Goal: Transaction & Acquisition: Purchase product/service

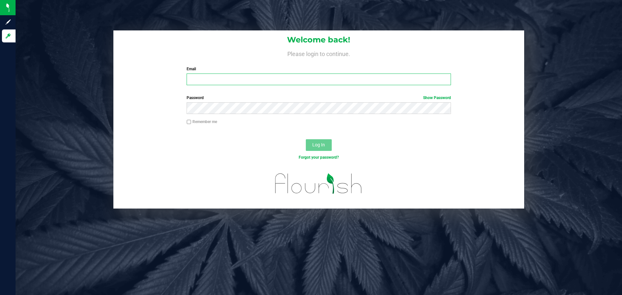
click at [198, 83] on input "Email" at bounding box center [319, 80] width 264 height 12
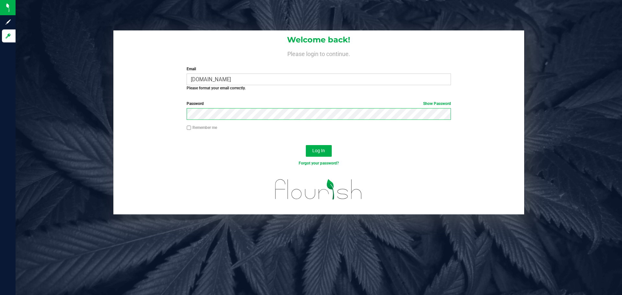
click at [306, 145] on button "Log In" at bounding box center [319, 151] width 26 height 12
click at [308, 152] on button "Log In" at bounding box center [319, 151] width 26 height 12
click at [323, 150] on span "Log In" at bounding box center [318, 150] width 13 height 5
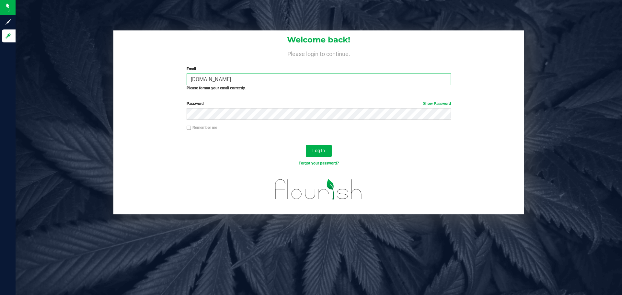
click at [206, 80] on input "jpaganliveparallel.com" at bounding box center [319, 80] width 264 height 12
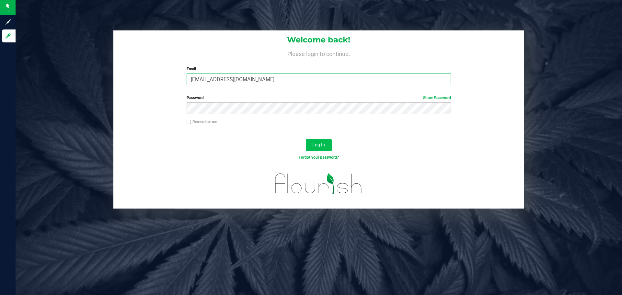
type input "[EMAIL_ADDRESS][DOMAIN_NAME]"
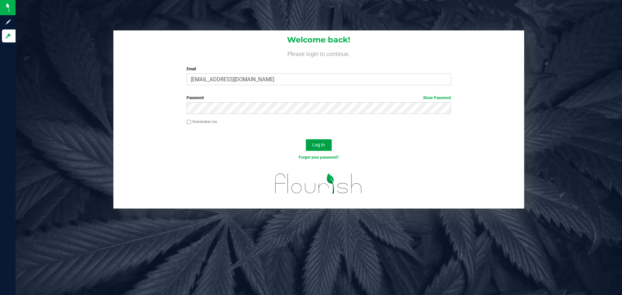
click at [318, 146] on span "Log In" at bounding box center [318, 144] width 13 height 5
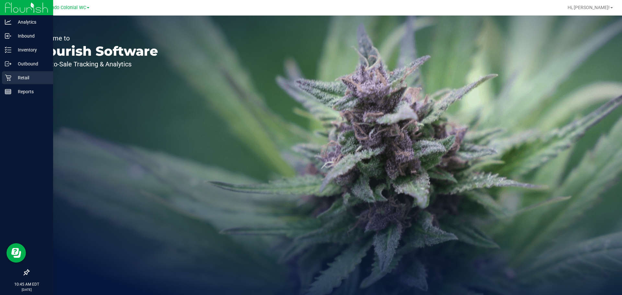
click at [14, 78] on p "Retail" at bounding box center [30, 78] width 39 height 8
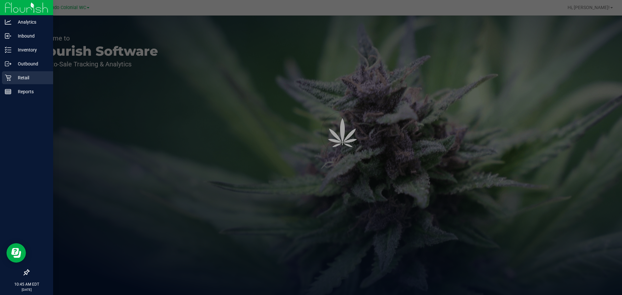
click at [14, 78] on p "Retail" at bounding box center [30, 78] width 39 height 8
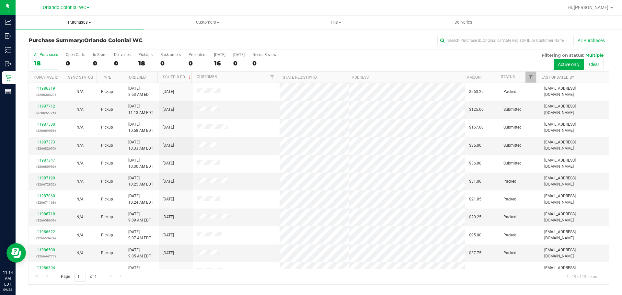
click at [86, 19] on span "Purchases" at bounding box center [80, 22] width 128 height 6
click at [81, 48] on li "Fulfillment" at bounding box center [80, 47] width 128 height 8
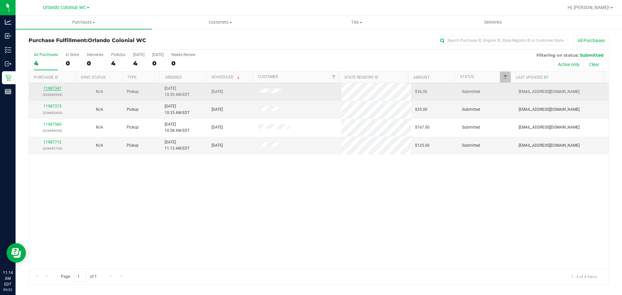
click at [59, 87] on link "11987347" at bounding box center [52, 88] width 18 height 5
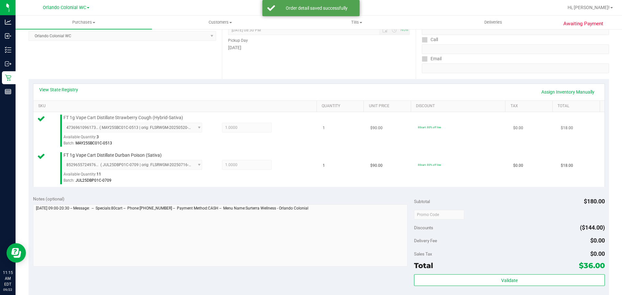
scroll to position [130, 0]
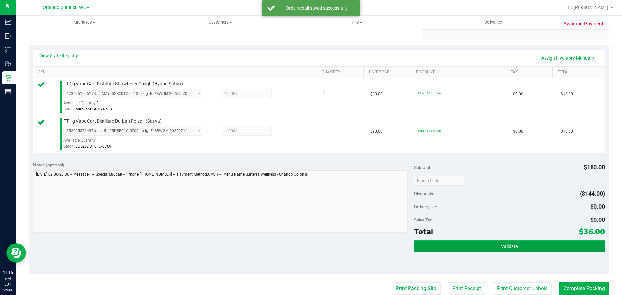
click at [416, 246] on button "Validate" at bounding box center [509, 246] width 191 height 12
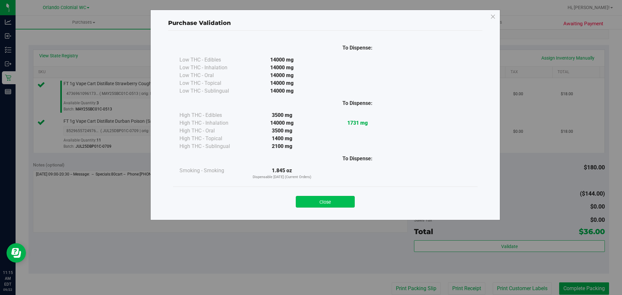
click at [341, 201] on button "Close" at bounding box center [325, 202] width 59 height 12
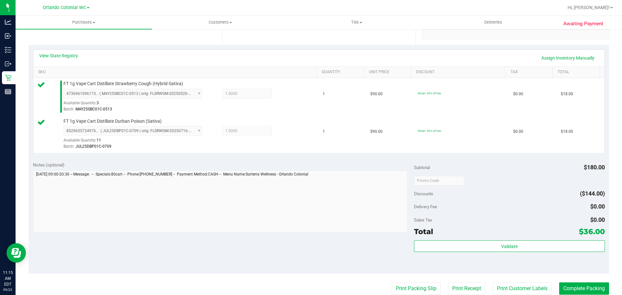
click at [393, 280] on purchase-details "Back Edit Purchase Cancel Purchase View Profile # 11987347 BioTrack ID: - Submi…" at bounding box center [319, 165] width 581 height 520
click at [395, 287] on button "Print Packing Slip" at bounding box center [416, 289] width 49 height 12
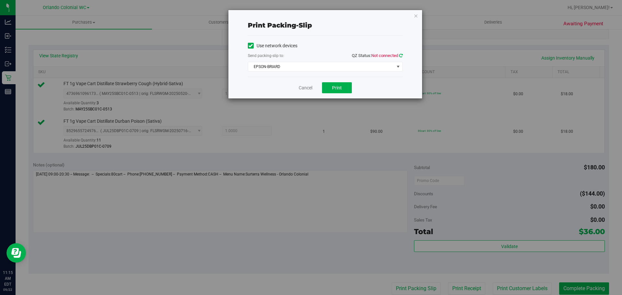
click at [401, 56] on icon at bounding box center [401, 55] width 4 height 4
click at [374, 69] on span "EPSON-BRIARD" at bounding box center [321, 66] width 146 height 9
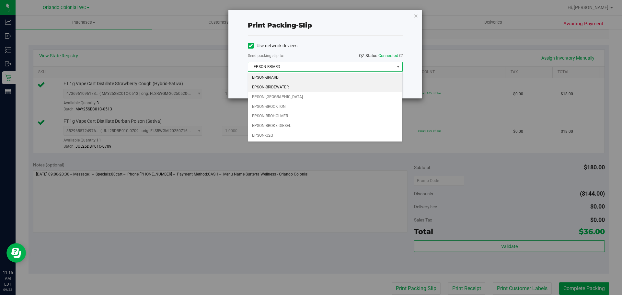
click at [310, 89] on li "EPSON-BRIDEWATER" at bounding box center [325, 88] width 154 height 10
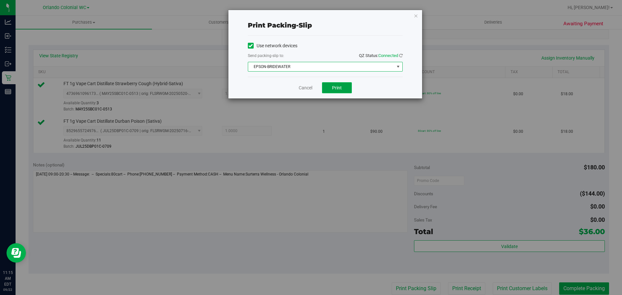
click at [334, 84] on button "Print" at bounding box center [337, 87] width 30 height 11
click at [306, 92] on div "Cancel Print" at bounding box center [325, 88] width 155 height 22
click at [306, 89] on link "Cancel" at bounding box center [306, 88] width 14 height 7
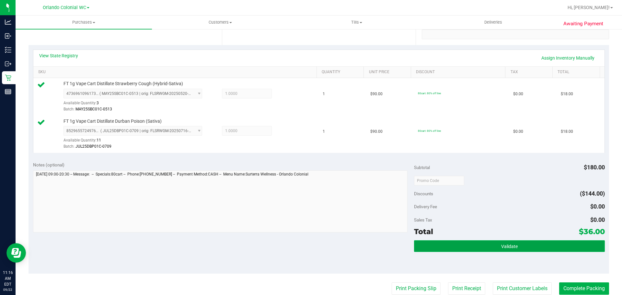
click at [449, 243] on button "Validate" at bounding box center [509, 246] width 191 height 12
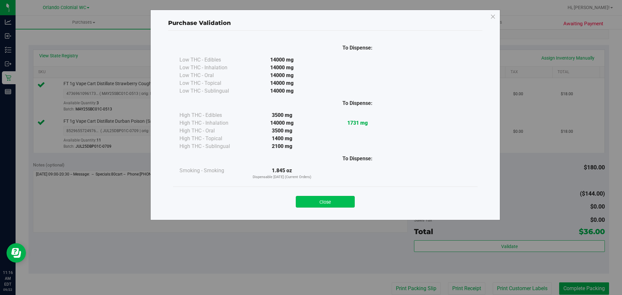
click at [352, 201] on button "Close" at bounding box center [325, 202] width 59 height 12
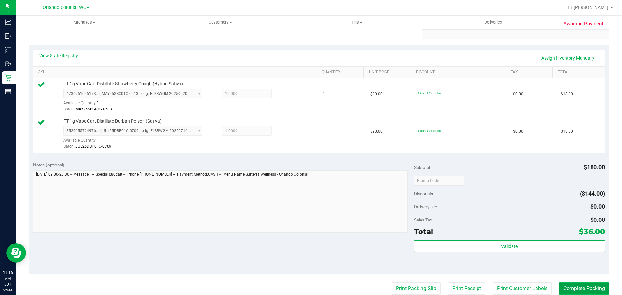
click at [572, 288] on button "Complete Packing" at bounding box center [584, 289] width 50 height 12
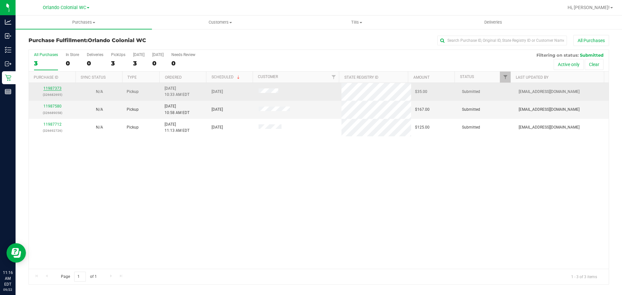
click at [60, 88] on link "11987373" at bounding box center [52, 88] width 18 height 5
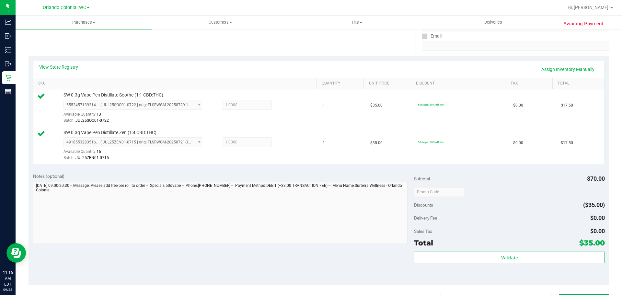
scroll to position [142, 0]
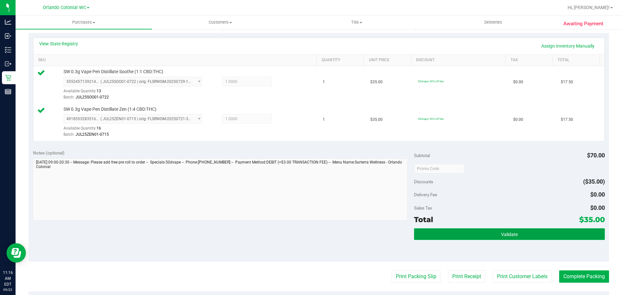
click at [493, 237] on button "Validate" at bounding box center [509, 235] width 191 height 12
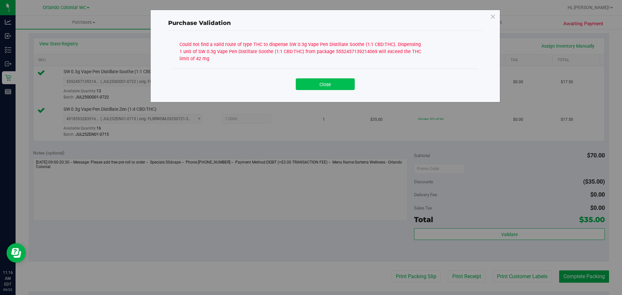
click at [333, 88] on button "Close" at bounding box center [325, 84] width 59 height 12
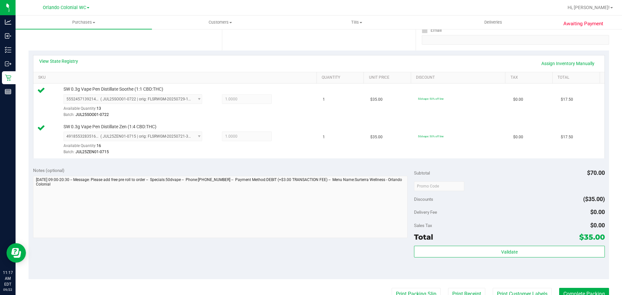
scroll to position [109, 0]
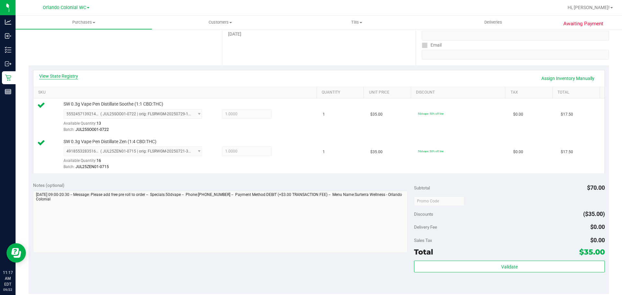
click at [76, 76] on link "View State Registry" at bounding box center [58, 76] width 39 height 6
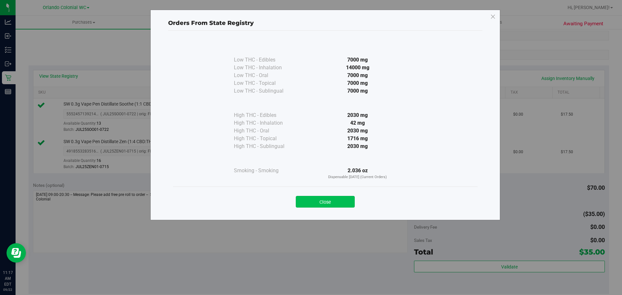
click at [331, 205] on button "Close" at bounding box center [325, 202] width 59 height 12
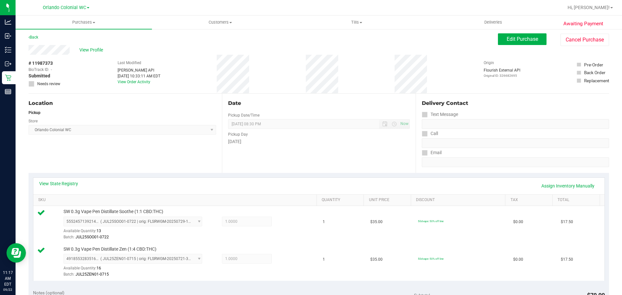
scroll to position [0, 0]
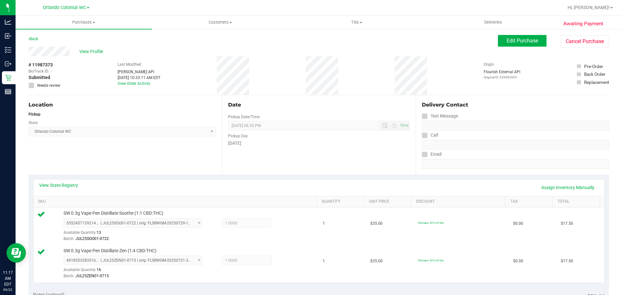
click at [521, 47] on div "Edit Purchase Cancel Purchase" at bounding box center [553, 41] width 111 height 13
click at [521, 45] on button "Edit Purchase" at bounding box center [522, 41] width 49 height 12
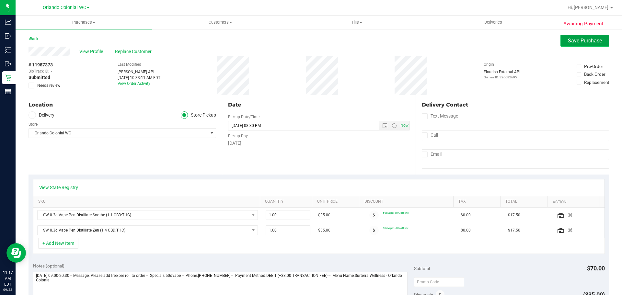
click at [582, 41] on span "Save Purchase" at bounding box center [585, 41] width 34 height 6
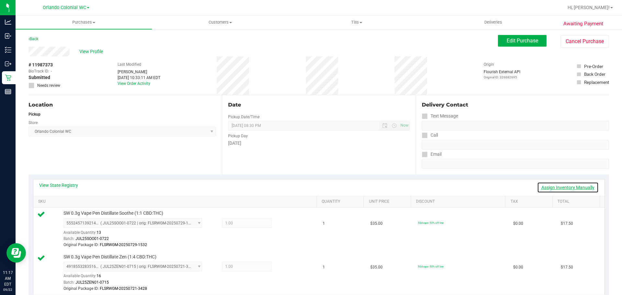
drag, startPoint x: 559, startPoint y: 187, endPoint x: 460, endPoint y: 195, distance: 99.9
click at [559, 187] on link "Assign Inventory Manually" at bounding box center [568, 187] width 62 height 11
click at [285, 225] on icon at bounding box center [287, 223] width 7 height 7
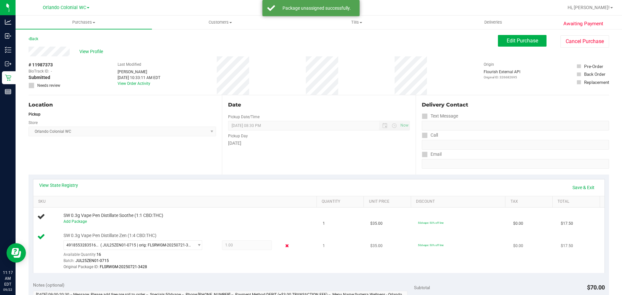
click at [284, 250] on icon at bounding box center [287, 245] width 7 height 7
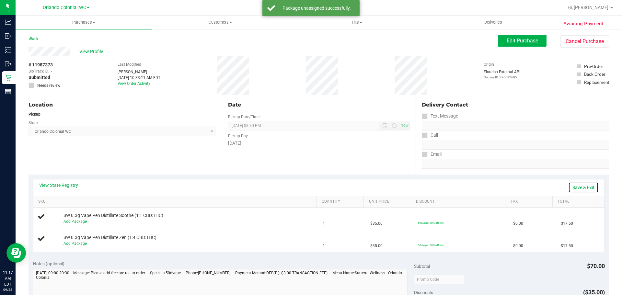
click at [577, 188] on link "Save & Exit" at bounding box center [584, 187] width 30 height 11
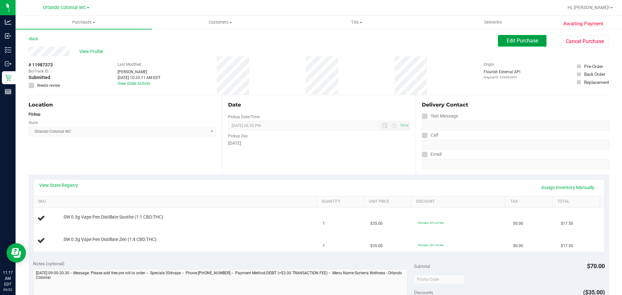
click at [507, 43] on span "Edit Purchase" at bounding box center [522, 41] width 31 height 6
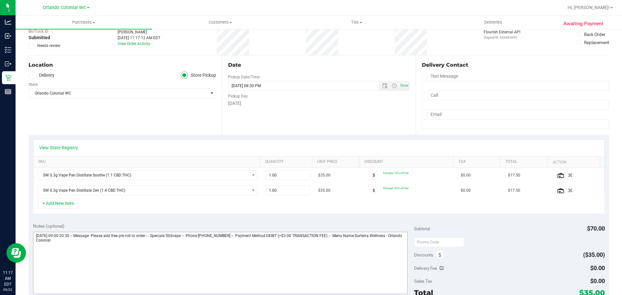
scroll to position [97, 0]
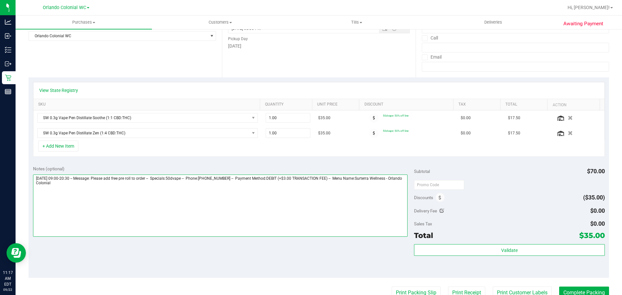
click at [82, 189] on textarea at bounding box center [220, 206] width 375 height 62
type textarea "Monday 09/22/2025 09:00-20:30 -- Message: Please add free pre roll to order -- …"
type input "-"
click at [126, 189] on textarea at bounding box center [220, 206] width 375 height 62
click at [127, 194] on textarea at bounding box center [220, 206] width 375 height 62
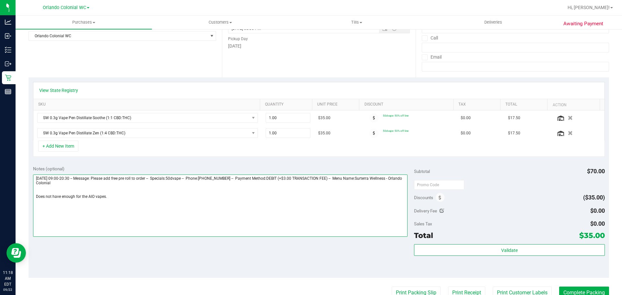
click at [127, 194] on textarea at bounding box center [220, 206] width 375 height 62
click at [107, 199] on textarea at bounding box center [220, 206] width 375 height 62
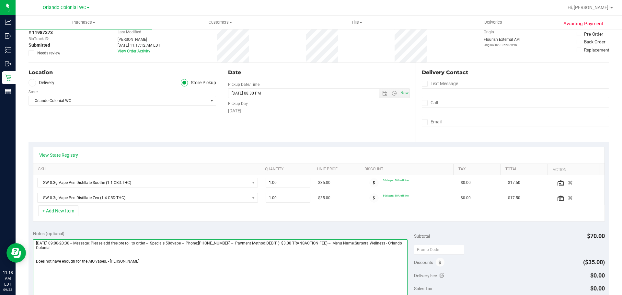
scroll to position [0, 0]
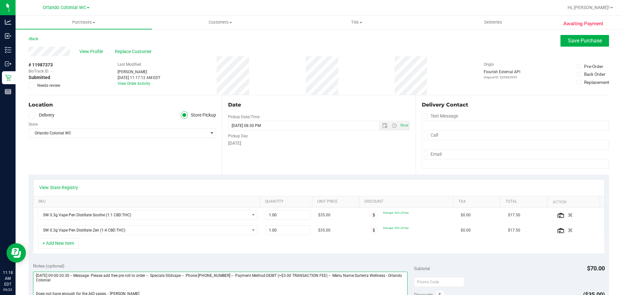
type textarea "[DATE] 09:00-20:30 -- Message: Please add free pre roll to order -- Specials:50…"
click at [575, 34] on div "Awaiting Payment Back Save Purchase View Profile Replace Customer # 11987373 Bi…" at bounding box center [319, 284] width 607 height 511
click at [35, 84] on label "Needs review" at bounding box center [45, 86] width 32 height 6
click at [0, 0] on input "Needs review" at bounding box center [0, 0] width 0 height 0
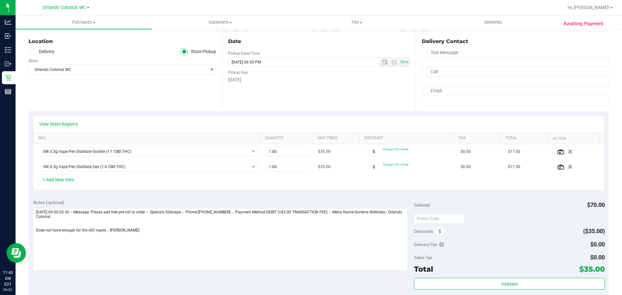
scroll to position [65, 0]
click at [49, 87] on div "Location Delivery Store Pickup Store Orlando Colonial WC Select Store Bonita Sp…" at bounding box center [125, 69] width 193 height 79
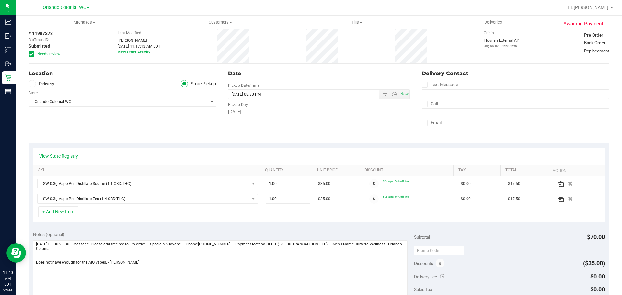
scroll to position [0, 0]
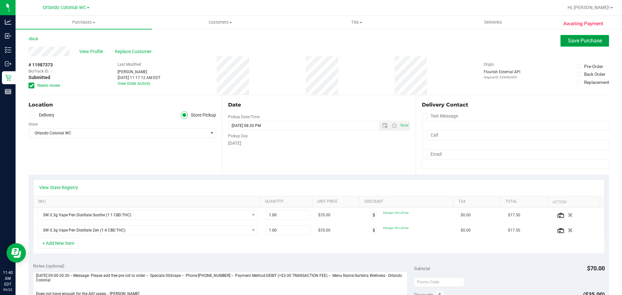
click at [600, 44] on button "Save Purchase" at bounding box center [585, 41] width 49 height 12
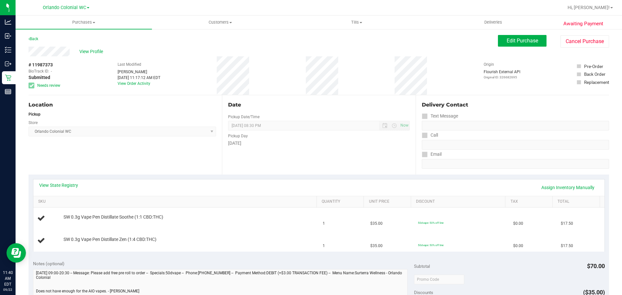
click at [81, 46] on div "Back Edit Purchase Cancel Purchase" at bounding box center [319, 41] width 581 height 12
click at [81, 53] on span "View Profile" at bounding box center [92, 51] width 26 height 7
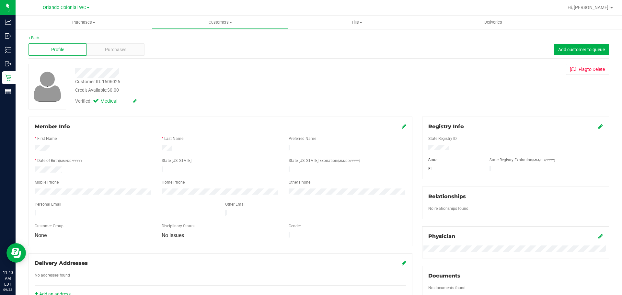
click at [112, 37] on div "Back Profile Purchases Add customer to queue Customer ID: 1606026 Credit Availa…" at bounding box center [319, 249] width 607 height 441
click at [109, 48] on span "Purchases" at bounding box center [115, 49] width 21 height 7
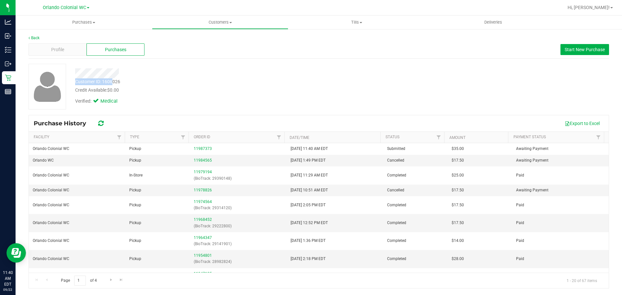
drag, startPoint x: 122, startPoint y: 78, endPoint x: 112, endPoint y: 84, distance: 11.1
click at [112, 84] on div "Customer ID: 1606026 Credit Available: $0.00 Verified: Medical" at bounding box center [217, 86] width 295 height 44
click at [112, 81] on div "Customer ID: 1606026" at bounding box center [97, 81] width 45 height 7
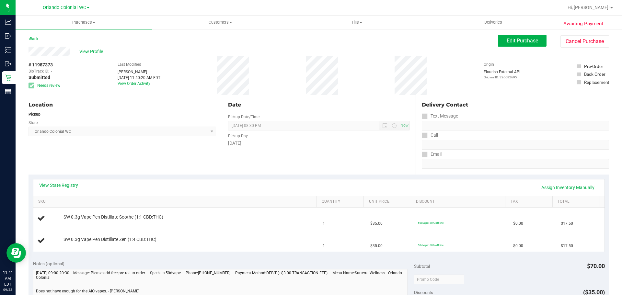
drag, startPoint x: 345, startPoint y: 75, endPoint x: 307, endPoint y: 74, distance: 38.0
click at [307, 74] on div "# 11987373 BioTrack ID: - Submitted Needs review Last Modified Jorge Pagan Sep …" at bounding box center [319, 75] width 581 height 39
click at [346, 41] on div "Back Edit Purchase Cancel Purchase" at bounding box center [319, 41] width 581 height 12
click at [307, 72] on div "# 11987373 BioTrack ID: - Submitted Needs review Last Modified Jorge Pagan Sep …" at bounding box center [319, 75] width 581 height 39
click at [292, 95] on div "View Profile # 11987373 BioTrack ID: - Submitted Needs review Last Modified Jor…" at bounding box center [319, 71] width 581 height 49
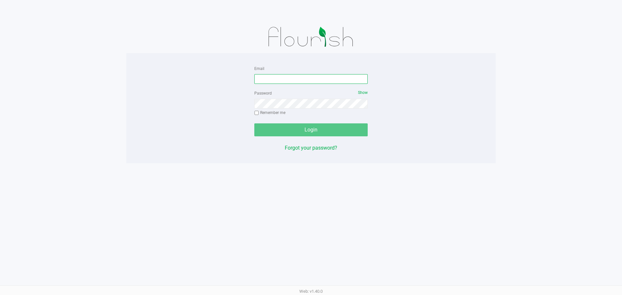
click at [297, 82] on input "Email" at bounding box center [310, 79] width 113 height 10
type input "[EMAIL_ADDRESS][DOMAIN_NAME]"
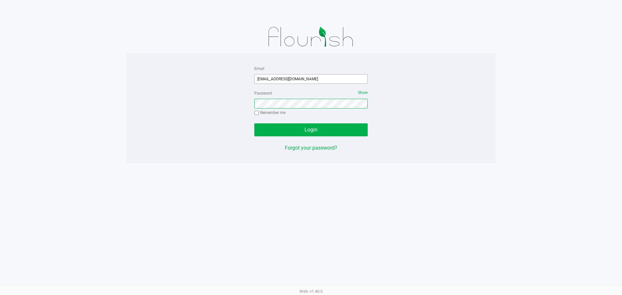
click at [254, 123] on button "Login" at bounding box center [310, 129] width 113 height 13
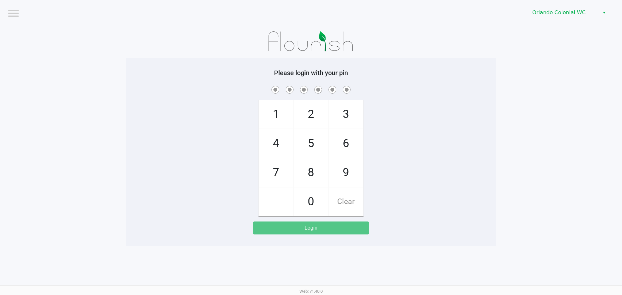
click at [313, 173] on span "8" at bounding box center [311, 172] width 34 height 29
checkbox input "true"
drag, startPoint x: 279, startPoint y: 178, endPoint x: 306, endPoint y: 198, distance: 33.2
click at [280, 180] on span "7" at bounding box center [276, 172] width 34 height 29
checkbox input "true"
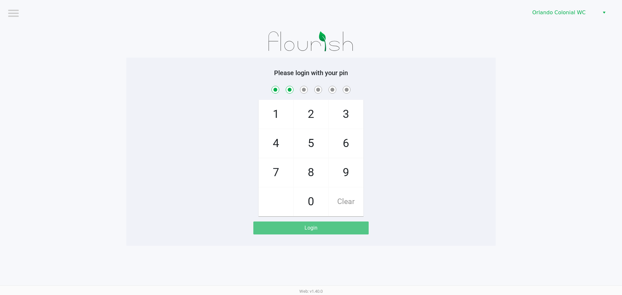
click at [309, 199] on span "0" at bounding box center [311, 202] width 34 height 29
checkbox input "true"
drag, startPoint x: 278, startPoint y: 148, endPoint x: 282, endPoint y: 170, distance: 22.0
click at [279, 149] on span "4" at bounding box center [276, 143] width 34 height 29
checkbox input "true"
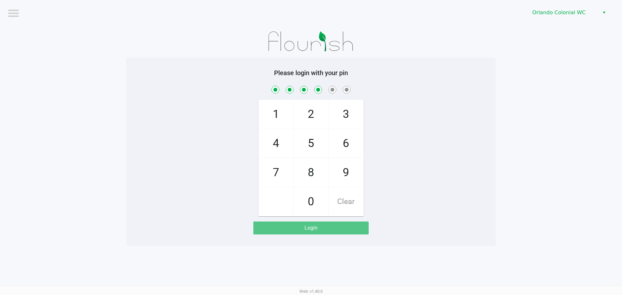
click at [282, 170] on span "7" at bounding box center [276, 172] width 34 height 29
checkbox input "true"
click at [279, 113] on span "1" at bounding box center [276, 114] width 34 height 29
checkbox input "true"
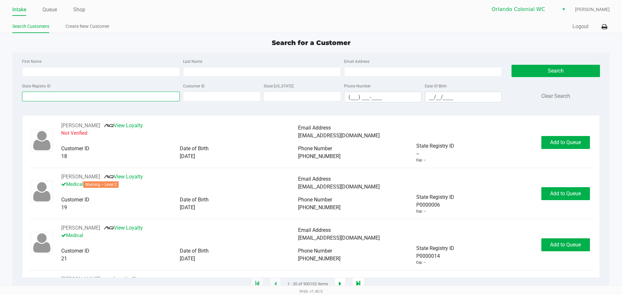
click at [114, 100] on input "State Registry ID" at bounding box center [101, 97] width 158 height 10
click at [119, 49] on div "Search for a Customer First Name Last Name Email Address State Registry ID Cust…" at bounding box center [310, 161] width 597 height 247
click at [45, 95] on input "State Registry ID" at bounding box center [101, 97] width 158 height 10
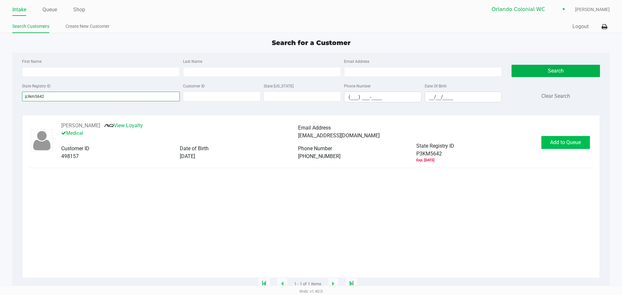
type input "p3km5642"
click at [560, 147] on button "Add to Queue" at bounding box center [566, 142] width 49 height 13
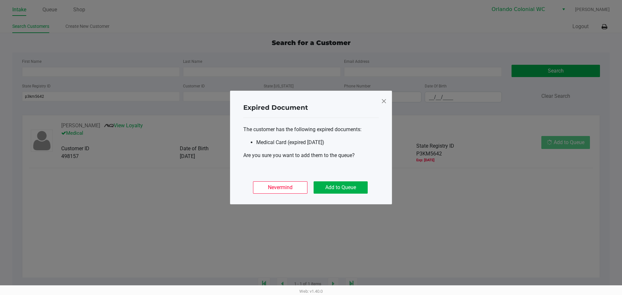
click at [560, 147] on body "Intake Queue Shop Orlando Colonial WC Jorge Pagan Search Customers Create New C…" at bounding box center [311, 143] width 622 height 286
click at [560, 147] on ngb-modal-window "Expired Document The customer has the following expired documents: Medical Card…" at bounding box center [311, 147] width 622 height 295
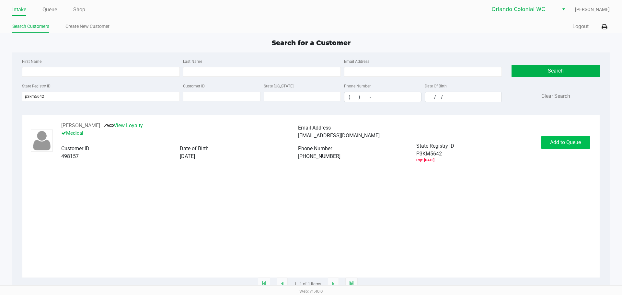
click at [560, 147] on ngb-modal-window "Expired Document The customer has the following expired documents: Medical Card…" at bounding box center [311, 147] width 622 height 295
click at [561, 147] on button "Add to Queue" at bounding box center [566, 142] width 49 height 13
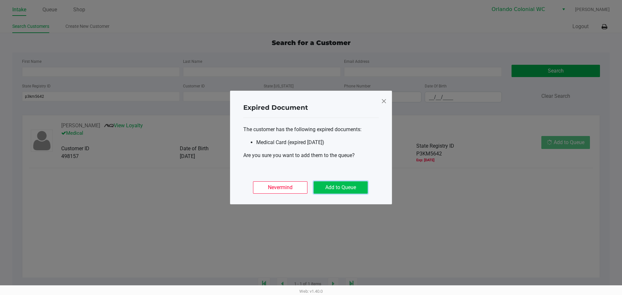
click at [330, 184] on button "Add to Queue" at bounding box center [341, 188] width 54 height 12
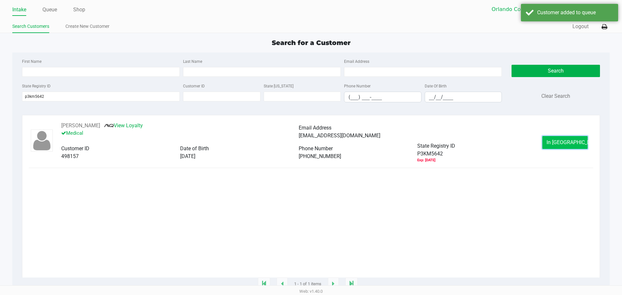
click at [547, 139] on button "In Queue" at bounding box center [565, 142] width 45 height 13
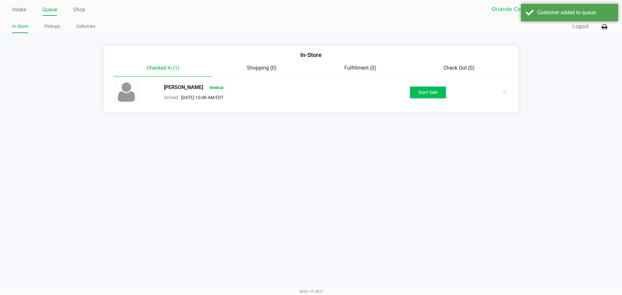
click at [428, 93] on button "Start Sale" at bounding box center [428, 92] width 36 height 11
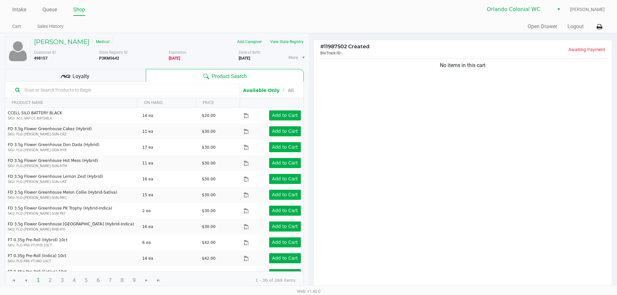
click at [406, 98] on div "No items in this cart" at bounding box center [463, 173] width 299 height 233
click at [344, 123] on div "No items in this cart" at bounding box center [463, 173] width 299 height 233
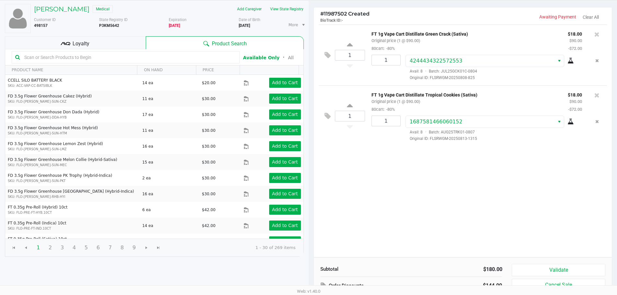
scroll to position [66, 0]
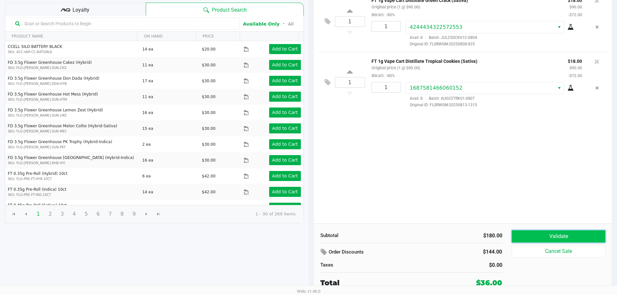
click at [539, 233] on button "Validate" at bounding box center [558, 236] width 93 height 12
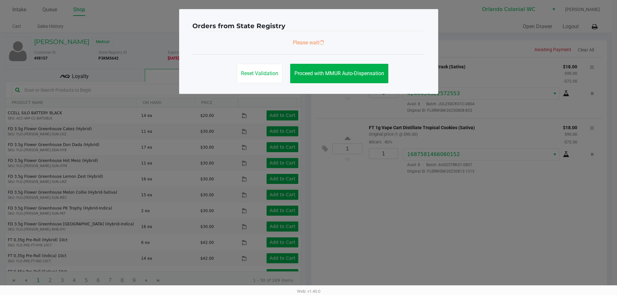
scroll to position [0, 0]
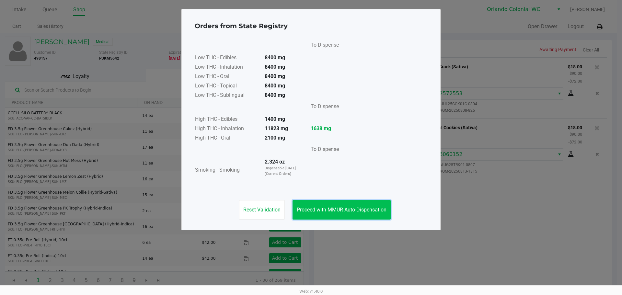
click at [365, 213] on button "Proceed with MMUR Auto-Dispensation" at bounding box center [342, 209] width 98 height 19
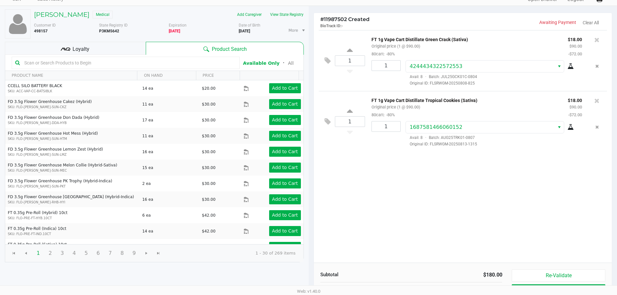
scroll to position [66, 0]
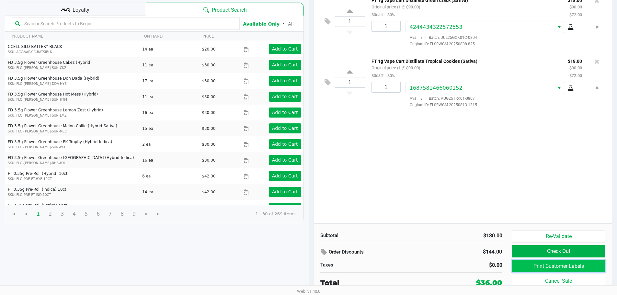
click at [562, 268] on button "Print Customer Labels" at bounding box center [558, 266] width 93 height 12
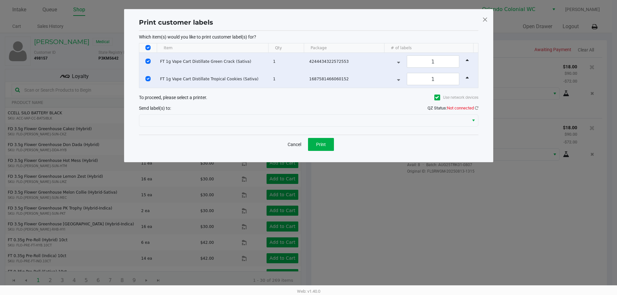
scroll to position [0, 0]
click at [479, 111] on div "QZ Status: Not connected" at bounding box center [455, 108] width 51 height 6
click at [479, 109] on icon at bounding box center [479, 108] width 4 height 4
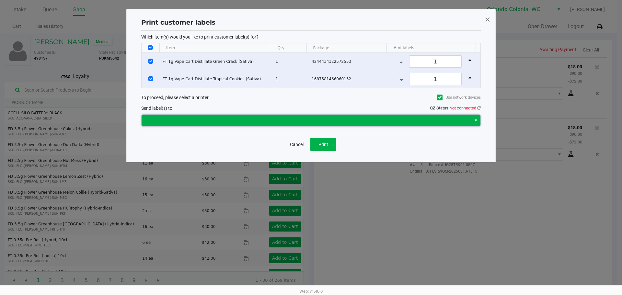
click at [469, 119] on span at bounding box center [307, 121] width 330 height 12
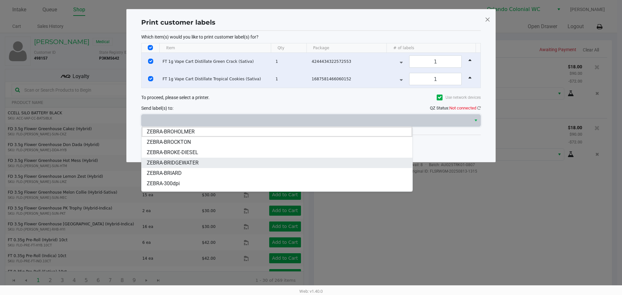
click at [249, 164] on li "ZEBRA-BRIDGEWATER" at bounding box center [277, 163] width 271 height 10
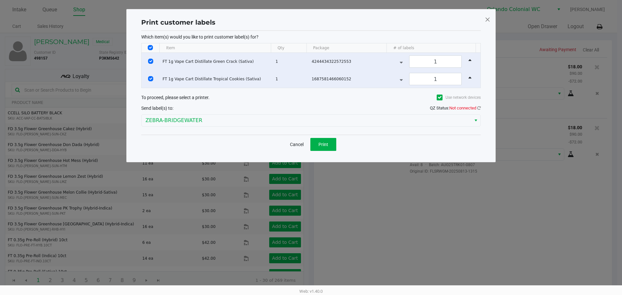
click at [482, 108] on div "Print customer labels Which item(s) would you like to print customer label(s) f…" at bounding box center [311, 86] width 343 height 140
click at [479, 107] on icon at bounding box center [479, 108] width 4 height 4
click at [476, 107] on span "Not connected" at bounding box center [463, 108] width 27 height 5
click at [481, 105] on div "Print customer labels Which item(s) would you like to print customer label(s) f…" at bounding box center [311, 86] width 343 height 140
click at [479, 106] on link at bounding box center [479, 108] width 4 height 5
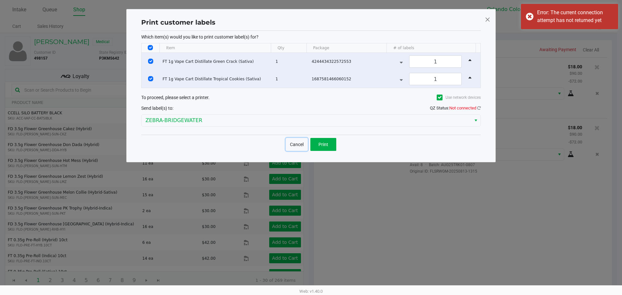
click at [294, 146] on button "Cancel" at bounding box center [297, 144] width 22 height 13
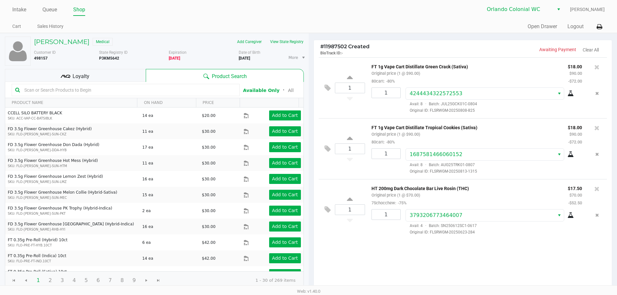
scroll to position [66, 0]
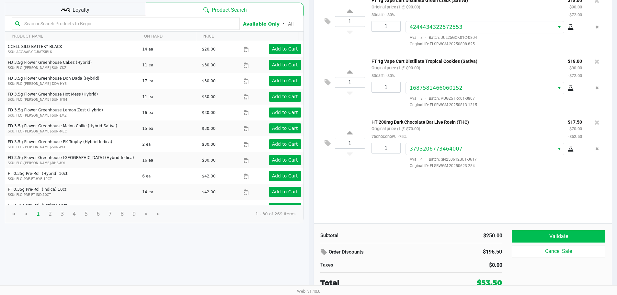
click at [567, 237] on button "Validate" at bounding box center [558, 236] width 93 height 12
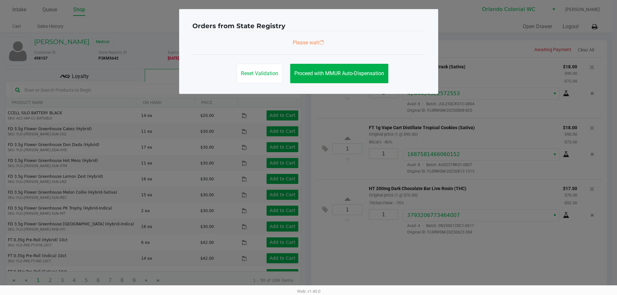
scroll to position [0, 0]
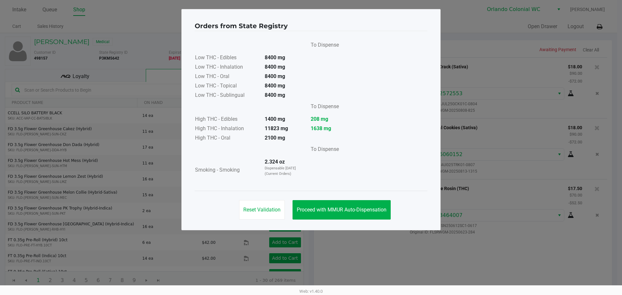
click at [349, 209] on span "Proceed with MMUR Auto-Dispensation" at bounding box center [342, 210] width 90 height 6
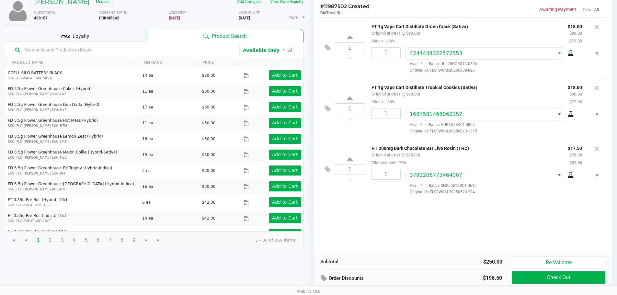
scroll to position [66, 0]
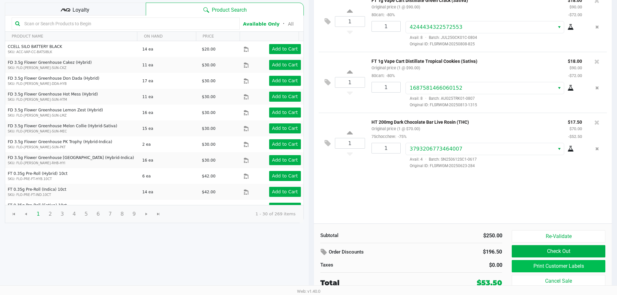
click at [536, 271] on button "Print Customer Labels" at bounding box center [558, 266] width 93 height 12
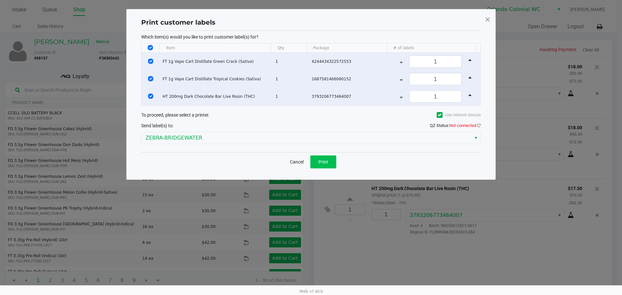
click at [330, 166] on button "Print" at bounding box center [324, 162] width 26 height 13
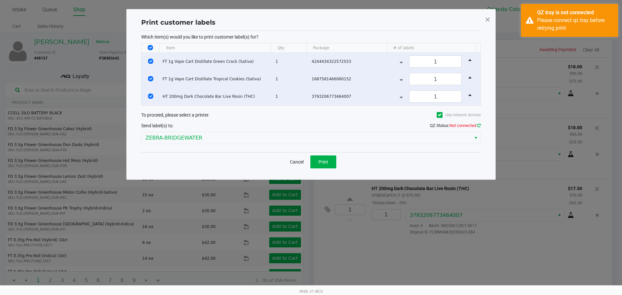
click at [477, 125] on icon at bounding box center [479, 125] width 4 height 4
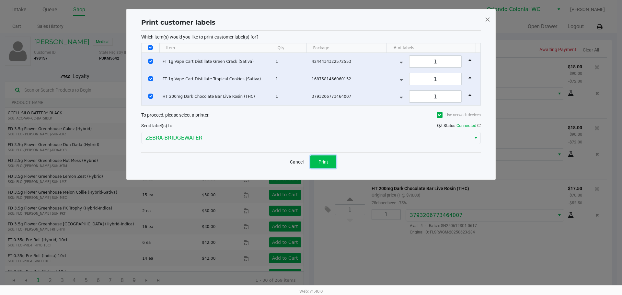
click at [326, 161] on span "Print" at bounding box center [324, 161] width 10 height 5
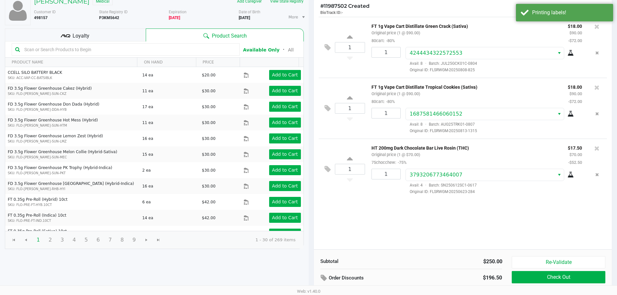
scroll to position [66, 0]
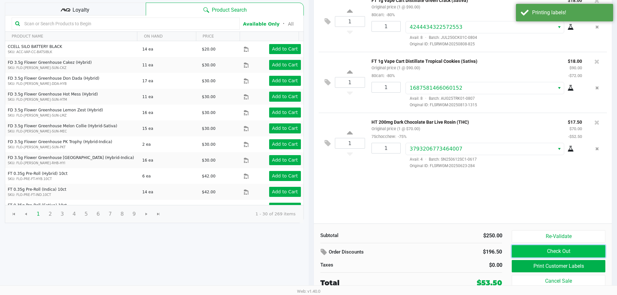
click at [559, 255] on button "Check Out" at bounding box center [558, 251] width 93 height 12
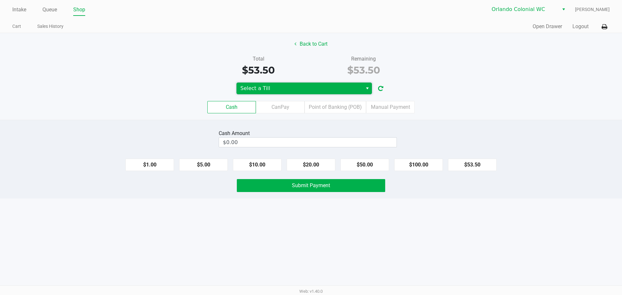
click at [335, 85] on span "Select a Till" at bounding box center [299, 89] width 118 height 8
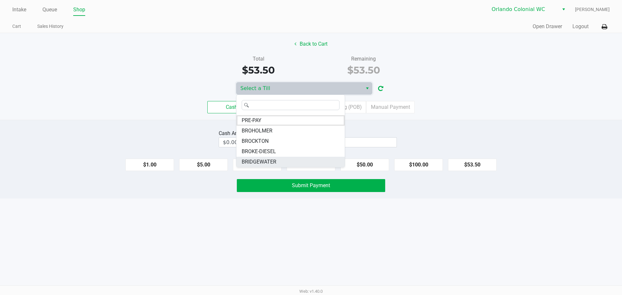
click at [269, 161] on span "BRIDGEWATER" at bounding box center [259, 162] width 35 height 8
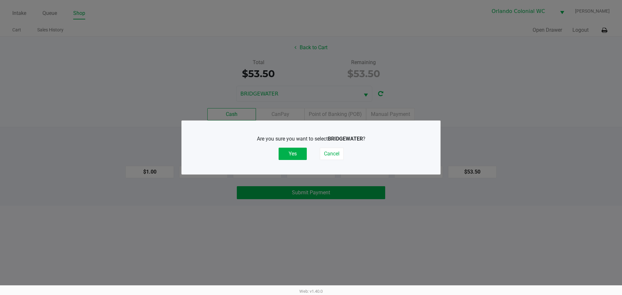
click at [292, 152] on button "Yes" at bounding box center [293, 154] width 28 height 12
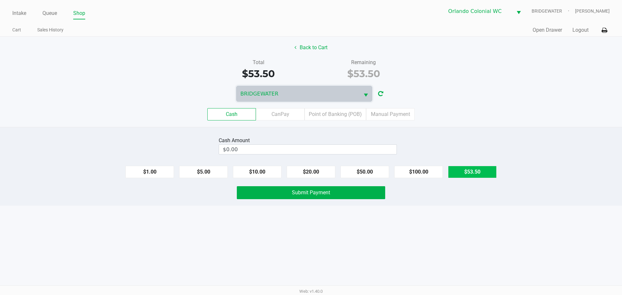
click at [473, 170] on button "$53.50" at bounding box center [472, 172] width 49 height 12
type input "$53.50"
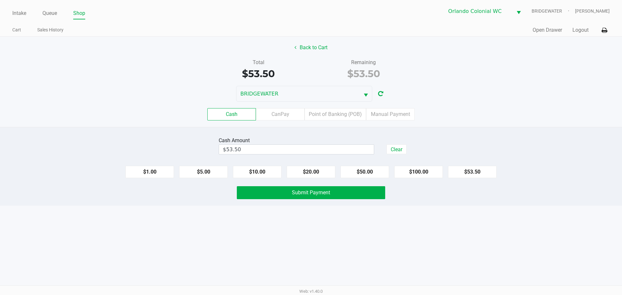
click at [443, 228] on div "Intake Queue Shop Orlando Colonial WC BRIDGEWATER Jorge Pagan Cart Sales Histor…" at bounding box center [311, 147] width 622 height 295
click at [366, 195] on button "Submit Payment" at bounding box center [311, 192] width 148 height 13
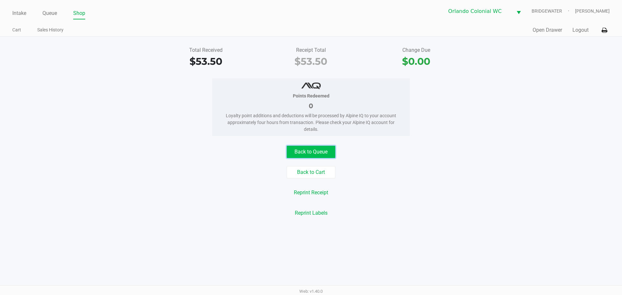
click at [302, 148] on button "Back to Queue" at bounding box center [311, 152] width 49 height 12
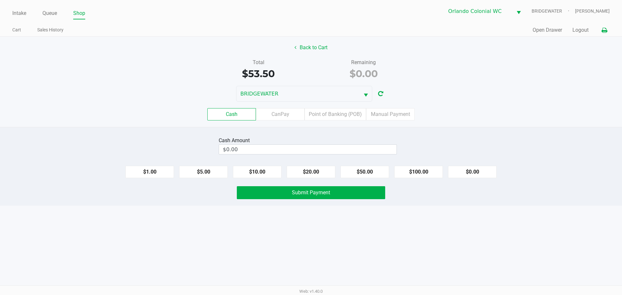
click at [607, 34] on button at bounding box center [604, 30] width 11 height 12
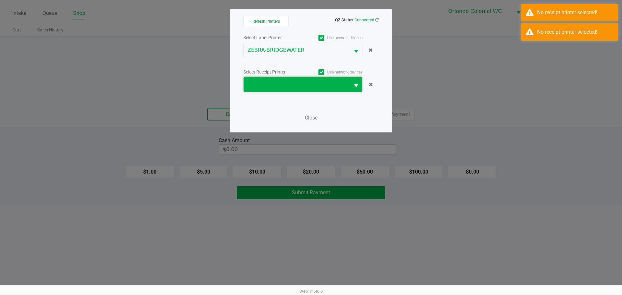
click at [325, 88] on span at bounding box center [297, 85] width 99 height 8
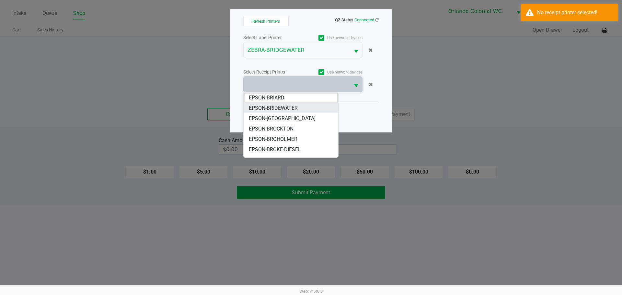
click at [268, 111] on span "EPSON-BRIDEWATER" at bounding box center [273, 108] width 49 height 8
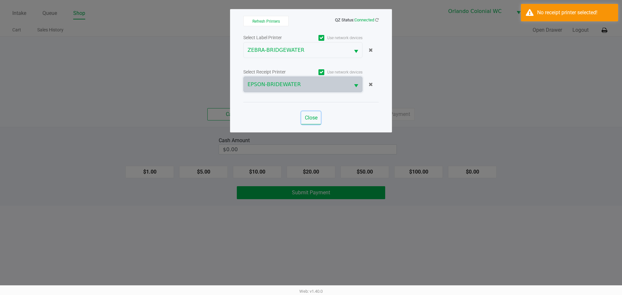
click at [307, 116] on span "Close" at bounding box center [311, 118] width 13 height 6
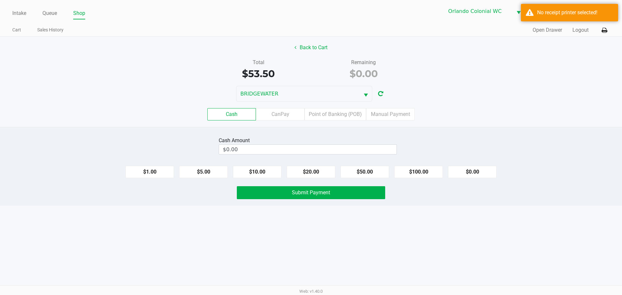
click at [459, 111] on div "Cash CanPay Point of Banking (POB) Manual Payment" at bounding box center [311, 114] width 622 height 12
click at [124, 134] on div "Cash Amount $0.00 $1.00 $5.00 $10.00 $20.00 $50.00 $100.00 $0.00 Submit Payment" at bounding box center [311, 166] width 622 height 79
click at [429, 96] on div "BRIDGEWATER" at bounding box center [311, 94] width 622 height 16
click at [84, 67] on div "Total $53.50 Remaining $0.00" at bounding box center [311, 70] width 632 height 22
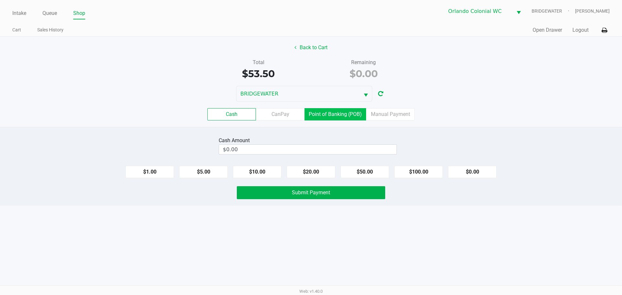
click at [313, 113] on label "Point of Banking (POB)" at bounding box center [336, 114] width 62 height 12
click at [0, 0] on 7 "Point of Banking (POB)" at bounding box center [0, 0] width 0 height 0
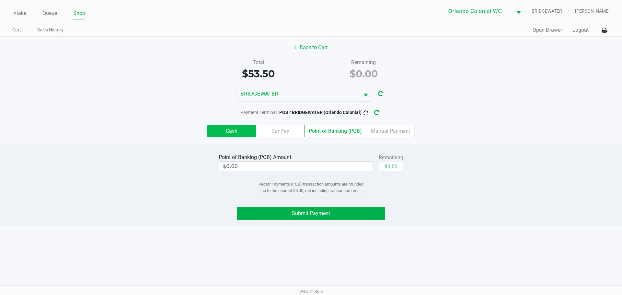
click at [230, 130] on label "Cash" at bounding box center [231, 131] width 49 height 12
click at [0, 0] on 0 "Cash" at bounding box center [0, 0] width 0 height 0
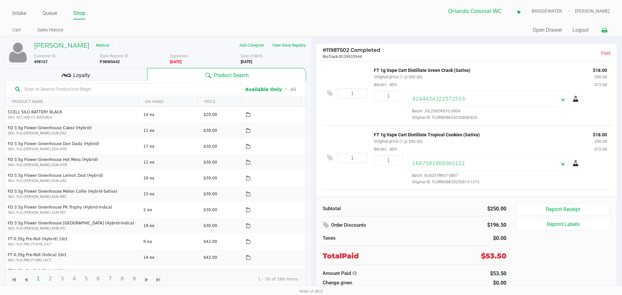
click at [604, 32] on icon at bounding box center [605, 30] width 6 height 5
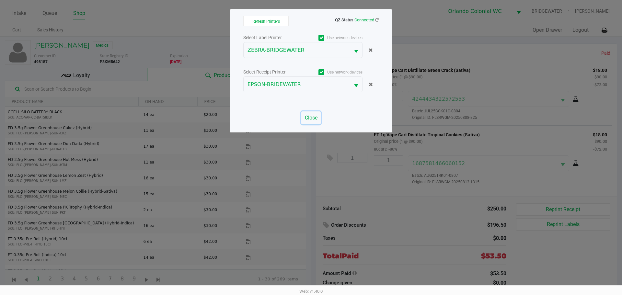
click at [312, 112] on button "Close" at bounding box center [310, 117] width 19 height 13
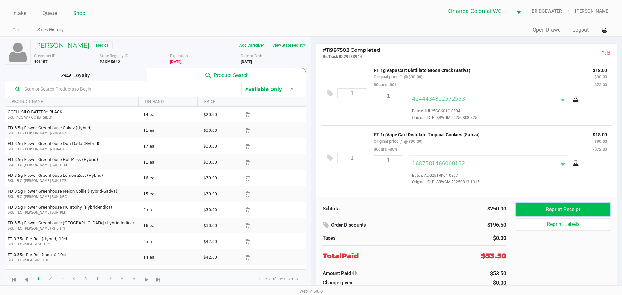
click at [552, 213] on button "Reprint Receipt" at bounding box center [563, 210] width 94 height 12
click at [557, 28] on button "Open Drawer" at bounding box center [547, 30] width 29 height 8
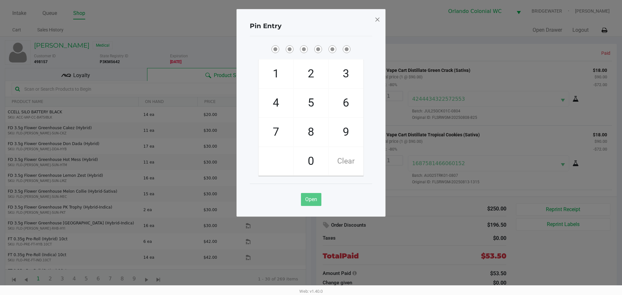
click at [315, 135] on span "8" at bounding box center [311, 132] width 34 height 29
checkbox input "true"
click at [271, 124] on span "7" at bounding box center [276, 132] width 34 height 29
checkbox input "true"
click at [311, 158] on span "0" at bounding box center [311, 161] width 34 height 29
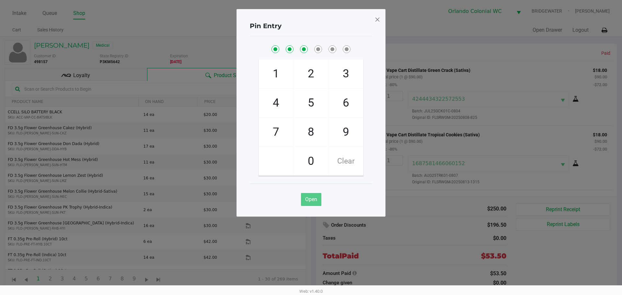
checkbox input "true"
click at [278, 99] on span "4" at bounding box center [276, 103] width 34 height 29
checkbox input "true"
click at [277, 139] on span "7" at bounding box center [276, 132] width 34 height 29
checkbox input "true"
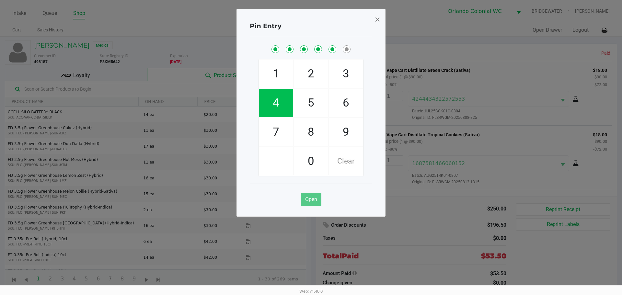
click at [282, 68] on span "1" at bounding box center [276, 74] width 34 height 29
checkbox input "true"
click at [376, 19] on span at bounding box center [378, 19] width 6 height 10
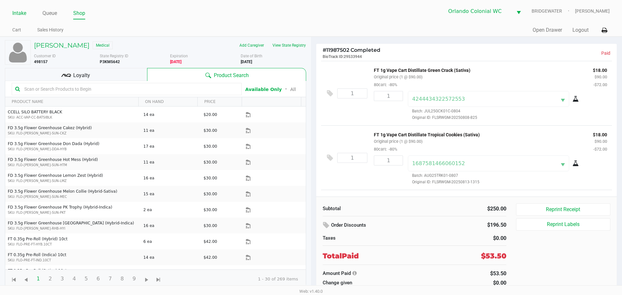
click at [13, 13] on link "Intake" at bounding box center [19, 13] width 14 height 9
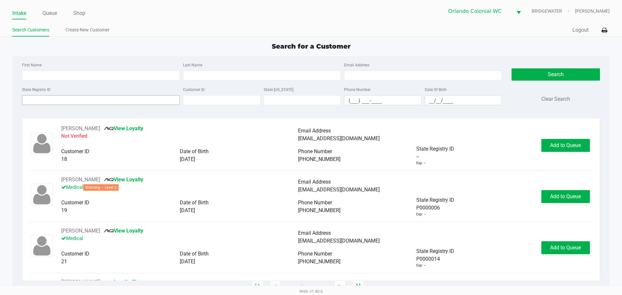
click at [68, 96] on div "State Registry ID" at bounding box center [100, 96] width 161 height 20
click at [69, 99] on input "State Registry ID" at bounding box center [101, 100] width 158 height 10
type input "d"
click at [53, 73] on input "First Name" at bounding box center [101, 76] width 158 height 10
type input "doreen"
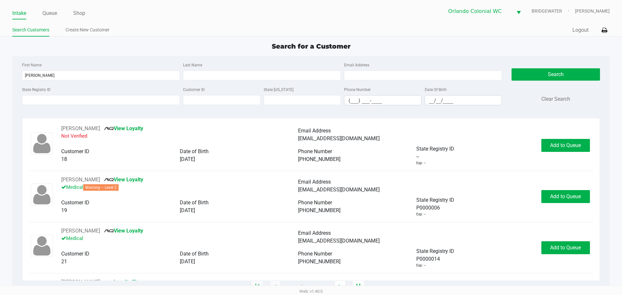
click at [196, 66] on label "Last Name" at bounding box center [192, 65] width 19 height 6
click at [196, 71] on input "Last Name" at bounding box center [262, 76] width 158 height 10
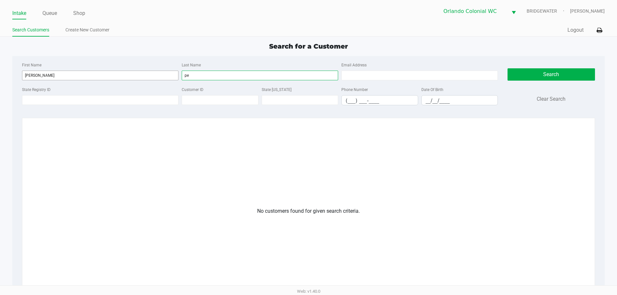
type input "p"
drag, startPoint x: 151, startPoint y: 78, endPoint x: 10, endPoint y: 78, distance: 140.3
click at [10, 78] on app-all-customers "Search for a Customer First Name doreen Last Name Email Address State Registry …" at bounding box center [308, 205] width 617 height 329
click at [37, 75] on input "First Name" at bounding box center [100, 76] width 157 height 10
type input "Doreen"
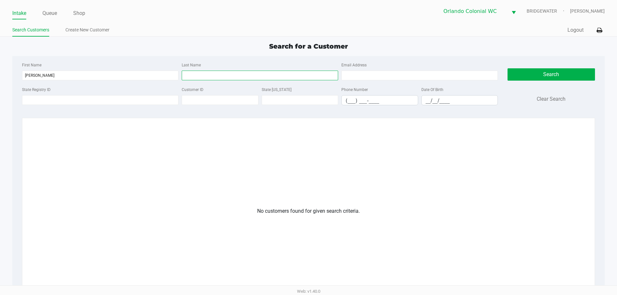
click at [233, 80] on input "Last Name" at bounding box center [260, 76] width 157 height 10
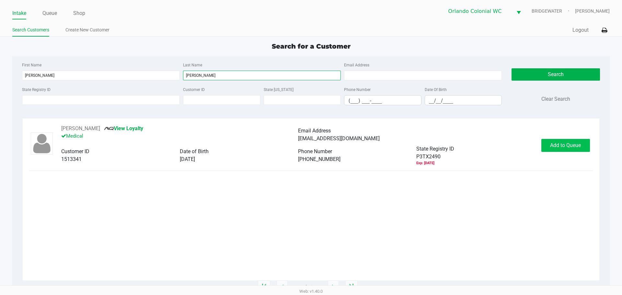
type input "perkins"
click at [575, 142] on span "Add to Queue" at bounding box center [565, 145] width 31 height 6
click at [576, 144] on span "Add to Queue" at bounding box center [565, 145] width 31 height 6
click at [573, 142] on span "Add to Queue" at bounding box center [565, 145] width 31 height 6
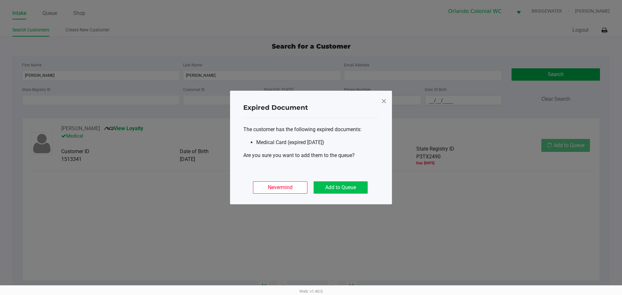
click at [353, 184] on button "Add to Queue" at bounding box center [341, 188] width 54 height 12
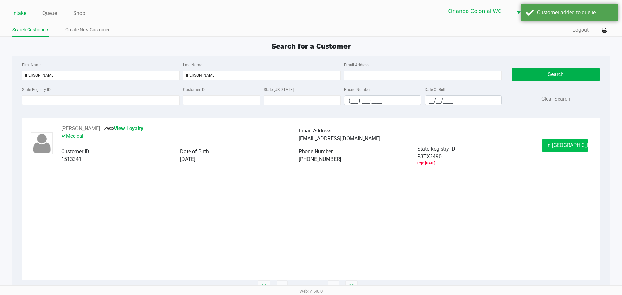
click at [579, 143] on button "In Queue" at bounding box center [565, 145] width 45 height 13
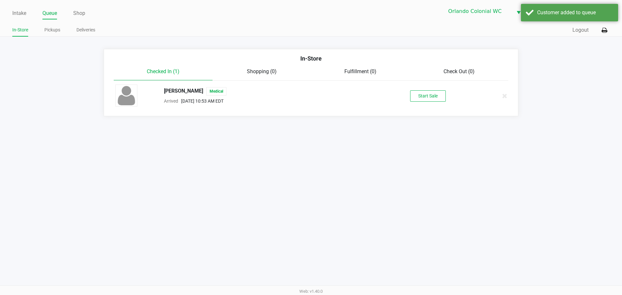
click at [445, 94] on button "Start Sale" at bounding box center [428, 95] width 36 height 11
click at [435, 96] on div "Start Sale" at bounding box center [428, 95] width 36 height 11
click at [432, 99] on div "Start Sale" at bounding box center [428, 95] width 36 height 11
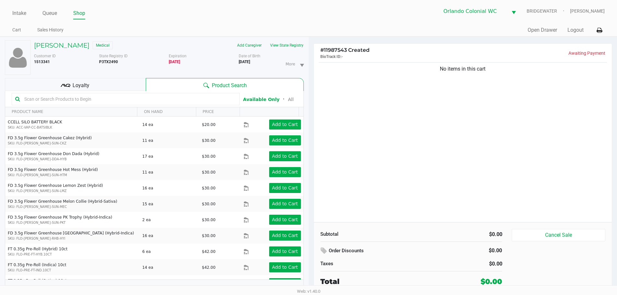
click at [539, 179] on div "No items in this cart" at bounding box center [463, 141] width 299 height 161
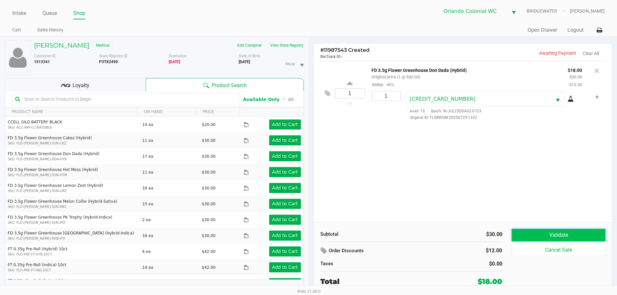
click at [522, 240] on button "Validate" at bounding box center [558, 235] width 93 height 12
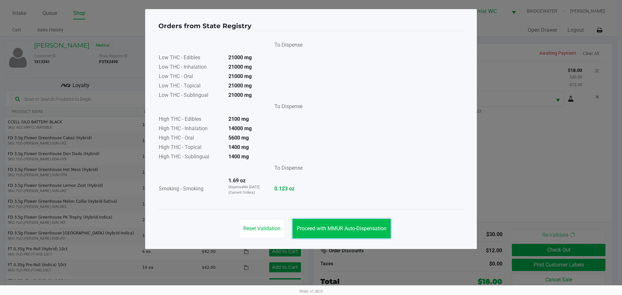
click at [367, 224] on button "Proceed with MMUR Auto-Dispensation" at bounding box center [342, 228] width 98 height 19
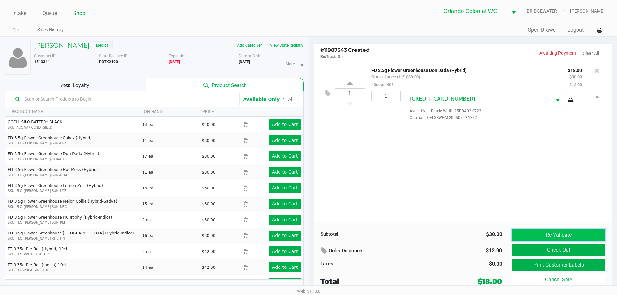
click at [544, 233] on button "Re-Validate" at bounding box center [558, 235] width 93 height 12
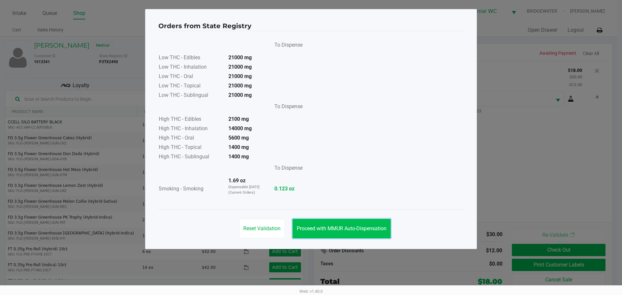
click at [381, 229] on span "Proceed with MMUR Auto-Dispensation" at bounding box center [342, 229] width 90 height 6
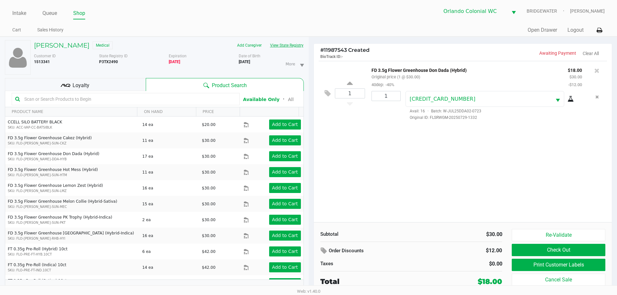
click at [281, 47] on button "View State Registry" at bounding box center [285, 45] width 38 height 10
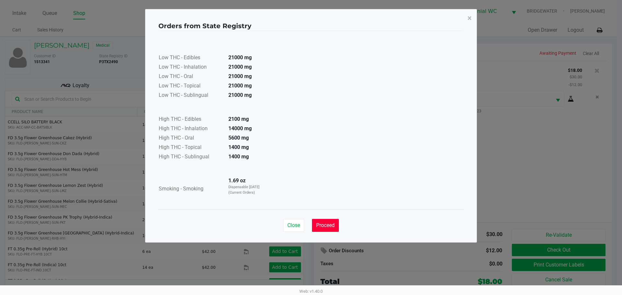
click at [318, 223] on span "Proceed" at bounding box center [325, 225] width 18 height 6
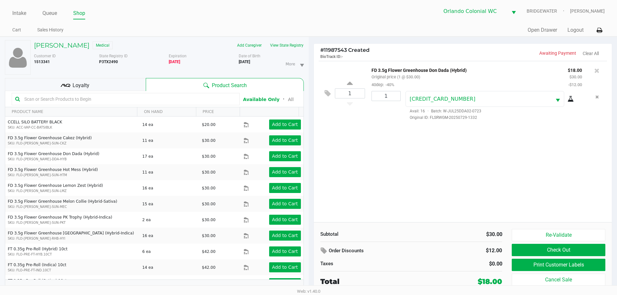
click at [368, 189] on div "1 FD 3.5g Flower Greenhouse Don Dada (Hybrid) Original price (1 @ $30.00) 40dep…" at bounding box center [463, 141] width 299 height 161
click at [543, 231] on button "Re-Validate" at bounding box center [558, 235] width 93 height 12
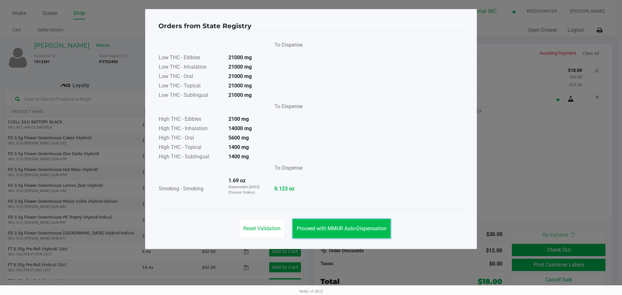
click at [332, 229] on span "Proceed with MMUR Auto-Dispensation" at bounding box center [342, 229] width 90 height 6
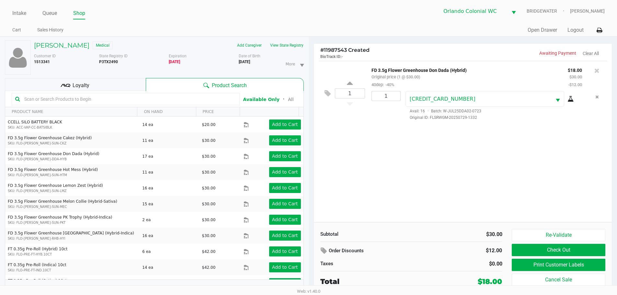
click at [355, 200] on div "1 FD 3.5g Flower Greenhouse Don Dada (Hybrid) Original price (1 @ $30.00) 40dep…" at bounding box center [463, 141] width 299 height 161
click at [133, 84] on div "Loyalty" at bounding box center [75, 84] width 141 height 13
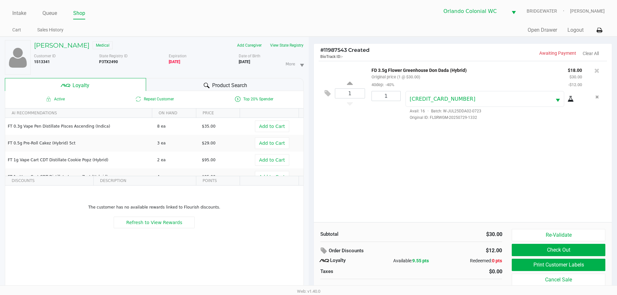
click at [455, 170] on div "1 FD 3.5g Flower Greenhouse Don Dada (Hybrid) Original price (1 @ $30.00) 40dep…" at bounding box center [463, 141] width 299 height 161
click at [526, 235] on button "Re-Validate" at bounding box center [558, 235] width 93 height 12
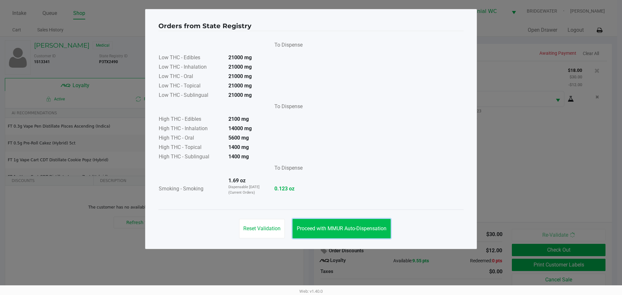
click at [376, 237] on button "Proceed with MMUR Auto-Dispensation" at bounding box center [342, 228] width 98 height 19
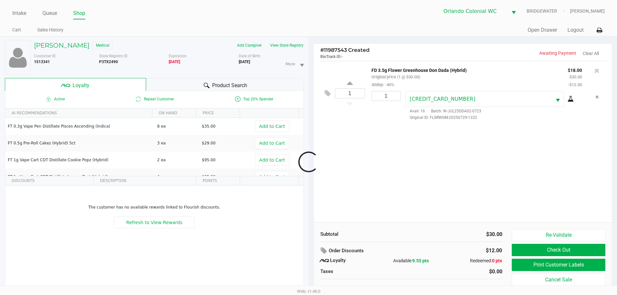
scroll to position [7, 0]
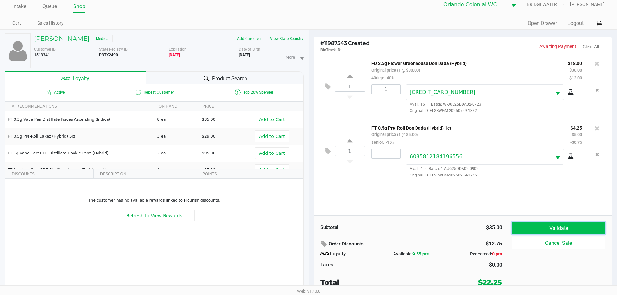
click at [572, 229] on button "Validate" at bounding box center [558, 228] width 93 height 12
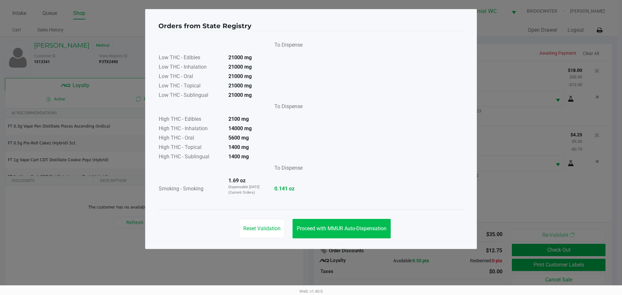
click at [363, 229] on span "Proceed with MMUR Auto-Dispensation" at bounding box center [342, 229] width 90 height 6
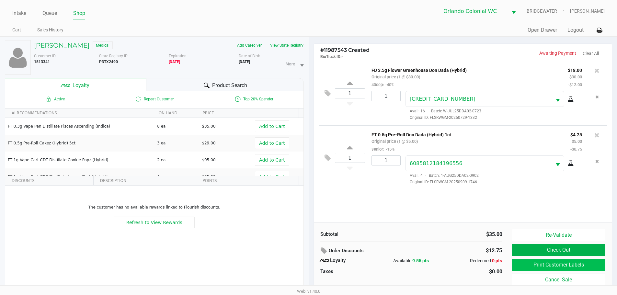
click at [540, 263] on button "Print Customer Labels" at bounding box center [558, 265] width 93 height 12
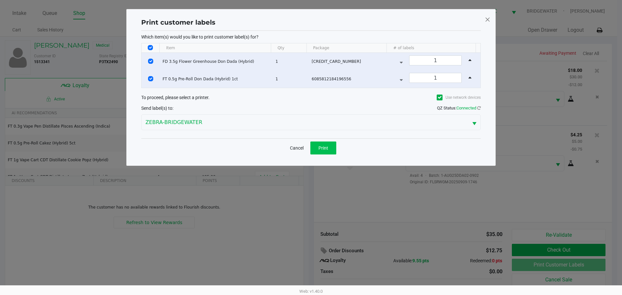
click at [332, 153] on button "Print" at bounding box center [324, 148] width 26 height 13
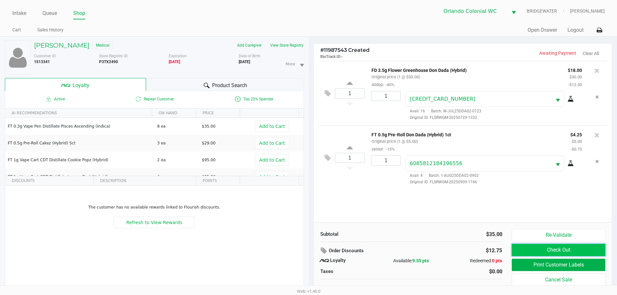
click at [561, 251] on button "Check Out" at bounding box center [558, 250] width 93 height 12
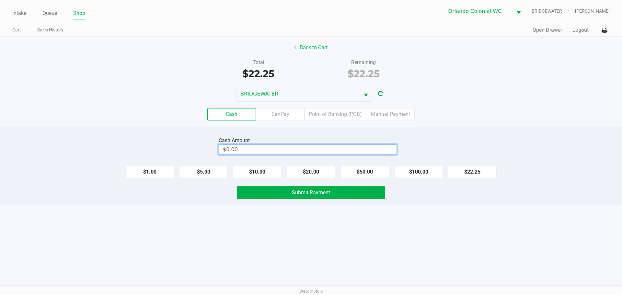
click at [369, 149] on input "$0.00" at bounding box center [308, 149] width 178 height 9
click at [351, 195] on button "Submit Payment" at bounding box center [311, 192] width 148 height 13
type input "$23.00"
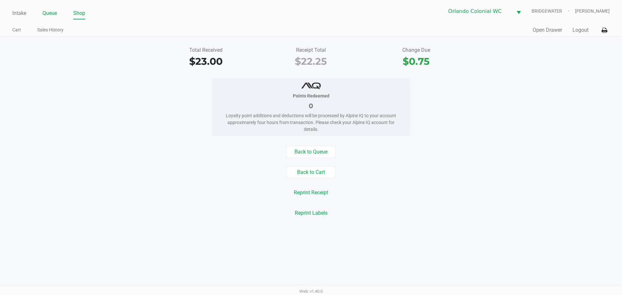
click at [43, 16] on link "Queue" at bounding box center [49, 13] width 15 height 9
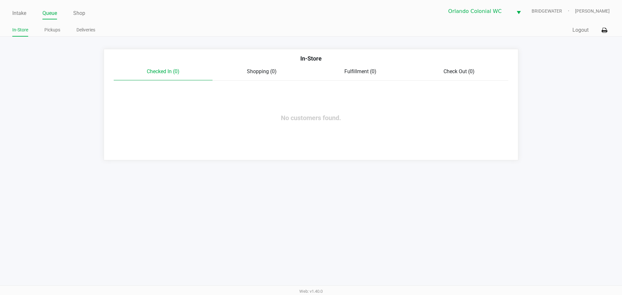
click at [44, 14] on link "Queue" at bounding box center [49, 13] width 15 height 9
drag, startPoint x: 21, startPoint y: 19, endPoint x: 24, endPoint y: 14, distance: 6.1
click at [21, 19] on li "Intake" at bounding box center [19, 13] width 14 height 11
click at [24, 13] on link "Intake" at bounding box center [19, 13] width 14 height 9
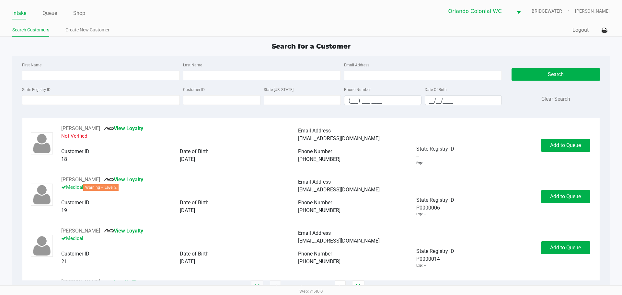
click at [104, 11] on ul "Intake Queue Shop" at bounding box center [161, 13] width 299 height 11
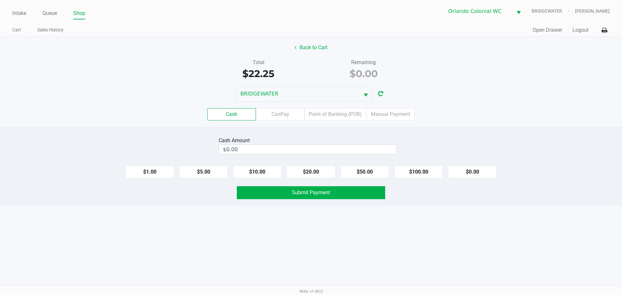
click at [539, 32] on button "Open Drawer" at bounding box center [547, 30] width 29 height 8
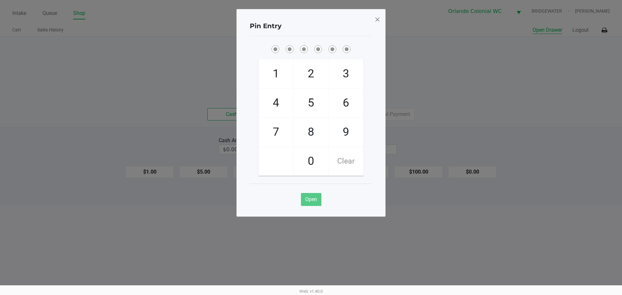
click at [312, 134] on span "8" at bounding box center [311, 132] width 34 height 29
checkbox input "true"
click at [272, 136] on span "7" at bounding box center [276, 132] width 34 height 29
checkbox input "true"
click at [321, 165] on span "0" at bounding box center [311, 161] width 34 height 29
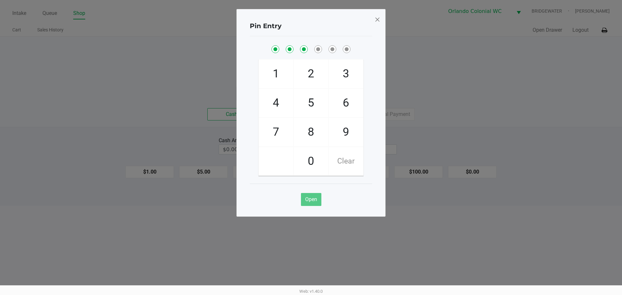
checkbox input "true"
click at [283, 102] on span "4" at bounding box center [276, 103] width 34 height 29
checkbox input "true"
click at [280, 134] on span "7" at bounding box center [276, 132] width 34 height 29
checkbox input "true"
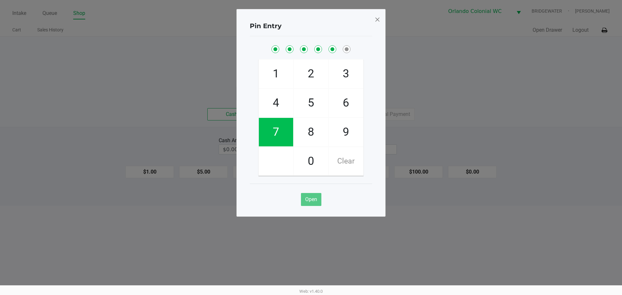
click at [280, 73] on span "1" at bounding box center [276, 74] width 34 height 29
checkbox input "true"
click at [381, 20] on div "Pin Entry 1 4 7 2 5 8 0 3 6 9 Clear Open" at bounding box center [311, 113] width 149 height 208
click at [380, 19] on span at bounding box center [378, 19] width 6 height 10
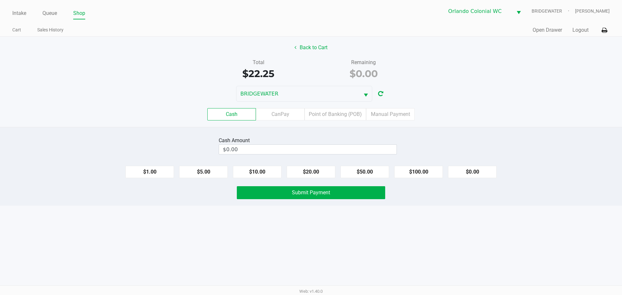
drag, startPoint x: 72, startPoint y: 106, endPoint x: 60, endPoint y: 119, distance: 18.1
click at [71, 109] on div "Cash CanPay Point of Banking (POB) Manual Payment" at bounding box center [311, 114] width 632 height 25
click at [19, 14] on link "Intake" at bounding box center [19, 13] width 14 height 9
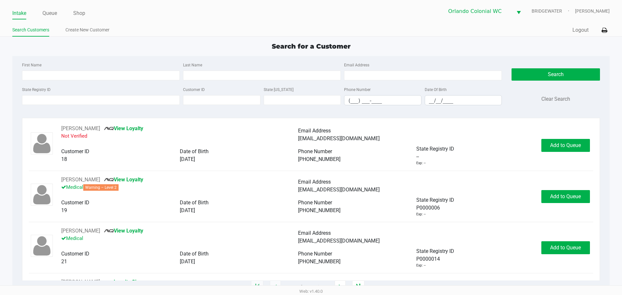
click at [19, 14] on link "Intake" at bounding box center [19, 13] width 14 height 9
click at [51, 93] on div "State Registry ID" at bounding box center [100, 96] width 161 height 20
click at [52, 99] on input "State Registry ID" at bounding box center [101, 100] width 158 height 10
click at [139, 76] on input "First Name" at bounding box center [101, 76] width 158 height 10
click at [155, 76] on input "johN" at bounding box center [101, 76] width 158 height 10
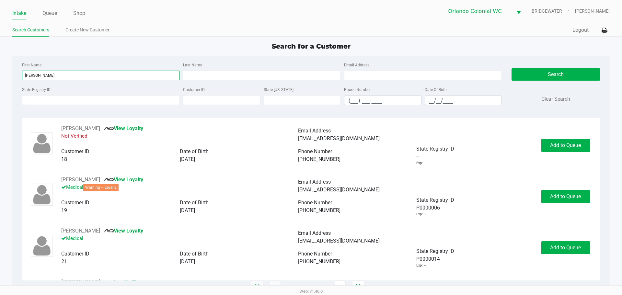
type input "john"
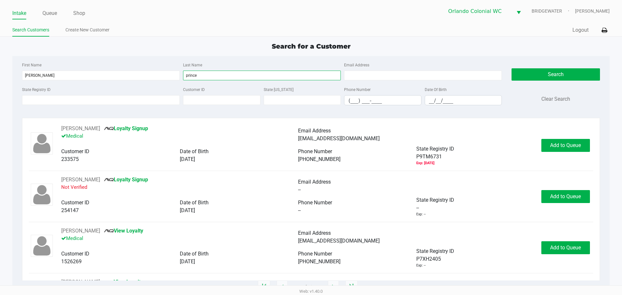
type input "prince"
drag, startPoint x: 428, startPoint y: 103, endPoint x: 425, endPoint y: 103, distance: 3.6
click at [428, 103] on input "__/__/____" at bounding box center [463, 101] width 77 height 10
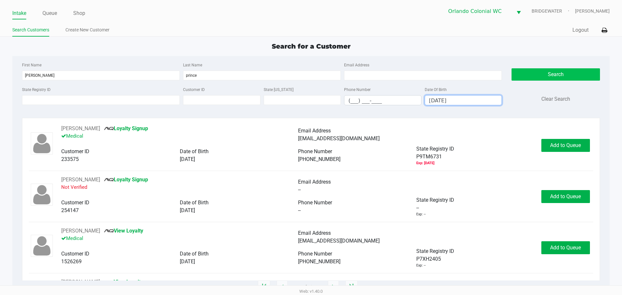
type input "11/07/1963"
click at [525, 75] on button "Search" at bounding box center [556, 74] width 88 height 12
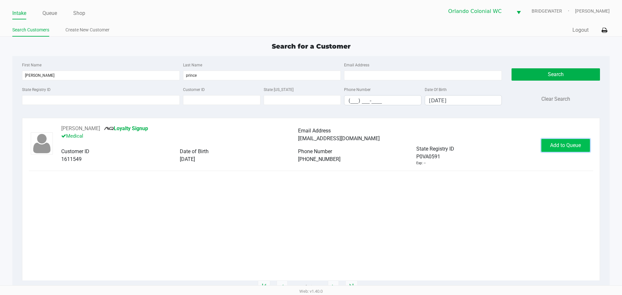
click at [568, 148] on button "Add to Queue" at bounding box center [566, 145] width 49 height 13
click at [568, 148] on div "Add to Queue" at bounding box center [566, 145] width 49 height 13
click at [568, 148] on button "Add to Queue" at bounding box center [566, 145] width 49 height 13
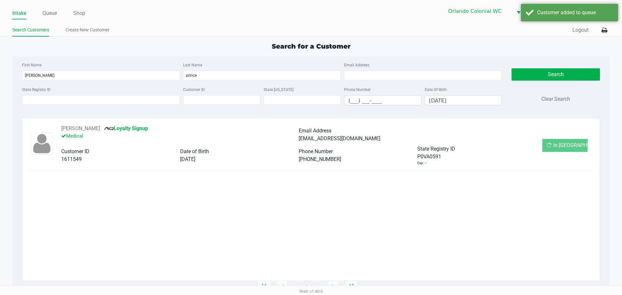
click at [568, 148] on div "In Queue" at bounding box center [565, 145] width 45 height 13
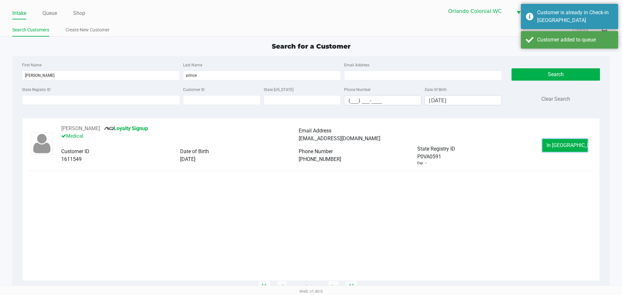
click at [568, 148] on button "In Queue" at bounding box center [565, 145] width 45 height 13
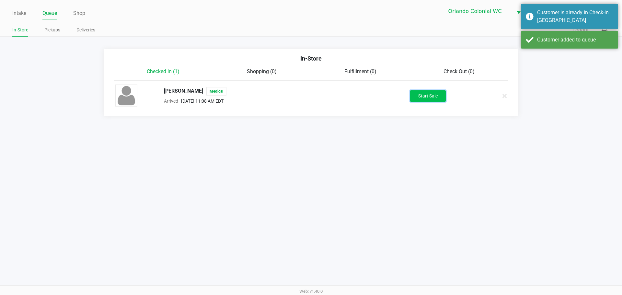
click at [422, 98] on button "Start Sale" at bounding box center [428, 95] width 36 height 11
click at [422, 98] on div "Start Sale" at bounding box center [428, 95] width 36 height 11
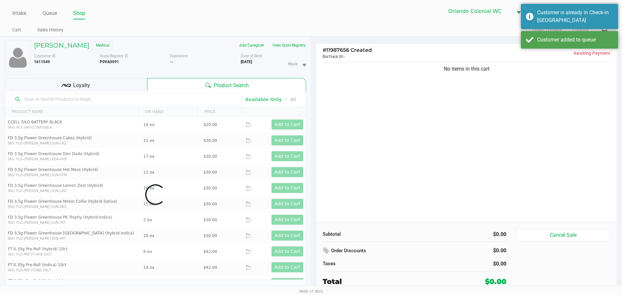
click at [567, 103] on div "# 11987656 Created BioTrack ID: - Awaiting Payment No items in this cart Subtot…" at bounding box center [466, 168] width 301 height 251
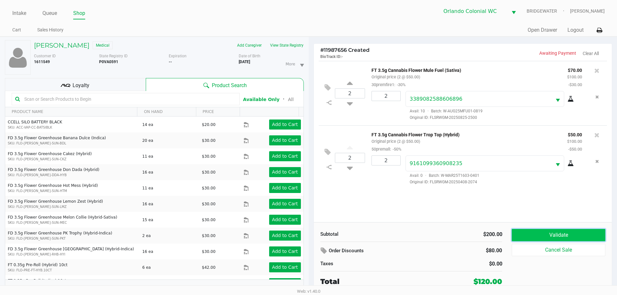
click at [575, 230] on button "Validate" at bounding box center [558, 235] width 93 height 12
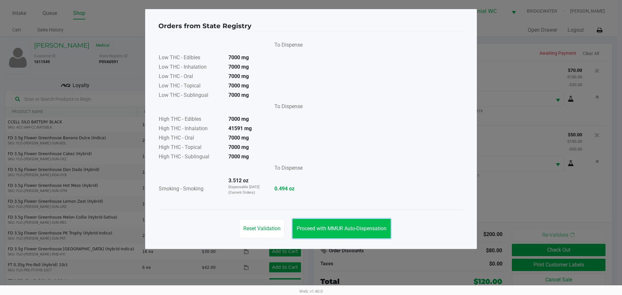
click at [373, 237] on button "Proceed with MMUR Auto-Dispensation" at bounding box center [342, 228] width 98 height 19
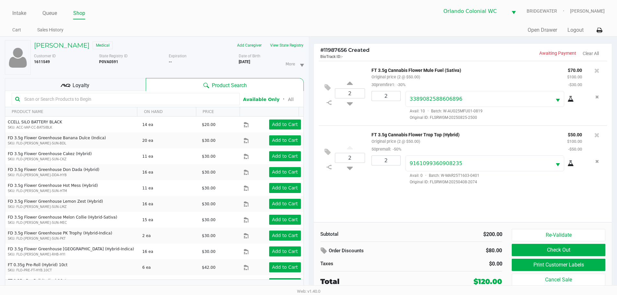
scroll to position [7, 0]
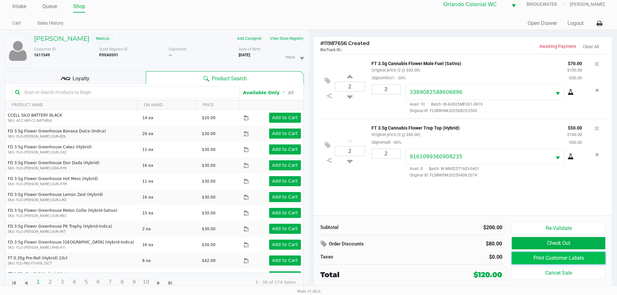
click at [529, 258] on button "Print Customer Labels" at bounding box center [558, 258] width 93 height 12
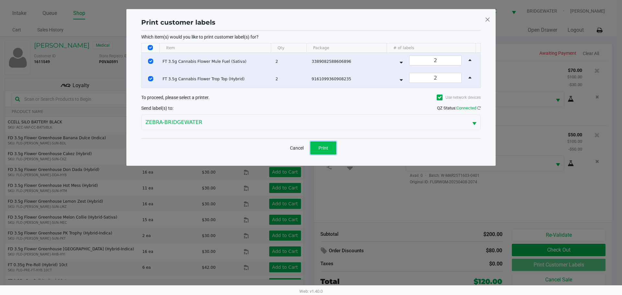
click at [320, 146] on span "Print" at bounding box center [324, 148] width 10 height 5
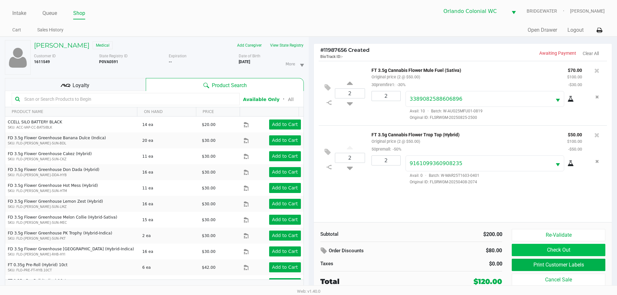
click at [565, 248] on button "Check Out" at bounding box center [558, 250] width 93 height 12
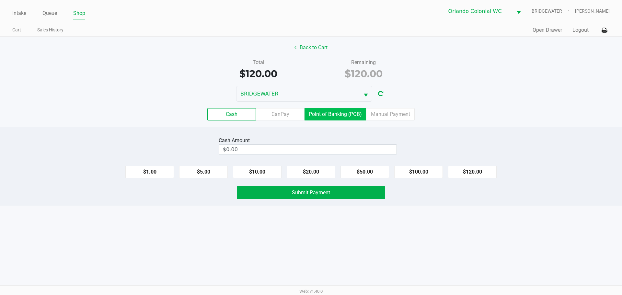
click at [342, 114] on label "Point of Banking (POB)" at bounding box center [336, 114] width 62 height 12
click at [0, 0] on 7 "Point of Banking (POB)" at bounding box center [0, 0] width 0 height 0
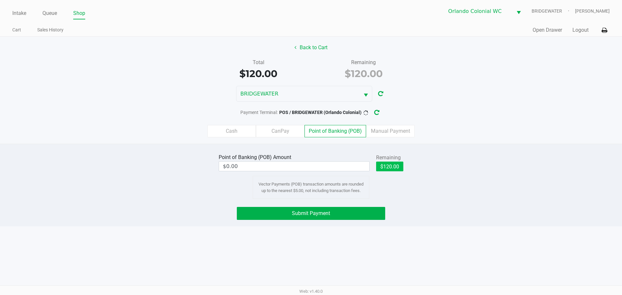
click at [400, 167] on button "$120.00" at bounding box center [389, 167] width 27 height 10
type input "$120.00"
click at [434, 227] on div "Intake Queue Shop Orlando Colonial WC BRIDGEWATER Jorge Pagan Cart Sales Histor…" at bounding box center [311, 147] width 622 height 295
click at [362, 209] on button "Submit Payment" at bounding box center [311, 213] width 148 height 13
click at [381, 111] on icon "button" at bounding box center [382, 113] width 5 height 5
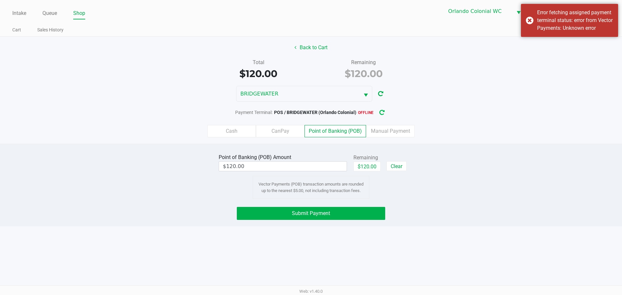
click at [383, 113] on icon "button" at bounding box center [382, 113] width 5 height 5
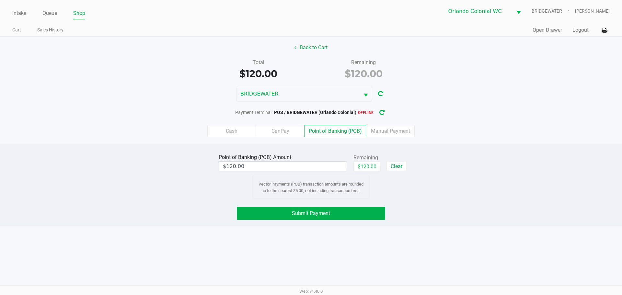
click at [617, 164] on div "Point of Banking (POB) Amount $120.00 Remaining $120.00 Clear Vector Payments (…" at bounding box center [311, 175] width 632 height 47
click at [382, 107] on button "button" at bounding box center [382, 113] width 10 height 12
click at [154, 209] on div "Submit Payment" at bounding box center [311, 213] width 632 height 13
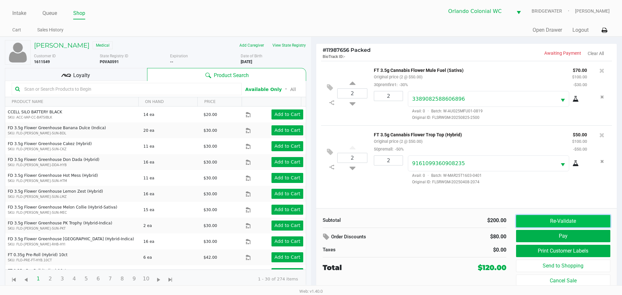
click at [542, 222] on button "Re-Validate" at bounding box center [563, 221] width 94 height 12
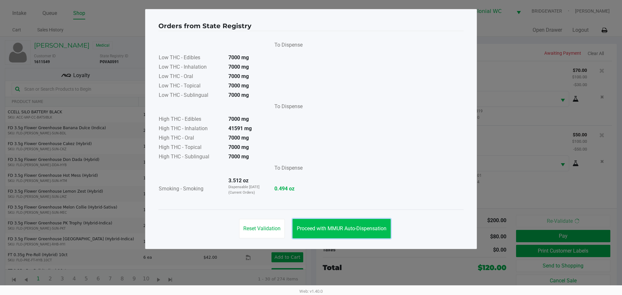
click at [305, 228] on span "Proceed with MMUR Auto-Dispensation" at bounding box center [342, 229] width 90 height 6
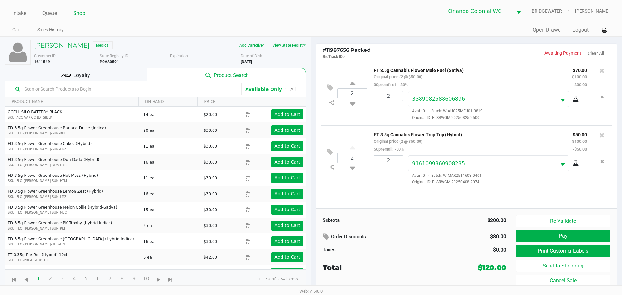
click at [561, 195] on div "2 FT 3.5g Cannabis Flower Mule Fuel (Sativa) Original price (2 @ $50.00) 30prem…" at bounding box center [466, 134] width 301 height 147
click at [558, 237] on button "Pay" at bounding box center [563, 236] width 94 height 12
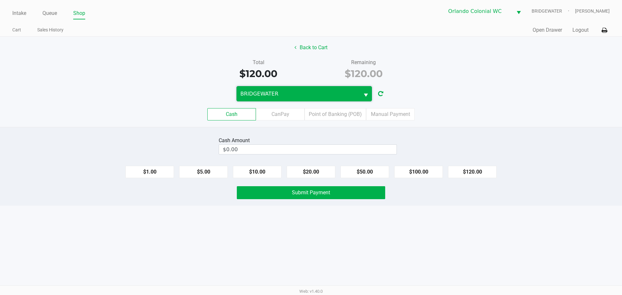
click at [327, 99] on span "BRIDGEWATER" at bounding box center [298, 93] width 123 height 15
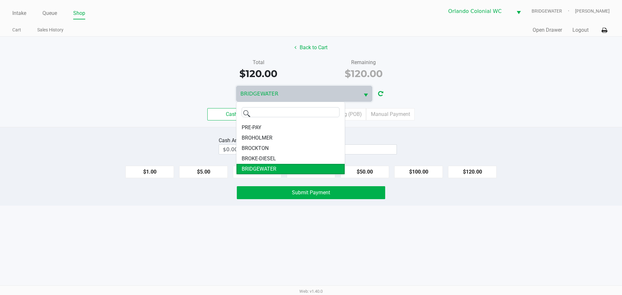
click at [347, 242] on div "Intake Queue Shop Orlando Colonial WC BRIDGEWATER Jorge Pagan Cart Sales Histor…" at bounding box center [311, 147] width 622 height 295
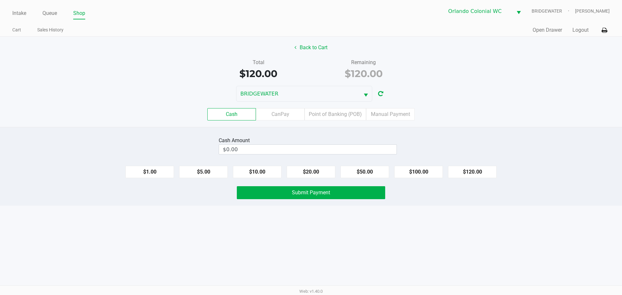
click at [331, 125] on div "Cash CanPay Point of Banking (POB) Manual Payment" at bounding box center [311, 114] width 632 height 25
click at [332, 117] on label "Point of Banking (POB)" at bounding box center [336, 114] width 62 height 12
click at [0, 0] on 7 "Point of Banking (POB)" at bounding box center [0, 0] width 0 height 0
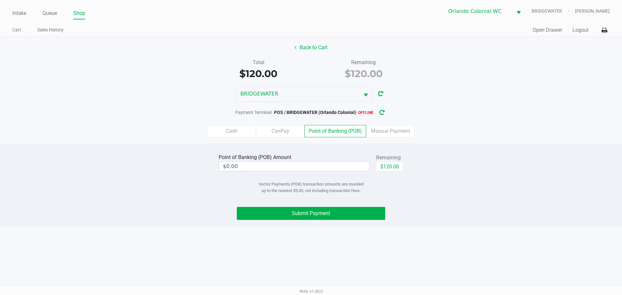
click at [384, 115] on icon "button" at bounding box center [382, 113] width 5 height 5
click at [112, 246] on div "Intake Queue Shop Orlando Colonial WC BRIDGEWATER Jorge Pagan Cart Sales Histor…" at bounding box center [311, 147] width 622 height 295
click at [385, 111] on button "button" at bounding box center [382, 113] width 10 height 12
click at [237, 132] on label "Cash" at bounding box center [231, 131] width 49 height 12
click at [0, 0] on 0 "Cash" at bounding box center [0, 0] width 0 height 0
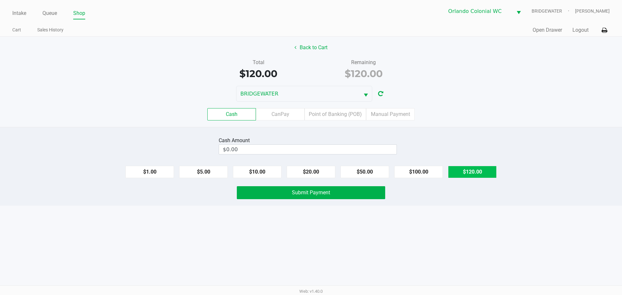
click at [476, 171] on button "$120.00" at bounding box center [472, 172] width 49 height 12
type input "$120.00"
click at [471, 125] on div "Cash CanPay Point of Banking (POB) Manual Payment" at bounding box center [311, 114] width 632 height 25
click at [159, 125] on div "Cash CanPay Point of Banking (POB) Manual Payment" at bounding box center [311, 114] width 632 height 25
click at [398, 229] on div "Intake Queue Shop Orlando Colonial WC BRIDGEWATER Jorge Pagan Cart Sales Histor…" at bounding box center [311, 147] width 622 height 295
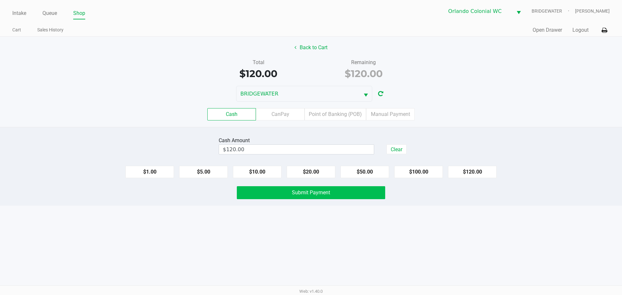
click at [368, 194] on button "Submit Payment" at bounding box center [311, 192] width 148 height 13
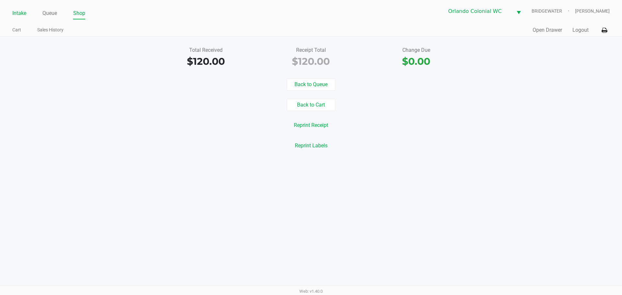
click at [17, 13] on link "Intake" at bounding box center [19, 13] width 14 height 9
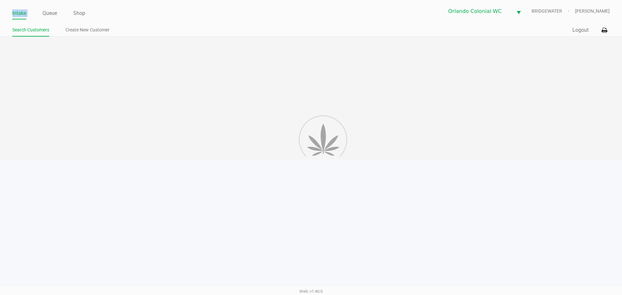
click at [17, 13] on link "Intake" at bounding box center [19, 13] width 14 height 9
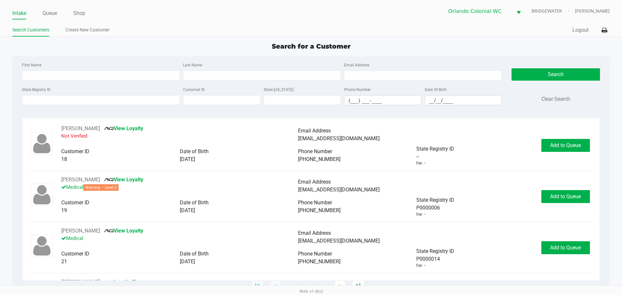
click at [136, 8] on ul "Intake Queue Shop" at bounding box center [161, 13] width 299 height 11
click at [109, 74] on input "First Name" at bounding box center [101, 76] width 158 height 10
click at [114, 99] on input "State Registry ID" at bounding box center [101, 100] width 158 height 10
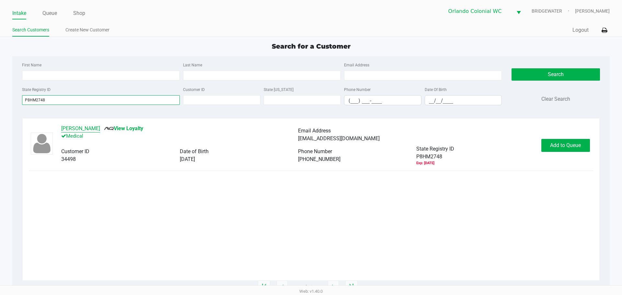
type input "P8HM2748"
click at [84, 128] on button "KELLY BLAKELY" at bounding box center [80, 129] width 39 height 8
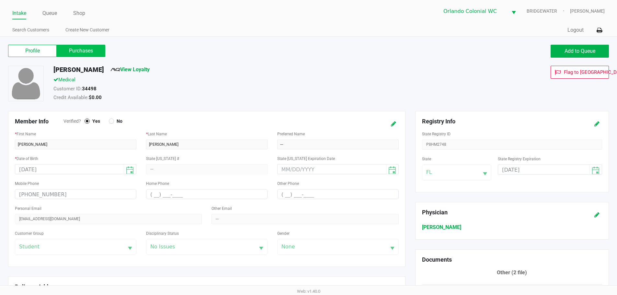
click at [82, 53] on label "Purchases" at bounding box center [81, 51] width 49 height 12
click at [0, 0] on 1 "Purchases" at bounding box center [0, 0] width 0 height 0
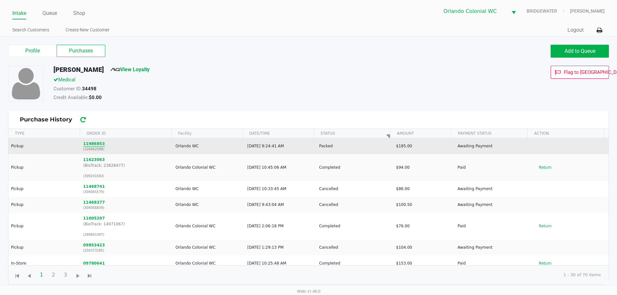
click at [85, 146] on button "11986853" at bounding box center [94, 144] width 22 height 6
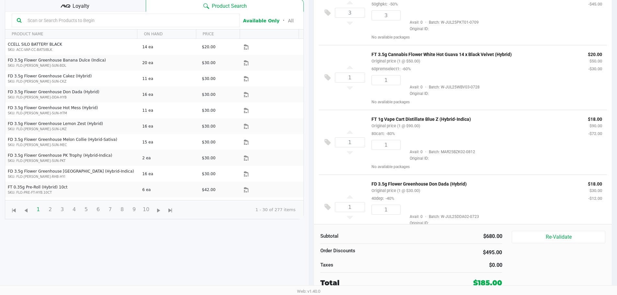
scroll to position [215, 0]
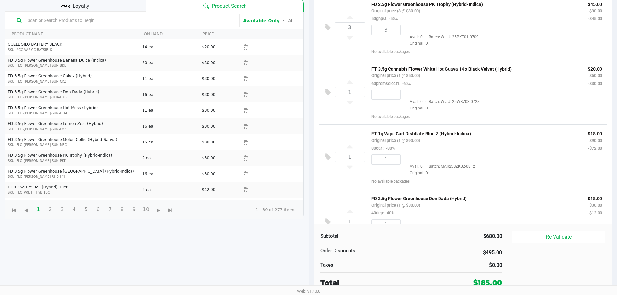
drag, startPoint x: 483, startPoint y: 6, endPoint x: 372, endPoint y: 5, distance: 110.5
click at [372, 5] on p "FD 3.5g Flower Greenhouse PK Trophy (Hybrid-Indica)" at bounding box center [475, 3] width 207 height 7
copy p "FD 3.5g Flower Greenhouse PK Trophy (Hybrid-Indica)"
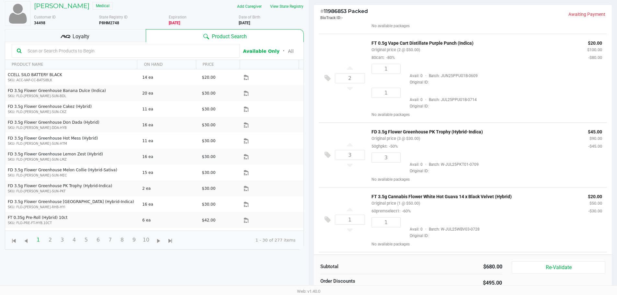
scroll to position [0, 0]
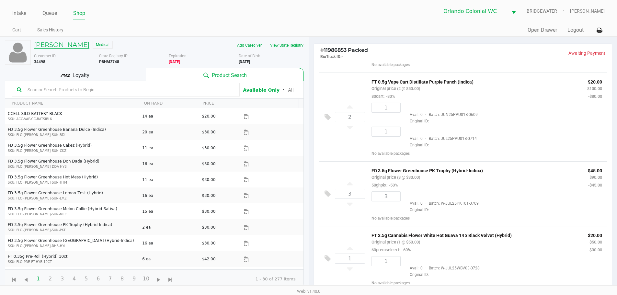
click at [45, 48] on h5 "KELLY BLAKELY" at bounding box center [61, 45] width 55 height 8
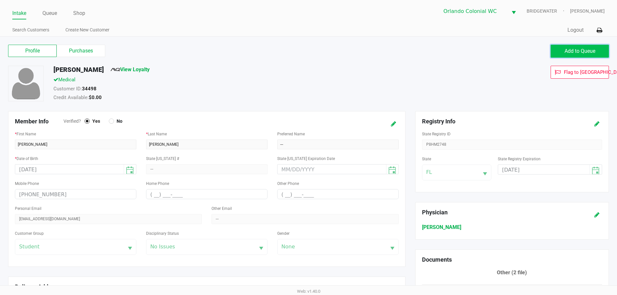
click at [592, 54] on span "Add to Queue" at bounding box center [580, 51] width 31 height 6
click at [592, 54] on body "Intake Queue Shop Orlando Colonial WC BRIDGEWATER Jorge Pagan Search Customers …" at bounding box center [308, 143] width 617 height 286
click at [592, 54] on ngb-modal-window "Expired Document The customer has the following expired documents: Medical Card…" at bounding box center [308, 147] width 617 height 295
click at [592, 54] on span "Add to Queue" at bounding box center [580, 51] width 31 height 6
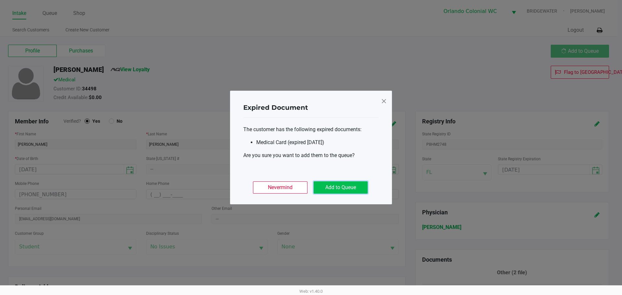
click at [364, 184] on button "Add to Queue" at bounding box center [341, 188] width 54 height 12
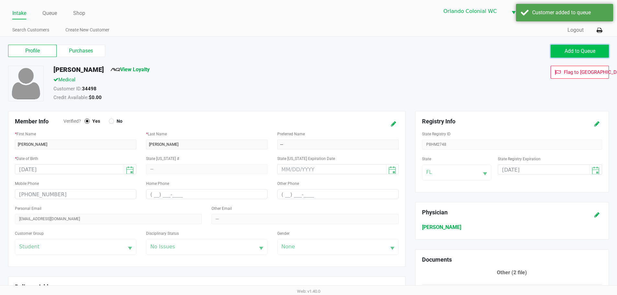
click at [598, 50] on button "Add to Queue" at bounding box center [580, 51] width 58 height 13
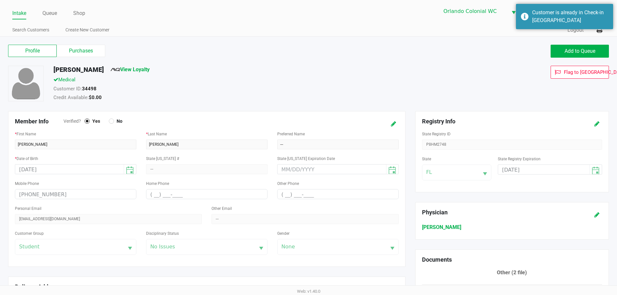
click at [72, 48] on label "Purchases" at bounding box center [81, 51] width 49 height 12
click at [0, 0] on 1 "Purchases" at bounding box center [0, 0] width 0 height 0
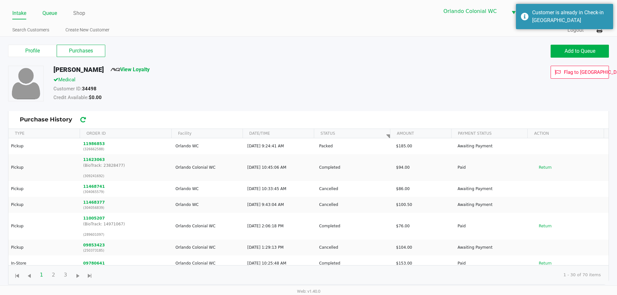
click at [50, 10] on link "Queue" at bounding box center [49, 13] width 15 height 9
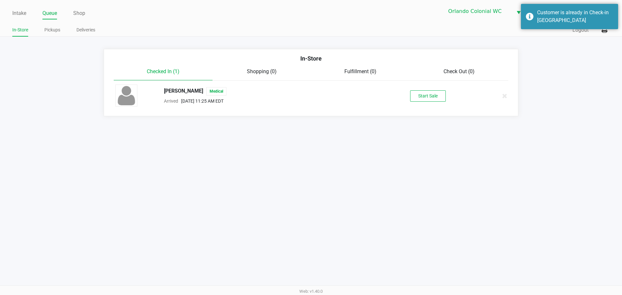
click at [422, 89] on div "KELLY BLAKELY Medical Arrived Sep 22, 2025 11:25 AM EDT Start Sale" at bounding box center [311, 96] width 401 height 23
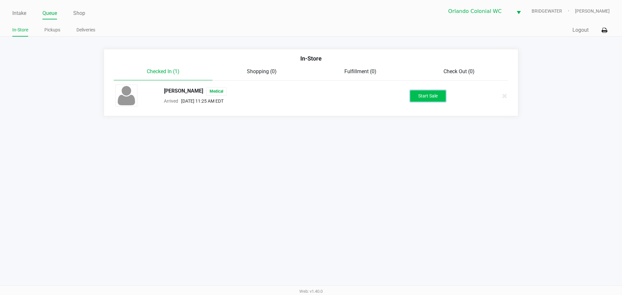
click at [423, 95] on button "Start Sale" at bounding box center [428, 95] width 36 height 11
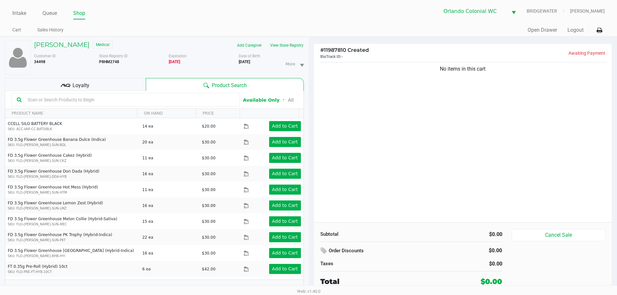
click at [461, 154] on div "No items in this cart" at bounding box center [463, 141] width 299 height 161
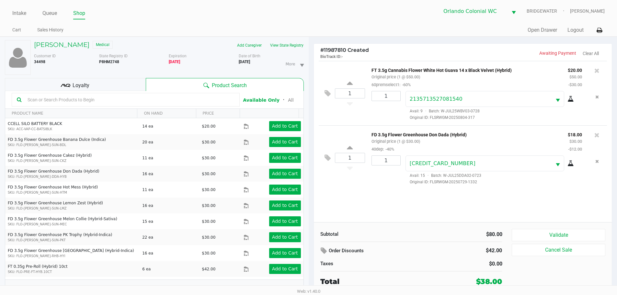
click at [156, 100] on input "text" at bounding box center [130, 100] width 210 height 10
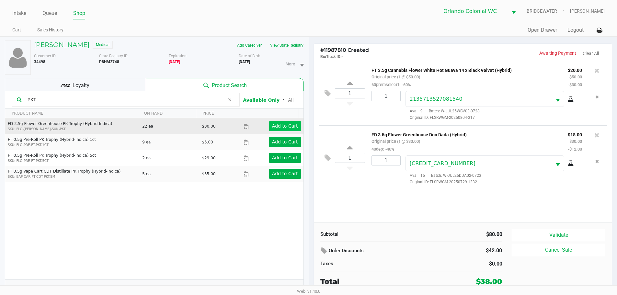
type input "PKT"
click at [290, 130] on button "Add to Cart" at bounding box center [285, 126] width 32 height 10
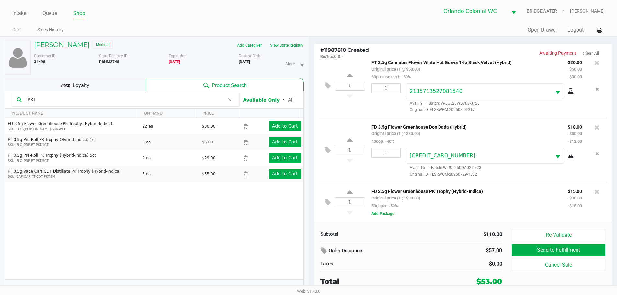
scroll to position [7, 0]
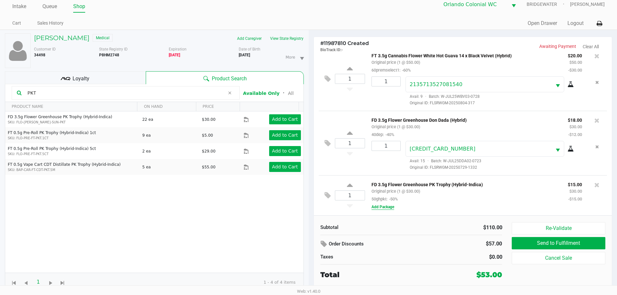
click at [389, 205] on button "Add Package" at bounding box center [383, 207] width 23 height 6
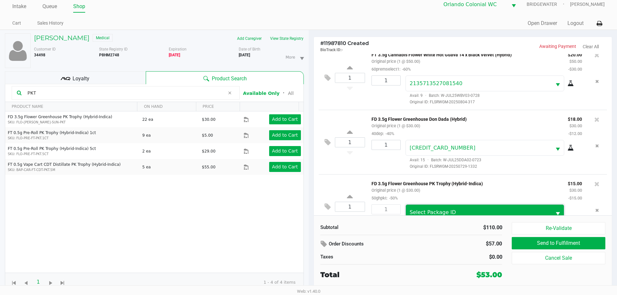
click at [420, 211] on span "Select Package ID" at bounding box center [433, 212] width 46 height 6
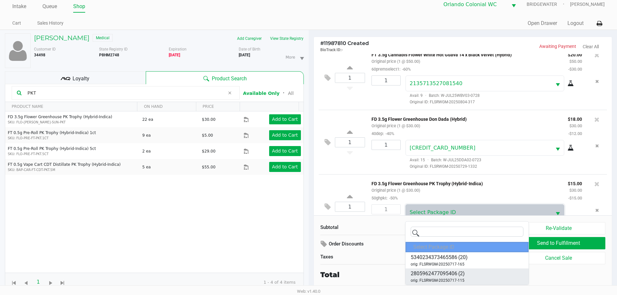
click at [462, 274] on span "(2)" at bounding box center [462, 274] width 6 height 8
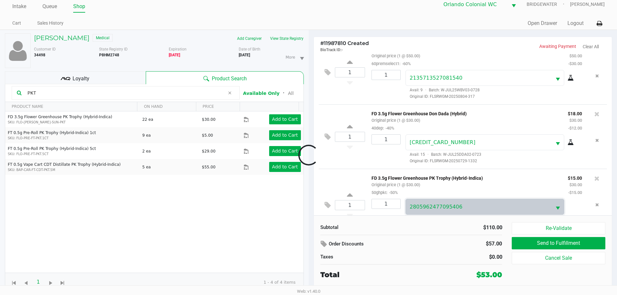
scroll to position [33, 0]
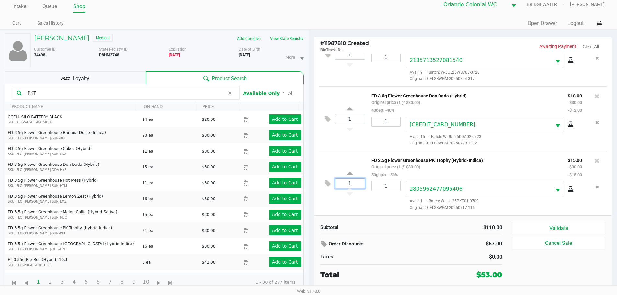
click at [358, 188] on input "1" at bounding box center [349, 183] width 29 height 9
type input "2"
click at [355, 167] on div "KELLY BLAKELY Medical Add Caregiver View State Registry Customer ID 34498 State…" at bounding box center [308, 162] width 617 height 265
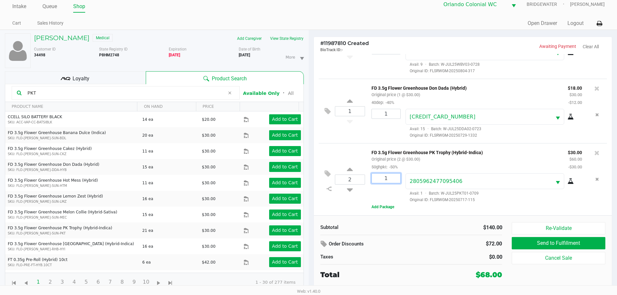
click at [389, 179] on input "1" at bounding box center [386, 178] width 29 height 9
type input "2"
click at [338, 150] on div "KELLY BLAKELY Medical Add Caregiver View State Registry Customer ID 34498 State…" at bounding box center [308, 162] width 617 height 265
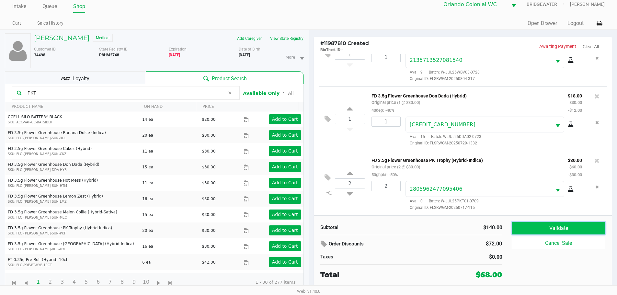
click at [532, 229] on button "Validate" at bounding box center [558, 228] width 93 height 12
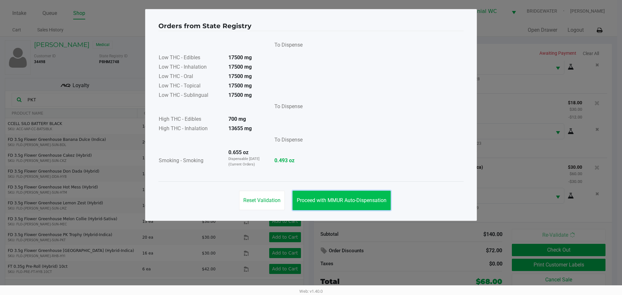
click at [356, 196] on button "Proceed with MMUR Auto-Dispensation" at bounding box center [342, 200] width 98 height 19
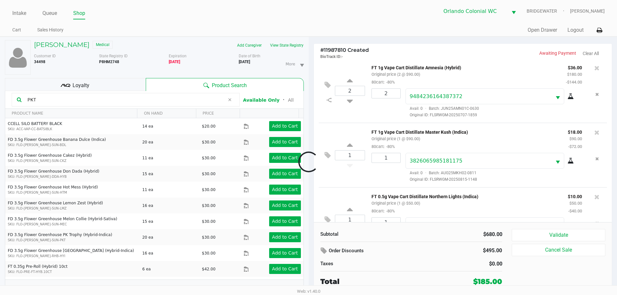
scroll to position [389, 0]
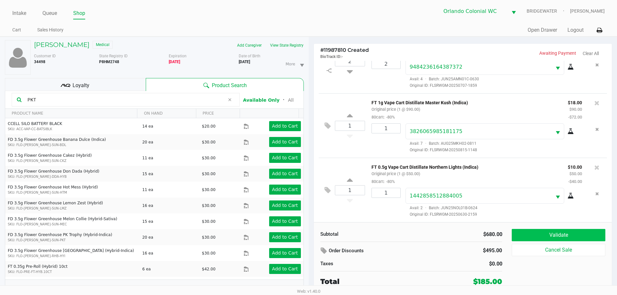
click at [569, 235] on button "Validate" at bounding box center [558, 235] width 93 height 12
click at [570, 232] on div "Validate Cancel Sale" at bounding box center [561, 258] width 98 height 58
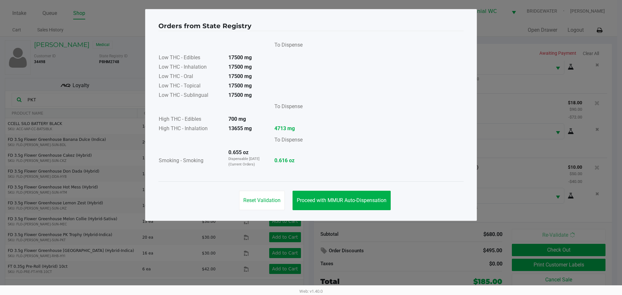
click at [369, 208] on button "Proceed with MMUR Auto-Dispensation" at bounding box center [342, 200] width 98 height 19
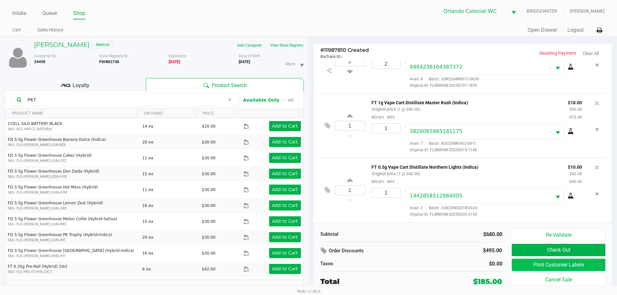
click at [543, 266] on button "Print Customer Labels" at bounding box center [558, 265] width 93 height 12
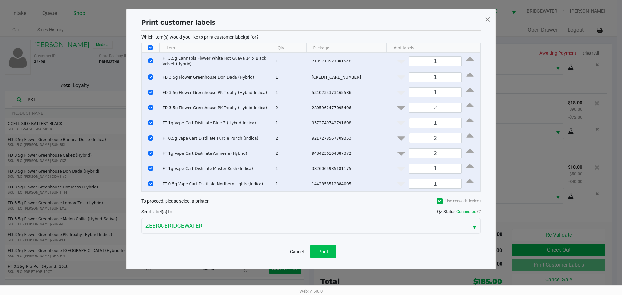
click at [329, 255] on button "Print" at bounding box center [324, 251] width 26 height 13
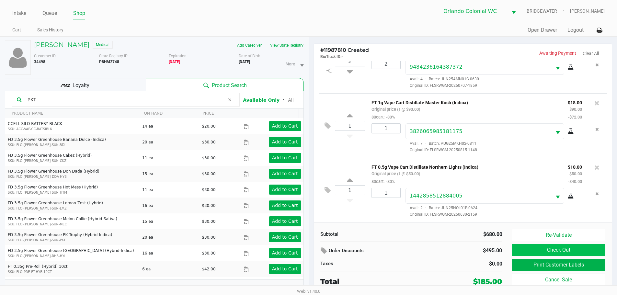
click at [540, 249] on button "Check Out" at bounding box center [558, 250] width 93 height 12
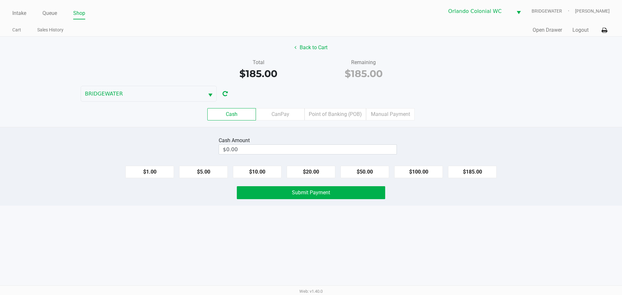
click at [146, 127] on div "Cash CanPay Point of Banking (POB) Manual Payment" at bounding box center [311, 114] width 632 height 25
click at [274, 146] on input "$0.00" at bounding box center [308, 149] width 178 height 9
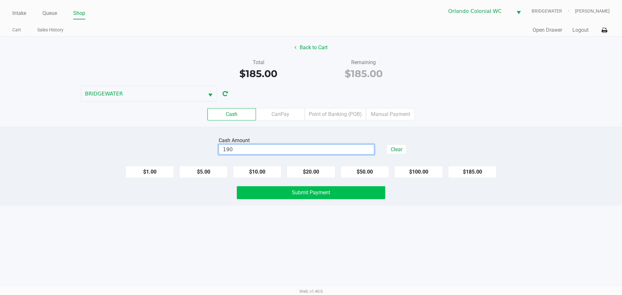
click at [350, 192] on button "Submit Payment" at bounding box center [311, 192] width 148 height 13
type input "$190.00"
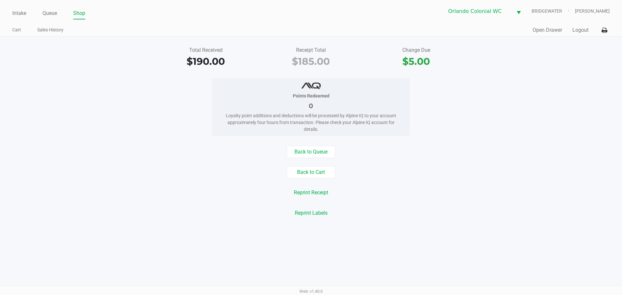
click at [549, 30] on button "Open Drawer" at bounding box center [547, 30] width 29 height 8
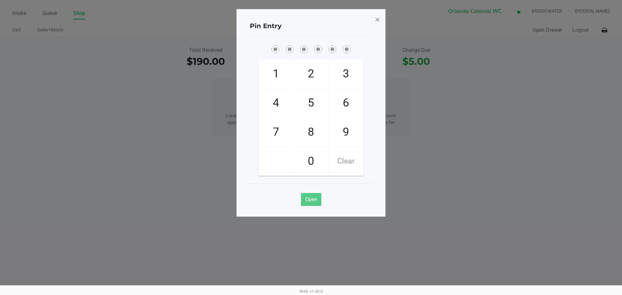
click at [311, 134] on span "8" at bounding box center [311, 132] width 34 height 29
checkbox input "true"
click at [275, 137] on span "7" at bounding box center [276, 132] width 34 height 29
checkbox input "true"
click at [316, 151] on span "0" at bounding box center [311, 161] width 34 height 29
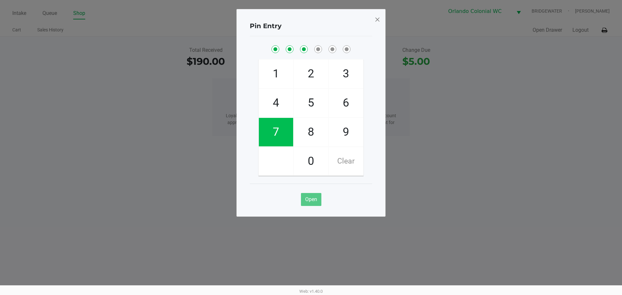
checkbox input "true"
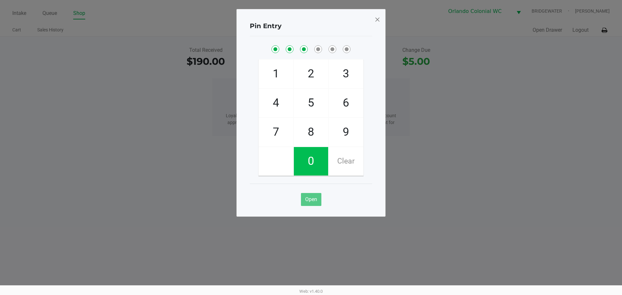
click at [282, 108] on span "4" at bounding box center [276, 103] width 34 height 29
checkbox input "true"
click at [283, 134] on span "7" at bounding box center [276, 132] width 34 height 29
checkbox input "true"
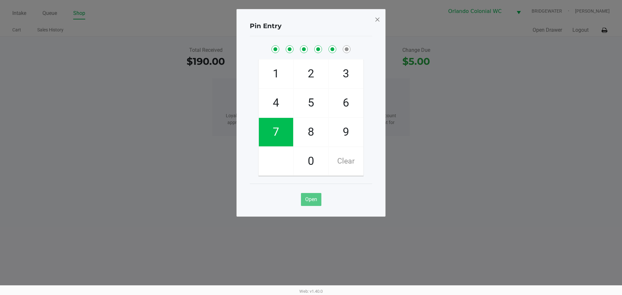
click at [291, 70] on span "1" at bounding box center [276, 74] width 34 height 29
checkbox input "true"
click at [377, 19] on span at bounding box center [378, 19] width 6 height 10
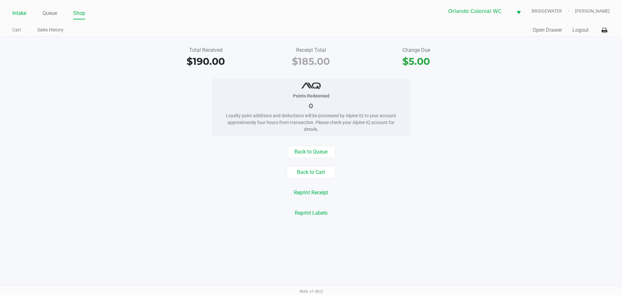
click at [14, 16] on link "Intake" at bounding box center [19, 13] width 14 height 9
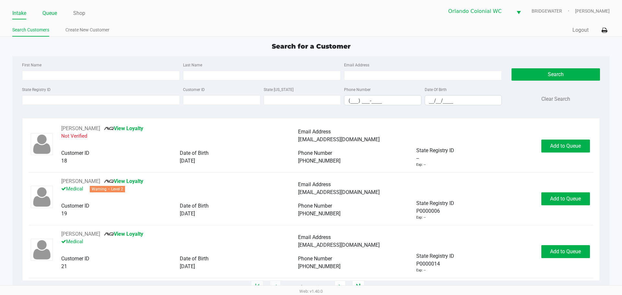
click at [49, 13] on link "Queue" at bounding box center [49, 13] width 15 height 9
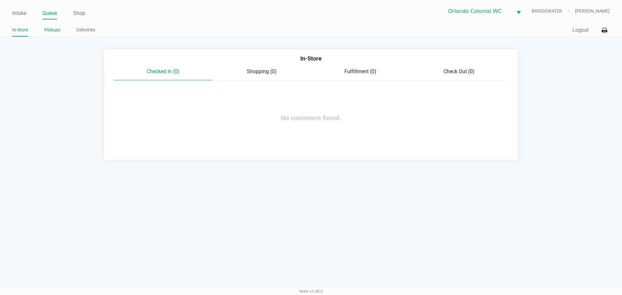
click at [52, 28] on link "Pickups" at bounding box center [52, 30] width 16 height 8
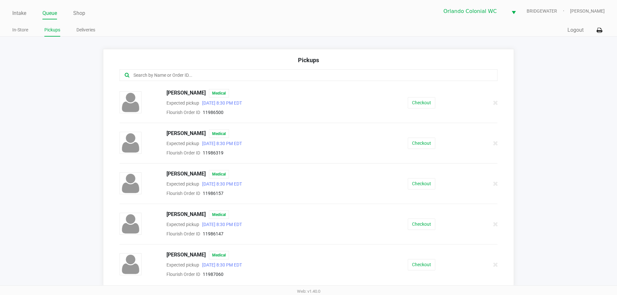
click at [159, 75] on input "text" at bounding box center [298, 75] width 331 height 7
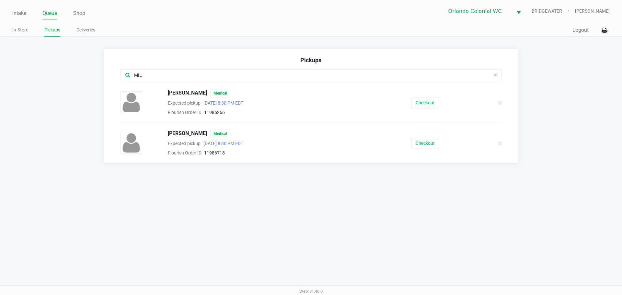
type input "MIL"
click at [434, 147] on button "Checkout" at bounding box center [426, 143] width 28 height 11
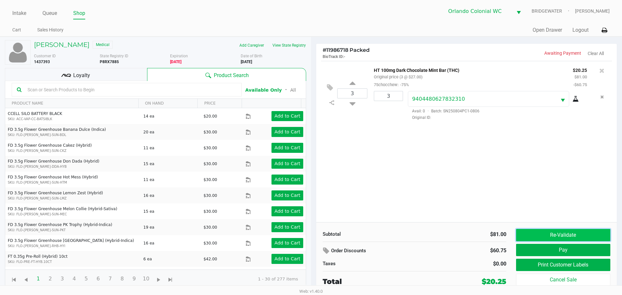
click at [525, 231] on button "Re-Validate" at bounding box center [563, 235] width 94 height 12
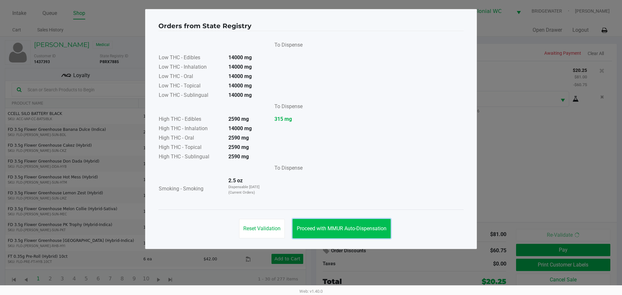
click at [367, 227] on span "Proceed with MMUR Auto-Dispensation" at bounding box center [342, 229] width 90 height 6
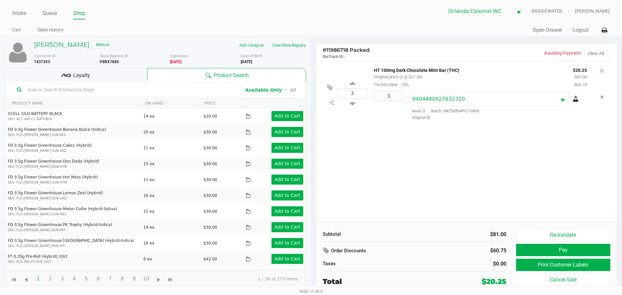
click at [567, 264] on button "Print Customer Labels" at bounding box center [563, 265] width 94 height 12
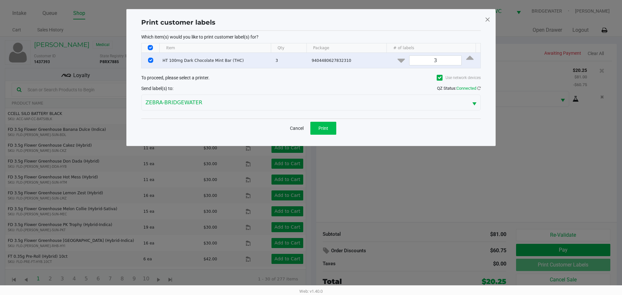
click at [322, 129] on span "Print" at bounding box center [324, 128] width 10 height 5
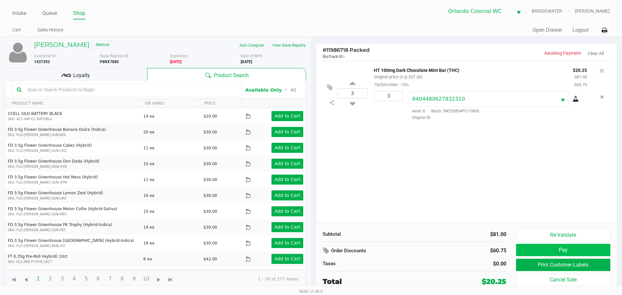
click at [569, 249] on button "Pay" at bounding box center [563, 250] width 94 height 12
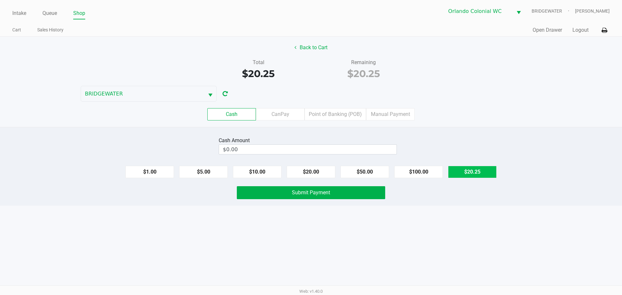
click at [477, 175] on button "$20.25" at bounding box center [472, 172] width 49 height 12
type input "$20.25"
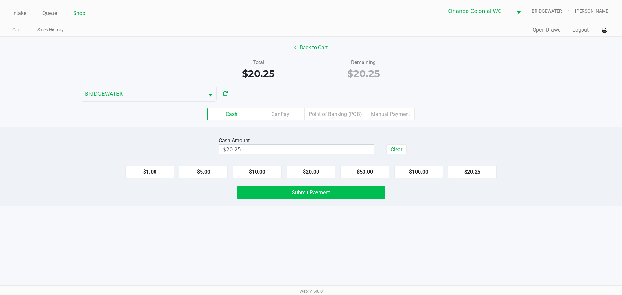
click at [352, 192] on button "Submit Payment" at bounding box center [311, 192] width 148 height 13
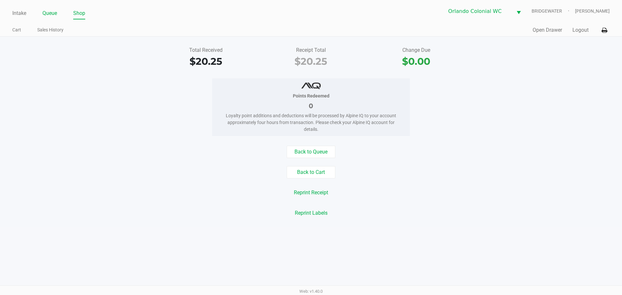
click at [54, 11] on link "Queue" at bounding box center [49, 13] width 15 height 9
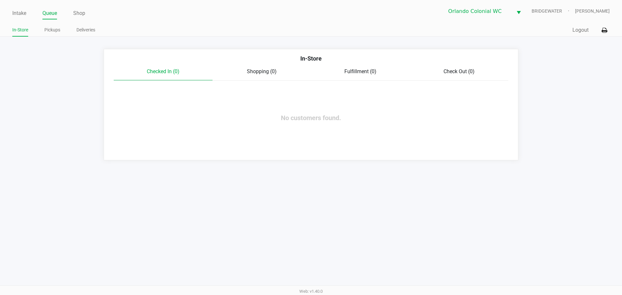
click at [23, 29] on link "In-Store" at bounding box center [20, 30] width 16 height 8
click at [18, 14] on link "Intake" at bounding box center [19, 13] width 14 height 9
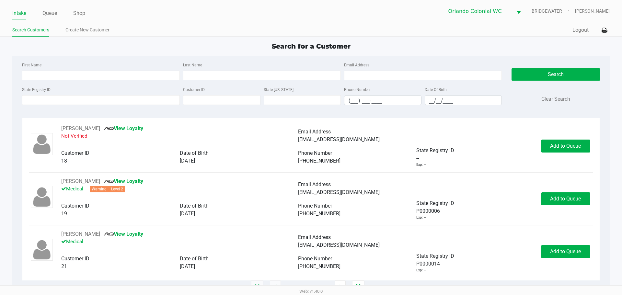
click at [73, 100] on input "State Registry ID" at bounding box center [101, 100] width 158 height 10
click at [44, 101] on input "P6XR" at bounding box center [101, 100] width 158 height 10
type input "P6XR7415"
click at [536, 79] on button "Search" at bounding box center [556, 74] width 88 height 12
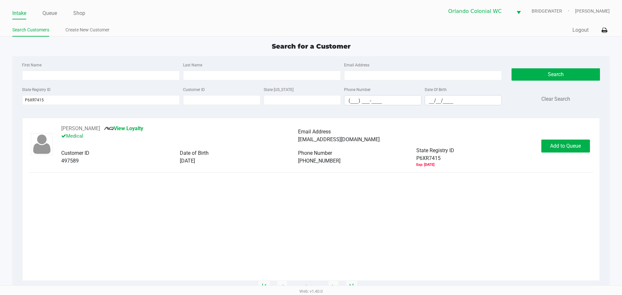
drag, startPoint x: 225, startPoint y: 164, endPoint x: 188, endPoint y: 165, distance: 37.3
click at [188, 165] on div "06/14/1967" at bounding box center [239, 161] width 118 height 8
click at [559, 147] on span "Add to Queue" at bounding box center [565, 146] width 31 height 6
click at [559, 147] on body "Intake Queue Shop Orlando Colonial WC BRIDGEWATER Jorge Pagan Search Customers …" at bounding box center [311, 143] width 622 height 286
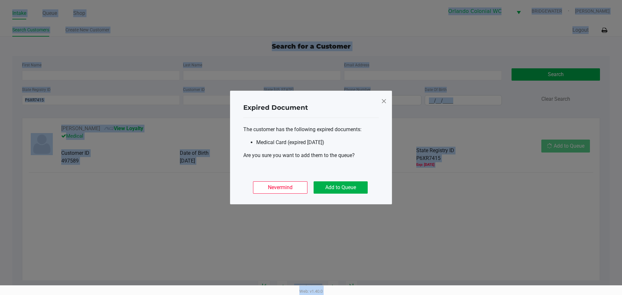
click at [559, 147] on ngb-modal-window "Expired Document The customer has the following expired documents: Medical Card…" at bounding box center [311, 147] width 622 height 295
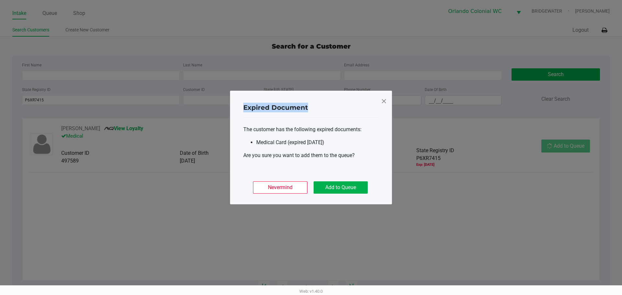
click at [559, 147] on ngb-modal-window "Expired Document The customer has the following expired documents: Medical Card…" at bounding box center [311, 147] width 622 height 295
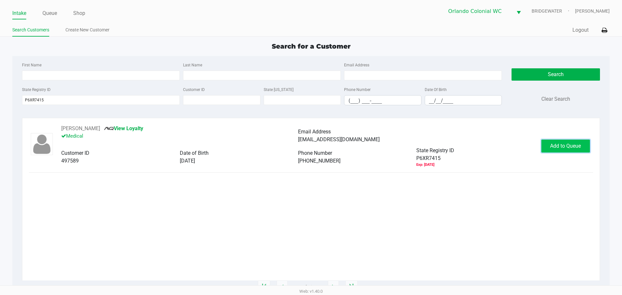
click at [559, 147] on span "Add to Queue" at bounding box center [565, 146] width 31 height 6
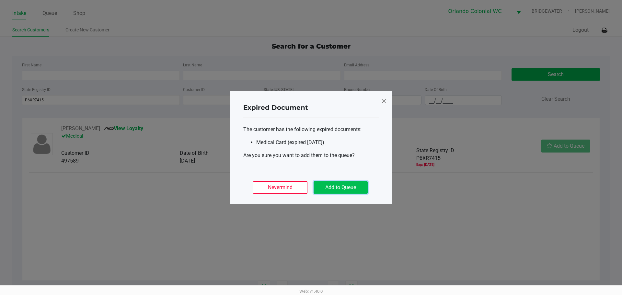
click at [343, 190] on button "Add to Queue" at bounding box center [341, 188] width 54 height 12
click at [343, 190] on div "Nevermind Add to Queue" at bounding box center [310, 184] width 135 height 25
click at [343, 190] on div "Expired Document The customer has the following expired documents: Medical Card…" at bounding box center [311, 148] width 162 height 114
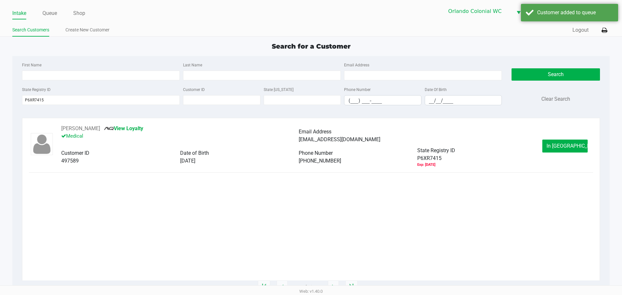
click at [567, 153] on div "NINA YON View Loyalty Medical Email Address Ninahhy@gmail.com Customer ID 49758…" at bounding box center [311, 146] width 564 height 43
click at [567, 150] on button "In Queue" at bounding box center [565, 146] width 45 height 13
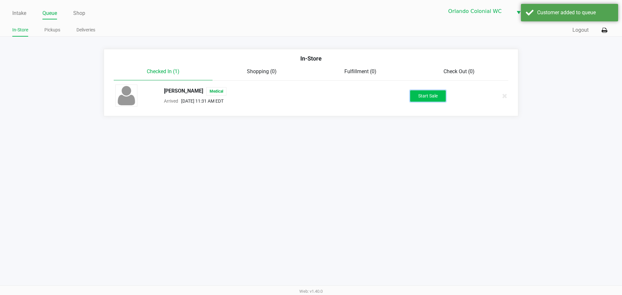
click at [441, 97] on button "Start Sale" at bounding box center [428, 95] width 36 height 11
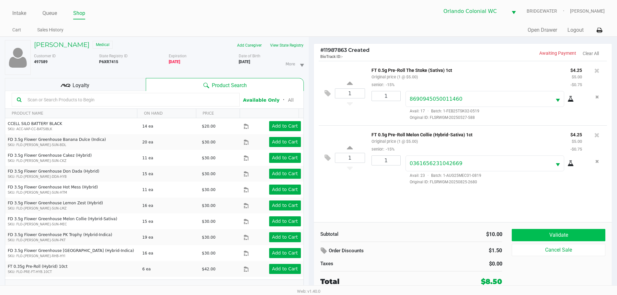
click at [525, 238] on button "Validate" at bounding box center [558, 235] width 93 height 12
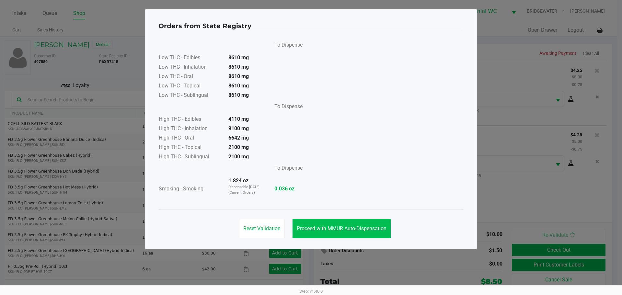
click at [333, 232] on button "Proceed with MMUR Auto-Dispensation" at bounding box center [342, 228] width 98 height 19
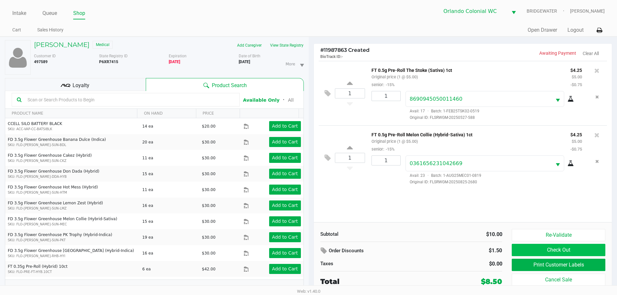
click at [540, 246] on button "Check Out" at bounding box center [558, 250] width 93 height 12
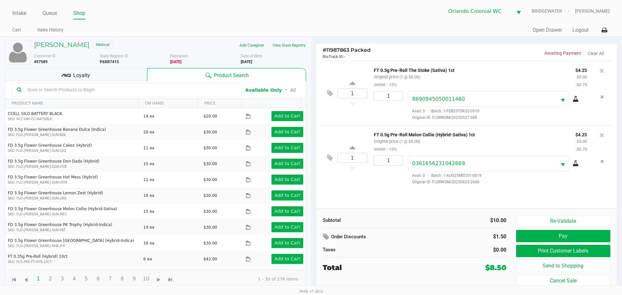
click at [550, 251] on button "Print Customer Labels" at bounding box center [563, 251] width 94 height 12
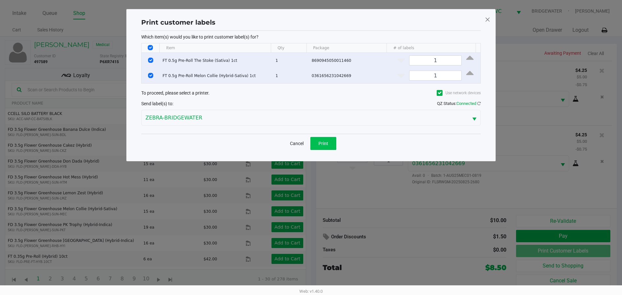
click at [327, 149] on button "Print" at bounding box center [324, 143] width 26 height 13
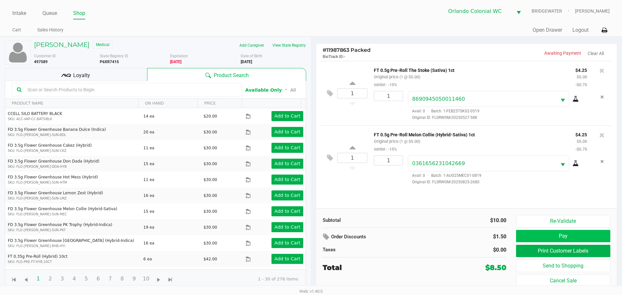
click at [566, 237] on button "Pay" at bounding box center [563, 236] width 94 height 12
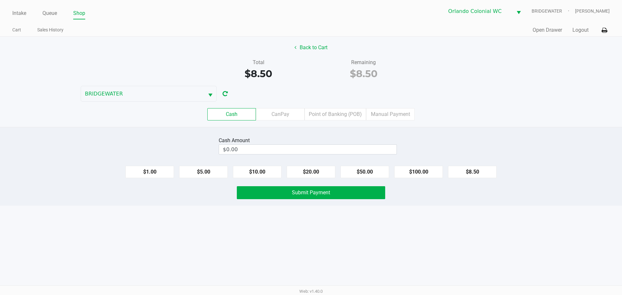
click at [439, 241] on div "Intake Queue Shop Orlando Colonial WC BRIDGEWATER Jorge Pagan Cart Sales Histor…" at bounding box center [311, 147] width 622 height 295
click at [317, 170] on button "$20.00" at bounding box center [311, 172] width 49 height 12
type input "$20.00"
click at [326, 196] on button "Submit Payment" at bounding box center [311, 192] width 148 height 13
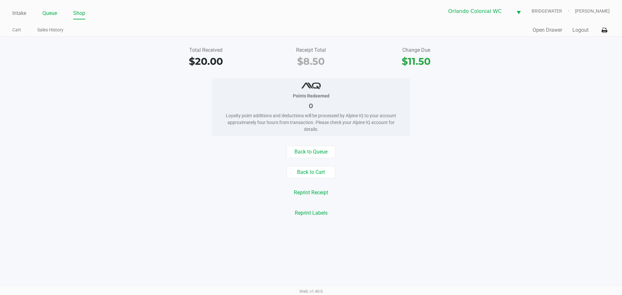
click at [45, 13] on link "Queue" at bounding box center [49, 13] width 15 height 9
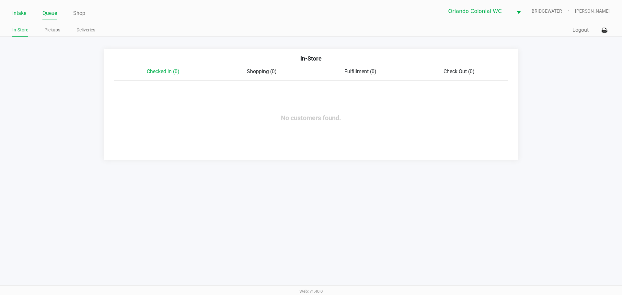
click at [12, 11] on link "Intake" at bounding box center [19, 13] width 14 height 9
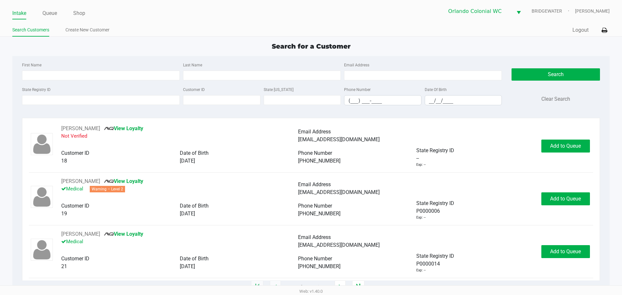
click at [61, 100] on input "State Registry ID" at bounding box center [101, 100] width 158 height 10
click at [95, 101] on input "State Registry ID" at bounding box center [101, 100] width 158 height 10
click at [109, 97] on input "State Registry ID" at bounding box center [101, 100] width 158 height 10
type input "p8rf8058"
click at [551, 76] on button "Search" at bounding box center [556, 74] width 88 height 12
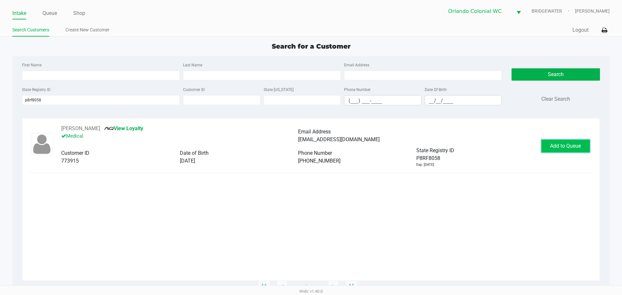
click at [570, 148] on span "Add to Queue" at bounding box center [565, 146] width 31 height 6
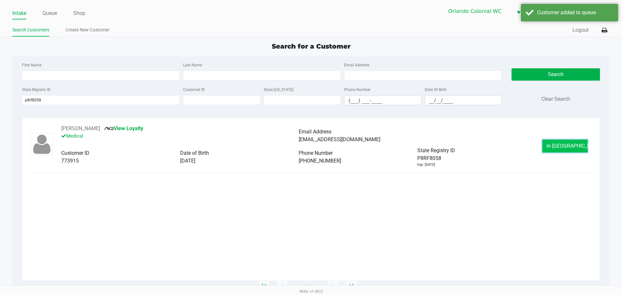
click at [557, 142] on button "In Queue" at bounding box center [565, 146] width 45 height 13
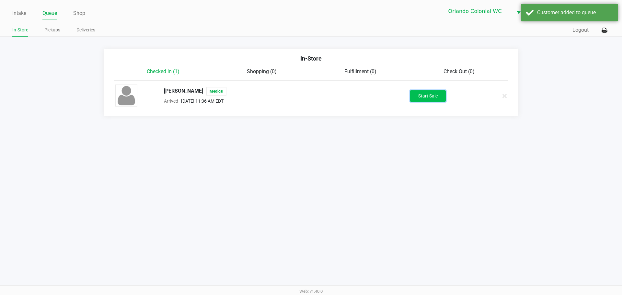
click at [421, 95] on button "Start Sale" at bounding box center [428, 95] width 36 height 11
click at [421, 95] on div "Start Sale" at bounding box center [428, 95] width 36 height 11
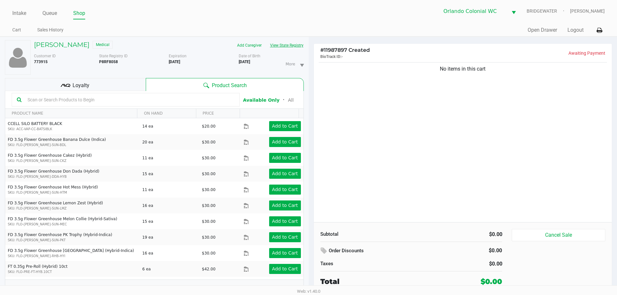
click at [293, 48] on button "View State Registry" at bounding box center [285, 45] width 38 height 10
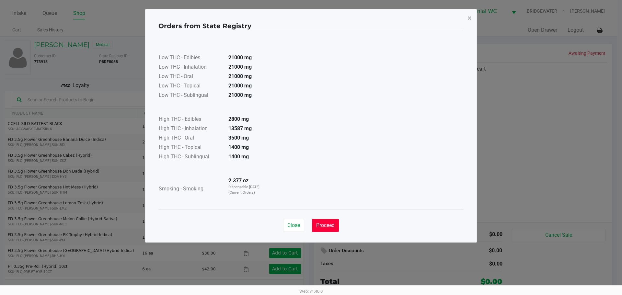
click at [330, 227] on span "Proceed" at bounding box center [325, 225] width 18 height 6
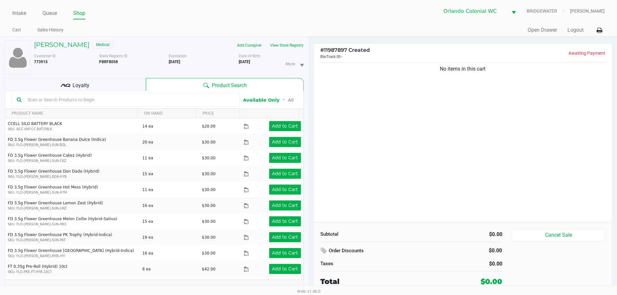
click at [351, 183] on div "No items in this cart" at bounding box center [463, 141] width 299 height 161
click at [356, 94] on div "No items in this cart" at bounding box center [463, 141] width 299 height 161
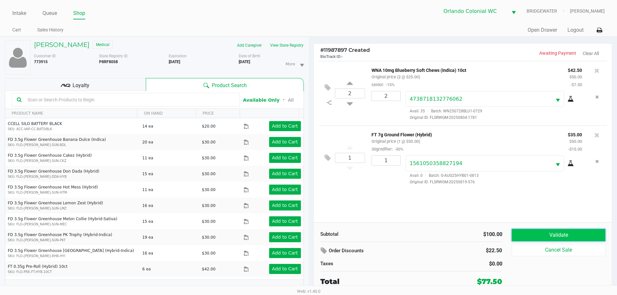
click at [539, 230] on button "Validate" at bounding box center [558, 235] width 93 height 12
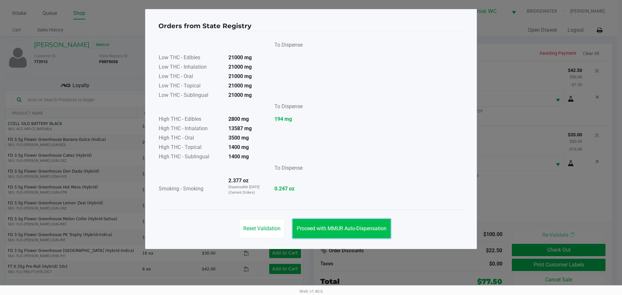
click at [378, 231] on span "Proceed with MMUR Auto-Dispensation" at bounding box center [342, 229] width 90 height 6
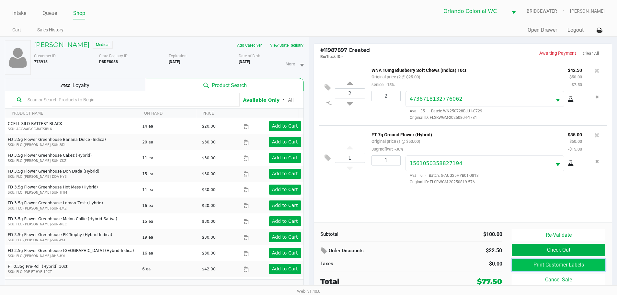
click at [539, 265] on button "Print Customer Labels" at bounding box center [558, 265] width 93 height 12
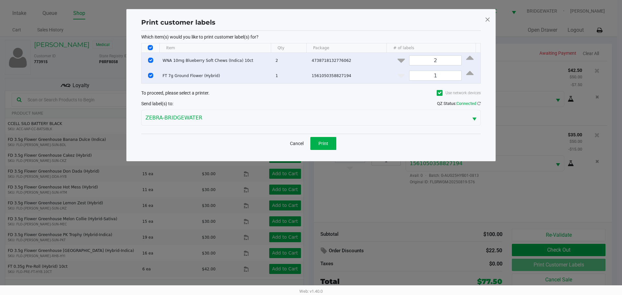
click at [321, 128] on div "Which item(s) would you like to print customer label(s) for? Item Qty Package #…" at bounding box center [311, 82] width 340 height 103
click at [321, 141] on span "Print" at bounding box center [324, 143] width 10 height 5
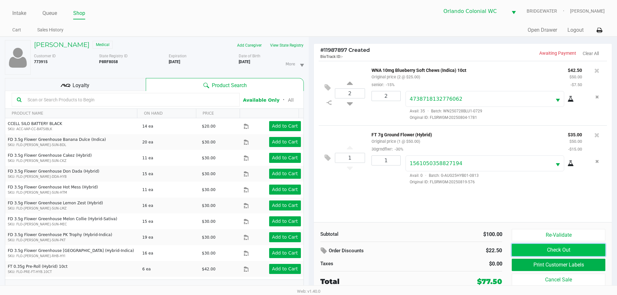
click at [531, 251] on button "Check Out" at bounding box center [558, 250] width 93 height 12
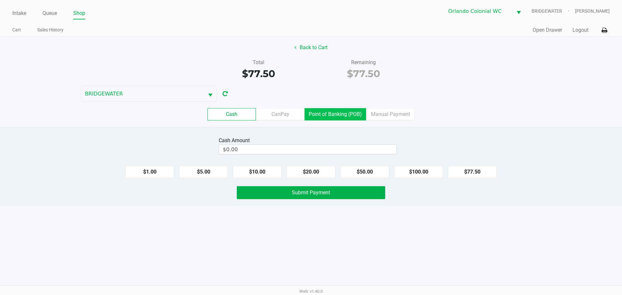
click at [318, 115] on label "Point of Banking (POB)" at bounding box center [336, 114] width 62 height 12
click at [0, 0] on 7 "Point of Banking (POB)" at bounding box center [0, 0] width 0 height 0
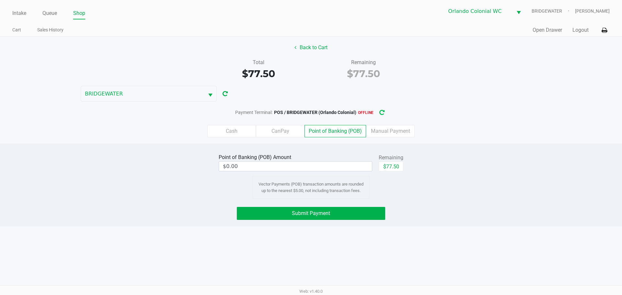
click at [384, 113] on icon "button" at bounding box center [382, 113] width 5 height 5
click at [244, 135] on label "Cash" at bounding box center [231, 131] width 49 height 12
click at [0, 0] on 0 "Cash" at bounding box center [0, 0] width 0 height 0
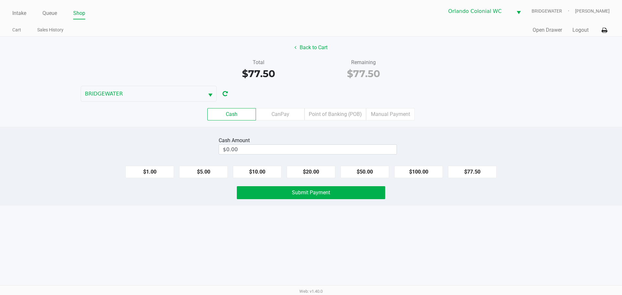
click at [342, 152] on input "$0.00" at bounding box center [308, 149] width 178 height 9
click at [487, 238] on div "Intake Queue Shop Orlando Colonial WC BRIDGEWATER Jorge Pagan Cart Sales Histor…" at bounding box center [311, 147] width 622 height 295
type input "$80.50"
click at [353, 197] on button "Submit Payment" at bounding box center [311, 192] width 148 height 13
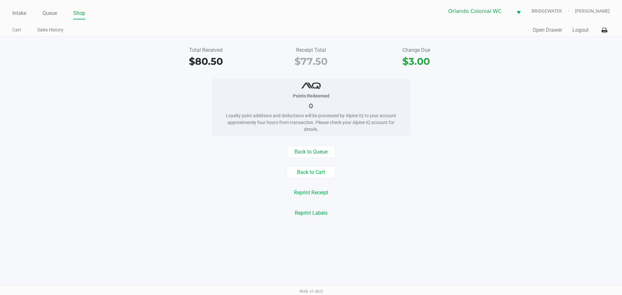
click at [108, 13] on ul "Intake Queue Shop" at bounding box center [161, 13] width 299 height 11
click at [60, 15] on ul "Intake Queue Shop" at bounding box center [161, 13] width 299 height 11
click at [56, 12] on link "Queue" at bounding box center [49, 13] width 15 height 9
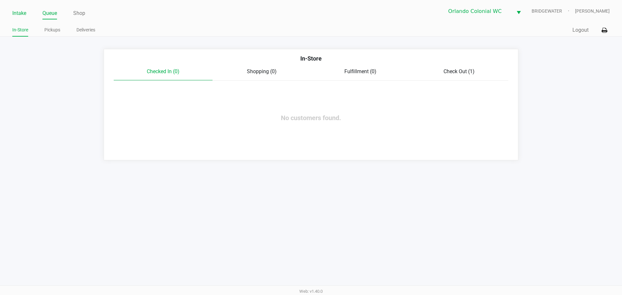
click at [16, 10] on link "Intake" at bounding box center [19, 13] width 14 height 9
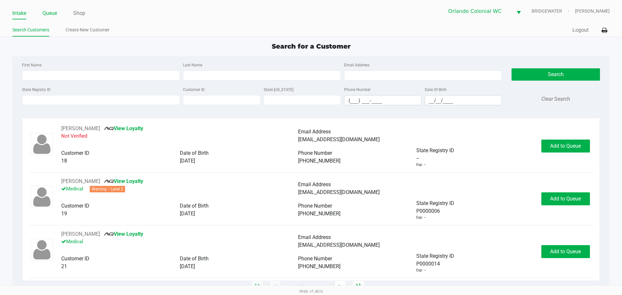
click at [54, 14] on link "Queue" at bounding box center [49, 13] width 15 height 9
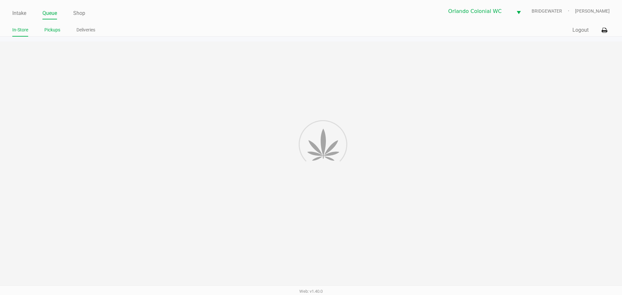
click at [54, 30] on link "Pickups" at bounding box center [52, 30] width 16 height 8
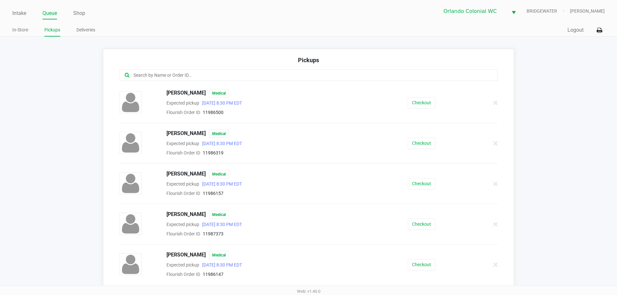
click at [224, 76] on input "text" at bounding box center [298, 75] width 331 height 7
click at [420, 219] on button "Checkout" at bounding box center [422, 224] width 28 height 11
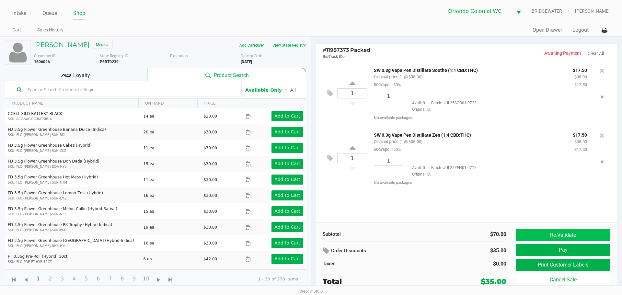
click at [549, 236] on button "Re-Validate" at bounding box center [563, 235] width 94 height 12
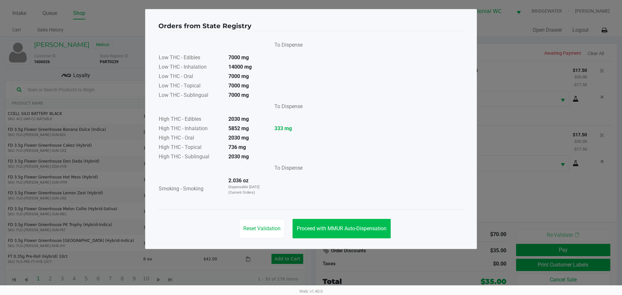
click at [368, 229] on span "Proceed with MMUR Auto-Dispensation" at bounding box center [342, 229] width 90 height 6
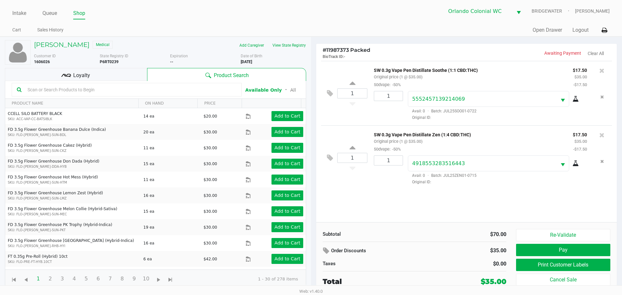
click at [128, 74] on div "Loyalty" at bounding box center [76, 74] width 142 height 13
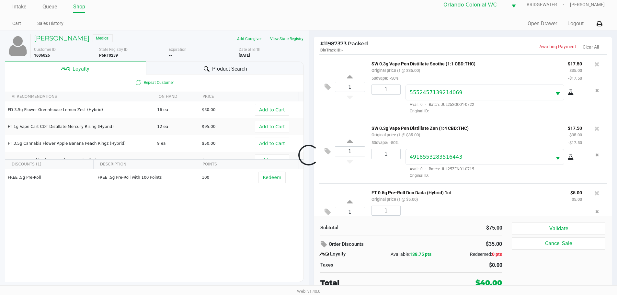
scroll to position [25, 0]
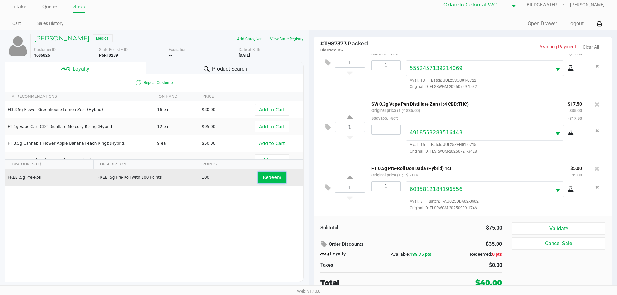
click at [276, 180] on span "Redeem" at bounding box center [272, 177] width 18 height 5
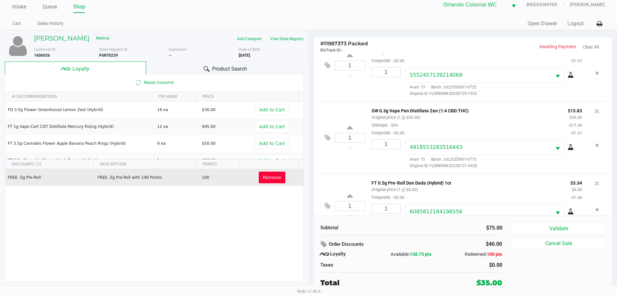
scroll to position [49, 0]
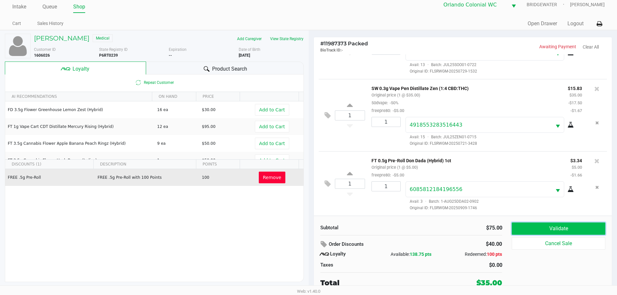
click at [580, 225] on button "Validate" at bounding box center [558, 229] width 93 height 12
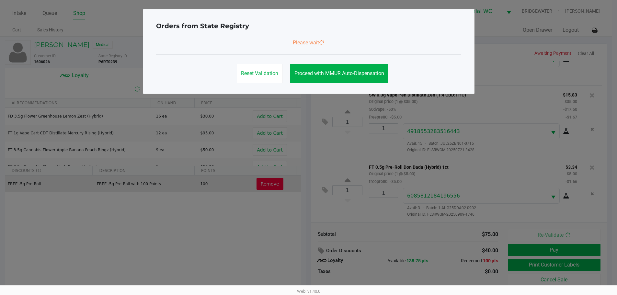
scroll to position [0, 0]
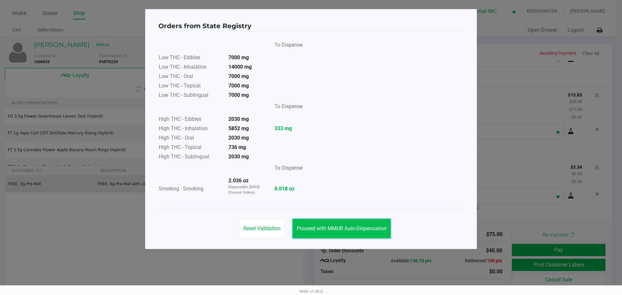
click at [354, 223] on button "Proceed with MMUR Auto-Dispensation" at bounding box center [342, 228] width 98 height 19
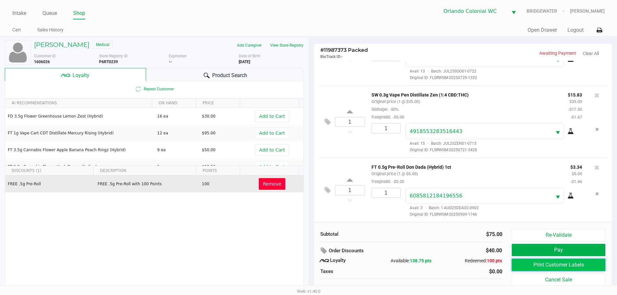
click at [544, 268] on button "Print Customer Labels" at bounding box center [558, 265] width 93 height 12
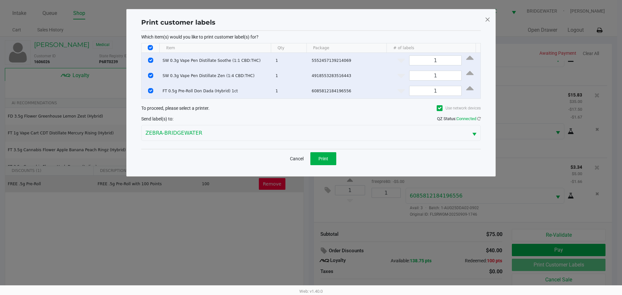
click at [337, 160] on div "Cancel Print" at bounding box center [311, 158] width 340 height 19
click at [326, 162] on button "Print" at bounding box center [324, 158] width 26 height 13
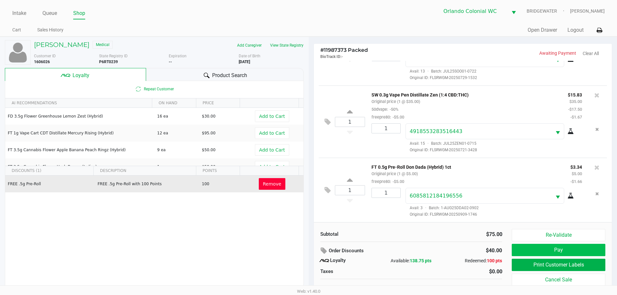
click at [569, 250] on button "Pay" at bounding box center [558, 250] width 93 height 12
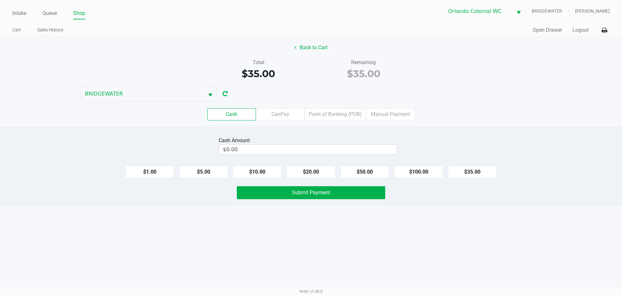
click at [346, 112] on label "Point of Banking (POB)" at bounding box center [336, 114] width 62 height 12
click at [0, 0] on 7 "Point of Banking (POB)" at bounding box center [0, 0] width 0 height 0
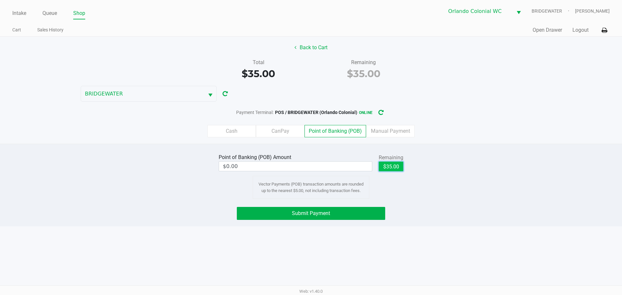
click at [401, 170] on button "$35.00" at bounding box center [391, 167] width 25 height 10
type input "$35.00"
click at [426, 228] on div "Intake Queue Shop Orlando Colonial WC BRIDGEWATER Jorge Pagan Cart Sales Histor…" at bounding box center [311, 147] width 622 height 295
click at [352, 218] on button "Submit Payment" at bounding box center [311, 213] width 148 height 13
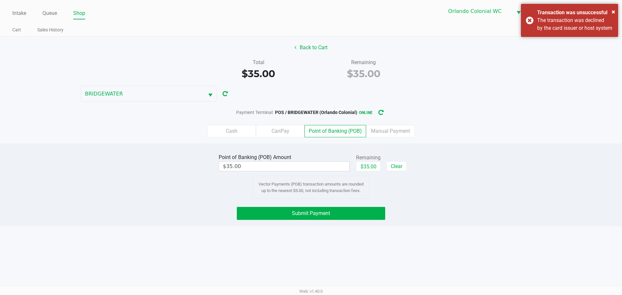
click at [523, 251] on div "Intake Queue Shop Orlando Colonial WC BRIDGEWATER Jorge Pagan Cart Sales Histor…" at bounding box center [311, 147] width 622 height 295
click at [366, 213] on button "Submit Payment" at bounding box center [311, 213] width 148 height 13
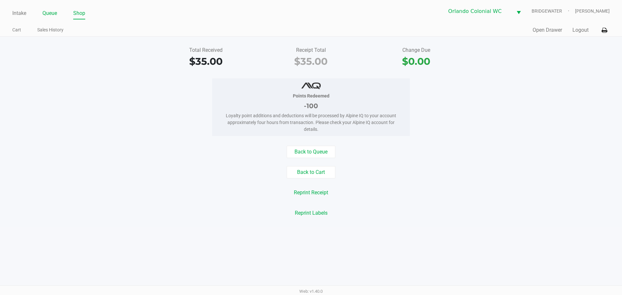
click at [52, 14] on link "Queue" at bounding box center [49, 13] width 15 height 9
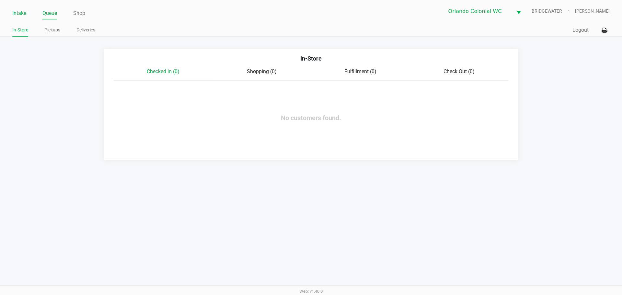
click at [21, 15] on link "Intake" at bounding box center [19, 13] width 14 height 9
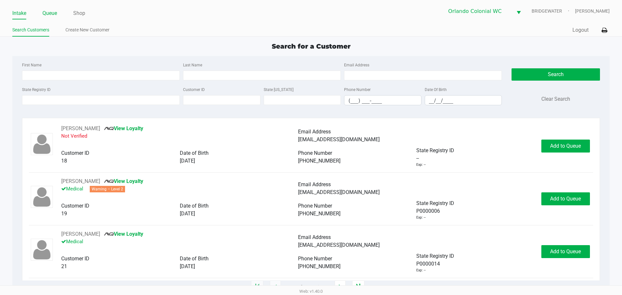
click at [44, 14] on link "Queue" at bounding box center [49, 13] width 15 height 9
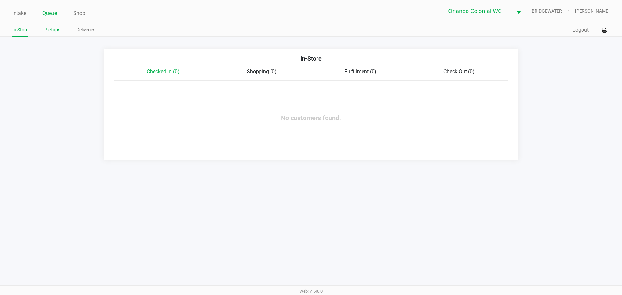
click at [53, 35] on li "Pickups" at bounding box center [52, 30] width 16 height 11
click at [54, 28] on link "Pickups" at bounding box center [52, 30] width 16 height 8
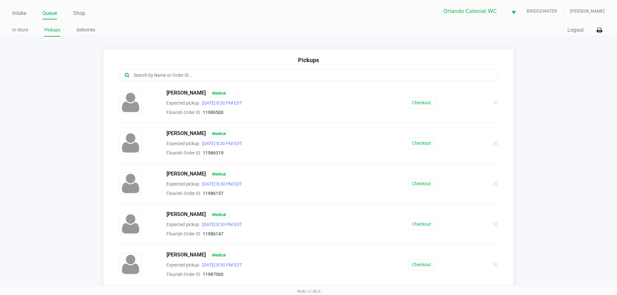
click at [169, 79] on input "text" at bounding box center [298, 75] width 331 height 7
click at [19, 16] on link "Intake" at bounding box center [19, 13] width 14 height 9
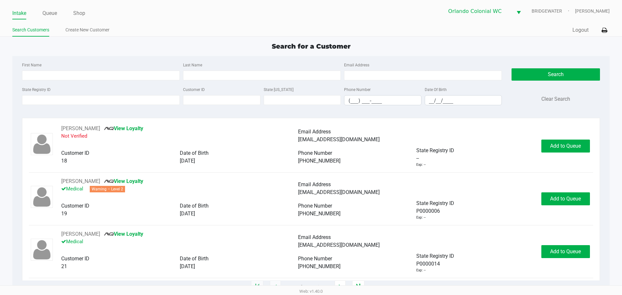
click at [78, 98] on input "State Registry ID" at bounding box center [101, 100] width 158 height 10
type input "p0kt0593"
click at [562, 73] on button "Search" at bounding box center [556, 74] width 88 height 12
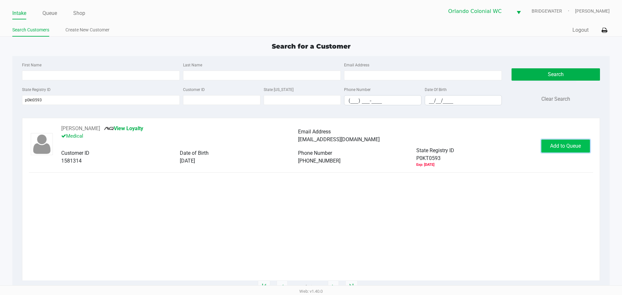
click at [578, 147] on span "Add to Queue" at bounding box center [565, 146] width 31 height 6
click at [578, 147] on body "Intake Queue Shop Orlando Colonial WC BRIDGEWATER Jorge Pagan Search Customers …" at bounding box center [311, 143] width 622 height 286
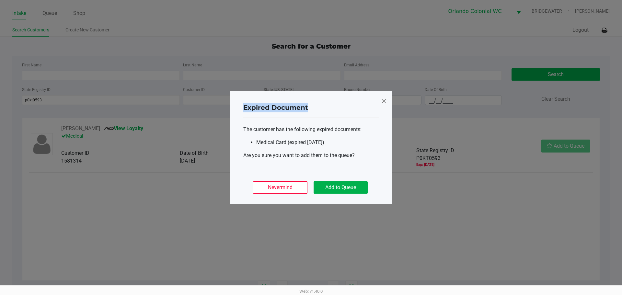
click at [578, 147] on ngb-modal-window "Expired Document The customer has the following expired documents: Medical Card…" at bounding box center [311, 147] width 622 height 295
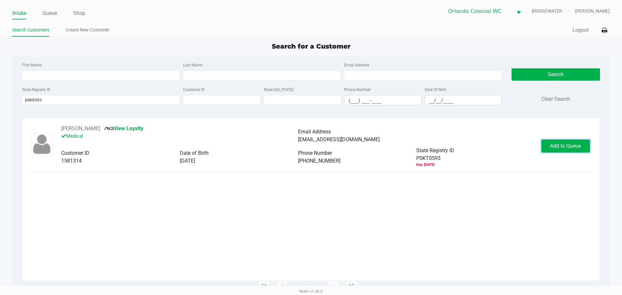
click at [576, 148] on span "Add to Queue" at bounding box center [565, 146] width 31 height 6
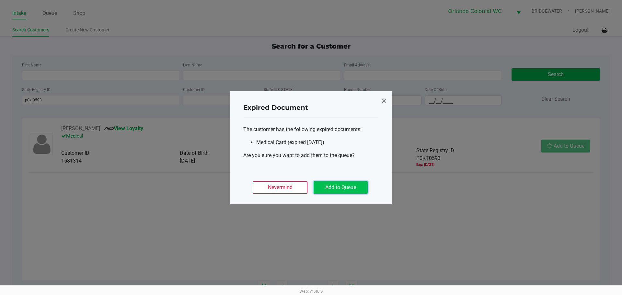
click at [332, 189] on button "Add to Queue" at bounding box center [341, 188] width 54 height 12
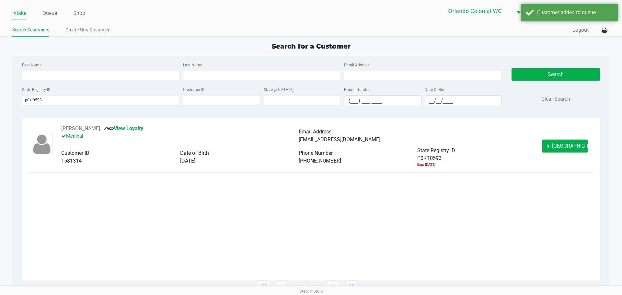
click at [553, 139] on div "MICHAEL ONEIL View Loyalty Medical Email Address wolfwind429@yahoo.com Customer…" at bounding box center [311, 146] width 564 height 43
click at [556, 149] on button "In Queue" at bounding box center [565, 146] width 45 height 13
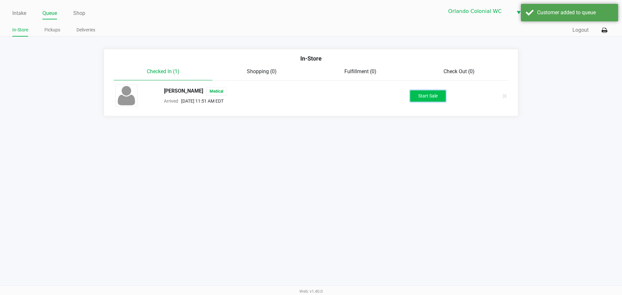
click at [417, 99] on button "Start Sale" at bounding box center [428, 95] width 36 height 11
click at [417, 99] on div "Start Sale" at bounding box center [428, 95] width 36 height 11
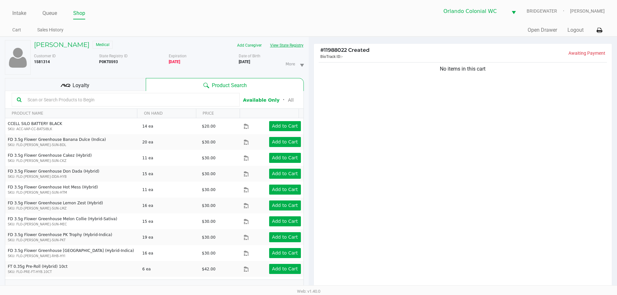
click at [298, 47] on button "View State Registry" at bounding box center [285, 45] width 38 height 10
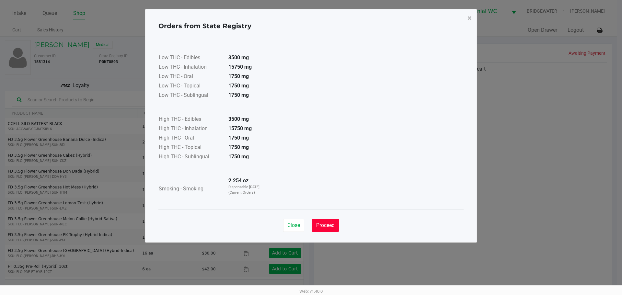
click at [334, 228] on span "Proceed" at bounding box center [325, 225] width 18 height 6
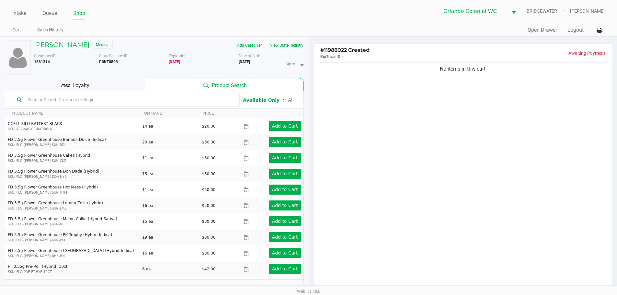
click at [298, 46] on button "View State Registry" at bounding box center [285, 45] width 38 height 10
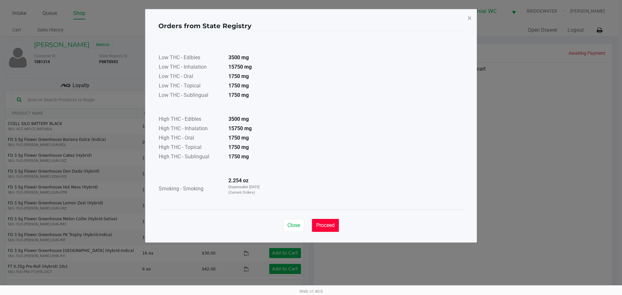
click at [332, 222] on span "Proceed" at bounding box center [325, 225] width 18 height 6
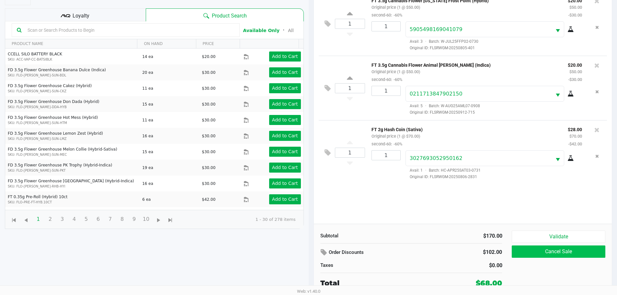
scroll to position [70, 0]
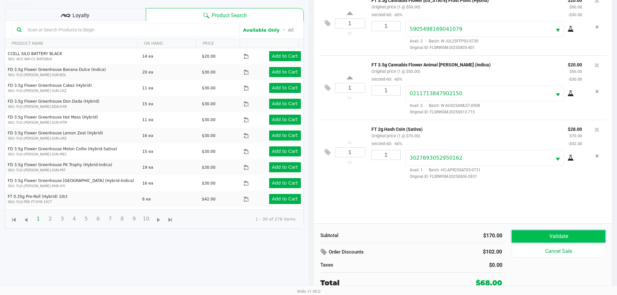
click at [538, 234] on button "Validate" at bounding box center [558, 236] width 93 height 12
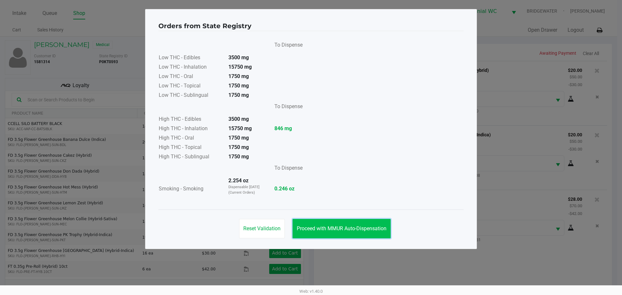
click at [367, 229] on span "Proceed with MMUR Auto-Dispensation" at bounding box center [342, 229] width 90 height 6
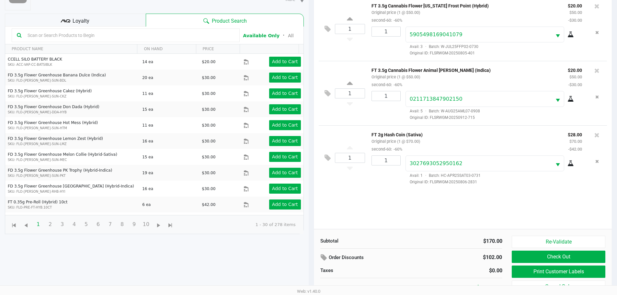
scroll to position [70, 0]
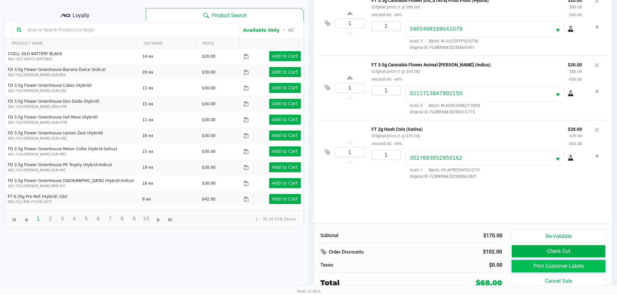
click at [519, 267] on button "Print Customer Labels" at bounding box center [558, 266] width 93 height 12
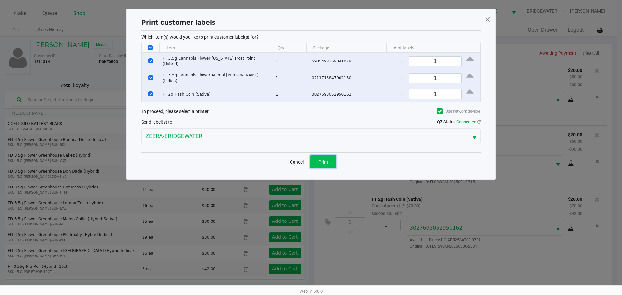
click at [325, 160] on span "Print" at bounding box center [324, 161] width 10 height 5
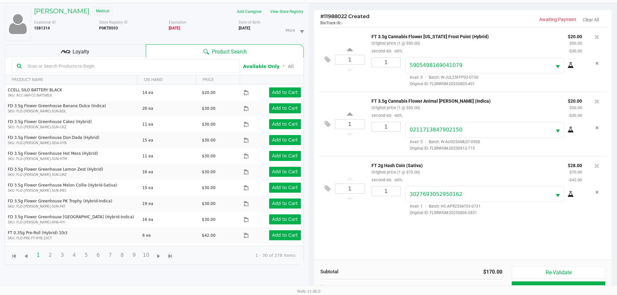
scroll to position [70, 0]
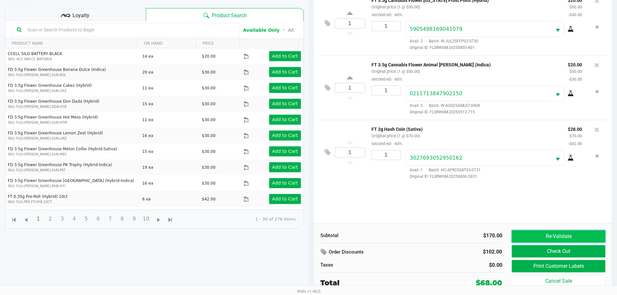
click at [568, 236] on button "Re-Validate" at bounding box center [558, 236] width 93 height 12
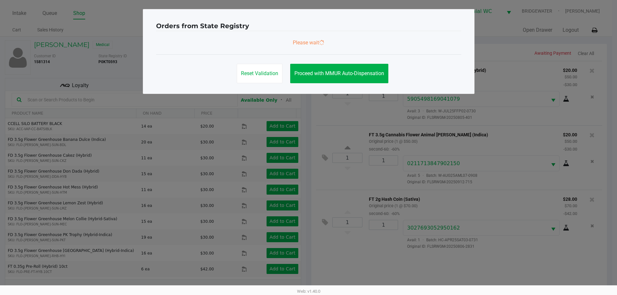
scroll to position [0, 0]
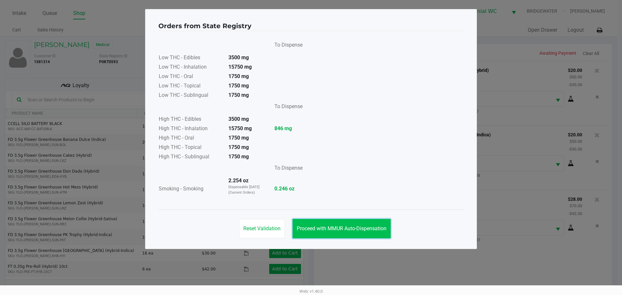
click at [362, 224] on button "Proceed with MMUR Auto-Dispensation" at bounding box center [342, 228] width 98 height 19
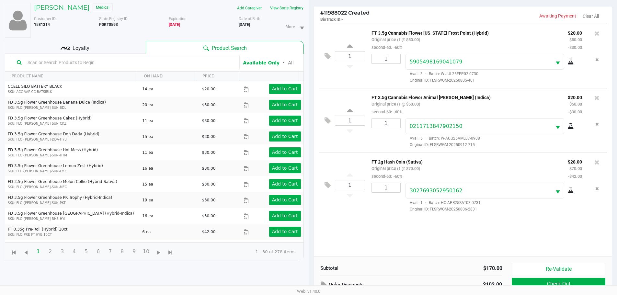
scroll to position [70, 0]
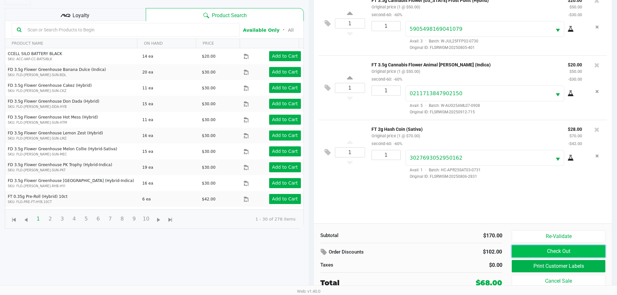
click at [520, 251] on button "Check Out" at bounding box center [558, 251] width 93 height 12
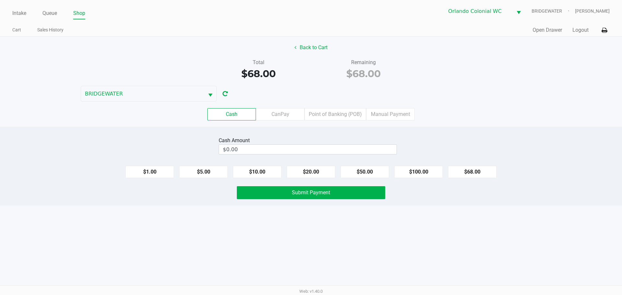
click at [499, 248] on div "Intake Queue Shop Orlando Colonial WC BRIDGEWATER Jorge Pagan Cart Sales Histor…" at bounding box center [311, 147] width 622 height 295
click at [586, 126] on div "Cash CanPay Point of Banking (POB) Manual Payment" at bounding box center [311, 114] width 632 height 25
click at [606, 100] on div "Back to Cart Total $68.00 Remaining $68.00 BRIDGEWATER Cash CanPay Point of Ban…" at bounding box center [311, 82] width 622 height 90
click at [342, 109] on label "Point of Banking (POB)" at bounding box center [336, 114] width 62 height 12
click at [0, 0] on 7 "Point of Banking (POB)" at bounding box center [0, 0] width 0 height 0
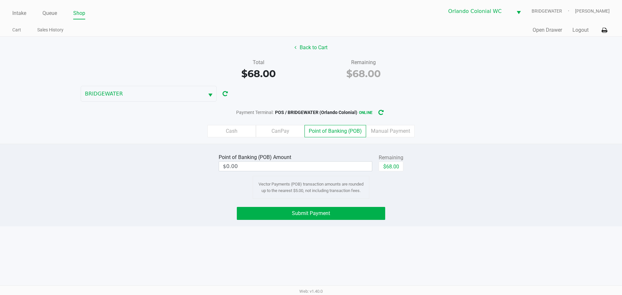
click at [389, 166] on button "$68.00" at bounding box center [391, 167] width 25 height 10
type input "$68.00"
click at [421, 223] on div "Point of Banking (POB) Amount $68.00 Remaining $68.00 Clear Vector Payments (PO…" at bounding box center [311, 185] width 622 height 83
click at [344, 218] on button "Submit Payment" at bounding box center [311, 213] width 148 height 13
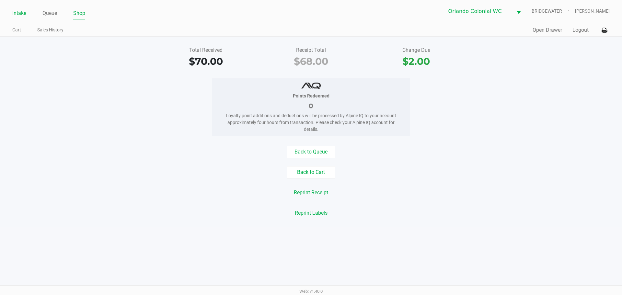
click at [18, 11] on link "Intake" at bounding box center [19, 13] width 14 height 9
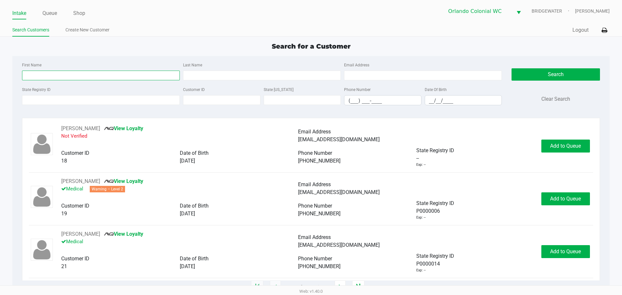
click at [33, 75] on input "First Name" at bounding box center [101, 76] width 158 height 10
type input "bradley"
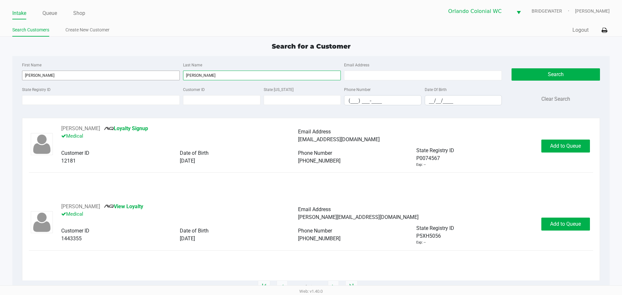
type input "parker"
click at [569, 228] on button "Add to Queue" at bounding box center [566, 224] width 49 height 13
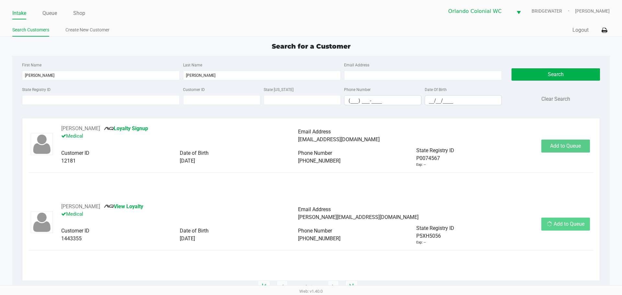
click at [575, 229] on div "Add to Queue" at bounding box center [566, 224] width 49 height 13
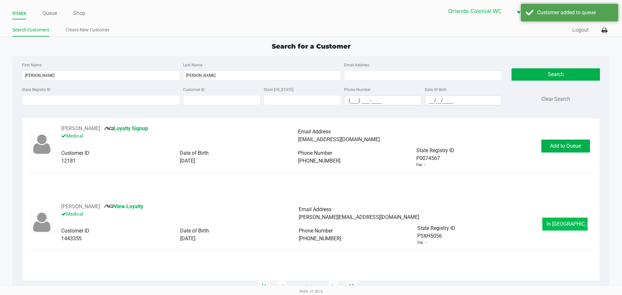
click at [570, 230] on button "In Queue" at bounding box center [565, 224] width 45 height 13
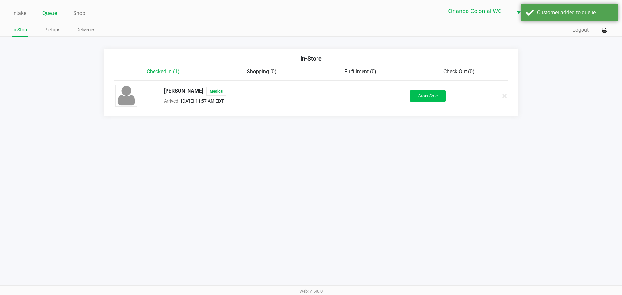
click at [434, 98] on button "Start Sale" at bounding box center [428, 95] width 36 height 11
click at [432, 102] on div "Brad PARKER Medical Arrived Sep 22, 2025 11:57 AM EDT Start Sale" at bounding box center [311, 96] width 401 height 23
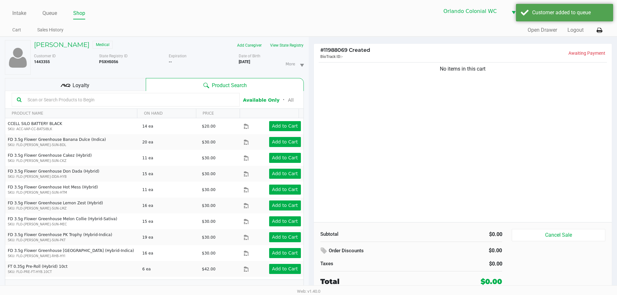
scroll to position [7, 0]
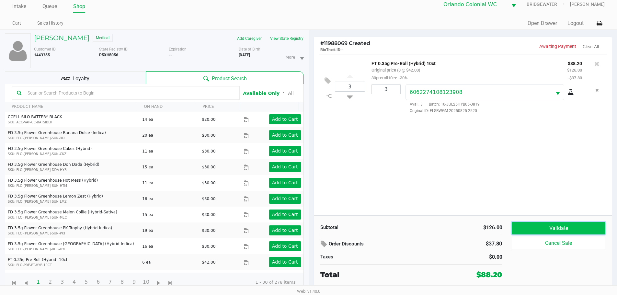
click at [559, 228] on button "Validate" at bounding box center [558, 228] width 93 height 12
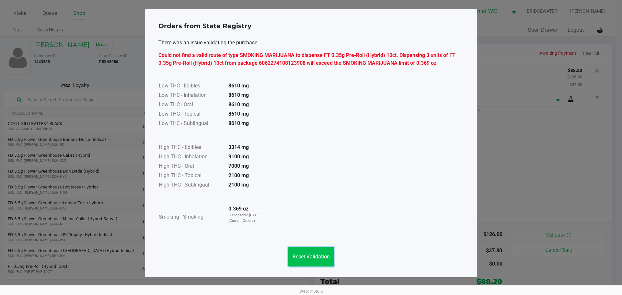
click at [307, 256] on span "Reset Validation" at bounding box center [311, 257] width 37 height 6
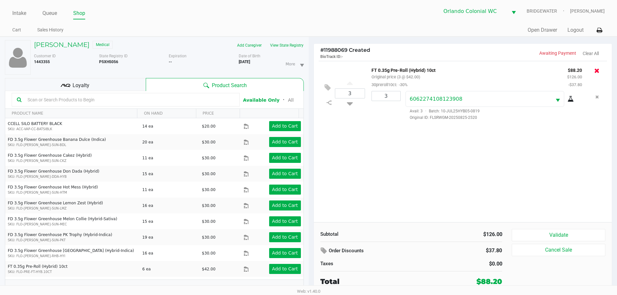
click at [599, 72] on icon at bounding box center [597, 70] width 5 height 6
click at [564, 233] on button "Validate" at bounding box center [558, 235] width 93 height 12
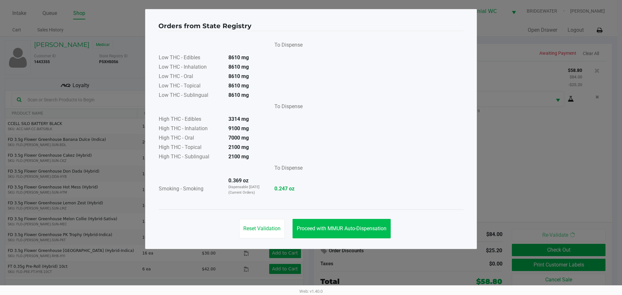
click at [346, 228] on span "Proceed with MMUR Auto-Dispensation" at bounding box center [342, 229] width 90 height 6
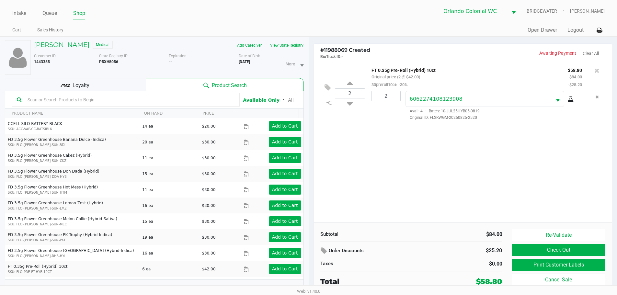
scroll to position [7, 0]
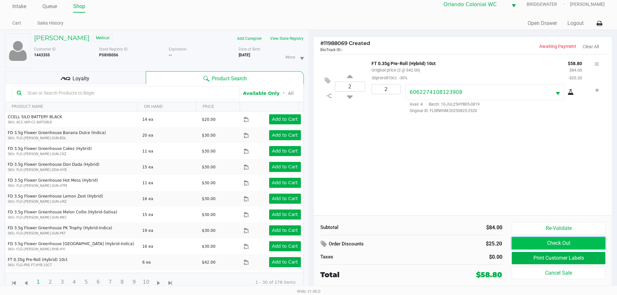
click at [565, 246] on button "Check Out" at bounding box center [558, 243] width 93 height 12
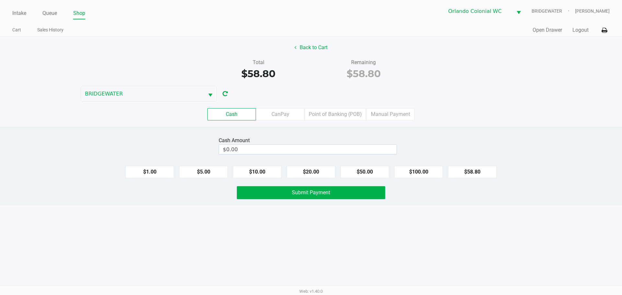
click at [411, 234] on div "Intake Queue Shop Orlando Colonial WC BRIDGEWATER Jorge Pagan Cart Sales Histor…" at bounding box center [311, 147] width 622 height 295
click at [426, 172] on button "$100.00" at bounding box center [418, 172] width 49 height 12
type input "$100.00"
click at [417, 222] on div "Intake Queue Shop Orlando Colonial WC BRIDGEWATER Jorge Pagan Cart Sales Histor…" at bounding box center [311, 147] width 622 height 295
click at [349, 198] on button "Submit Payment" at bounding box center [311, 192] width 148 height 13
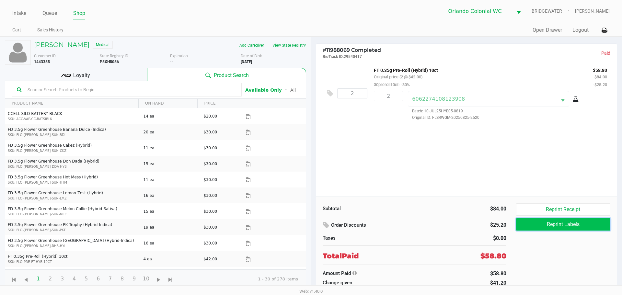
click at [563, 226] on button "Reprint Labels" at bounding box center [563, 224] width 94 height 12
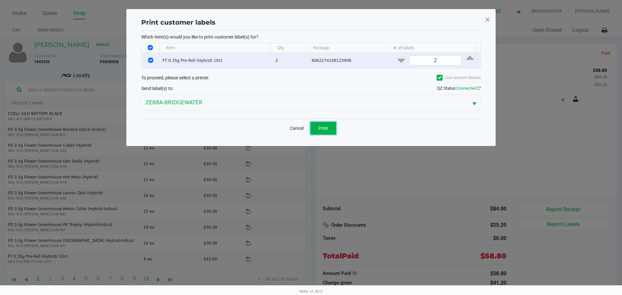
click at [313, 125] on button "Print" at bounding box center [324, 128] width 26 height 13
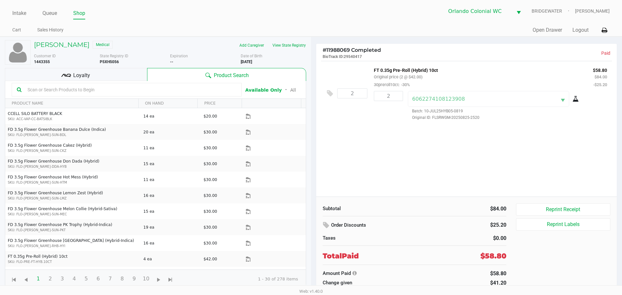
click at [24, 2] on div "Intake Queue Shop Orlando Colonial WC BRIDGEWATER Jorge Pagan Cart Sales Histor…" at bounding box center [311, 18] width 622 height 37
click at [24, 16] on link "Intake" at bounding box center [19, 13] width 14 height 9
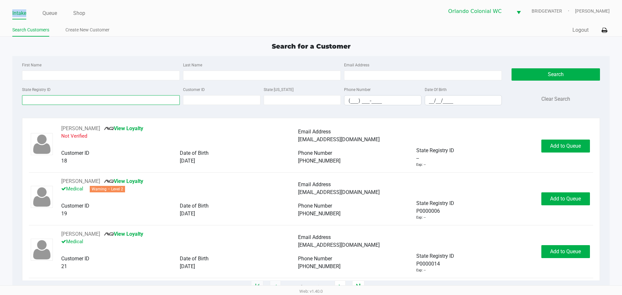
click at [63, 100] on input "State Registry ID" at bounding box center [101, 100] width 158 height 10
click at [82, 75] on input "First Name" at bounding box center [101, 76] width 158 height 10
type input "autin"
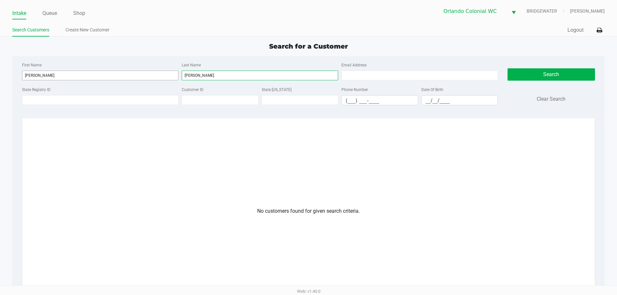
type input "smith"
click at [30, 75] on input "autin" at bounding box center [100, 76] width 157 height 10
type input "austin"
click at [521, 72] on button "Search" at bounding box center [552, 74] width 88 height 12
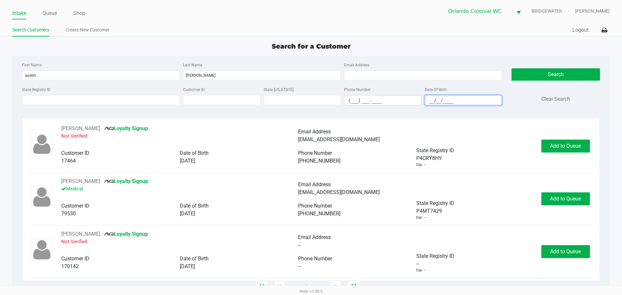
click at [447, 102] on input "__/__/____" at bounding box center [463, 101] width 77 height 10
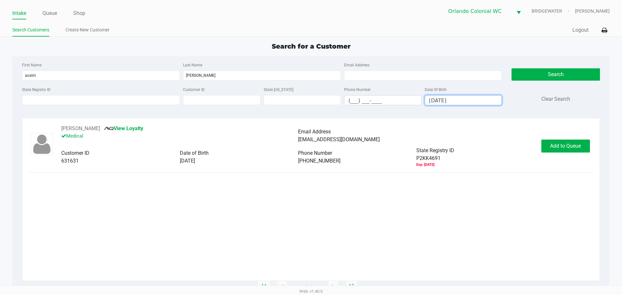
type input "10/16/1989"
click at [549, 141] on button "Add to Queue" at bounding box center [566, 146] width 49 height 13
click at [548, 147] on button "Add to Queue" at bounding box center [566, 146] width 49 height 13
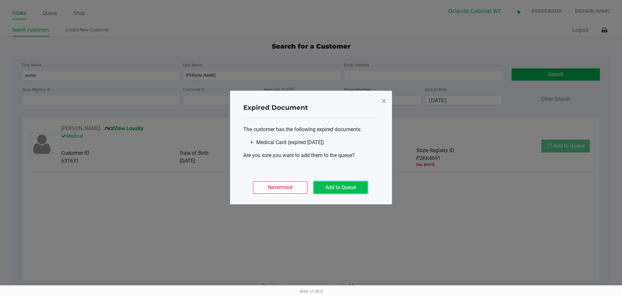
click at [349, 192] on button "Add to Queue" at bounding box center [341, 188] width 54 height 12
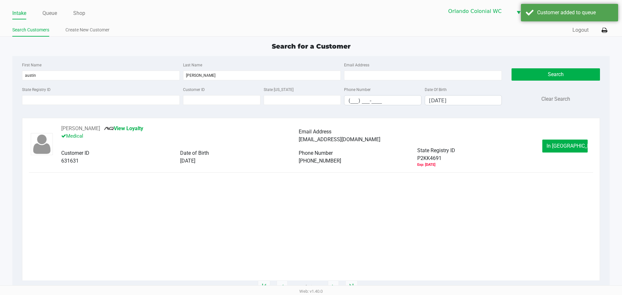
click at [569, 149] on button "In Queue" at bounding box center [565, 146] width 45 height 13
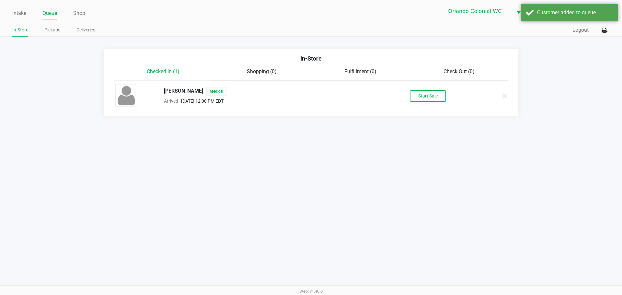
click at [470, 104] on div "AUSTIN SMITH Medical Arrived Sep 22, 2025 12:00 PM EDT Start Sale" at bounding box center [311, 96] width 401 height 23
click at [435, 100] on button "Start Sale" at bounding box center [428, 95] width 36 height 11
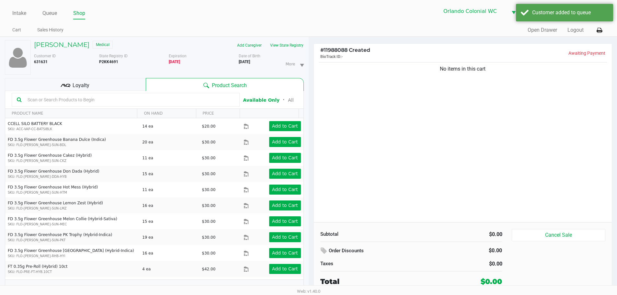
click at [478, 189] on div "No items in this cart" at bounding box center [463, 141] width 299 height 161
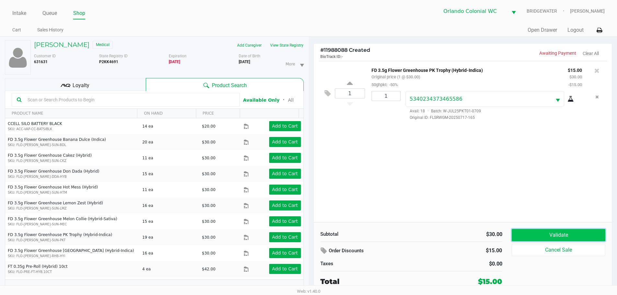
click at [552, 230] on button "Validate" at bounding box center [558, 235] width 93 height 12
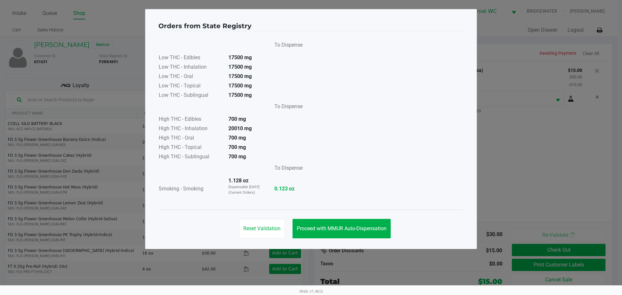
click at [356, 225] on button "Proceed with MMUR Auto-Dispensation" at bounding box center [342, 228] width 98 height 19
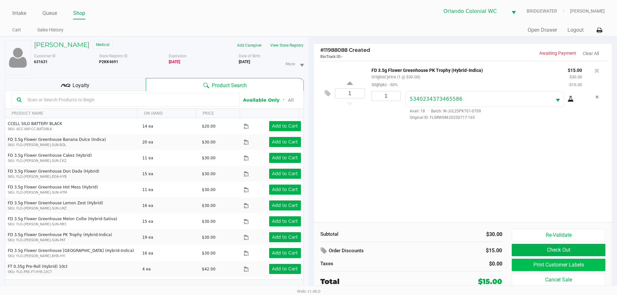
click at [536, 266] on button "Print Customer Labels" at bounding box center [558, 265] width 93 height 12
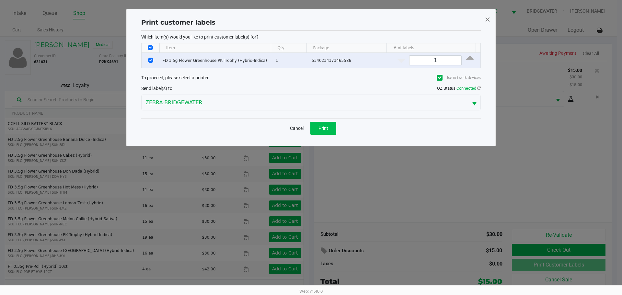
click at [327, 132] on button "Print" at bounding box center [324, 128] width 26 height 13
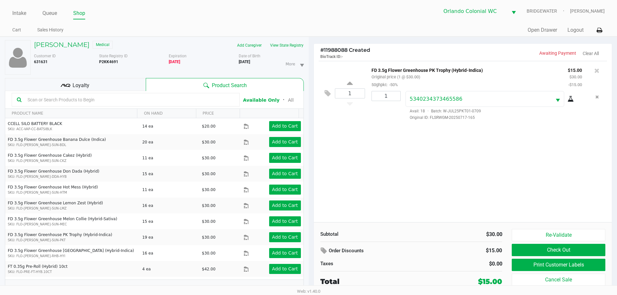
click at [576, 256] on button "Check Out" at bounding box center [558, 250] width 93 height 12
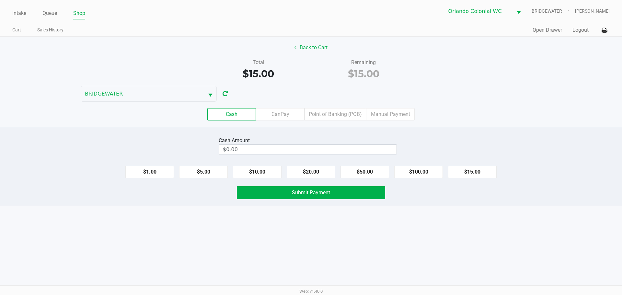
click at [348, 112] on label "Point of Banking (POB)" at bounding box center [336, 114] width 62 height 12
click at [0, 0] on 7 "Point of Banking (POB)" at bounding box center [0, 0] width 0 height 0
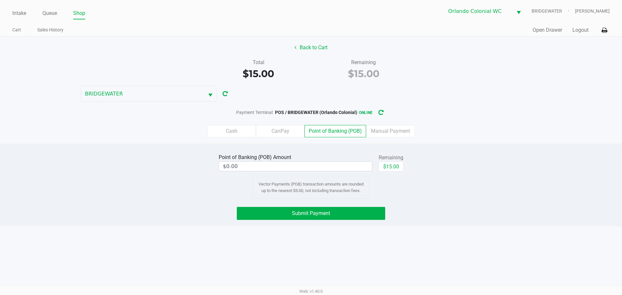
click at [439, 199] on div "Point of Banking (POB) Amount $0.00 Remaining $15.00 Vector Payments (POB) tran…" at bounding box center [311, 175] width 632 height 47
click at [399, 164] on button "$15.00" at bounding box center [391, 167] width 25 height 10
type input "$15.00"
click at [411, 240] on div "Intake Queue Shop Orlando Colonial WC BRIDGEWATER Jorge Pagan Cart Sales Histor…" at bounding box center [311, 147] width 622 height 295
click at [369, 209] on button "Submit Payment" at bounding box center [311, 213] width 148 height 13
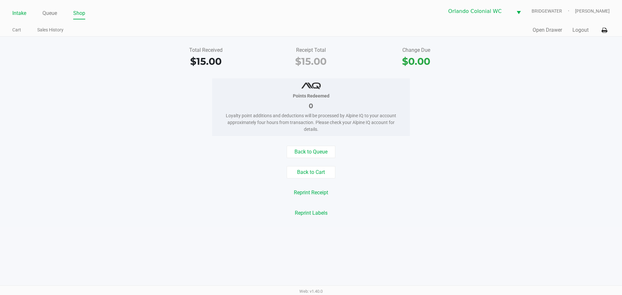
drag, startPoint x: 22, startPoint y: 15, endPoint x: 28, endPoint y: 14, distance: 5.3
click at [22, 15] on link "Intake" at bounding box center [19, 13] width 14 height 9
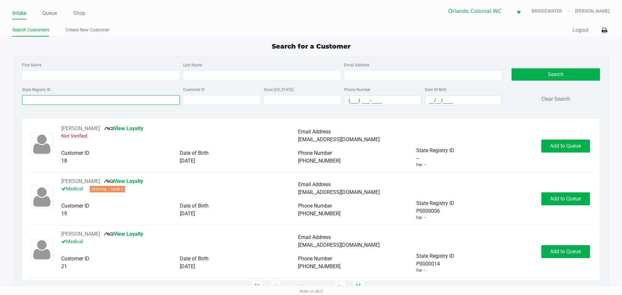
click at [45, 102] on input "State Registry ID" at bounding box center [101, 100] width 158 height 10
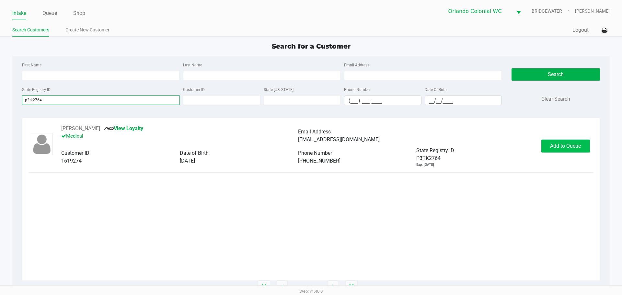
type input "p3tk2764"
click at [548, 149] on button "Add to Queue" at bounding box center [566, 146] width 49 height 13
click at [548, 149] on div "Add to Queue" at bounding box center [566, 146] width 49 height 13
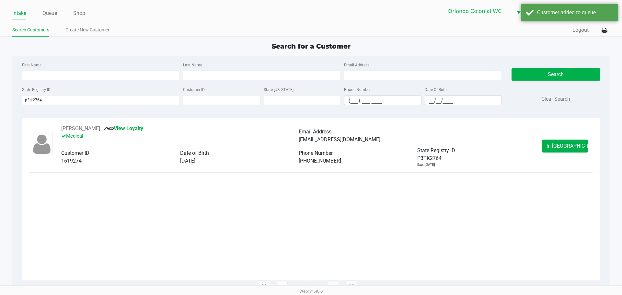
click at [548, 149] on button "In Queue" at bounding box center [565, 146] width 45 height 13
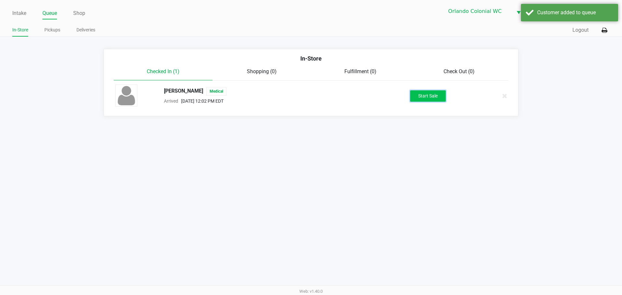
click at [431, 96] on button "Start Sale" at bounding box center [428, 95] width 36 height 11
click at [431, 96] on div "Start Sale" at bounding box center [428, 95] width 36 height 11
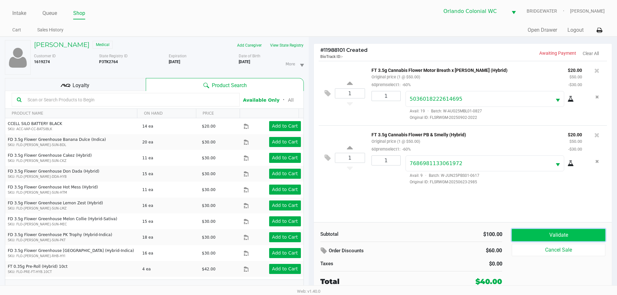
click at [530, 239] on button "Validate" at bounding box center [558, 235] width 93 height 12
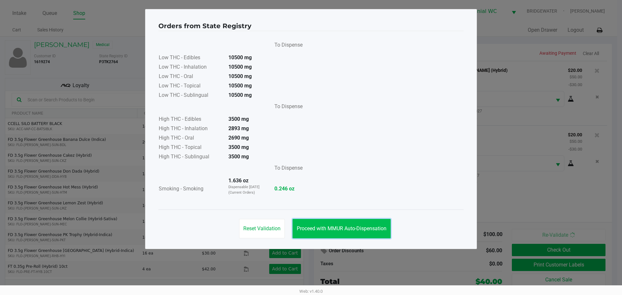
click at [359, 230] on span "Proceed with MMUR Auto-Dispensation" at bounding box center [342, 229] width 90 height 6
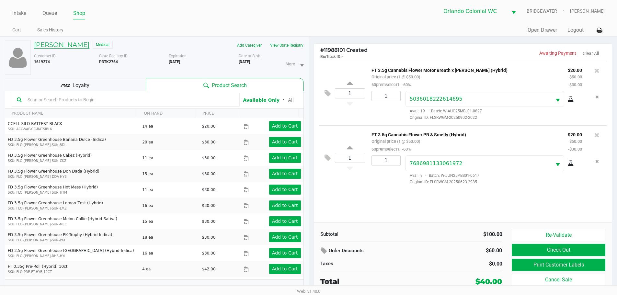
click at [81, 46] on h5 "ELIZABETH LUSZ" at bounding box center [61, 45] width 55 height 8
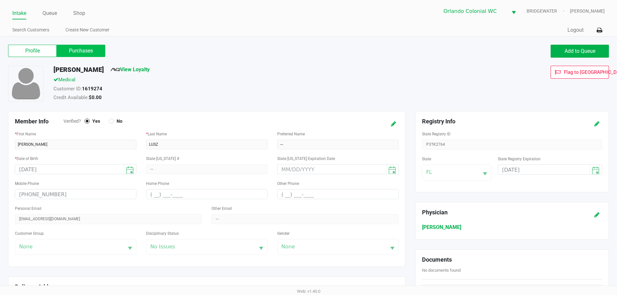
click at [85, 53] on label "Purchases" at bounding box center [81, 51] width 49 height 12
click at [0, 0] on 1 "Purchases" at bounding box center [0, 0] width 0 height 0
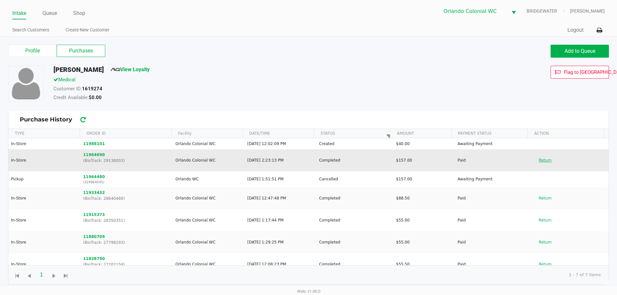
click at [539, 158] on button "Return" at bounding box center [545, 160] width 21 height 10
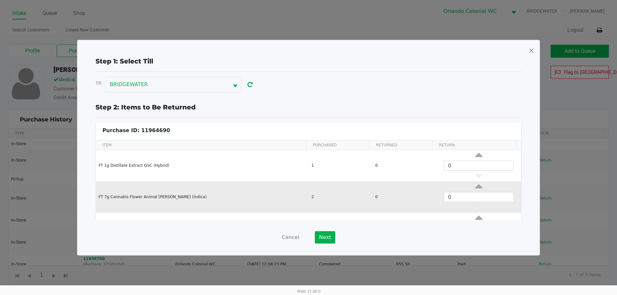
scroll to position [25, 0]
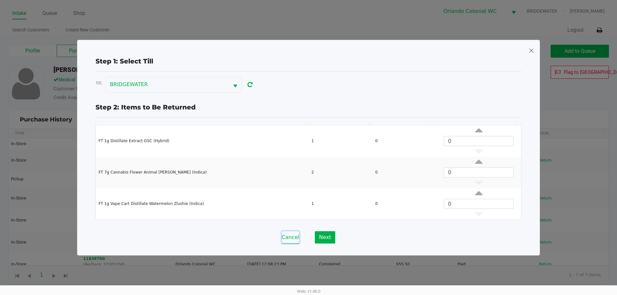
click at [290, 240] on button "Cancel" at bounding box center [291, 237] width 18 height 12
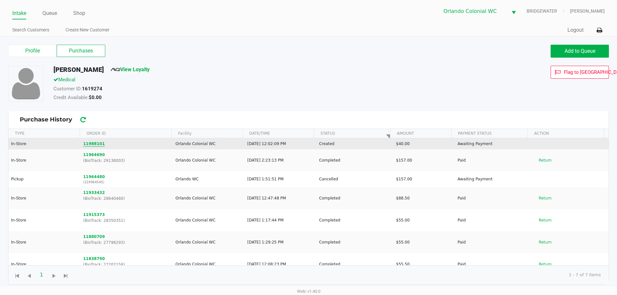
click at [88, 144] on button "11988101" at bounding box center [94, 144] width 22 height 6
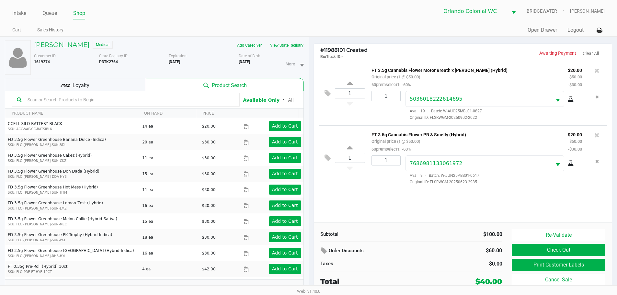
click at [507, 205] on div "1 FT 3.5g Cannabis Flower Motor Breath x Mike Larry (Hybrid) Original price (1 …" at bounding box center [463, 141] width 299 height 161
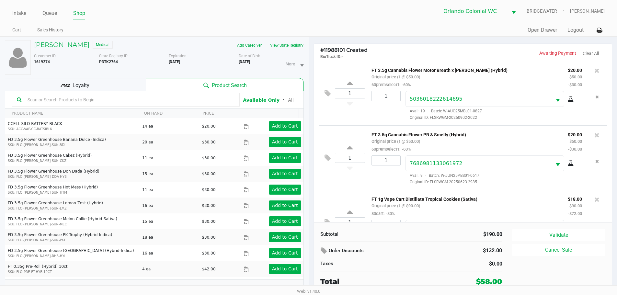
scroll to position [33, 0]
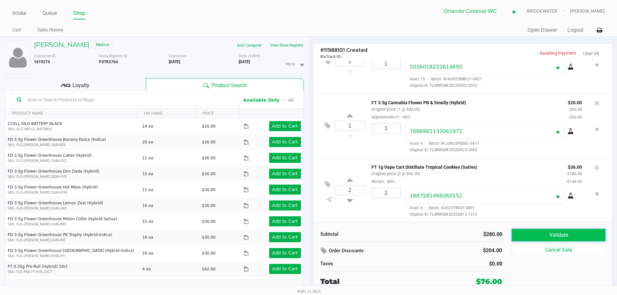
click at [552, 238] on button "Validate" at bounding box center [558, 235] width 93 height 12
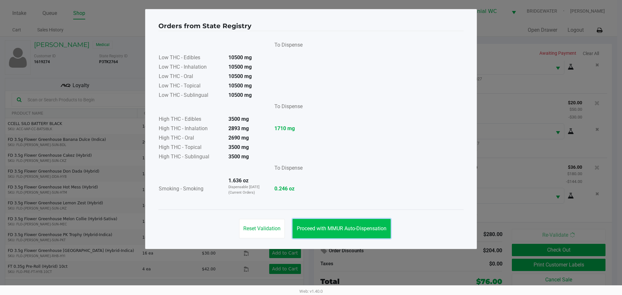
click at [336, 231] on span "Proceed with MMUR Auto-Dispensation" at bounding box center [342, 229] width 90 height 6
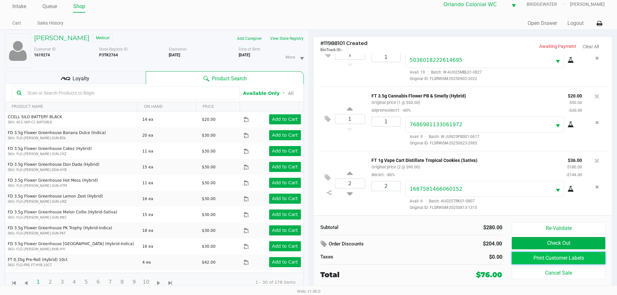
click at [531, 257] on button "Print Customer Labels" at bounding box center [558, 258] width 93 height 12
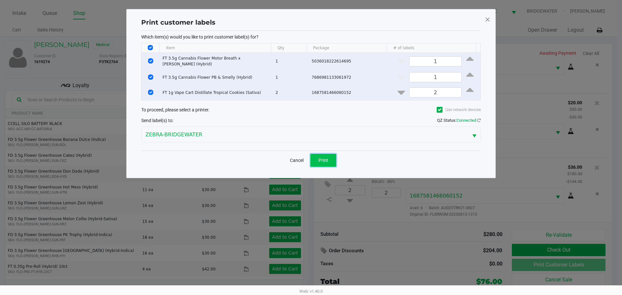
click at [329, 155] on button "Print" at bounding box center [324, 160] width 26 height 13
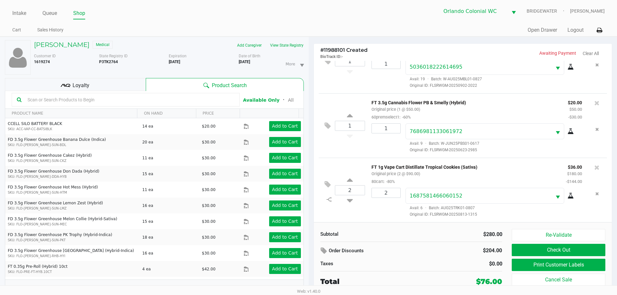
click at [574, 252] on button "Check Out" at bounding box center [558, 250] width 93 height 12
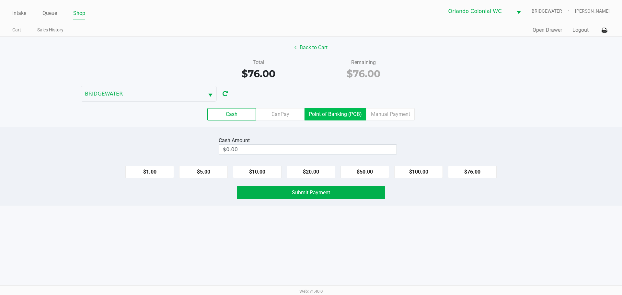
click at [323, 112] on label "Point of Banking (POB)" at bounding box center [336, 114] width 62 height 12
click at [0, 0] on 7 "Point of Banking (POB)" at bounding box center [0, 0] width 0 height 0
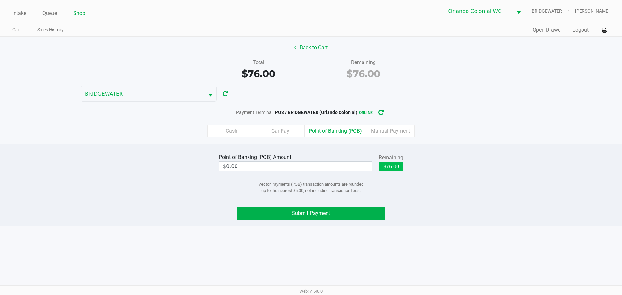
click at [393, 169] on button "$76.00" at bounding box center [391, 167] width 25 height 10
type input "$76.00"
click at [346, 219] on button "Submit Payment" at bounding box center [311, 213] width 148 height 13
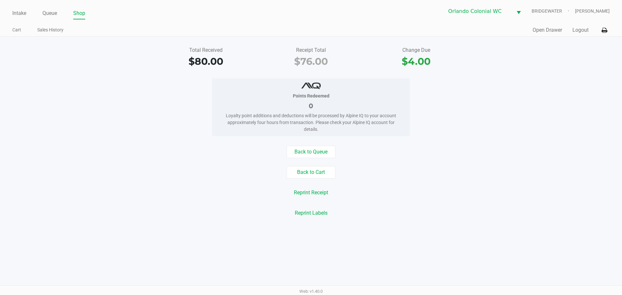
click at [152, 113] on div "Points Redeemed 0 Loyalty point additions and deductions will be processed by A…" at bounding box center [311, 107] width 632 height 58
click at [22, 13] on link "Intake" at bounding box center [19, 13] width 14 height 9
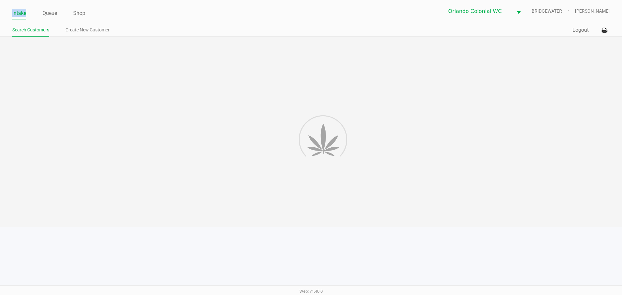
click at [22, 13] on link "Intake" at bounding box center [19, 13] width 14 height 9
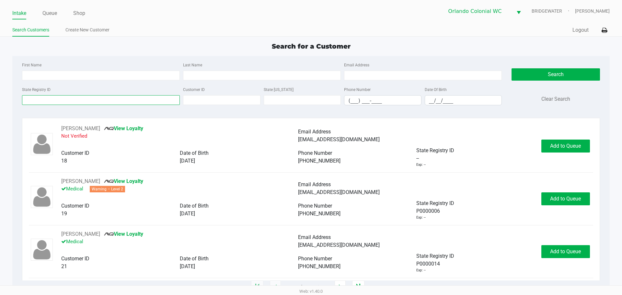
click at [55, 102] on input "State Registry ID" at bounding box center [101, 100] width 158 height 10
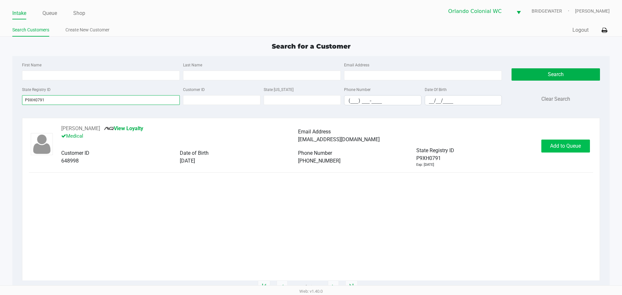
type input "P9XH0791"
click at [578, 143] on button "Add to Queue" at bounding box center [566, 146] width 49 height 13
click at [578, 143] on div "Add to Queue" at bounding box center [566, 146] width 49 height 13
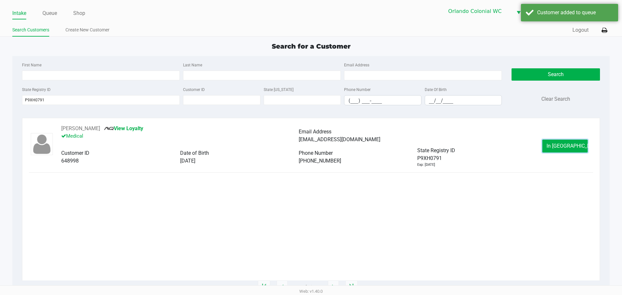
click at [578, 143] on button "In Queue" at bounding box center [565, 146] width 45 height 13
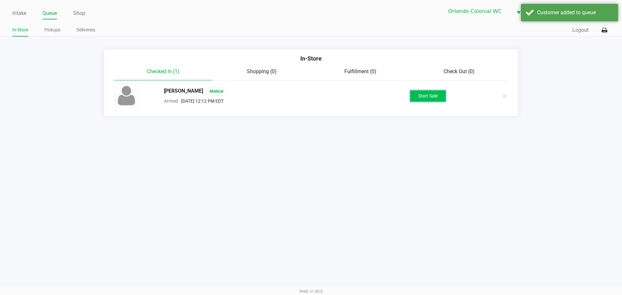
click at [439, 96] on button "Start Sale" at bounding box center [428, 95] width 36 height 11
click at [439, 96] on div "Start Sale" at bounding box center [428, 95] width 36 height 11
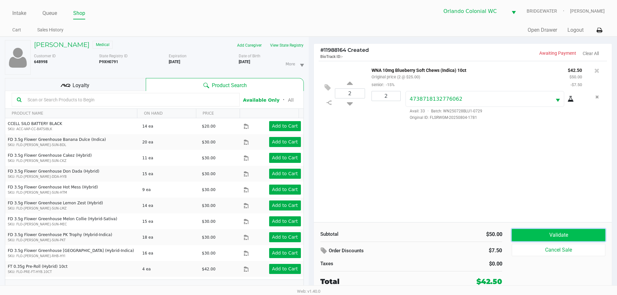
click at [537, 234] on button "Validate" at bounding box center [558, 235] width 93 height 12
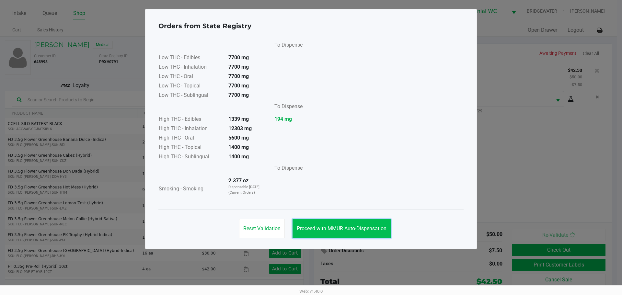
click at [374, 233] on button "Proceed with MMUR Auto-Dispensation" at bounding box center [342, 228] width 98 height 19
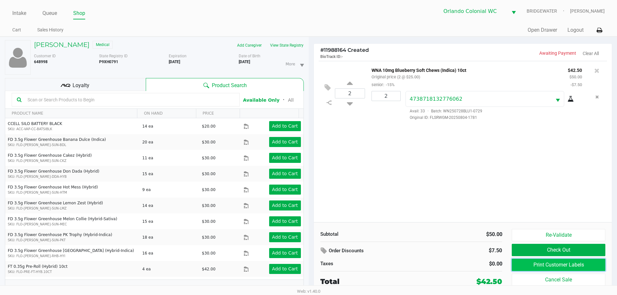
click at [570, 266] on button "Print Customer Labels" at bounding box center [558, 265] width 93 height 12
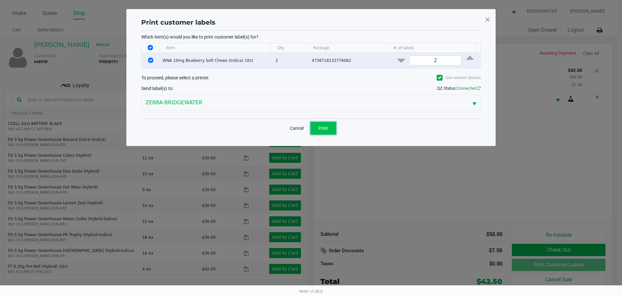
click at [334, 130] on button "Print" at bounding box center [324, 128] width 26 height 13
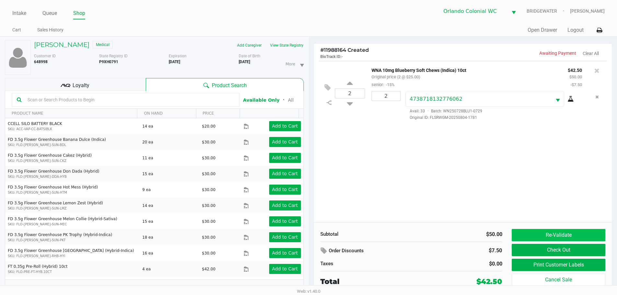
click at [566, 239] on button "Re-Validate" at bounding box center [558, 235] width 93 height 12
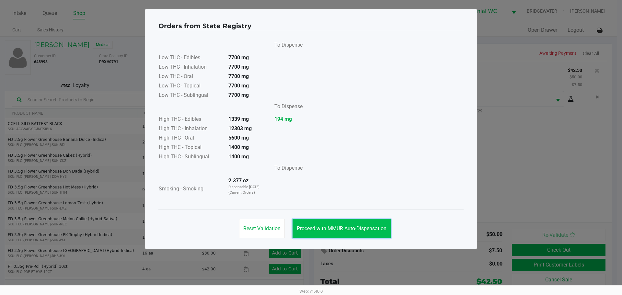
click at [369, 225] on button "Proceed with MMUR Auto-Dispensation" at bounding box center [342, 228] width 98 height 19
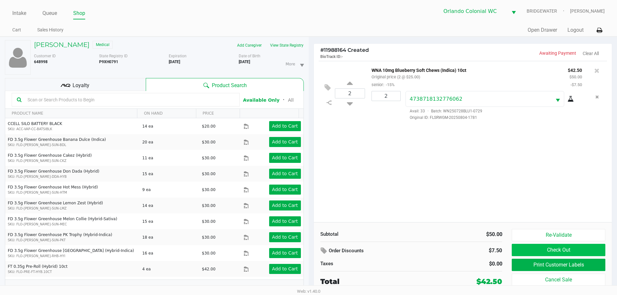
click at [551, 255] on button "Check Out" at bounding box center [558, 250] width 93 height 12
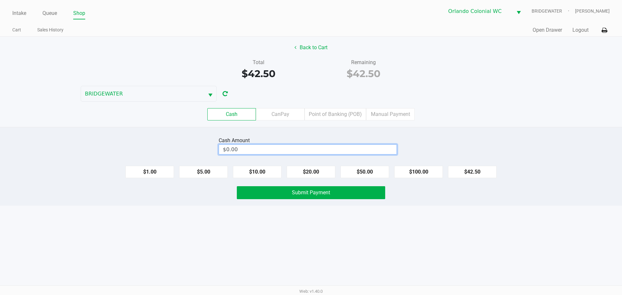
click at [377, 146] on input "$0.00" at bounding box center [308, 149] width 178 height 9
click at [368, 194] on button "Submit Payment" at bounding box center [311, 192] width 148 height 13
type input "$43.00"
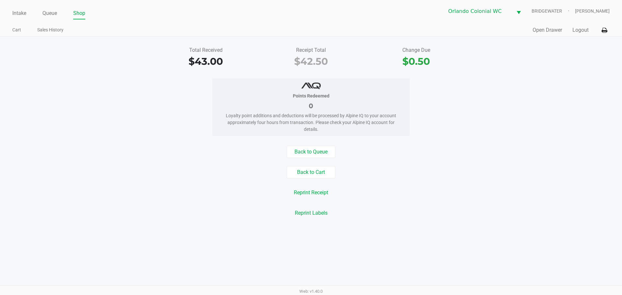
click at [45, 13] on link "Queue" at bounding box center [49, 13] width 15 height 9
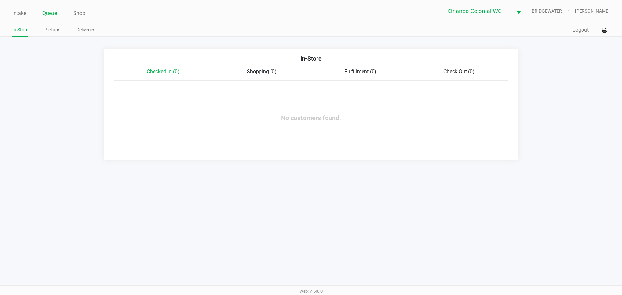
click at [49, 32] on link "Pickups" at bounding box center [52, 30] width 16 height 8
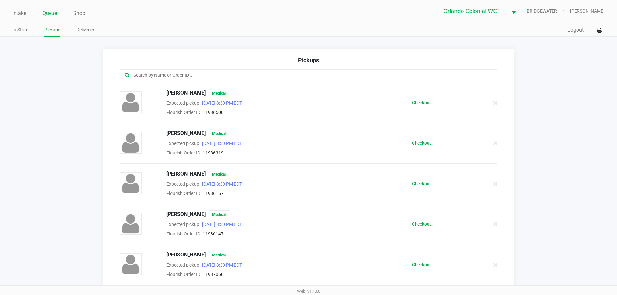
click at [229, 73] on input "text" at bounding box center [298, 75] width 331 height 7
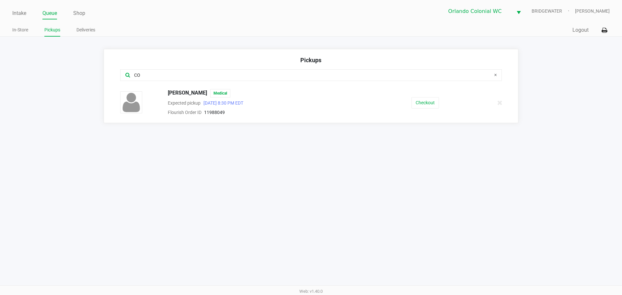
type input "CO"
click at [430, 98] on button "Checkout" at bounding box center [426, 102] width 28 height 11
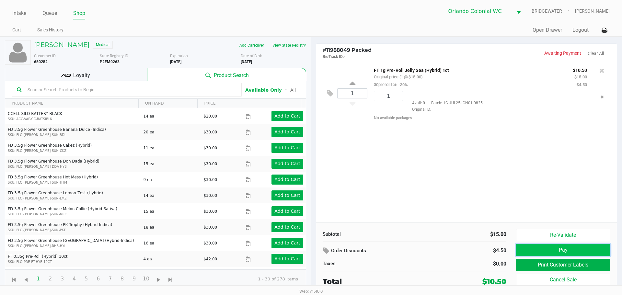
click at [553, 252] on button "Pay" at bounding box center [563, 250] width 94 height 12
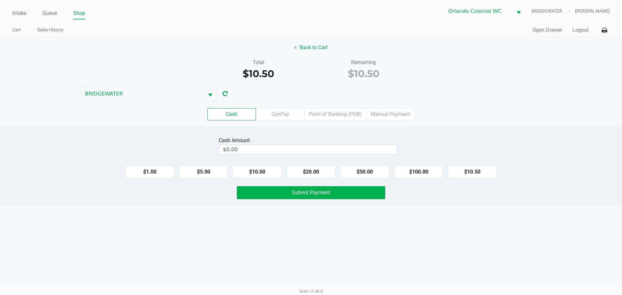
click at [474, 168] on button "$10.50" at bounding box center [472, 172] width 49 height 12
type input "$10.50"
click at [346, 198] on button "Submit Payment" at bounding box center [311, 192] width 148 height 13
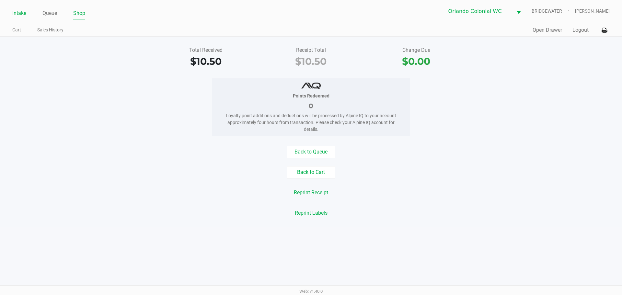
click at [23, 14] on link "Intake" at bounding box center [19, 13] width 14 height 9
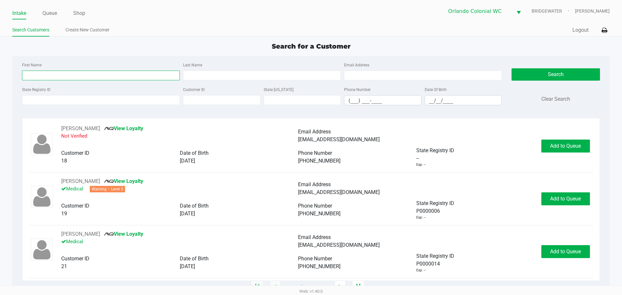
click at [39, 75] on input "First Name" at bounding box center [101, 76] width 158 height 10
type input "ZACHARY"
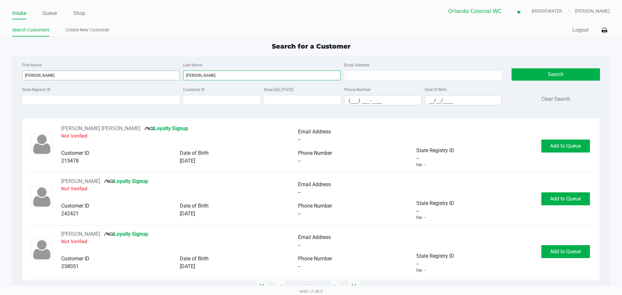
type input "WILLIAMS"
click at [463, 98] on input "__/__/____" at bounding box center [463, 101] width 77 height 10
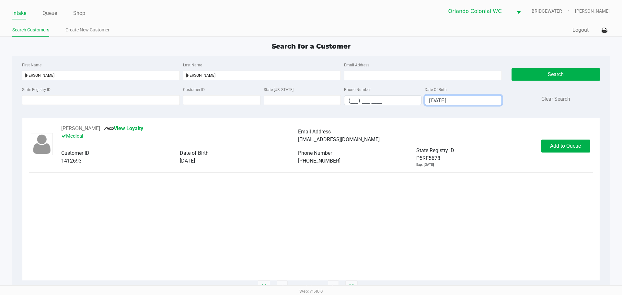
type input "10/17/2003"
click at [580, 140] on button "Add to Queue" at bounding box center [566, 146] width 49 height 13
click at [581, 146] on div "Add to Queue" at bounding box center [566, 146] width 49 height 13
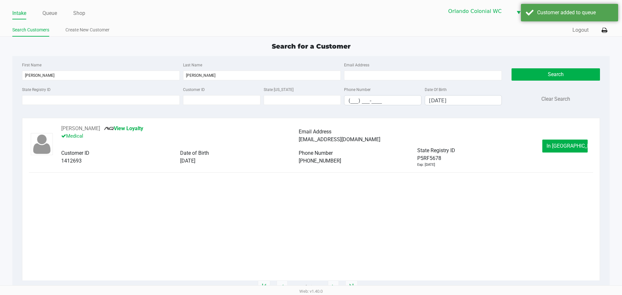
click at [570, 147] on span "In Queue" at bounding box center [574, 146] width 54 height 6
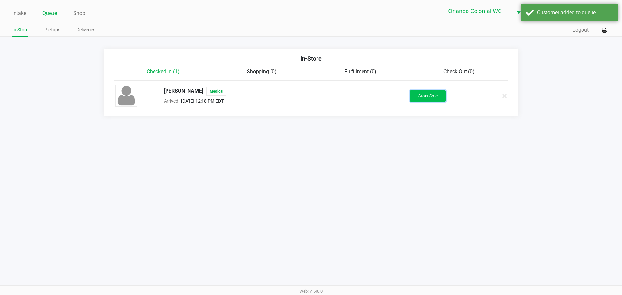
click at [434, 91] on button "Start Sale" at bounding box center [428, 95] width 36 height 11
click at [440, 91] on div "Start Sale" at bounding box center [428, 95] width 36 height 11
click at [442, 90] on div "Start Sale" at bounding box center [428, 95] width 36 height 11
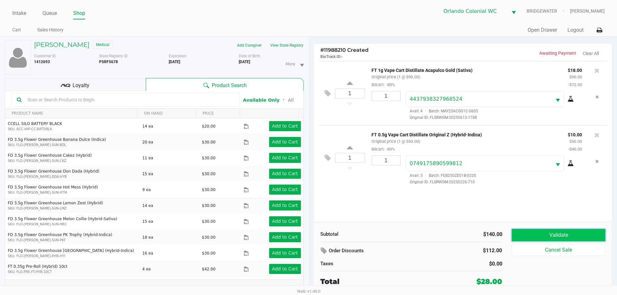
click at [541, 229] on button "Validate" at bounding box center [558, 235] width 93 height 12
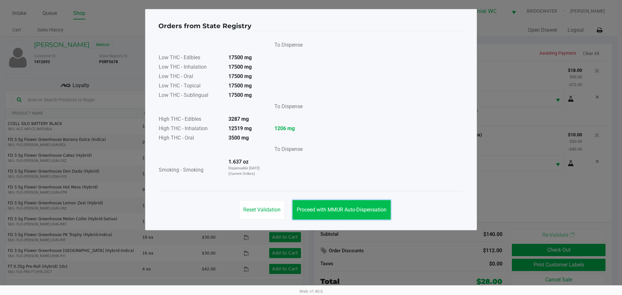
click at [347, 210] on span "Proceed with MMUR Auto-Dispensation" at bounding box center [342, 210] width 90 height 6
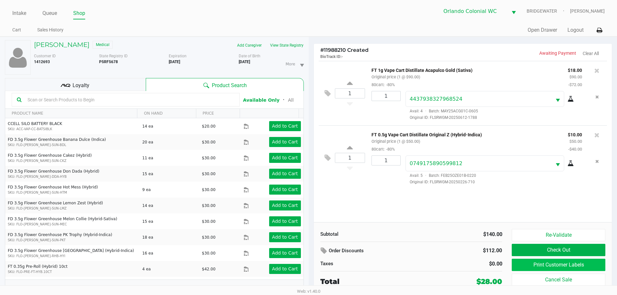
click at [550, 268] on button "Print Customer Labels" at bounding box center [558, 265] width 93 height 12
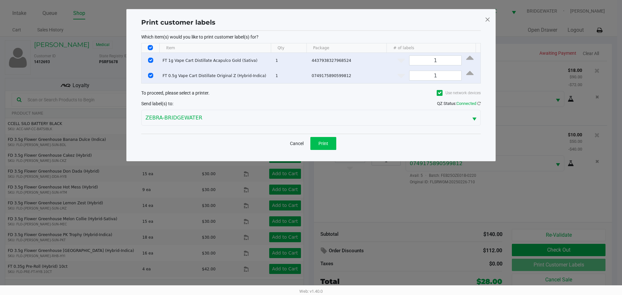
click at [327, 147] on button "Print" at bounding box center [324, 143] width 26 height 13
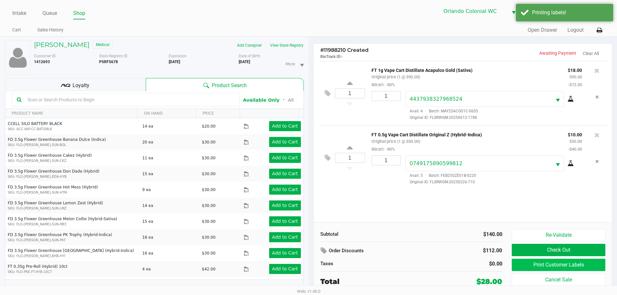
click at [567, 261] on button "Print Customer Labels" at bounding box center [558, 265] width 93 height 12
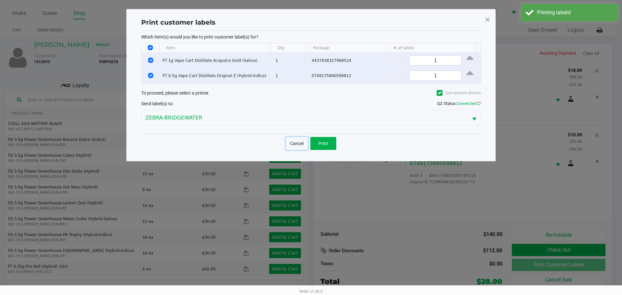
click at [293, 143] on button "Cancel" at bounding box center [297, 143] width 22 height 13
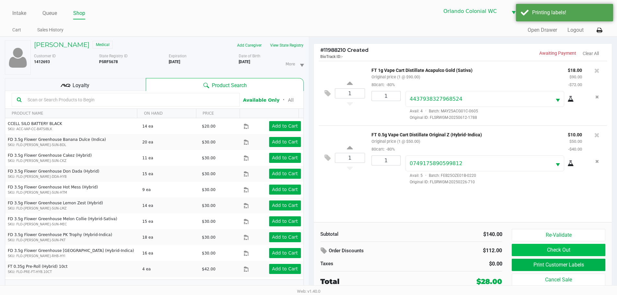
click at [545, 252] on button "Check Out" at bounding box center [558, 250] width 93 height 12
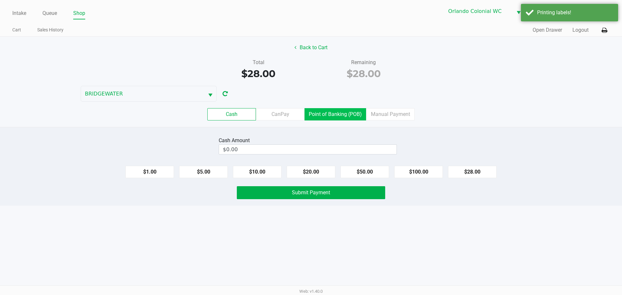
click at [343, 115] on label "Point of Banking (POB)" at bounding box center [336, 114] width 62 height 12
click at [0, 0] on 7 "Point of Banking (POB)" at bounding box center [0, 0] width 0 height 0
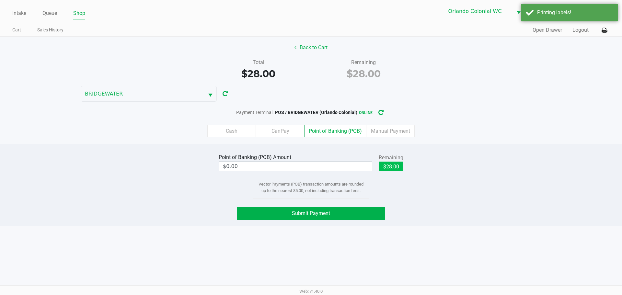
click at [403, 168] on button "$28.00" at bounding box center [391, 167] width 25 height 10
type input "$28.00"
click at [425, 202] on div "Point of Banking (POB) Amount $28.00 Remaining $28.00 Clear Vector Payments (PO…" at bounding box center [311, 185] width 622 height 83
click at [345, 208] on button "Submit Payment" at bounding box center [311, 213] width 148 height 13
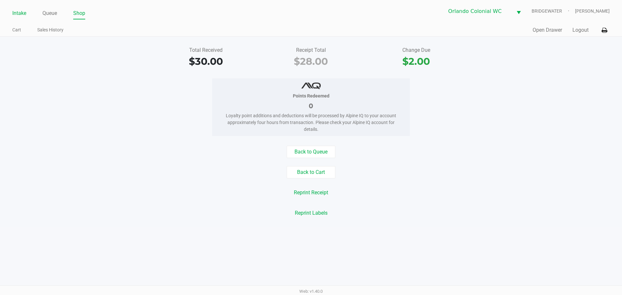
click at [17, 14] on link "Intake" at bounding box center [19, 13] width 14 height 9
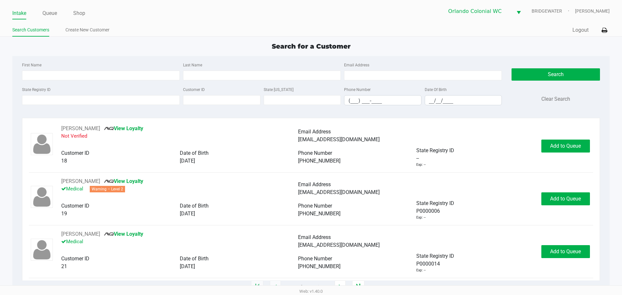
click at [42, 91] on label "State Registry ID" at bounding box center [36, 90] width 29 height 6
click at [42, 95] on input "State Registry ID" at bounding box center [101, 100] width 158 height 10
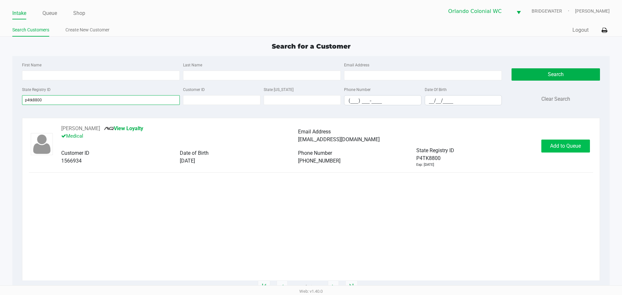
type input "p4tk8800"
click at [561, 148] on span "Add to Queue" at bounding box center [565, 146] width 31 height 6
click at [565, 150] on div "Add to Queue" at bounding box center [566, 146] width 49 height 13
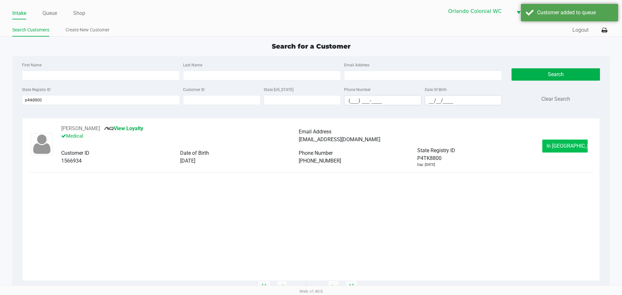
click at [572, 144] on span "In Queue" at bounding box center [574, 146] width 54 height 6
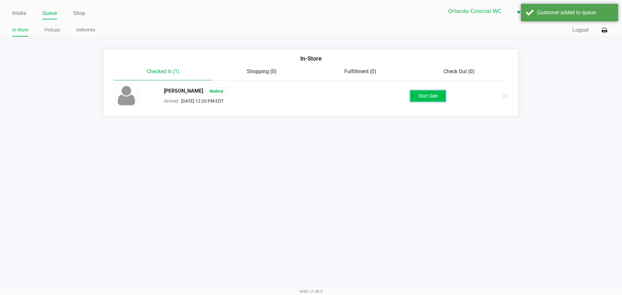
click at [435, 91] on button "Start Sale" at bounding box center [428, 95] width 36 height 11
click at [428, 97] on div "Start Sale" at bounding box center [428, 95] width 36 height 11
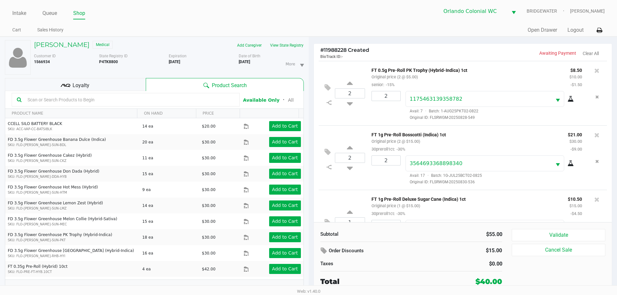
scroll to position [33, 0]
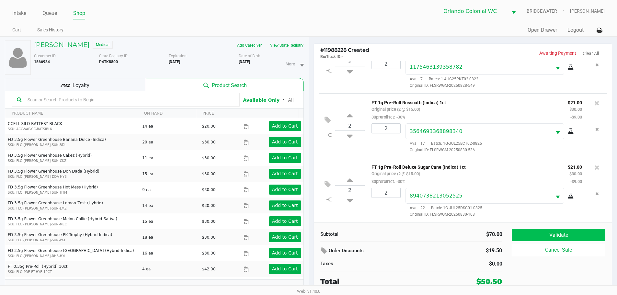
click at [580, 239] on button "Validate" at bounding box center [558, 235] width 93 height 12
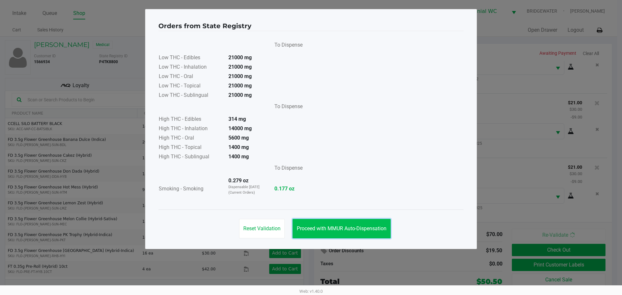
click at [350, 228] on span "Proceed with MMUR Auto-Dispensation" at bounding box center [342, 229] width 90 height 6
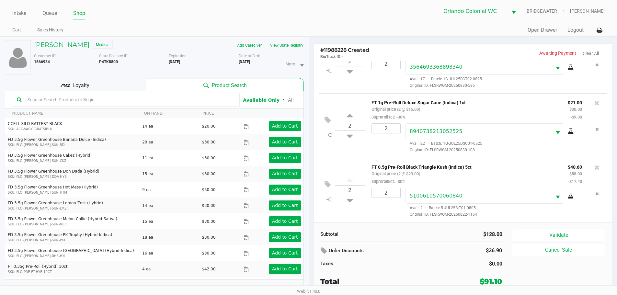
scroll to position [7, 0]
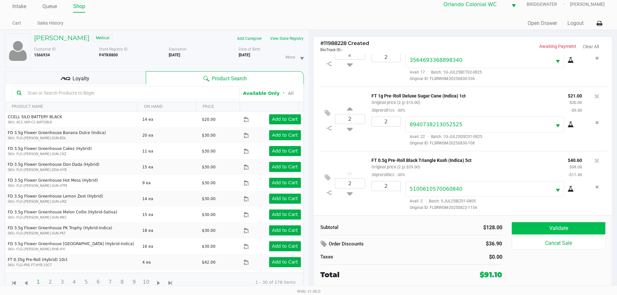
click at [520, 223] on button "Validate" at bounding box center [558, 228] width 93 height 12
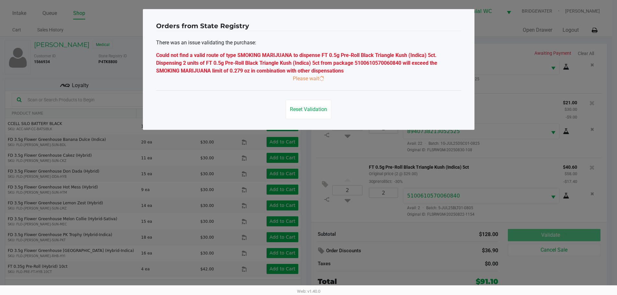
scroll to position [0, 0]
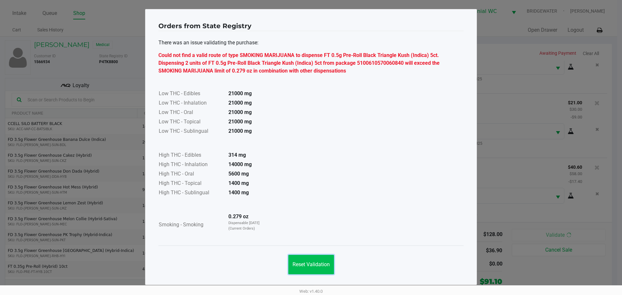
click at [308, 265] on span "Reset Validation" at bounding box center [311, 265] width 37 height 6
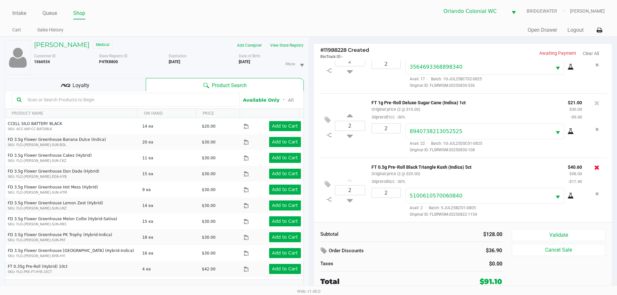
click at [595, 167] on icon at bounding box center [597, 167] width 5 height 6
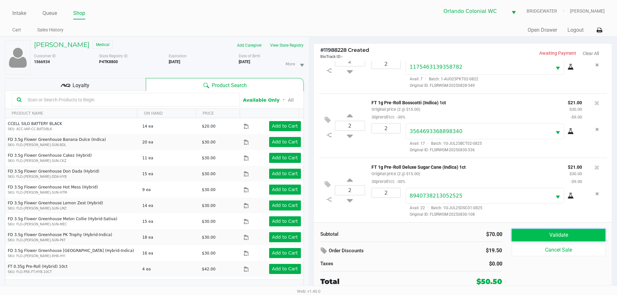
click at [552, 235] on button "Validate" at bounding box center [558, 235] width 93 height 12
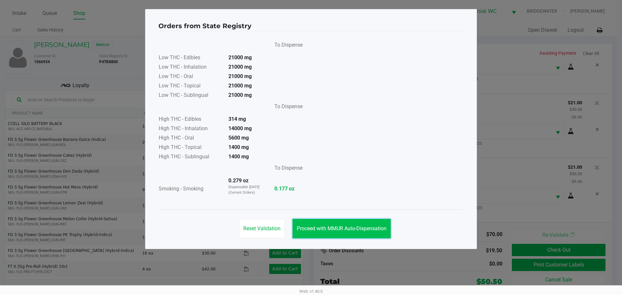
click at [364, 232] on button "Proceed with MMUR Auto-Dispensation" at bounding box center [342, 228] width 98 height 19
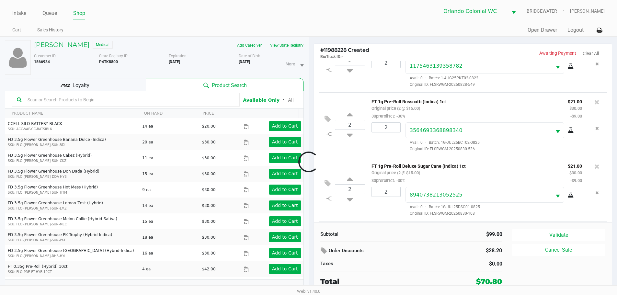
scroll to position [98, 0]
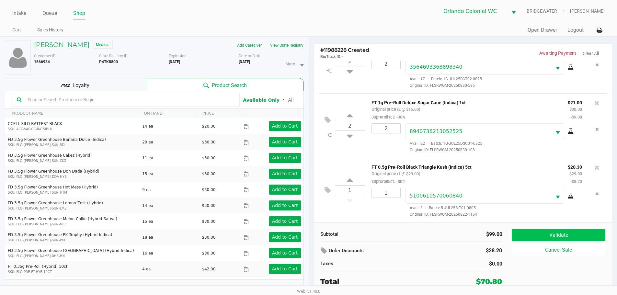
click at [560, 237] on button "Validate" at bounding box center [558, 235] width 93 height 12
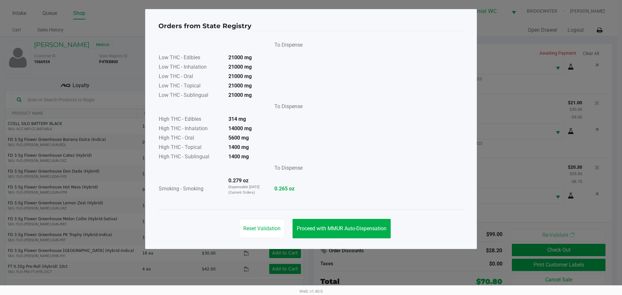
click at [366, 230] on span "Proceed with MMUR Auto-Dispensation" at bounding box center [342, 229] width 90 height 6
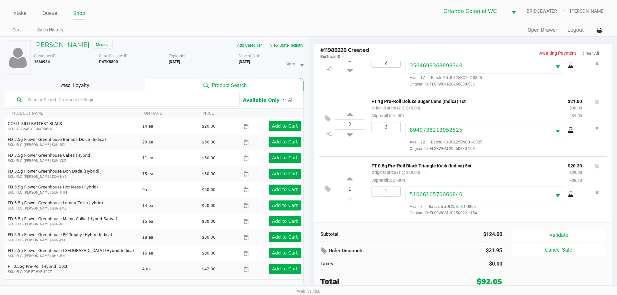
scroll to position [163, 0]
click at [111, 89] on div "Loyalty" at bounding box center [75, 84] width 141 height 13
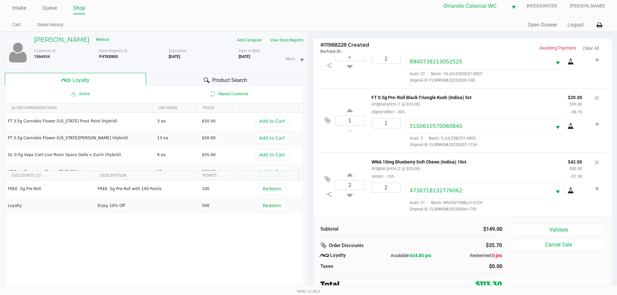
scroll to position [7, 0]
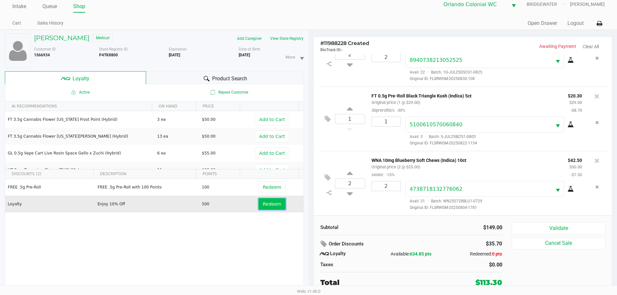
click at [259, 202] on button "Redeem" at bounding box center [272, 204] width 27 height 12
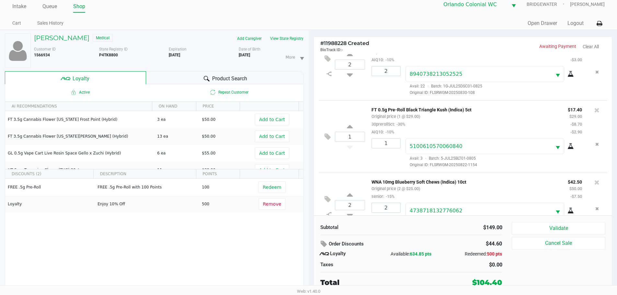
scroll to position [186, 0]
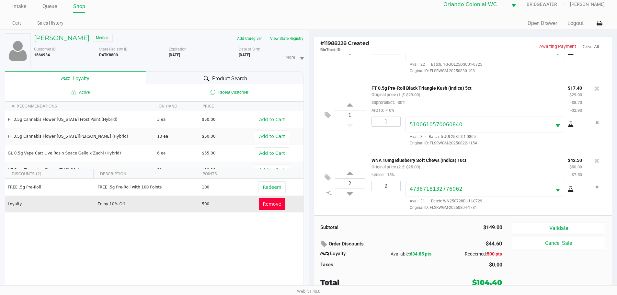
click at [277, 204] on button "Remove" at bounding box center [272, 204] width 27 height 12
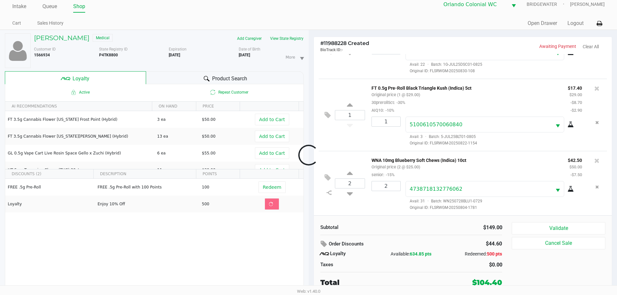
scroll to position [163, 0]
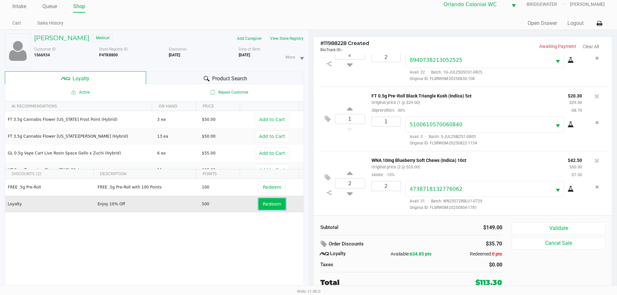
click at [259, 205] on button "Redeem" at bounding box center [272, 204] width 27 height 12
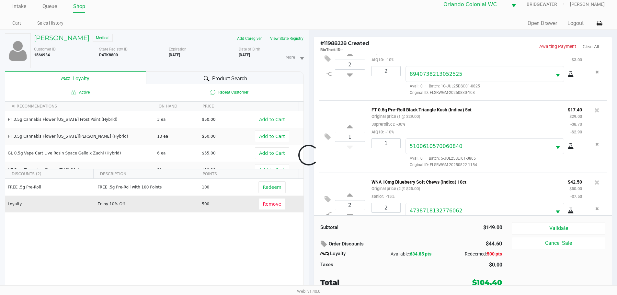
scroll to position [186, 0]
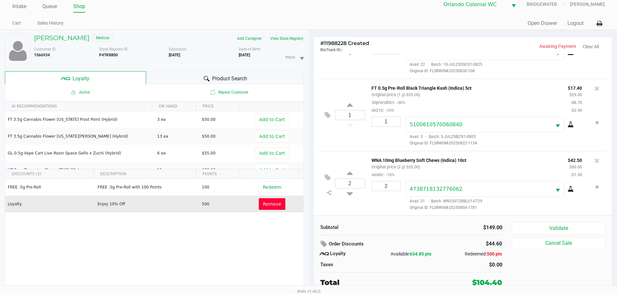
click at [276, 204] on button "Remove" at bounding box center [272, 204] width 27 height 12
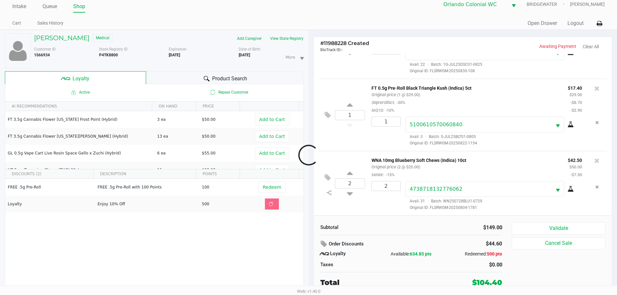
scroll to position [163, 0]
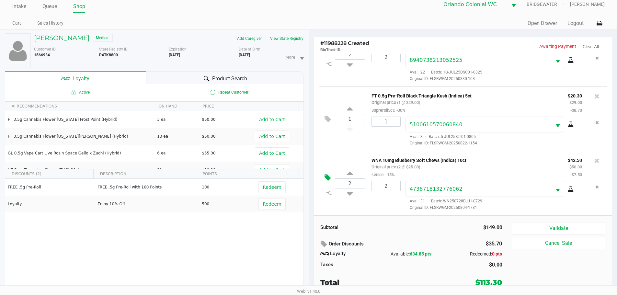
click at [328, 179] on icon at bounding box center [328, 177] width 6 height 7
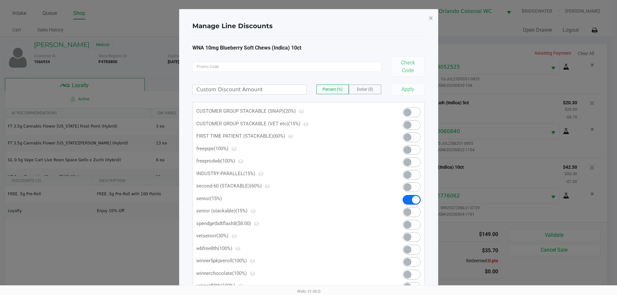
scroll to position [0, 0]
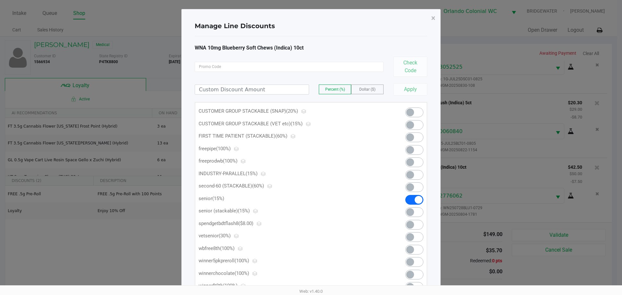
click at [409, 213] on span at bounding box center [410, 212] width 8 height 8
click at [435, 16] on span "×" at bounding box center [433, 18] width 4 height 9
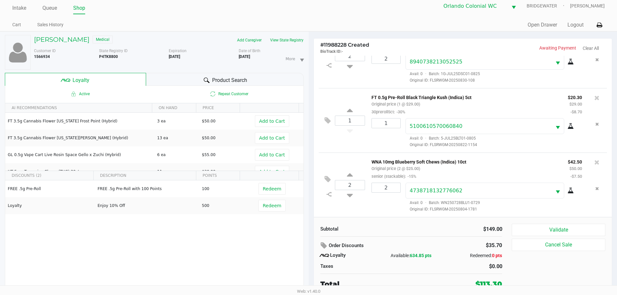
scroll to position [7, 0]
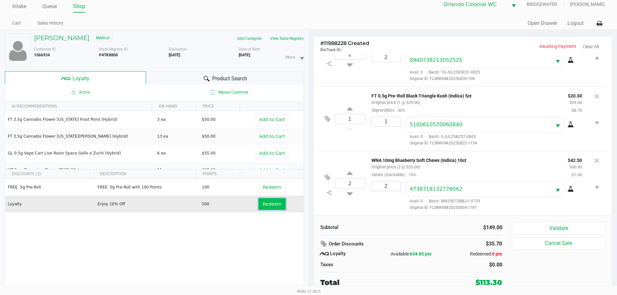
click at [275, 206] on span "Redeem" at bounding box center [272, 204] width 18 height 5
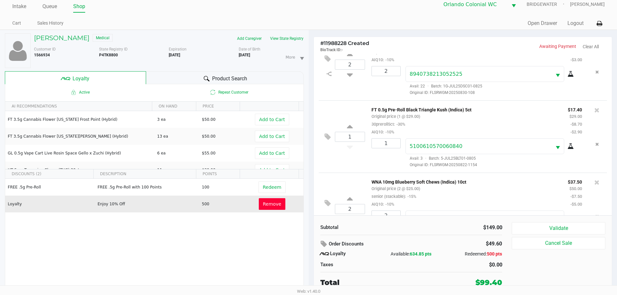
scroll to position [194, 0]
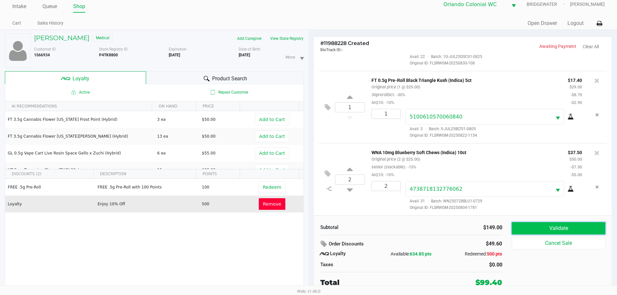
click at [545, 227] on button "Validate" at bounding box center [558, 228] width 93 height 12
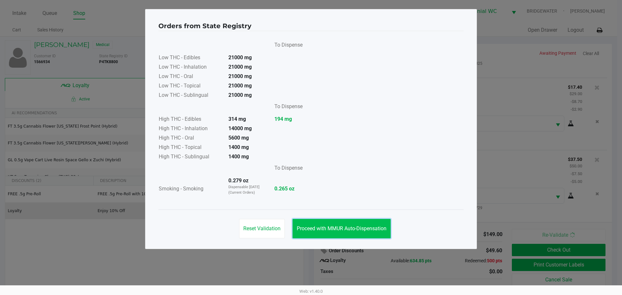
click at [362, 222] on button "Proceed with MMUR Auto-Dispensation" at bounding box center [342, 228] width 98 height 19
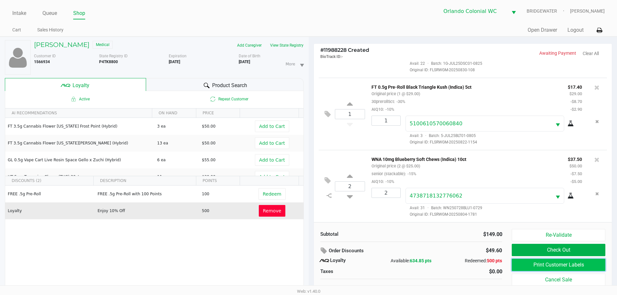
click at [561, 267] on button "Print Customer Labels" at bounding box center [558, 265] width 93 height 12
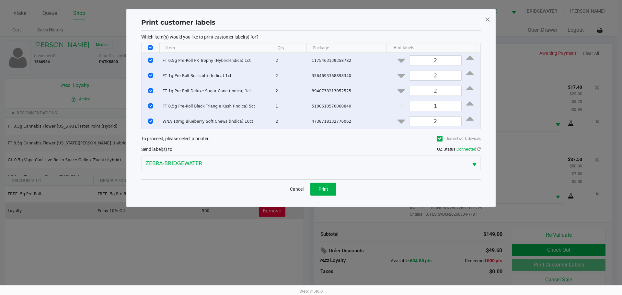
click at [333, 201] on div "Print customer labels Which item(s) would you like to print customer label(s) f…" at bounding box center [310, 108] width 369 height 198
click at [331, 194] on button "Print" at bounding box center [324, 189] width 26 height 13
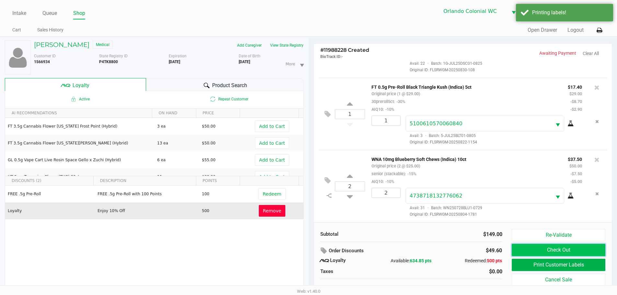
click at [540, 251] on button "Check Out" at bounding box center [558, 250] width 93 height 12
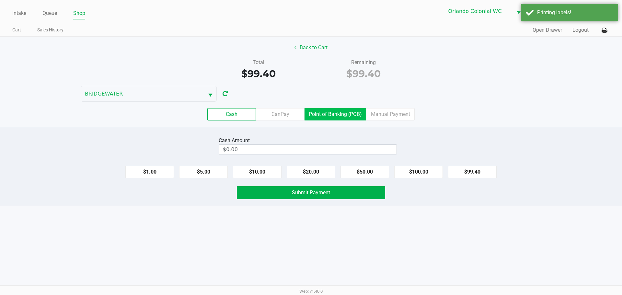
click at [356, 119] on label "Point of Banking (POB)" at bounding box center [336, 114] width 62 height 12
click at [0, 0] on 7 "Point of Banking (POB)" at bounding box center [0, 0] width 0 height 0
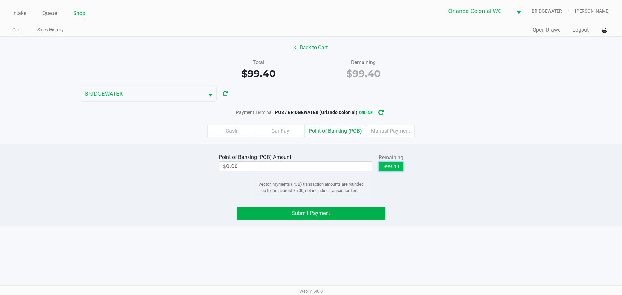
click at [384, 165] on button "$99.40" at bounding box center [391, 167] width 25 height 10
type input "$99.40"
click at [429, 200] on div "Point of Banking (POB) Amount $99.40 Remaining $99.40 Clear Vector Payments (PO…" at bounding box center [311, 185] width 622 height 83
click at [383, 215] on button "Submit Payment" at bounding box center [311, 213] width 148 height 13
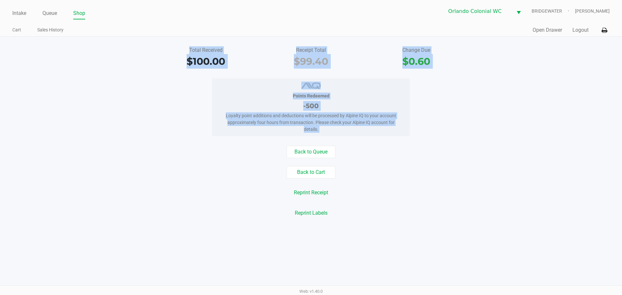
click at [189, 185] on div "Back to Queue Back to Cart Reprint Receipt Reprint Labels" at bounding box center [311, 183] width 632 height 74
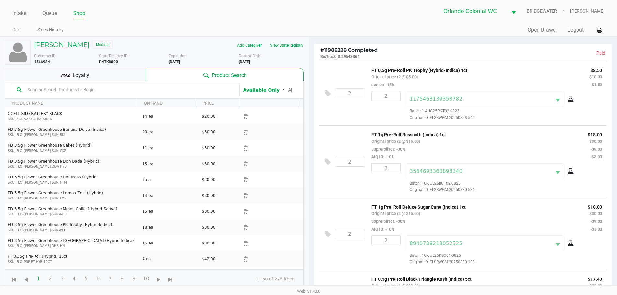
drag, startPoint x: 117, startPoint y: 62, endPoint x: 96, endPoint y: 64, distance: 20.8
click at [96, 64] on div "Customer ID 1566934 State Registry ID P4TK8800 Expiration 04/04/2026 Date of Bi…" at bounding box center [169, 59] width 280 height 12
click at [96, 64] on div "Customer ID 1566934" at bounding box center [64, 59] width 70 height 12
click at [102, 64] on b "P4TK8800" at bounding box center [108, 62] width 19 height 5
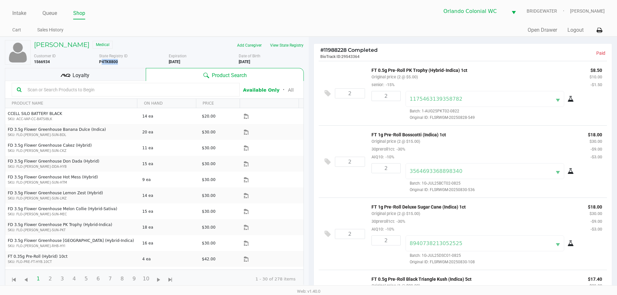
click at [102, 64] on b "P4TK8800" at bounding box center [108, 62] width 19 height 5
click at [138, 40] on div "GREGORIO FRANCIS Medical Add Caregiver View State Registry Customer ID 1566934 …" at bounding box center [154, 164] width 299 height 255
drag, startPoint x: 258, startPoint y: 61, endPoint x: 240, endPoint y: 63, distance: 18.5
click at [240, 63] on div "Date of Birth 5/02/1968" at bounding box center [274, 59] width 70 height 12
copy b "5/02/1968"
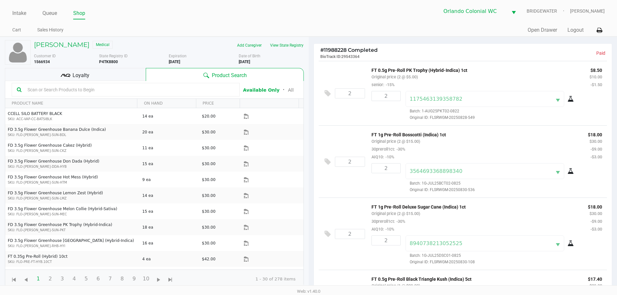
click at [254, 20] on div "Intake Queue Shop Orlando Colonial WC BRIDGEWATER Jorge Pagan Cart Sales Histor…" at bounding box center [308, 18] width 617 height 37
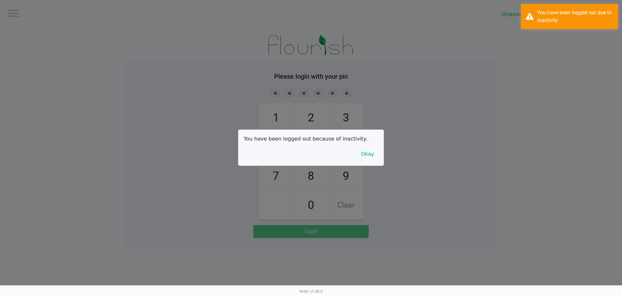
click at [120, 183] on div at bounding box center [311, 147] width 622 height 295
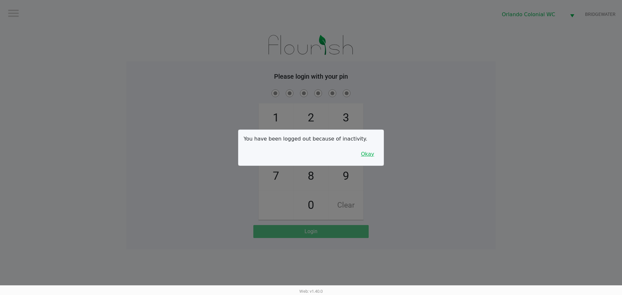
click at [372, 158] on button "Okay" at bounding box center [368, 154] width 22 height 12
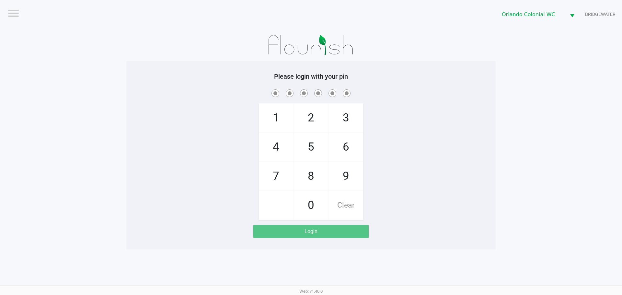
click at [307, 179] on span "8" at bounding box center [311, 176] width 34 height 29
checkbox input "true"
click at [265, 174] on span "7" at bounding box center [276, 176] width 34 height 29
checkbox input "true"
click at [315, 207] on span "0" at bounding box center [311, 205] width 34 height 29
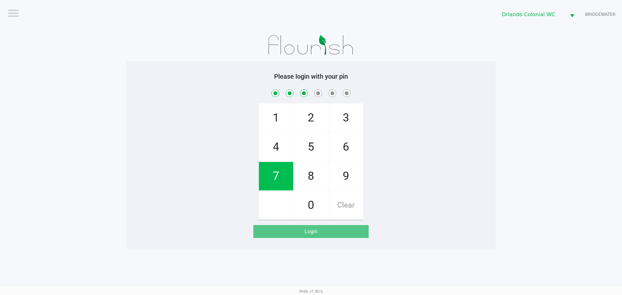
checkbox input "true"
click at [279, 153] on span "4" at bounding box center [276, 147] width 34 height 29
checkbox input "true"
click at [284, 180] on span "7" at bounding box center [276, 176] width 34 height 29
checkbox input "true"
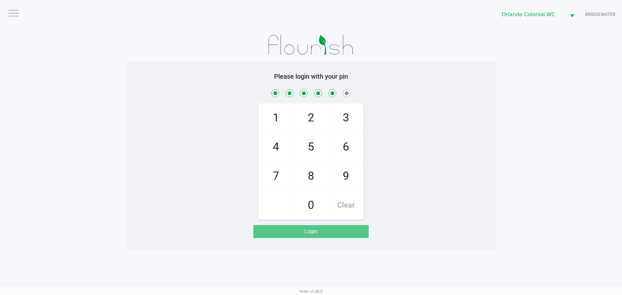
click at [281, 114] on span "1" at bounding box center [276, 118] width 34 height 29
checkbox input "true"
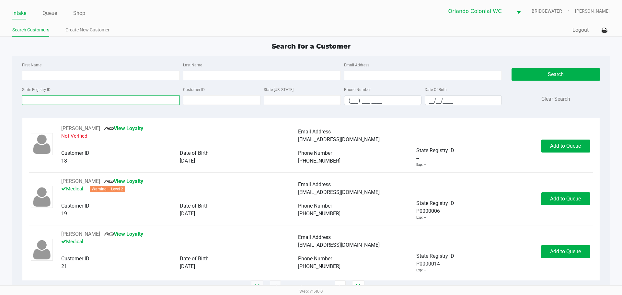
click at [42, 101] on input "State Registry ID" at bounding box center [101, 100] width 158 height 10
click at [35, 101] on input "State Registry ID" at bounding box center [101, 100] width 158 height 10
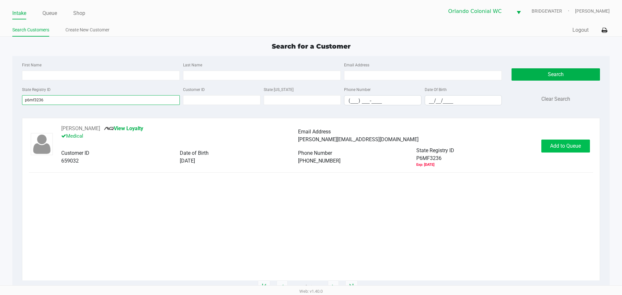
type input "p6mf3236"
click at [546, 149] on button "Add to Queue" at bounding box center [566, 146] width 49 height 13
click at [546, 149] on body "Intake Queue Shop Orlando Colonial WC BRIDGEWATER Jorge Pagan Search Customers …" at bounding box center [311, 143] width 622 height 286
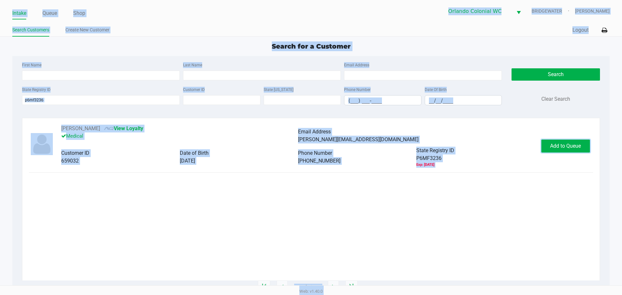
click at [546, 149] on button "Add to Queue" at bounding box center [566, 146] width 49 height 13
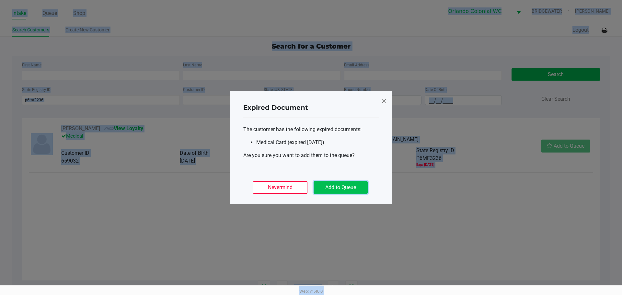
click at [352, 190] on button "Add to Queue" at bounding box center [341, 188] width 54 height 12
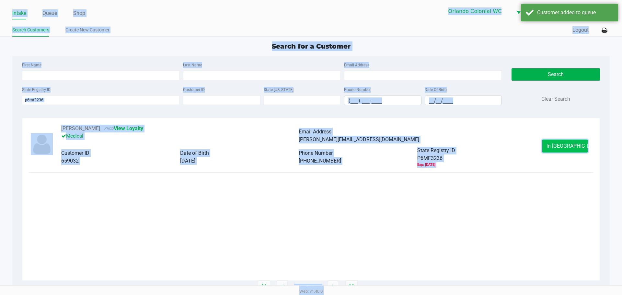
click at [569, 145] on span "In Queue" at bounding box center [574, 146] width 54 height 6
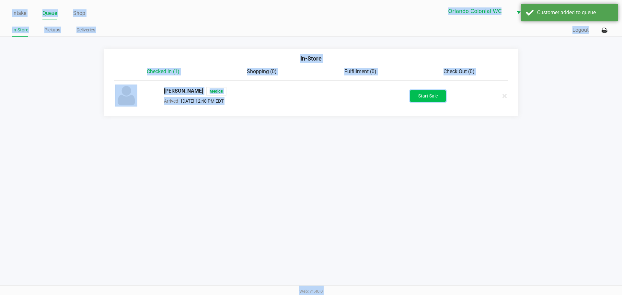
click at [415, 96] on button "Start Sale" at bounding box center [428, 95] width 36 height 11
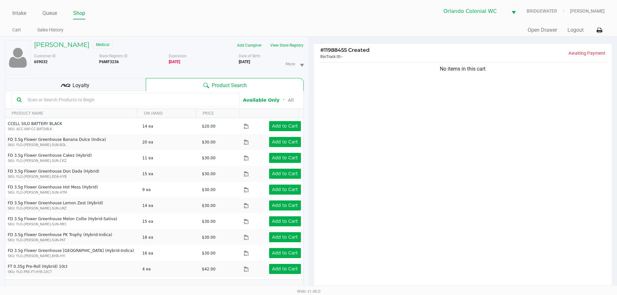
click at [351, 178] on div "No items in this cart" at bounding box center [463, 177] width 299 height 233
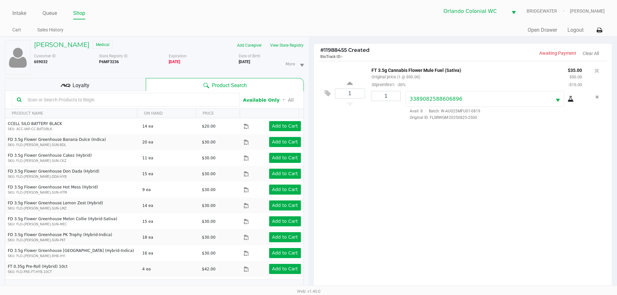
click at [427, 159] on div "1 FT 3.5g Cannabis Flower Mule Fuel (Sativa) Original price (1 @ $50.00) 30prem…" at bounding box center [463, 177] width 299 height 233
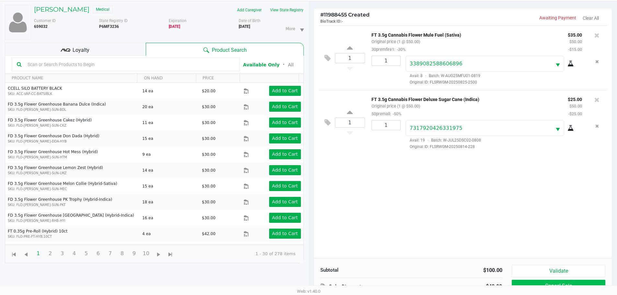
scroll to position [70, 0]
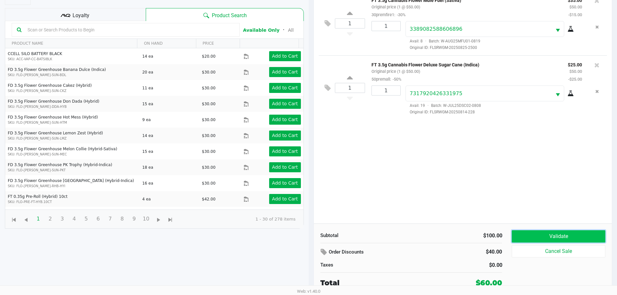
click at [542, 240] on button "Validate" at bounding box center [558, 236] width 93 height 12
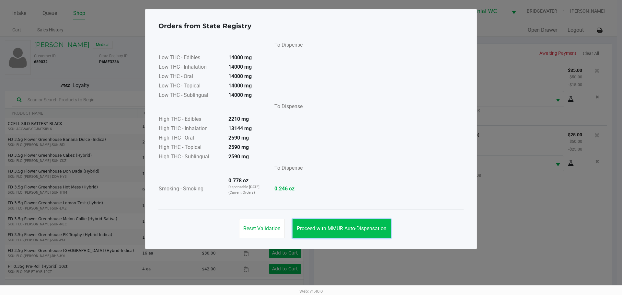
click at [353, 237] on button "Proceed with MMUR Auto-Dispensation" at bounding box center [342, 228] width 98 height 19
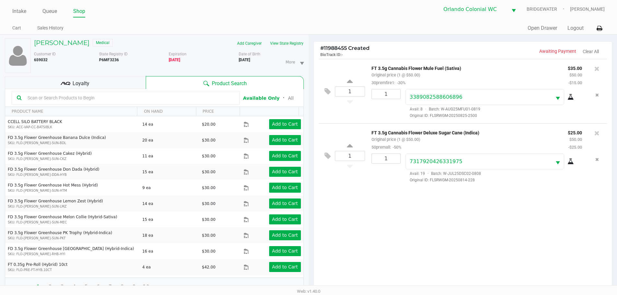
scroll to position [70, 0]
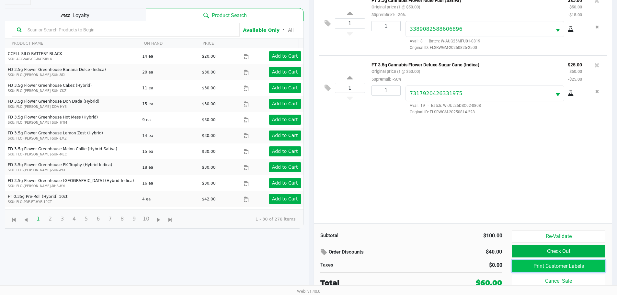
click at [551, 265] on button "Print Customer Labels" at bounding box center [558, 266] width 93 height 12
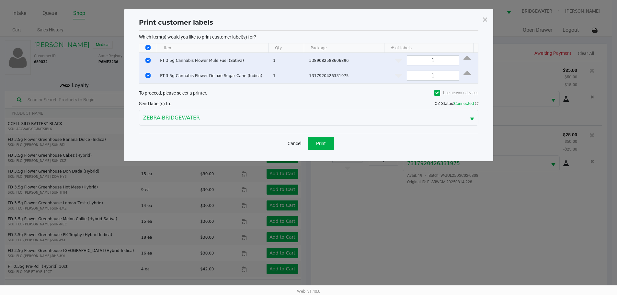
scroll to position [0, 0]
click at [330, 145] on button "Print" at bounding box center [324, 143] width 26 height 13
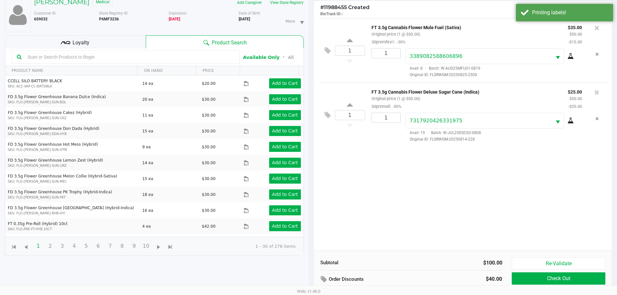
scroll to position [70, 0]
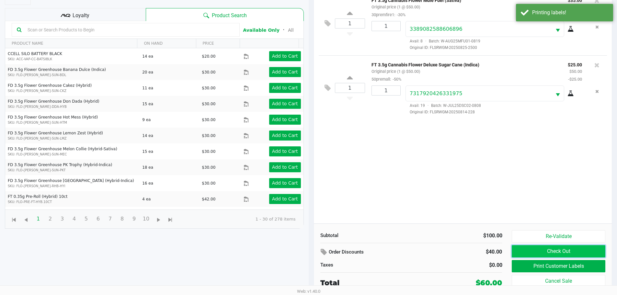
click at [546, 255] on button "Check Out" at bounding box center [558, 251] width 93 height 12
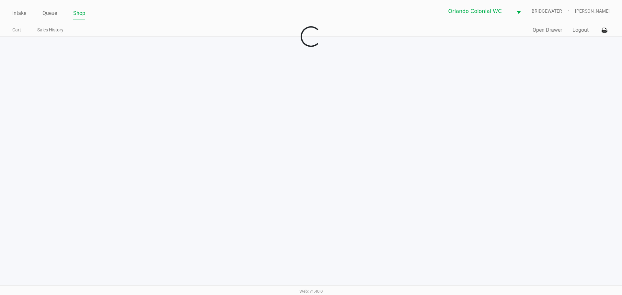
drag, startPoint x: 437, startPoint y: 256, endPoint x: 420, endPoint y: 215, distance: 44.5
click at [436, 255] on div "Intake Queue Shop Orlando Colonial WC BRIDGEWATER Jorge Pagan Cart Sales Histor…" at bounding box center [311, 147] width 622 height 295
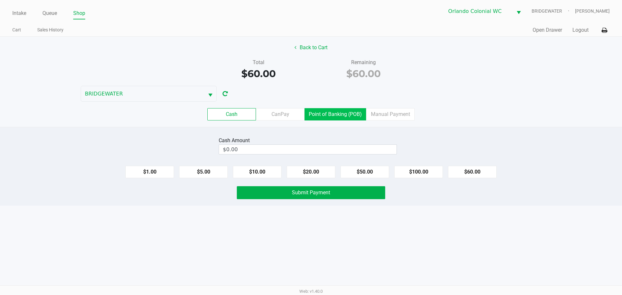
click at [360, 117] on label "Point of Banking (POB)" at bounding box center [336, 114] width 62 height 12
click at [0, 0] on 7 "Point of Banking (POB)" at bounding box center [0, 0] width 0 height 0
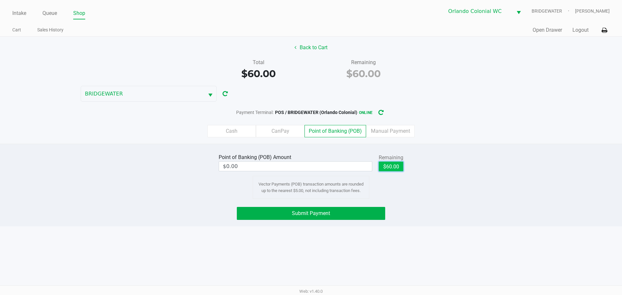
click at [398, 166] on button "$60.00" at bounding box center [391, 167] width 25 height 10
type input "$60.00"
click at [456, 210] on div "Submit Payment" at bounding box center [311, 213] width 632 height 13
drag, startPoint x: 373, startPoint y: 215, endPoint x: 399, endPoint y: 198, distance: 30.8
click at [373, 214] on button "Submit Payment" at bounding box center [311, 213] width 148 height 13
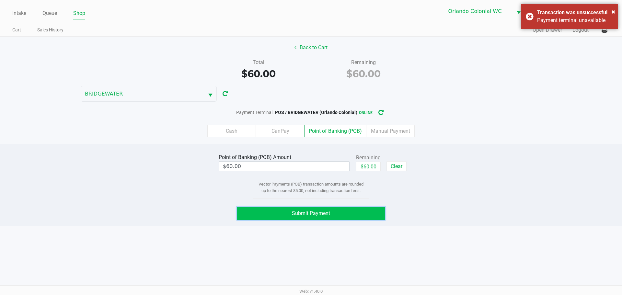
click at [341, 219] on button "Submit Payment" at bounding box center [311, 213] width 148 height 13
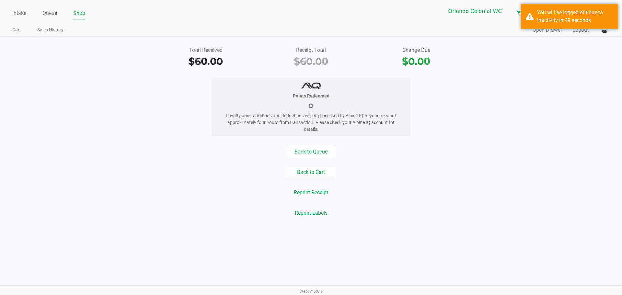
click at [45, 10] on link "Queue" at bounding box center [49, 13] width 15 height 9
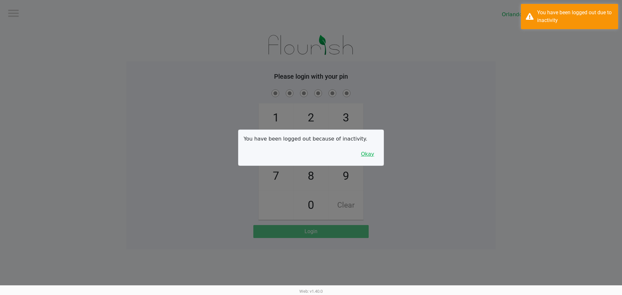
click at [371, 158] on button "Okay" at bounding box center [368, 154] width 22 height 12
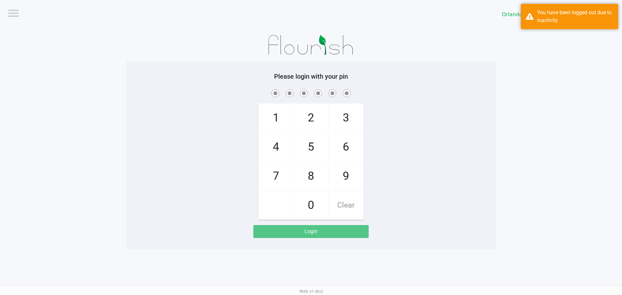
click at [316, 178] on span "8" at bounding box center [311, 176] width 34 height 29
checkbox input "true"
click at [267, 175] on span "7" at bounding box center [276, 176] width 34 height 29
checkbox input "true"
click at [302, 206] on span "0" at bounding box center [311, 205] width 34 height 29
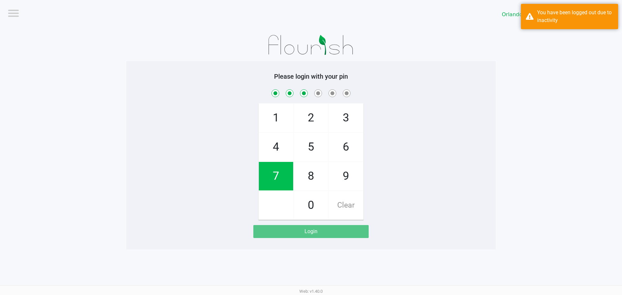
checkbox input "true"
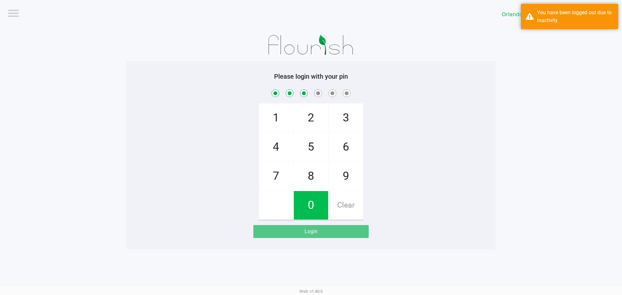
click at [272, 141] on span "4" at bounding box center [276, 147] width 34 height 29
checkbox input "true"
click at [266, 171] on span "7" at bounding box center [276, 176] width 34 height 29
checkbox input "true"
click at [267, 116] on span "1" at bounding box center [276, 118] width 34 height 29
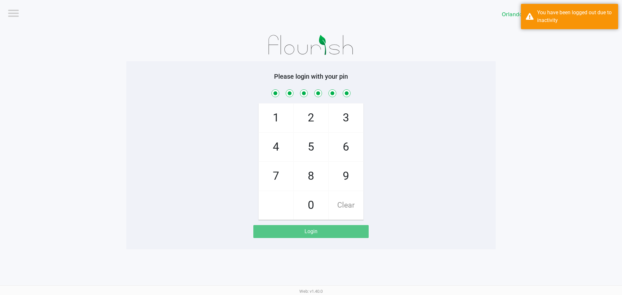
checkbox input "true"
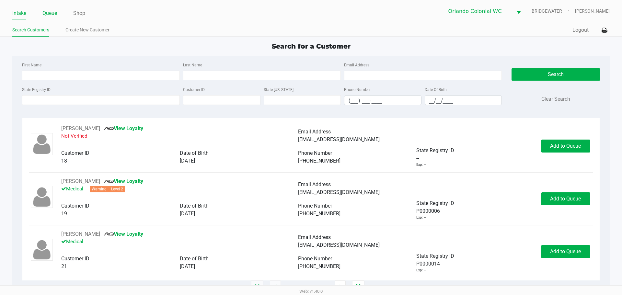
click at [46, 13] on link "Queue" at bounding box center [49, 13] width 15 height 9
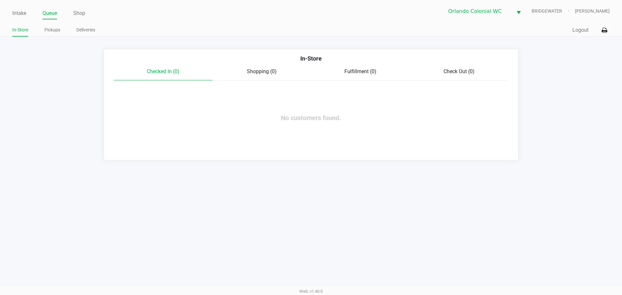
click at [48, 30] on link "Pickups" at bounding box center [52, 30] width 16 height 8
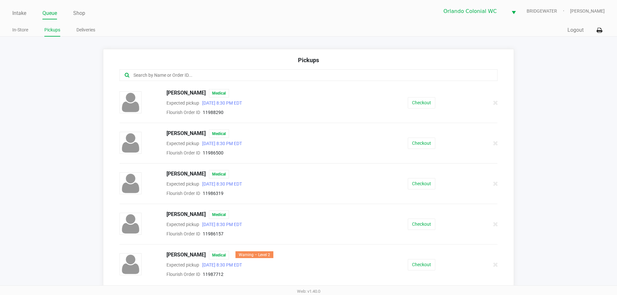
click at [211, 76] on input "text" at bounding box center [298, 75] width 331 height 7
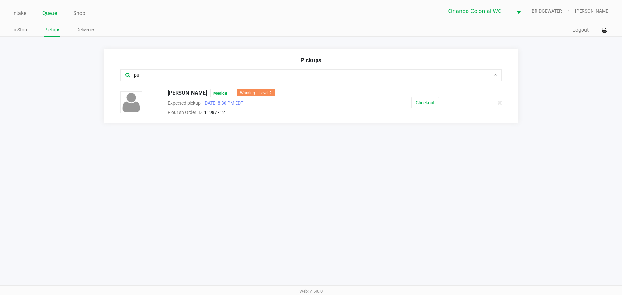
type input "pu"
click at [423, 103] on button "Checkout" at bounding box center [426, 102] width 28 height 11
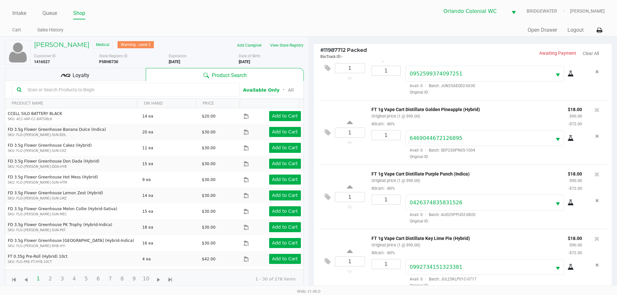
scroll to position [70, 0]
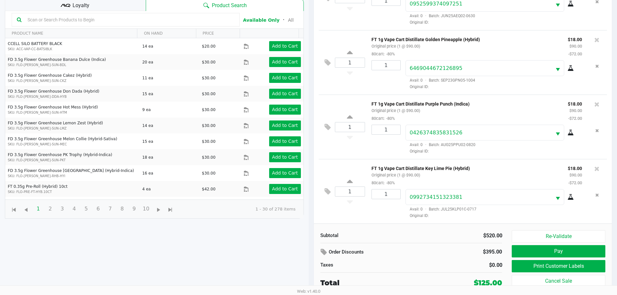
click at [563, 267] on button "Print Customer Labels" at bounding box center [558, 266] width 93 height 12
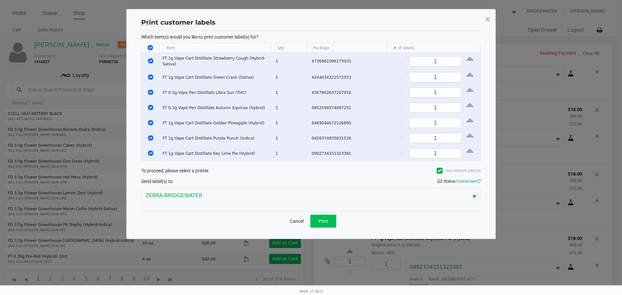
click at [321, 219] on span "Print" at bounding box center [324, 221] width 10 height 5
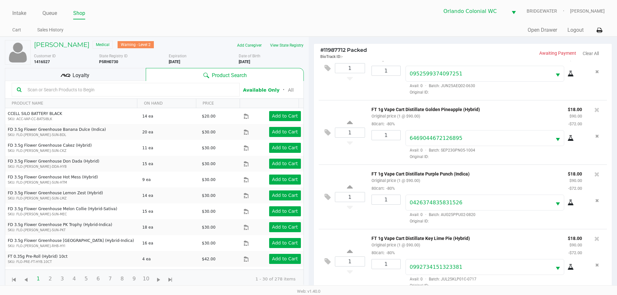
scroll to position [70, 0]
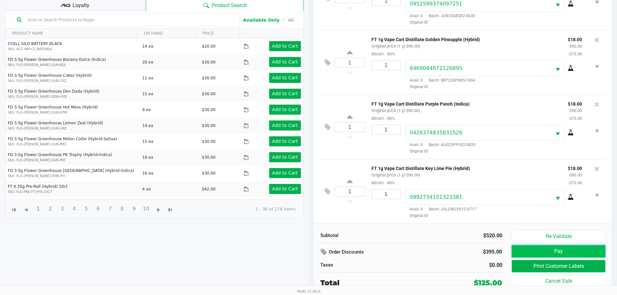
click at [563, 252] on button "Pay" at bounding box center [558, 251] width 93 height 12
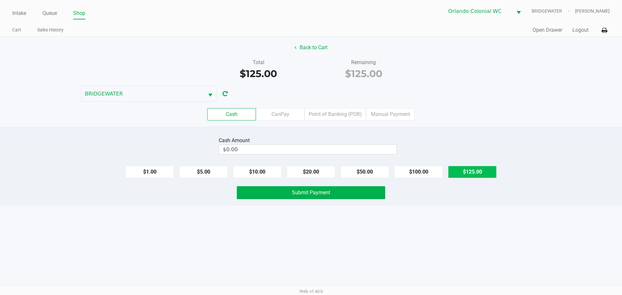
click at [469, 170] on button "$125.00" at bounding box center [472, 172] width 49 height 12
type input "$125.00"
click at [429, 218] on div "Intake Queue Shop Orlando Colonial WC BRIDGEWATER Jorge Pagan Cart Sales Histor…" at bounding box center [311, 147] width 622 height 295
click at [343, 191] on button "Submit Payment" at bounding box center [311, 192] width 148 height 13
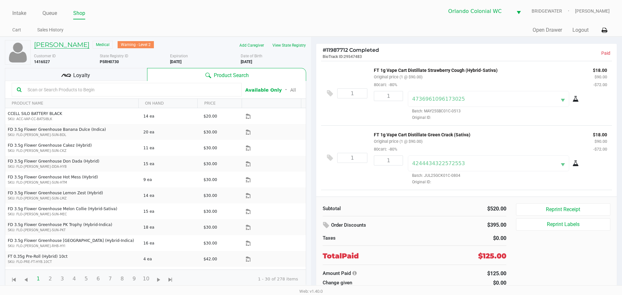
click at [50, 45] on h5 "Brian Puckett" at bounding box center [61, 45] width 55 height 8
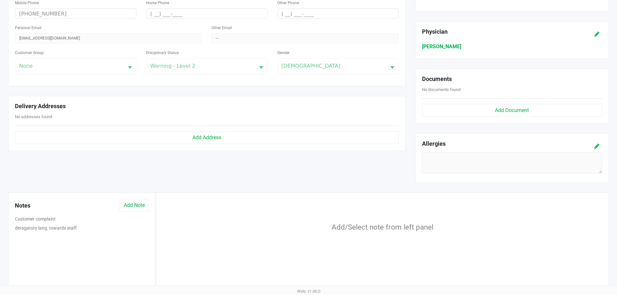
scroll to position [205, 0]
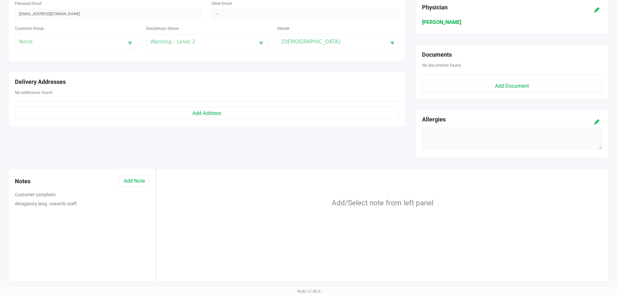
click at [24, 195] on button "Customer complaint" at bounding box center [35, 195] width 41 height 7
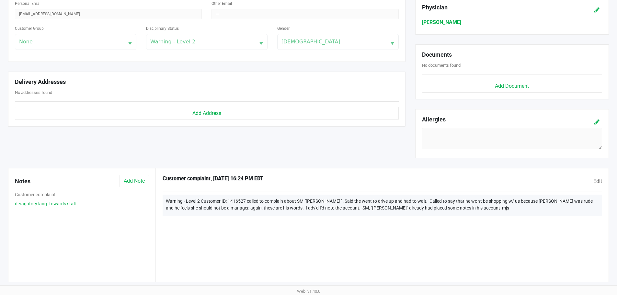
click at [35, 206] on button "deragatory lang. towards staff" at bounding box center [46, 204] width 62 height 7
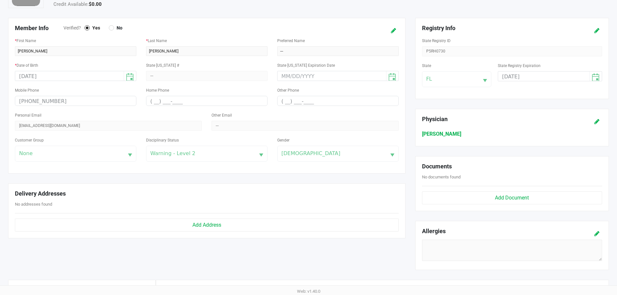
scroll to position [0, 0]
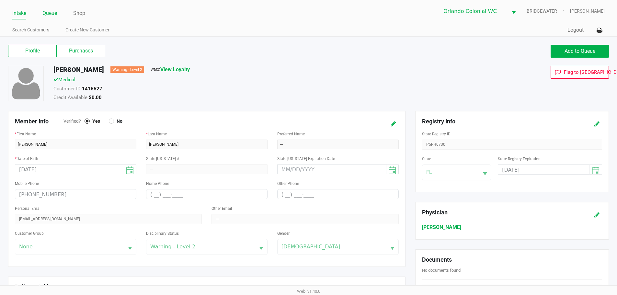
click at [48, 10] on link "Queue" at bounding box center [49, 13] width 15 height 9
click at [48, 9] on link "Queue" at bounding box center [49, 13] width 15 height 9
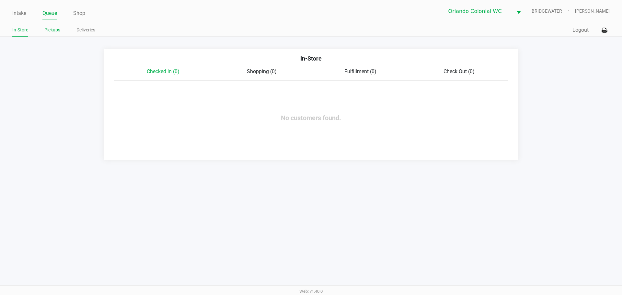
click at [56, 28] on link "Pickups" at bounding box center [52, 30] width 16 height 8
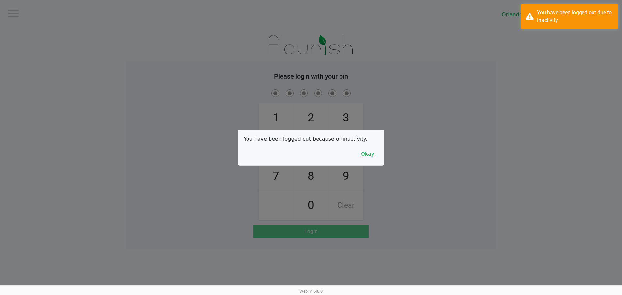
click at [365, 151] on button "Okay" at bounding box center [368, 154] width 22 height 12
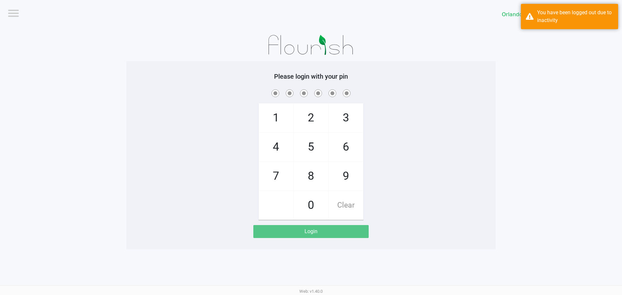
click at [302, 182] on span "8" at bounding box center [311, 176] width 34 height 29
checkbox input "true"
drag, startPoint x: 263, startPoint y: 180, endPoint x: 295, endPoint y: 199, distance: 38.0
click at [263, 180] on span "7" at bounding box center [276, 176] width 34 height 29
checkbox input "true"
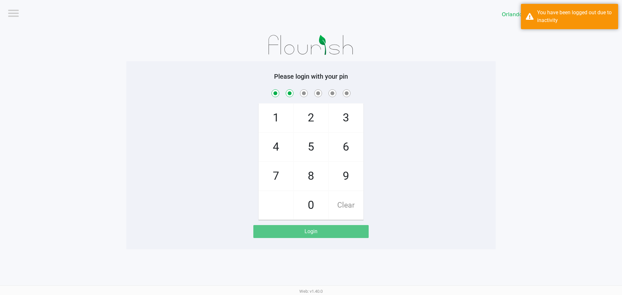
drag, startPoint x: 296, startPoint y: 202, endPoint x: 283, endPoint y: 166, distance: 38.5
click at [293, 196] on div "1 4 7 2 5 8 0 3 6 9 Clear" at bounding box center [311, 161] width 105 height 117
click at [280, 157] on span "4" at bounding box center [276, 147] width 34 height 29
checkbox input "true"
click at [282, 183] on span "7" at bounding box center [276, 176] width 34 height 29
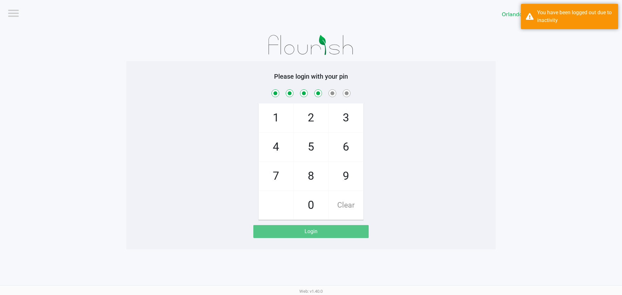
checkbox input "true"
click at [282, 122] on span "1" at bounding box center [276, 118] width 34 height 29
checkbox input "true"
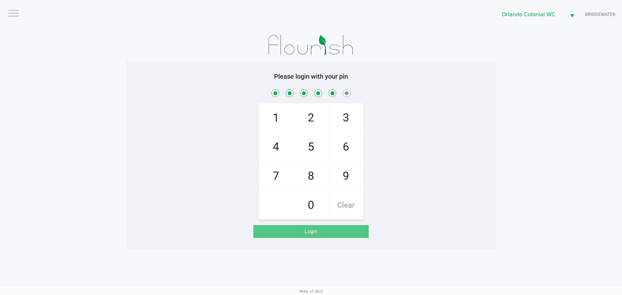
click at [345, 198] on span "Clear" at bounding box center [346, 205] width 34 height 29
checkbox input "false"
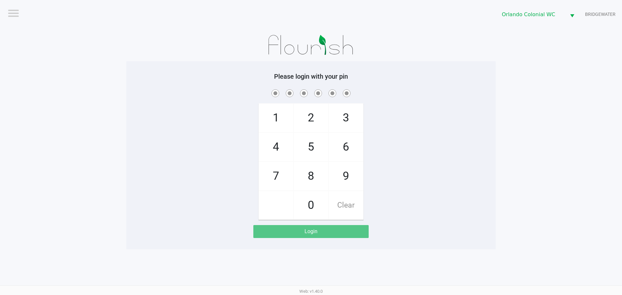
checkbox input "false"
click at [308, 183] on span "8" at bounding box center [311, 176] width 34 height 29
checkbox input "true"
click at [268, 179] on span "7" at bounding box center [276, 176] width 34 height 29
checkbox input "true"
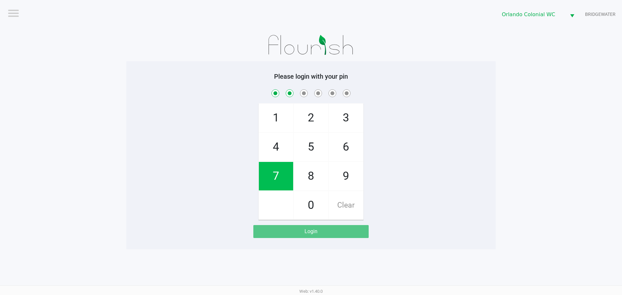
click at [312, 203] on span "0" at bounding box center [311, 205] width 34 height 29
checkbox input "true"
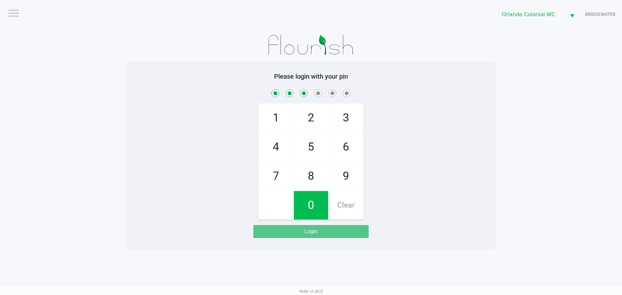
click at [274, 145] on span "4" at bounding box center [276, 147] width 34 height 29
checkbox input "true"
click at [286, 179] on span "7" at bounding box center [276, 176] width 34 height 29
checkbox input "true"
click at [281, 119] on span "1" at bounding box center [276, 118] width 34 height 29
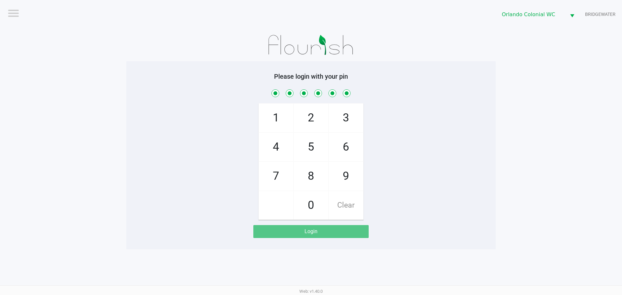
checkbox input "true"
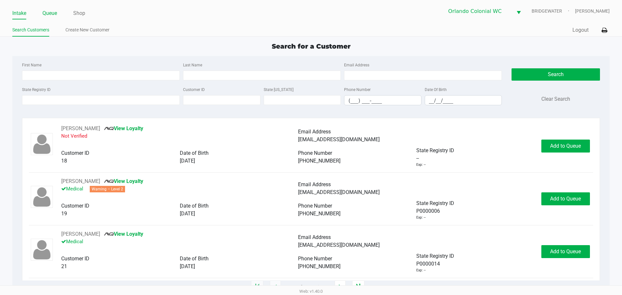
click at [50, 16] on link "Queue" at bounding box center [49, 13] width 15 height 9
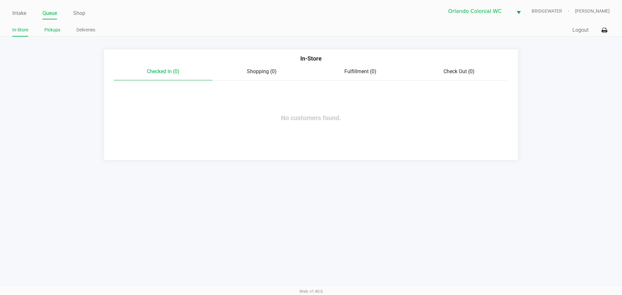
click at [46, 29] on link "Pickups" at bounding box center [52, 30] width 16 height 8
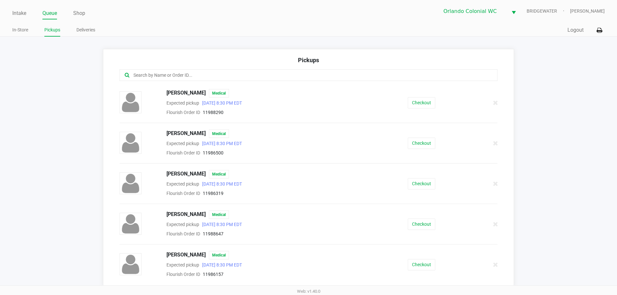
click at [210, 74] on input "text" at bounding box center [298, 75] width 331 height 7
click at [412, 219] on button "Checkout" at bounding box center [422, 224] width 28 height 11
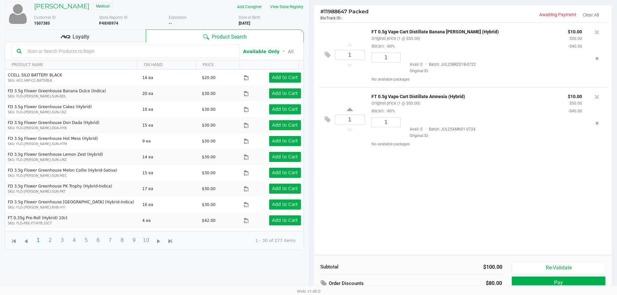
scroll to position [70, 0]
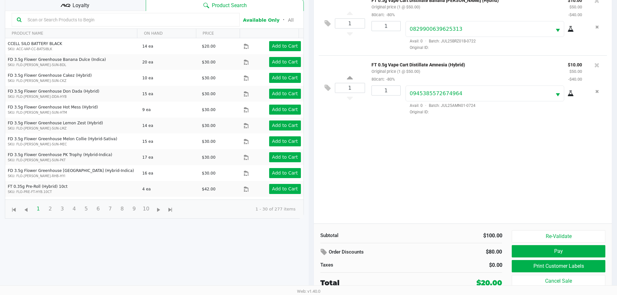
click at [556, 241] on button "Re-Validate" at bounding box center [558, 236] width 93 height 12
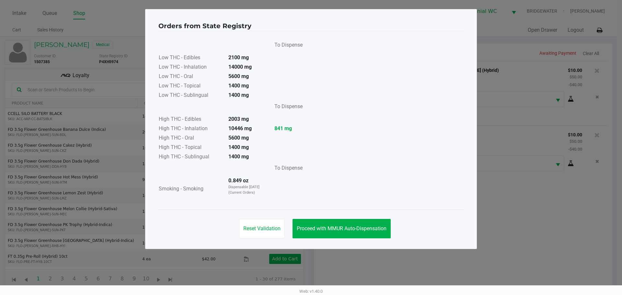
click at [372, 225] on button "Proceed with MMUR Auto-Dispensation" at bounding box center [342, 228] width 98 height 19
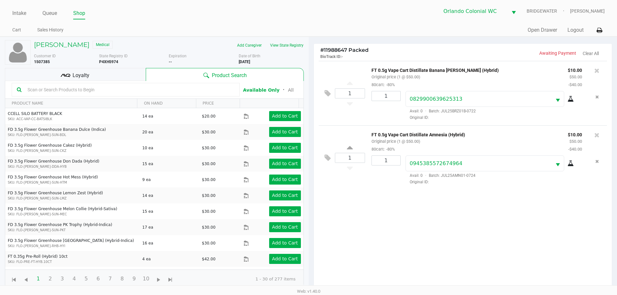
scroll to position [70, 0]
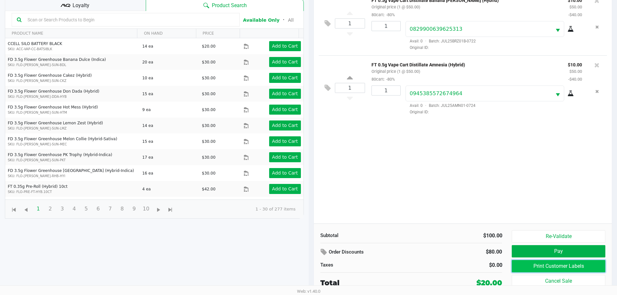
click at [558, 269] on button "Print Customer Labels" at bounding box center [558, 266] width 93 height 12
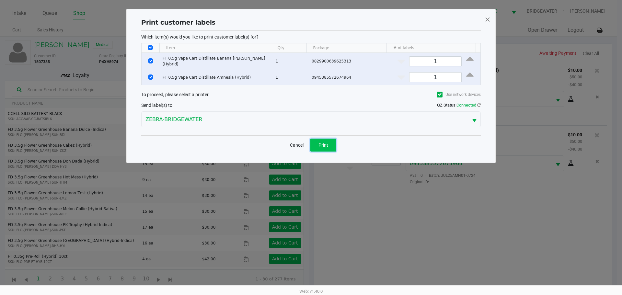
click at [325, 148] on button "Print" at bounding box center [324, 145] width 26 height 13
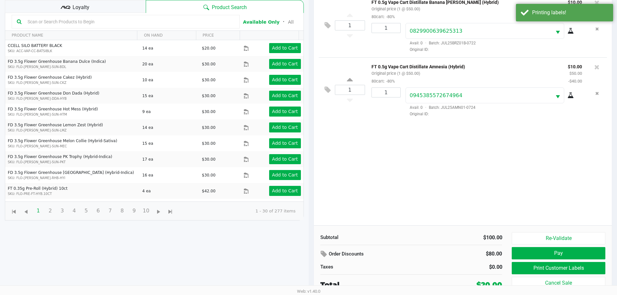
scroll to position [70, 0]
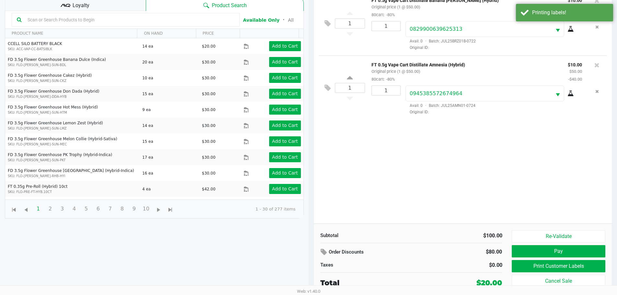
click at [568, 250] on button "Pay" at bounding box center [558, 251] width 93 height 12
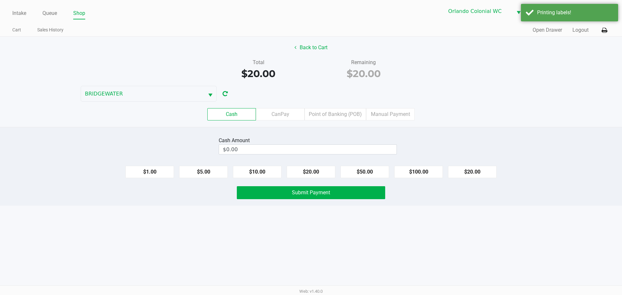
click at [512, 246] on div "Intake Queue Shop Orlando Colonial WC BRIDGEWATER Jorge Pagan Cart Sales Histor…" at bounding box center [311, 147] width 622 height 295
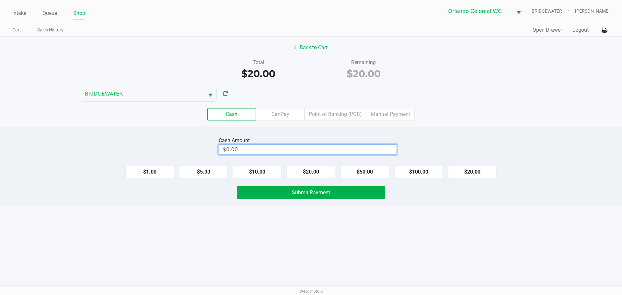
click at [317, 150] on input "$0.00" at bounding box center [308, 149] width 178 height 9
click at [476, 202] on div "Cash Amount 0 $1.00 $5.00 $10.00 $20.00 $50.00 $100.00 $20.00 Submit Payment" at bounding box center [311, 166] width 622 height 79
click at [482, 176] on button "$20.00" at bounding box center [472, 172] width 49 height 12
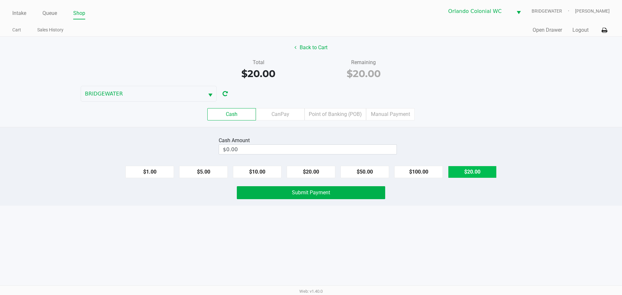
type input "$20.00"
click at [314, 205] on div "Cash Amount $20.00 Clear $1.00 $5.00 $10.00 $20.00 $50.00 $100.00 $20.00 Submit…" at bounding box center [311, 166] width 622 height 79
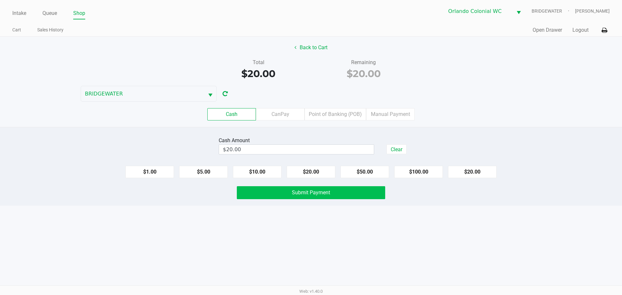
click at [322, 192] on span "Submit Payment" at bounding box center [311, 193] width 38 height 6
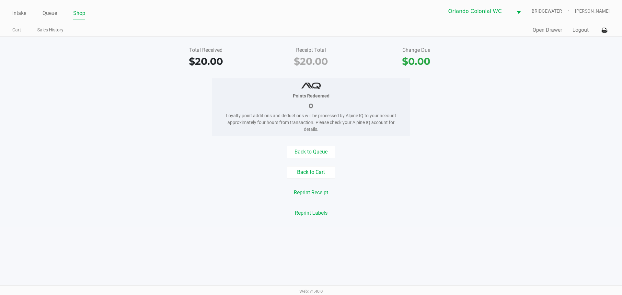
click at [46, 12] on link "Queue" at bounding box center [49, 13] width 15 height 9
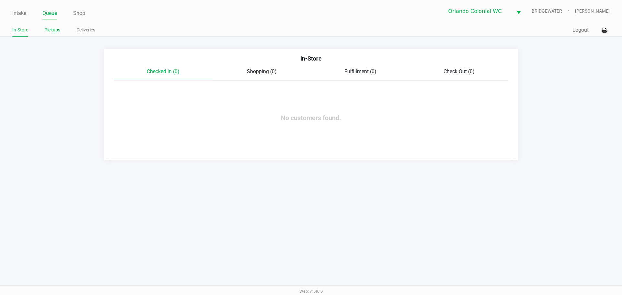
click at [54, 31] on link "Pickups" at bounding box center [52, 30] width 16 height 8
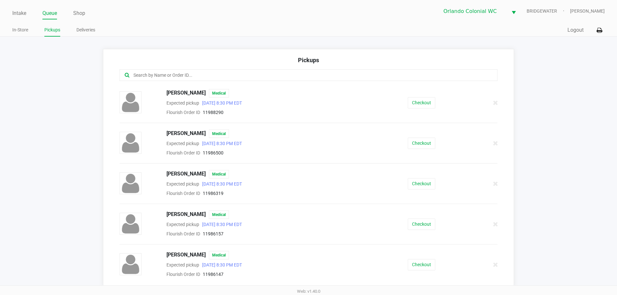
click at [213, 73] on input "text" at bounding box center [298, 75] width 331 height 7
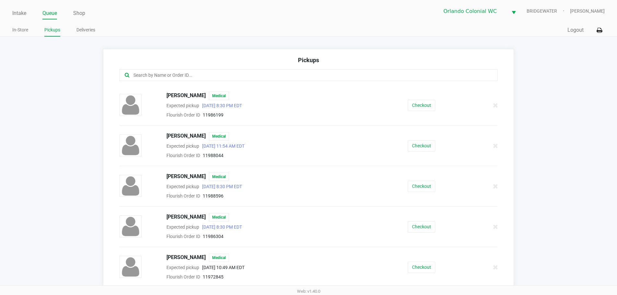
scroll to position [5, 0]
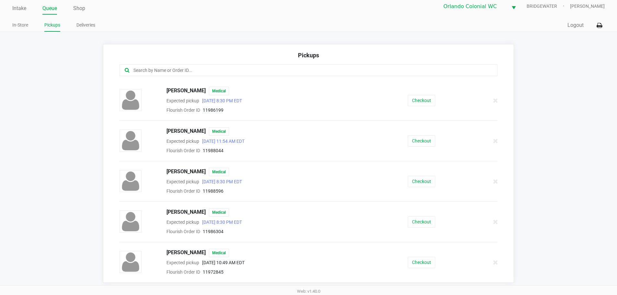
click at [266, 71] on input "text" at bounding box center [298, 70] width 331 height 7
click at [186, 72] on input "text" at bounding box center [298, 70] width 331 height 7
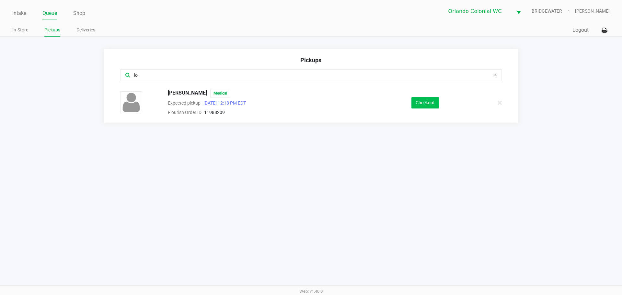
type input "lo"
click at [432, 97] on button "Checkout" at bounding box center [426, 102] width 28 height 11
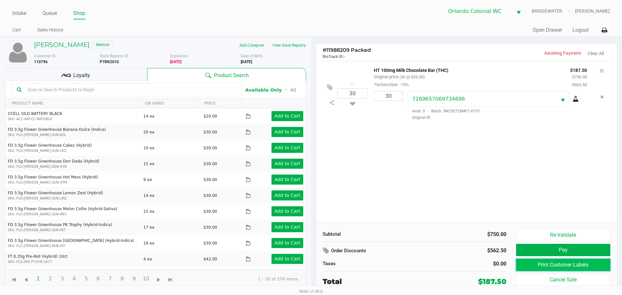
click at [577, 265] on button "Print Customer Labels" at bounding box center [563, 265] width 94 height 12
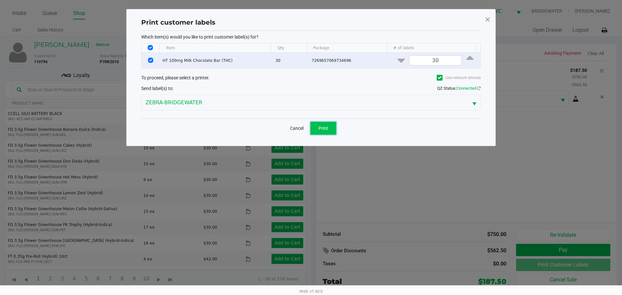
click at [331, 131] on button "Print" at bounding box center [324, 128] width 26 height 13
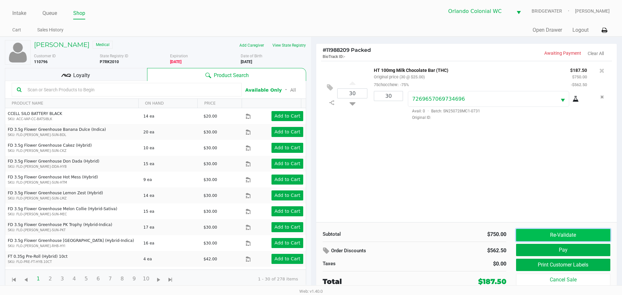
click at [579, 233] on button "Re-Validate" at bounding box center [563, 235] width 94 height 12
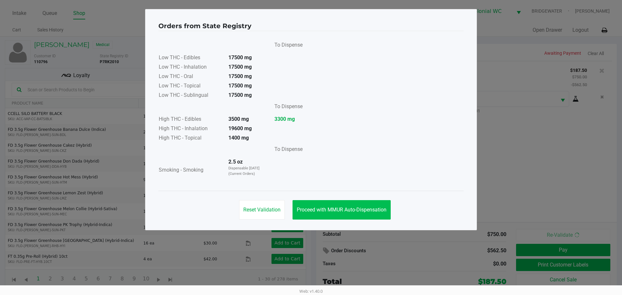
click at [351, 208] on span "Proceed with MMUR Auto-Dispensation" at bounding box center [342, 210] width 90 height 6
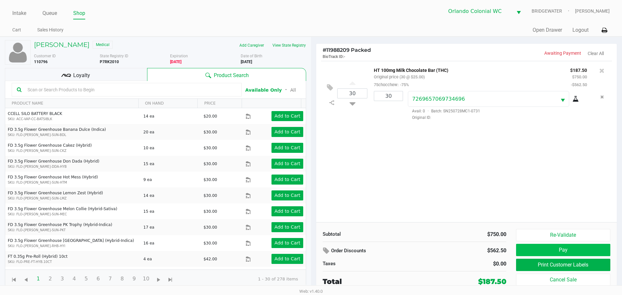
click at [562, 246] on button "Pay" at bounding box center [563, 250] width 94 height 12
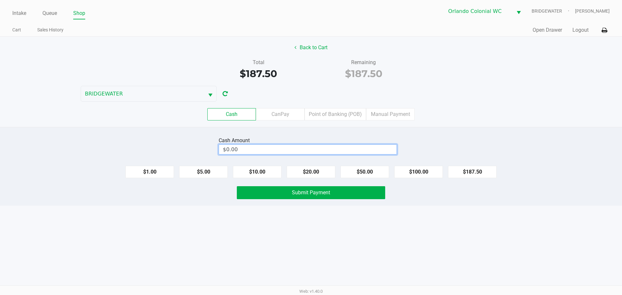
click at [378, 150] on input "$0.00" at bounding box center [308, 149] width 178 height 9
click at [342, 199] on button "Submit Payment" at bounding box center [311, 192] width 148 height 13
type input "$190.00"
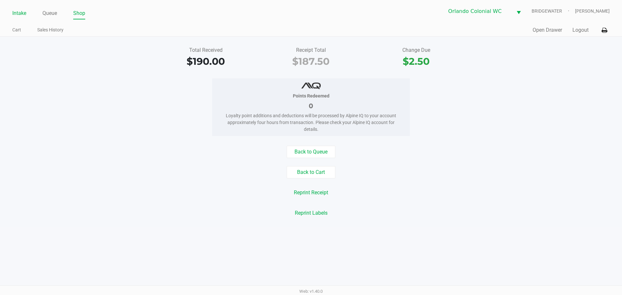
click at [22, 12] on link "Intake" at bounding box center [19, 13] width 14 height 9
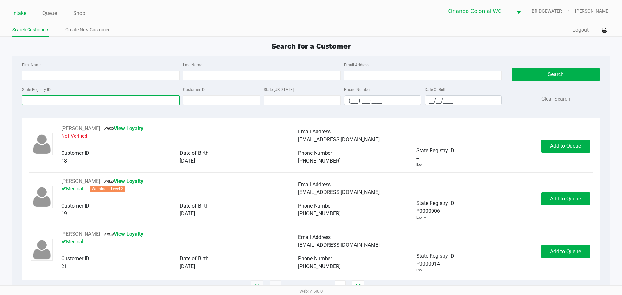
click at [131, 97] on input "State Registry ID" at bounding box center [101, 100] width 158 height 10
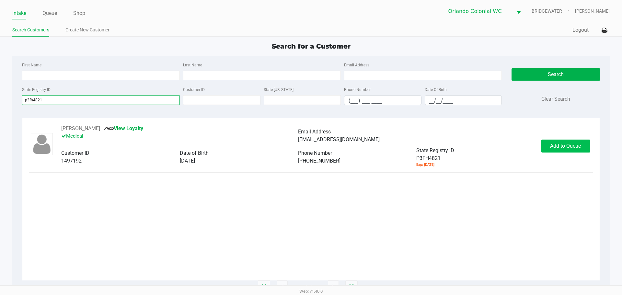
type input "p3fh4821"
click at [568, 146] on span "Add to Queue" at bounding box center [565, 146] width 31 height 6
click at [568, 146] on div "Add to Queue" at bounding box center [566, 146] width 49 height 13
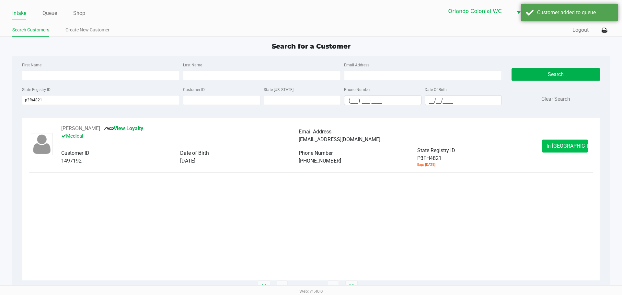
click at [569, 149] on button "In Queue" at bounding box center [565, 146] width 45 height 13
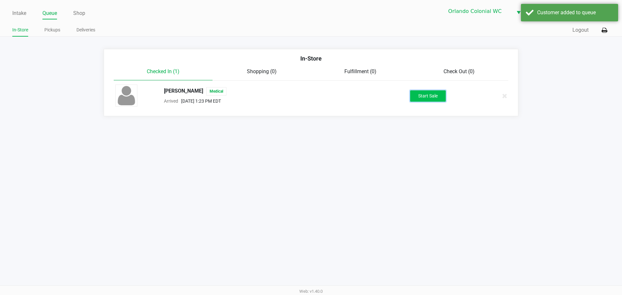
click at [437, 96] on button "Start Sale" at bounding box center [428, 95] width 36 height 11
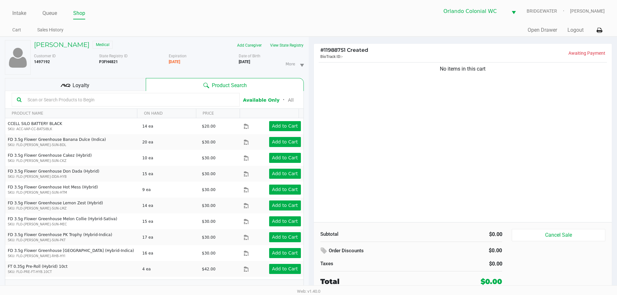
drag, startPoint x: 283, startPoint y: 65, endPoint x: 254, endPoint y: 61, distance: 28.6
click at [254, 61] on div "More Date of Birth 9/28/1981" at bounding box center [274, 64] width 70 height 22
click at [250, 61] on b "9/28/1981" at bounding box center [244, 62] width 11 height 5
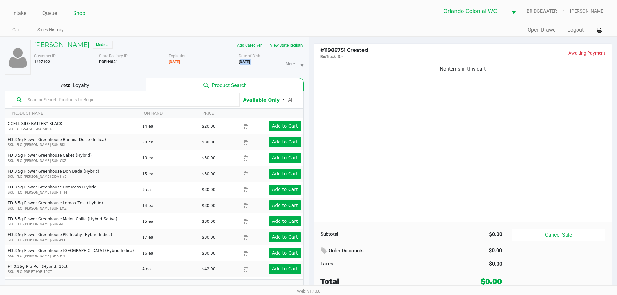
click at [250, 61] on b "9/28/1981" at bounding box center [244, 62] width 11 height 5
click at [440, 110] on div "No items in this cart" at bounding box center [463, 141] width 299 height 161
click at [298, 49] on button "View State Registry" at bounding box center [285, 45] width 38 height 10
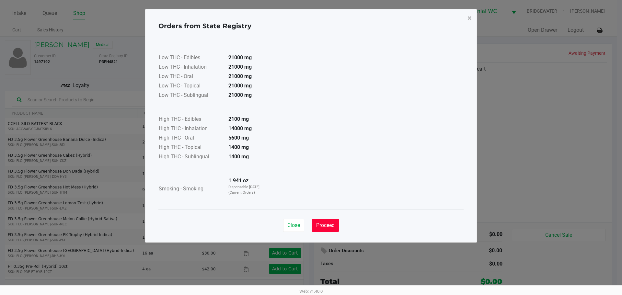
click at [333, 220] on button "Proceed" at bounding box center [325, 225] width 27 height 13
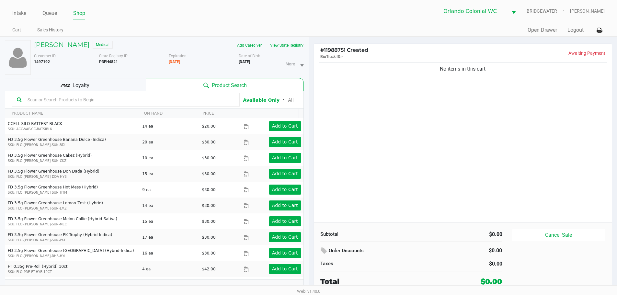
click at [287, 43] on button "View State Registry" at bounding box center [285, 45] width 38 height 10
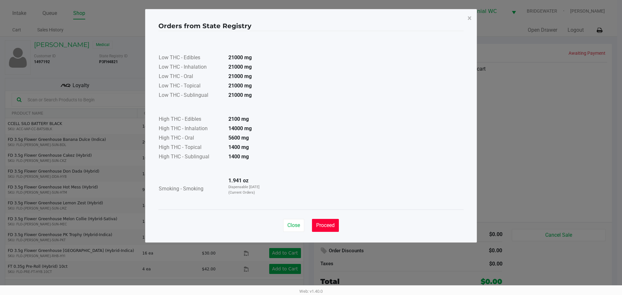
click at [316, 224] on span "Proceed" at bounding box center [325, 225] width 18 height 6
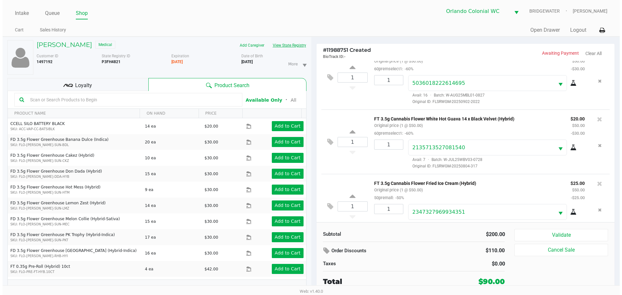
scroll to position [65, 0]
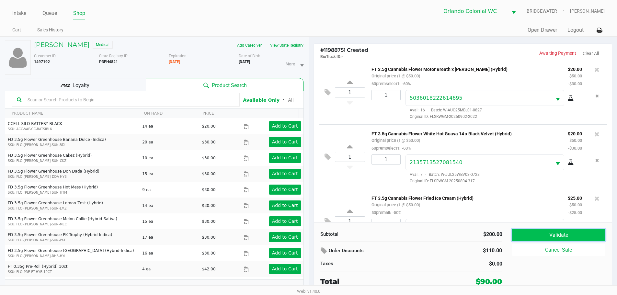
click at [568, 232] on button "Validate" at bounding box center [558, 235] width 93 height 12
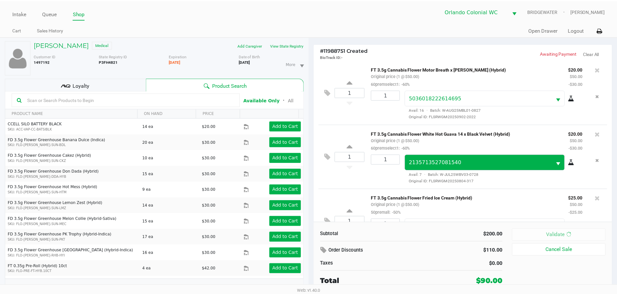
scroll to position [98, 0]
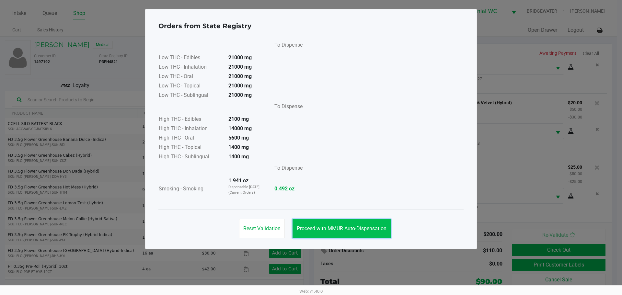
click at [329, 227] on span "Proceed with MMUR Auto-Dispensation" at bounding box center [342, 229] width 90 height 6
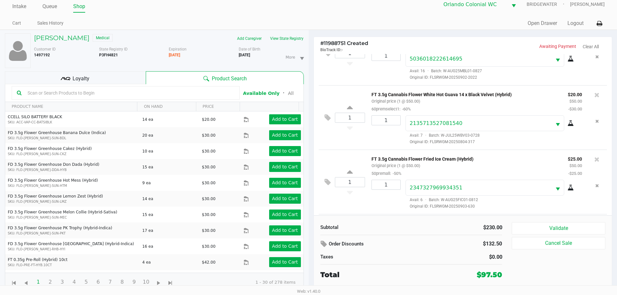
scroll to position [163, 0]
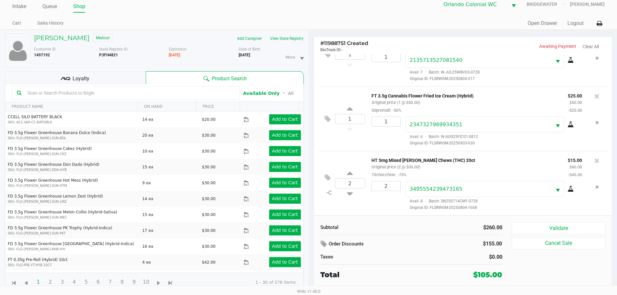
click at [566, 228] on button "Validate" at bounding box center [558, 228] width 93 height 12
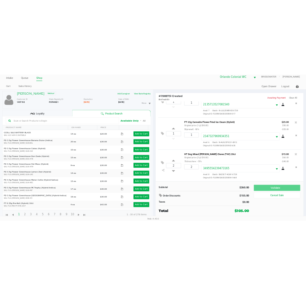
scroll to position [0, 0]
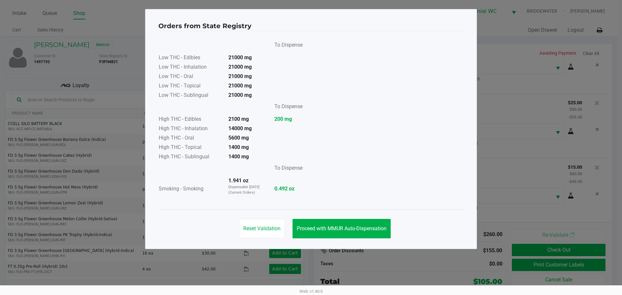
click at [368, 228] on span "Proceed with MMUR Auto-Dispensation" at bounding box center [342, 229] width 90 height 6
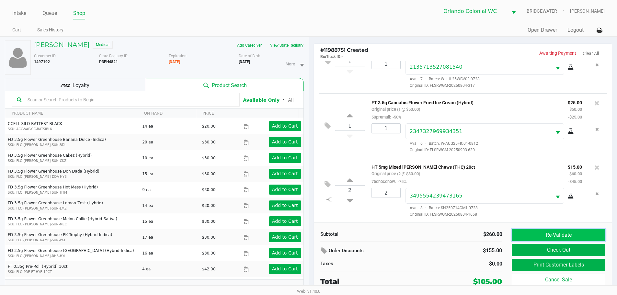
click at [551, 235] on button "Re-Validate" at bounding box center [558, 235] width 93 height 12
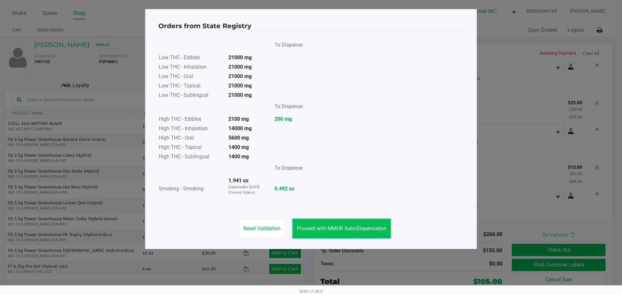
click at [376, 228] on span "Proceed with MMUR Auto-Dispensation" at bounding box center [342, 229] width 90 height 6
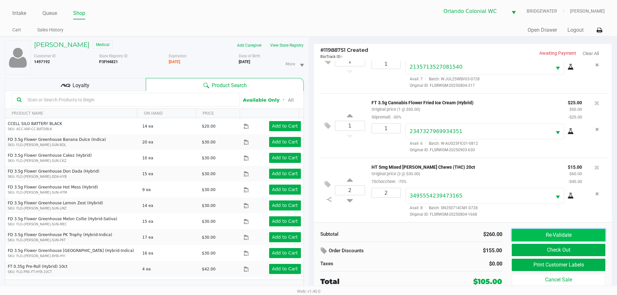
click at [528, 240] on button "Re-Validate" at bounding box center [558, 235] width 93 height 12
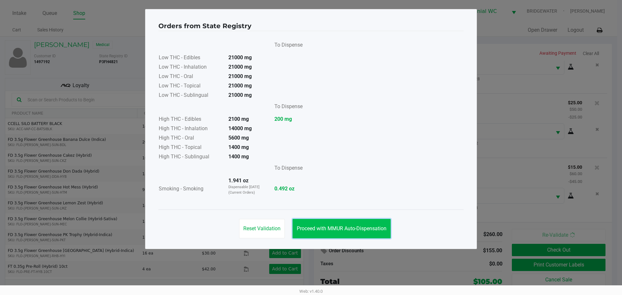
click at [331, 227] on span "Proceed with MMUR Auto-Dispensation" at bounding box center [342, 229] width 90 height 6
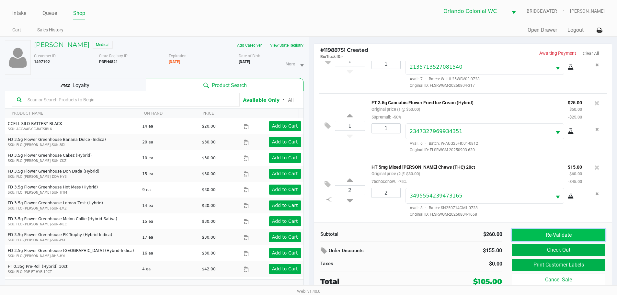
click at [527, 229] on button "Re-Validate" at bounding box center [558, 235] width 93 height 12
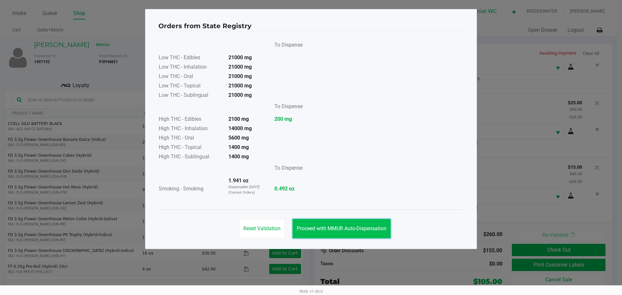
click at [328, 229] on span "Proceed with MMUR Auto-Dispensation" at bounding box center [342, 229] width 90 height 6
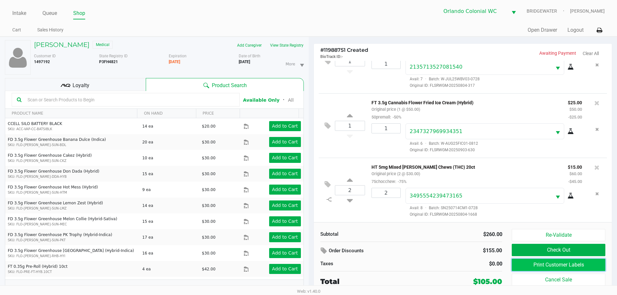
click at [552, 265] on button "Print Customer Labels" at bounding box center [558, 265] width 93 height 12
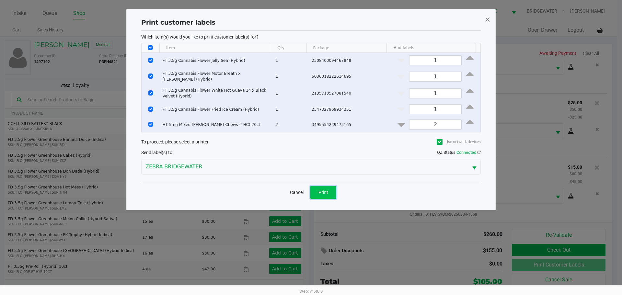
click at [324, 194] on button "Print" at bounding box center [324, 192] width 26 height 13
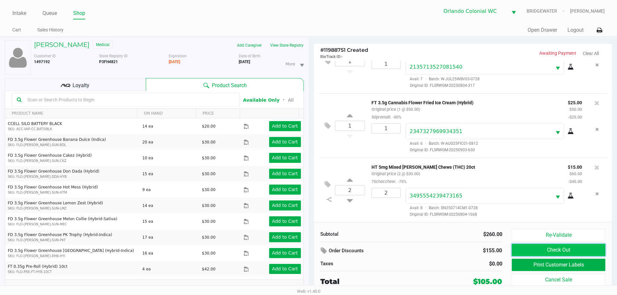
click at [571, 256] on button "Check Out" at bounding box center [558, 250] width 93 height 12
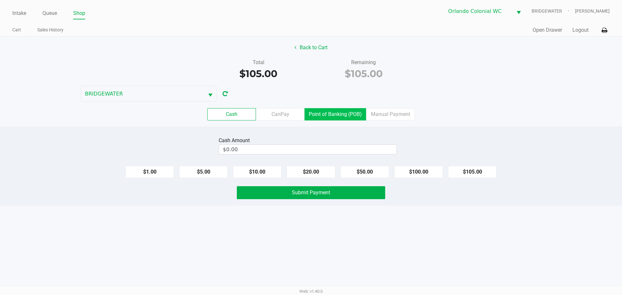
click at [351, 115] on label "Point of Banking (POB)" at bounding box center [336, 114] width 62 height 12
click at [0, 0] on 7 "Point of Banking (POB)" at bounding box center [0, 0] width 0 height 0
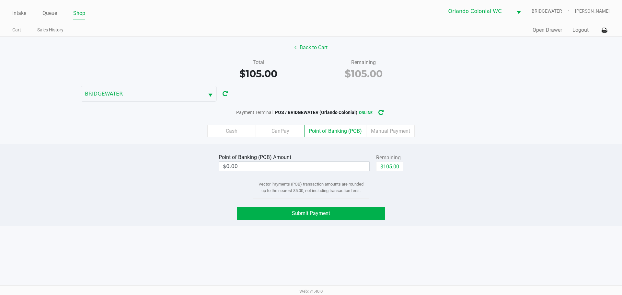
click at [392, 164] on button "$105.00" at bounding box center [389, 167] width 27 height 10
type input "$105.00"
click at [405, 211] on div "Submit Payment" at bounding box center [311, 213] width 632 height 13
click at [351, 210] on button "Submit Payment" at bounding box center [311, 213] width 148 height 13
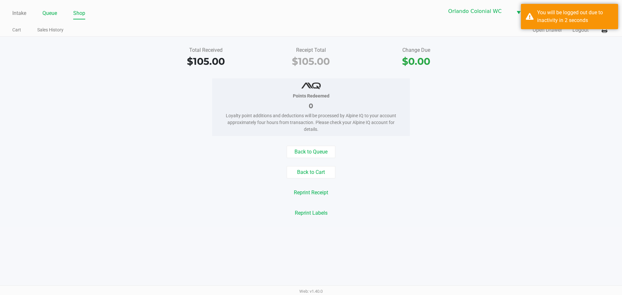
click at [50, 17] on link "Queue" at bounding box center [49, 13] width 15 height 9
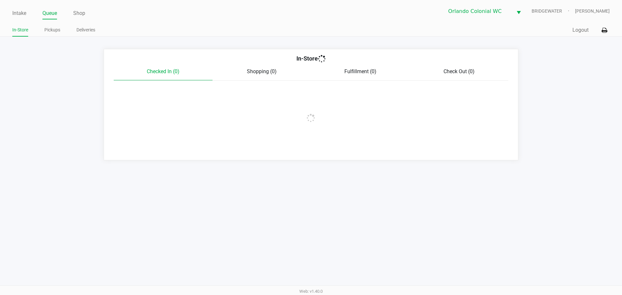
click at [53, 32] on link "Pickups" at bounding box center [52, 30] width 16 height 8
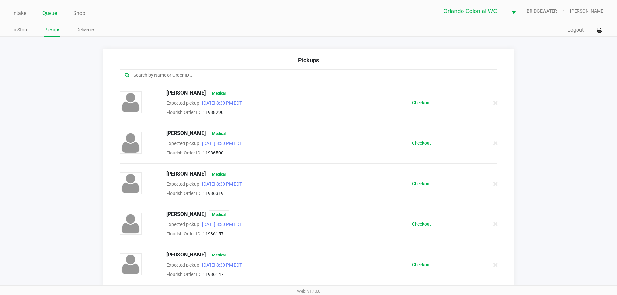
click at [186, 73] on input "text" at bounding box center [298, 75] width 331 height 7
click at [423, 182] on button "Checkout" at bounding box center [422, 183] width 28 height 11
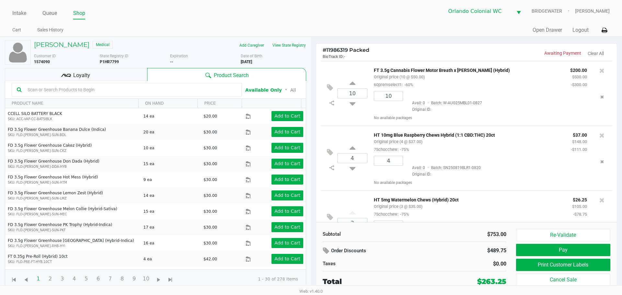
click at [563, 265] on button "Print Customer Labels" at bounding box center [563, 265] width 94 height 12
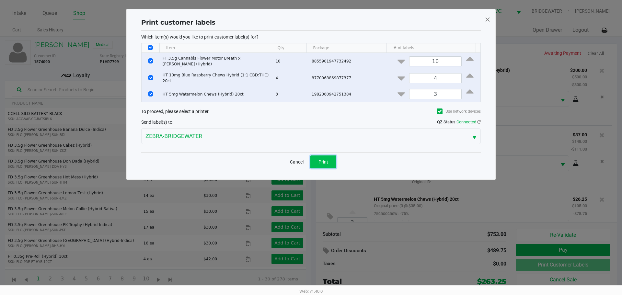
click at [330, 159] on button "Print" at bounding box center [324, 162] width 26 height 13
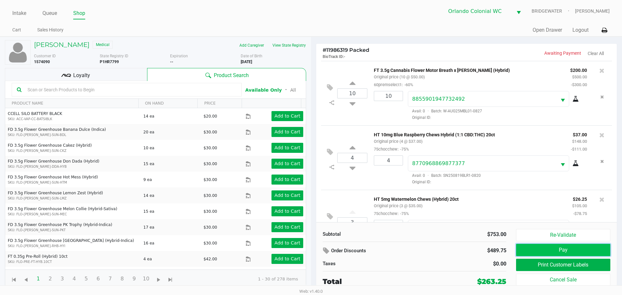
click at [574, 248] on button "Pay" at bounding box center [563, 250] width 94 height 12
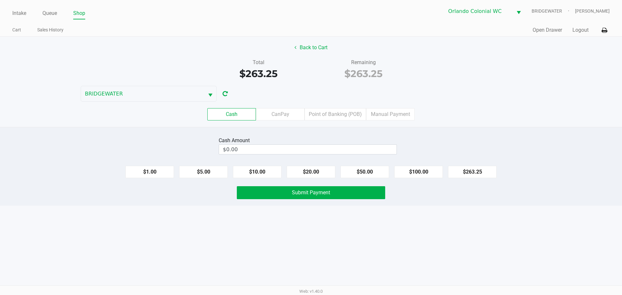
click at [435, 259] on div "Intake Queue Shop Orlando Colonial WC BRIDGEWATER Jorge Pagan Cart Sales Histor…" at bounding box center [311, 147] width 622 height 295
click at [363, 146] on input "$0.00" at bounding box center [308, 149] width 178 height 9
click at [491, 248] on div "Intake Queue Shop Orlando Colonial WC BRIDGEWATER Jorge Pagan Cart Sales Histor…" at bounding box center [311, 147] width 622 height 295
type input "$270.00"
click at [368, 197] on button "Submit Payment" at bounding box center [311, 192] width 148 height 13
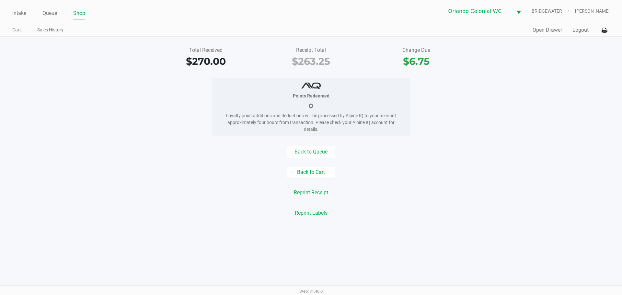
click at [448, 208] on div "Reprint Labels" at bounding box center [311, 213] width 632 height 12
click at [48, 101] on div "Points Redeemed 0 Loyalty point additions and deductions will be processed by A…" at bounding box center [311, 107] width 632 height 58
click at [51, 111] on div "Points Redeemed 0 Loyalty point additions and deductions will be processed by A…" at bounding box center [311, 107] width 632 height 58
click at [17, 14] on link "Intake" at bounding box center [19, 13] width 14 height 9
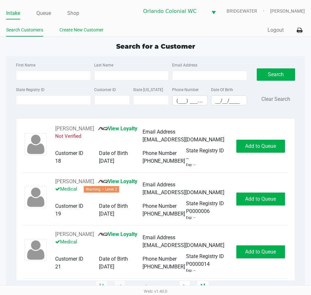
click at [66, 31] on link "Create New Customer" at bounding box center [81, 30] width 44 height 8
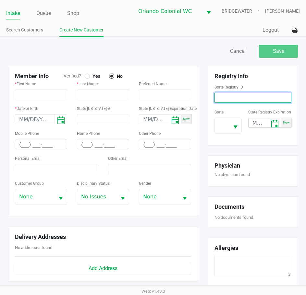
click at [253, 94] on input at bounding box center [252, 98] width 76 height 10
paste input "P6TH9742"
click at [232, 129] on span "Select" at bounding box center [235, 127] width 8 height 8
type input "P6TH9742"
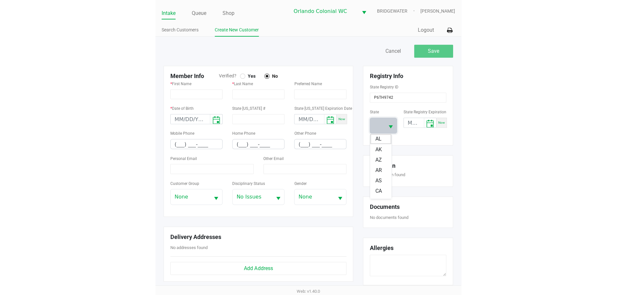
scroll to position [97, 0]
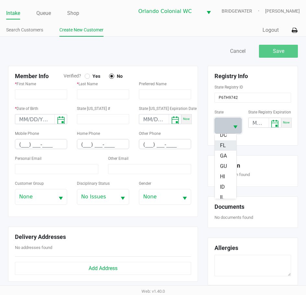
click at [227, 147] on li "FL" at bounding box center [225, 145] width 21 height 10
click at [29, 95] on input "text" at bounding box center [41, 94] width 52 height 10
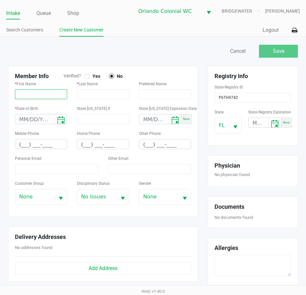
paste input "ANDY"
type input "ANDY"
click at [100, 95] on input "text" at bounding box center [103, 94] width 52 height 10
paste input "HENRIQUEZ"
type input "HENRIQUEZ"
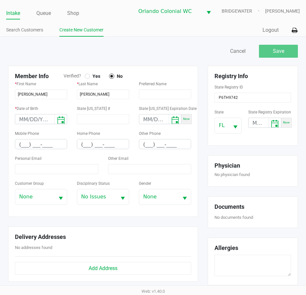
click at [173, 76] on div "Member Info Verified? Yes No" at bounding box center [103, 76] width 186 height 7
click at [23, 118] on input "month/day/year" at bounding box center [34, 119] width 39 height 10
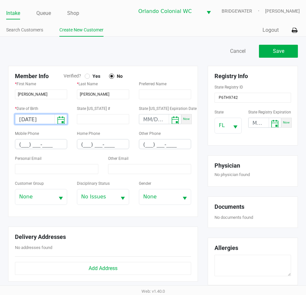
type input "01/30/2003"
click at [74, 129] on div "State ID #" at bounding box center [103, 116] width 62 height 25
click at [24, 143] on input "(___) ___-____" at bounding box center [41, 144] width 52 height 10
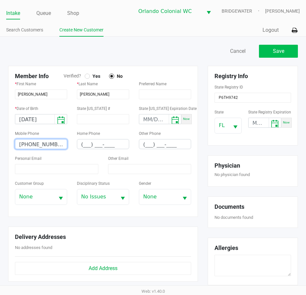
type input "(772) 913-0544"
click at [277, 55] on button "Save" at bounding box center [278, 51] width 39 height 13
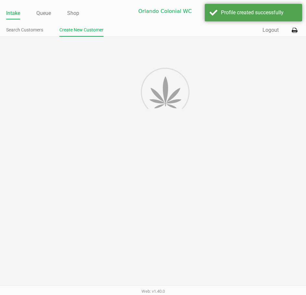
type input "---"
type input "( __) ___-____"
type input "---"
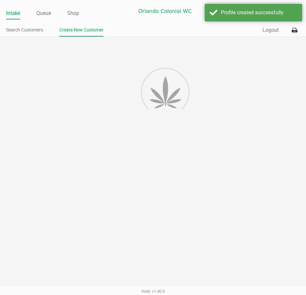
type input "---"
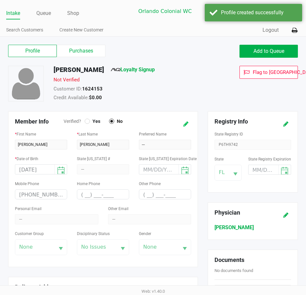
click at [183, 127] on button at bounding box center [186, 124] width 10 height 12
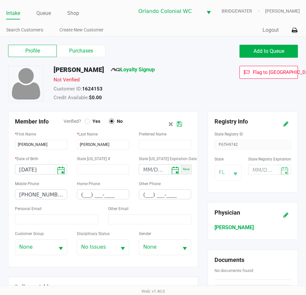
click at [88, 123] on div at bounding box center [87, 121] width 5 height 5
click at [183, 129] on button at bounding box center [179, 124] width 10 height 12
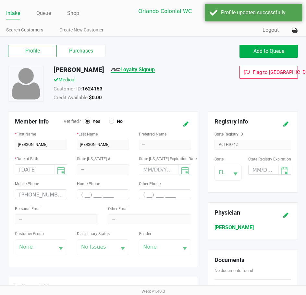
click at [155, 67] on link "Loyalty Signup" at bounding box center [133, 69] width 44 height 6
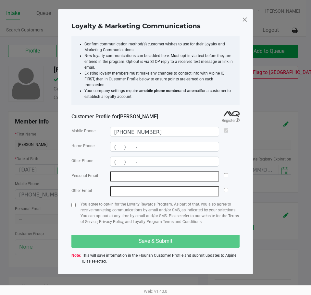
click at [242, 17] on span at bounding box center [244, 19] width 6 height 10
type input "(___) ___-____"
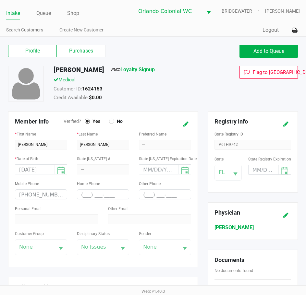
click at [44, 220] on div "Personal Email" at bounding box center [56, 215] width 83 height 20
drag, startPoint x: 44, startPoint y: 220, endPoint x: 185, endPoint y: 126, distance: 169.1
click at [185, 126] on icon at bounding box center [185, 124] width 5 height 5
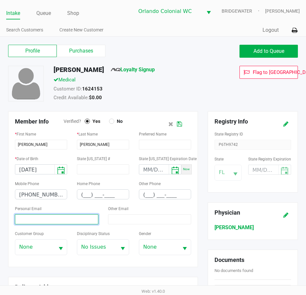
click at [78, 217] on input at bounding box center [56, 219] width 83 height 10
paste input "andyjhenriquez@outlook.com"
type input "andyjhenriquez@outlook.com"
click at [116, 100] on div "Credit Available: $0.00" at bounding box center [133, 98] width 169 height 9
click at [179, 126] on icon at bounding box center [179, 124] width 5 height 5
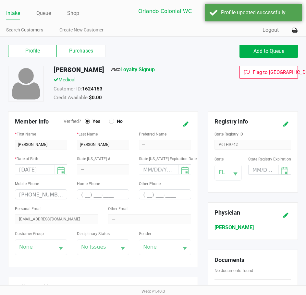
click at [177, 98] on div "Credit Available: $0.00" at bounding box center [133, 98] width 169 height 9
click at [147, 71] on link "Loyalty Signup" at bounding box center [133, 69] width 44 height 6
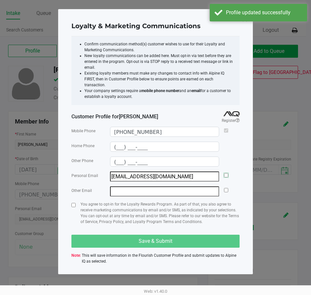
click at [225, 173] on input "checkbox" at bounding box center [226, 175] width 4 height 4
checkbox input "true"
click at [71, 197] on div "Loyalty & Marketing Communications Confirm communication method(s) customer wis…" at bounding box center [155, 141] width 194 height 265
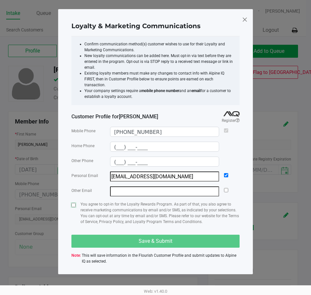
click at [71, 203] on input "checkbox" at bounding box center [73, 205] width 4 height 4
checkbox input "true"
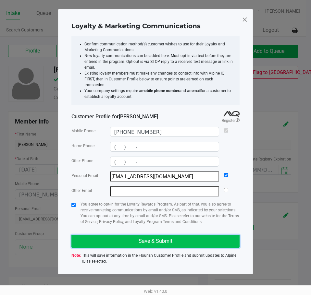
click at [136, 240] on button "Save & Submit" at bounding box center [155, 241] width 168 height 13
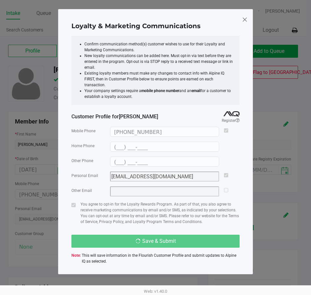
type input "(___) ___-____"
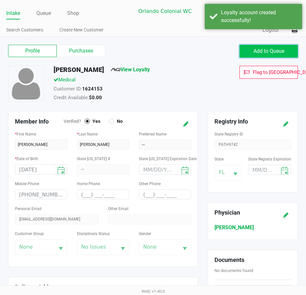
click at [275, 53] on span "Add to Queue" at bounding box center [268, 51] width 31 height 6
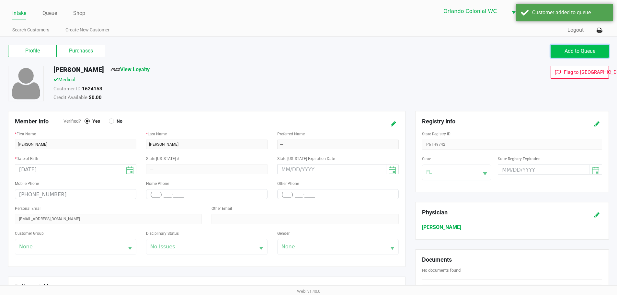
click at [576, 49] on span "Add to Queue" at bounding box center [580, 51] width 31 height 6
click at [576, 49] on div "Add to Queue" at bounding box center [580, 51] width 58 height 13
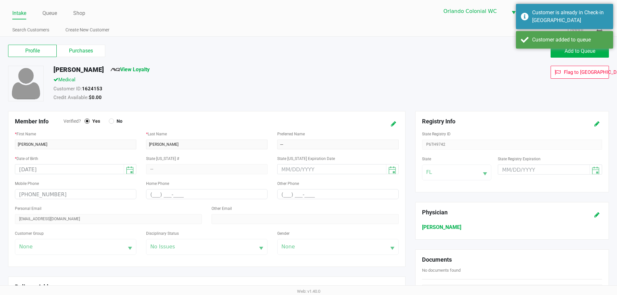
click at [450, 75] on div "Flag to Delete" at bounding box center [520, 84] width 189 height 37
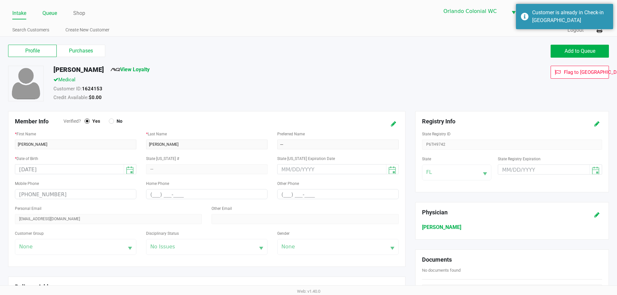
click at [47, 14] on link "Queue" at bounding box center [49, 13] width 15 height 9
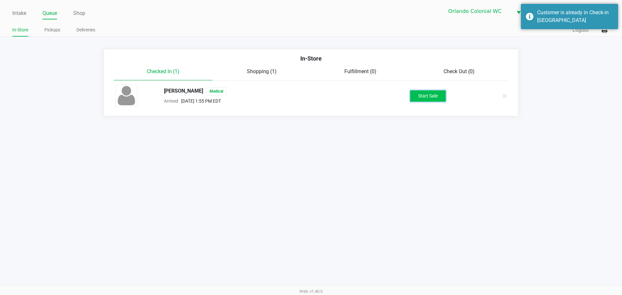
click at [429, 97] on button "Start Sale" at bounding box center [428, 95] width 36 height 11
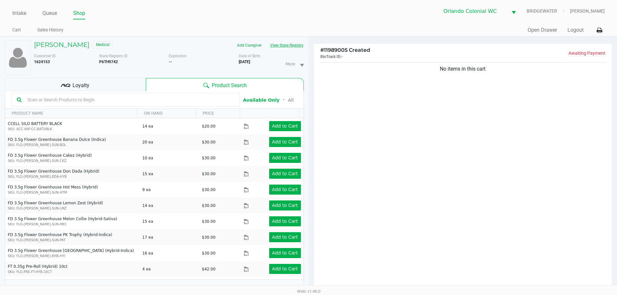
click at [285, 43] on button "View State Registry" at bounding box center [285, 45] width 38 height 10
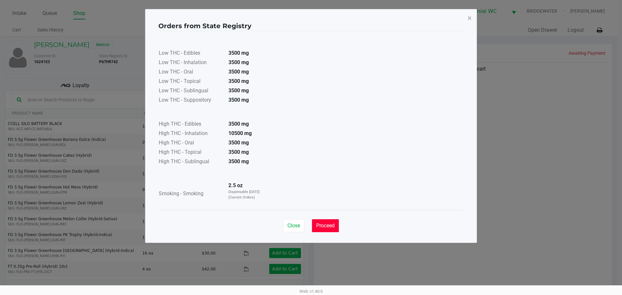
click at [319, 225] on span "Proceed" at bounding box center [325, 226] width 18 height 6
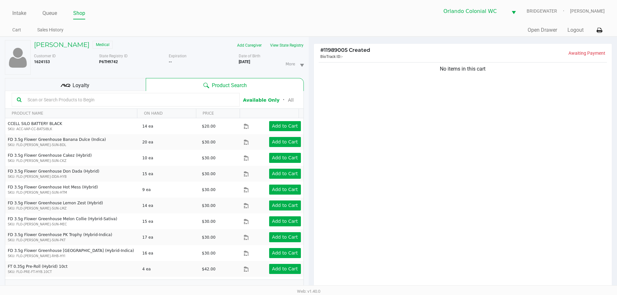
click at [511, 169] on div "No items in this cart" at bounding box center [463, 177] width 299 height 233
click at [441, 182] on div "No items in this cart" at bounding box center [463, 177] width 299 height 233
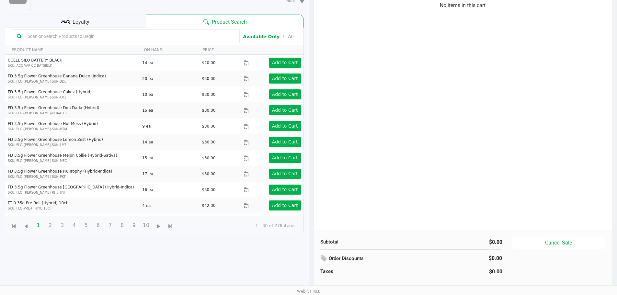
scroll to position [70, 0]
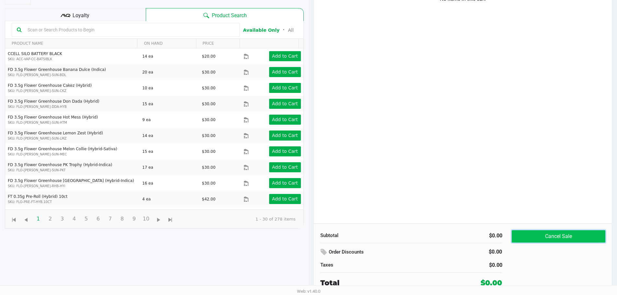
click at [532, 235] on button "Cancel Sale" at bounding box center [558, 236] width 93 height 12
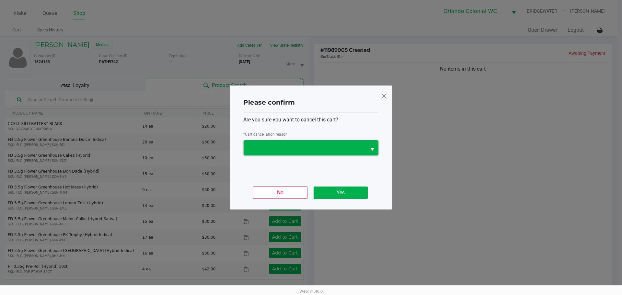
click at [298, 150] on span at bounding box center [305, 148] width 115 height 8
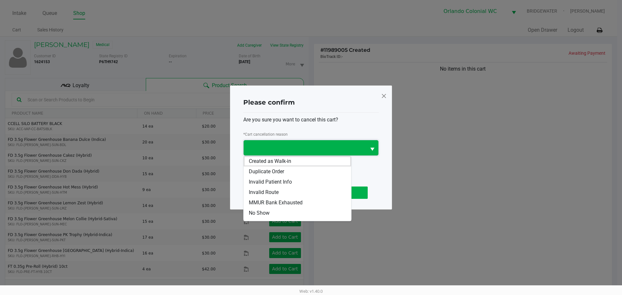
scroll to position [29, 0]
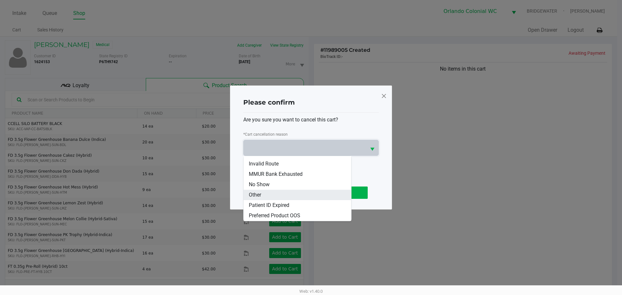
click at [254, 196] on span "Other" at bounding box center [255, 195] width 12 height 8
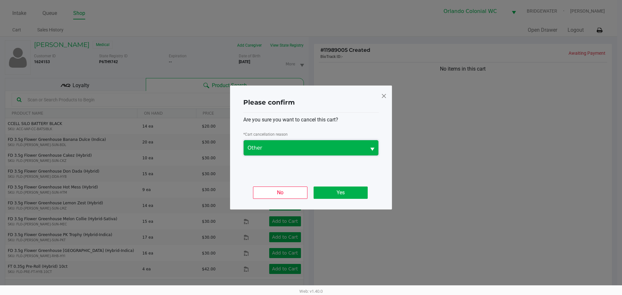
click at [270, 152] on span "Other" at bounding box center [305, 148] width 115 height 8
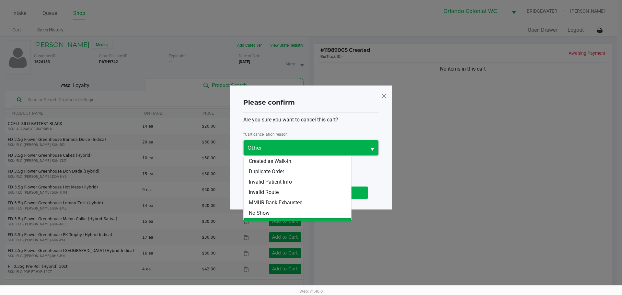
scroll to position [8, 0]
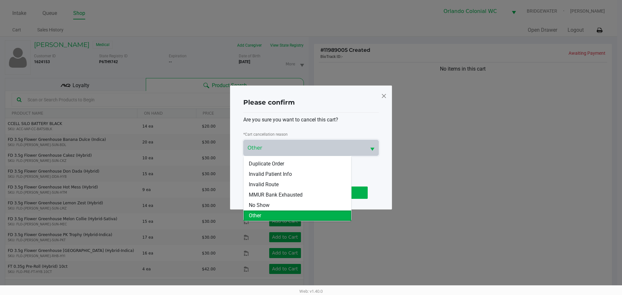
click at [284, 214] on li "Other" at bounding box center [298, 216] width 108 height 10
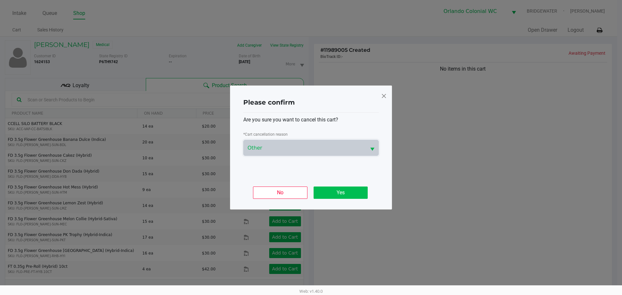
click at [340, 194] on button "Yes" at bounding box center [341, 193] width 54 height 12
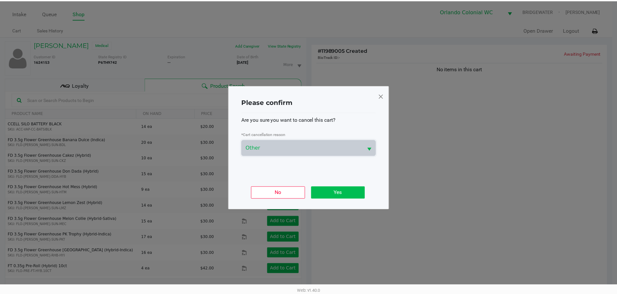
scroll to position [70, 0]
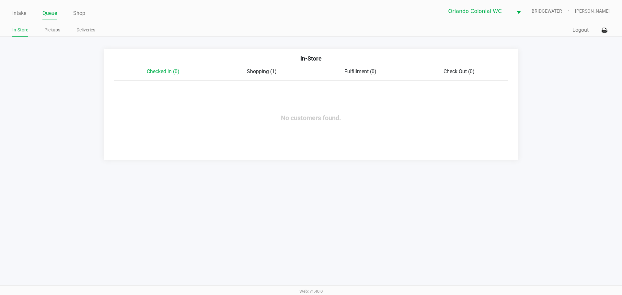
click at [17, 17] on link "Intake" at bounding box center [19, 13] width 14 height 9
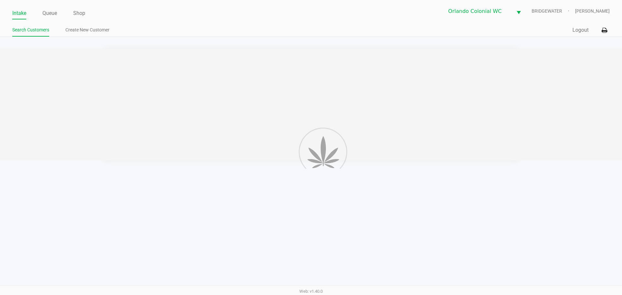
click at [19, 27] on link "Search Customers" at bounding box center [30, 30] width 37 height 8
click at [20, 27] on link "Search Customers" at bounding box center [30, 30] width 37 height 8
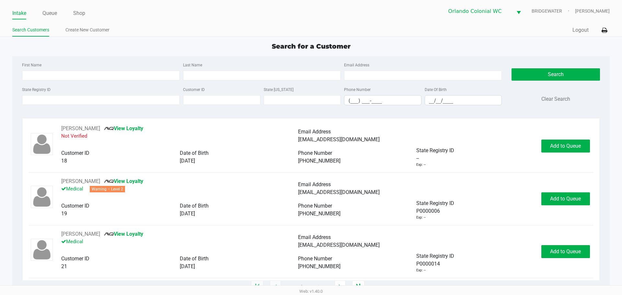
click at [39, 65] on label "First Name" at bounding box center [31, 65] width 19 height 6
click at [39, 71] on input "First Name" at bounding box center [101, 76] width 158 height 10
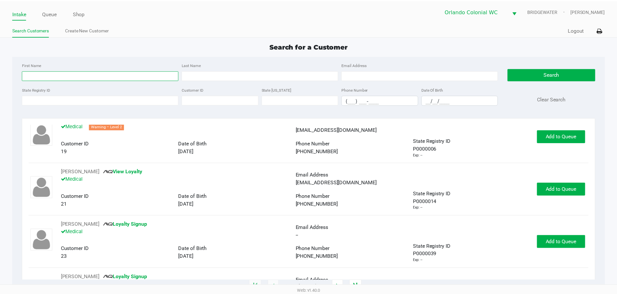
scroll to position [97, 0]
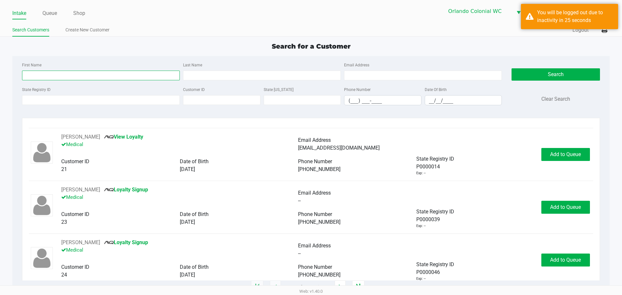
click at [48, 76] on input "First Name" at bounding box center [101, 76] width 158 height 10
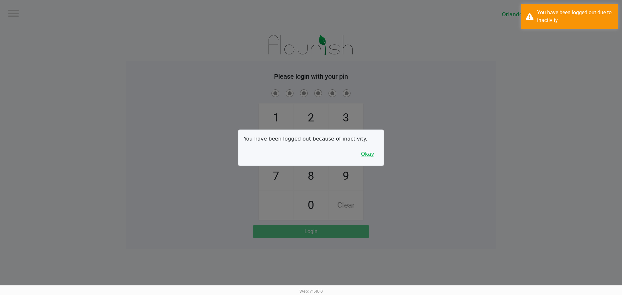
click at [374, 149] on button "Okay" at bounding box center [368, 154] width 22 height 12
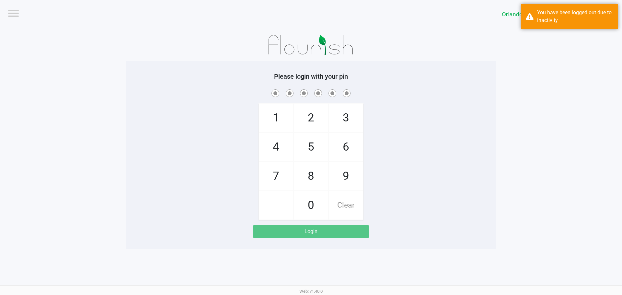
click at [307, 178] on span "8" at bounding box center [311, 176] width 34 height 29
checkbox input "true"
click at [272, 188] on span "7" at bounding box center [276, 176] width 34 height 29
checkbox input "true"
click at [314, 201] on span "0" at bounding box center [311, 205] width 34 height 29
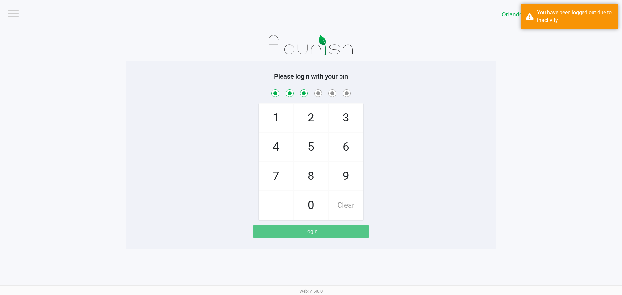
checkbox input "true"
click at [276, 144] on span "4" at bounding box center [276, 147] width 34 height 29
checkbox input "true"
click at [276, 171] on span "7" at bounding box center [276, 176] width 34 height 29
checkbox input "true"
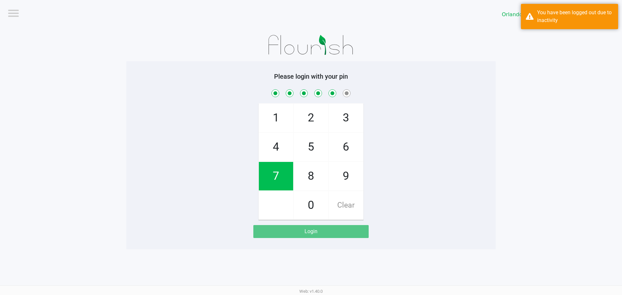
click at [278, 109] on span "1" at bounding box center [276, 118] width 34 height 29
checkbox input "true"
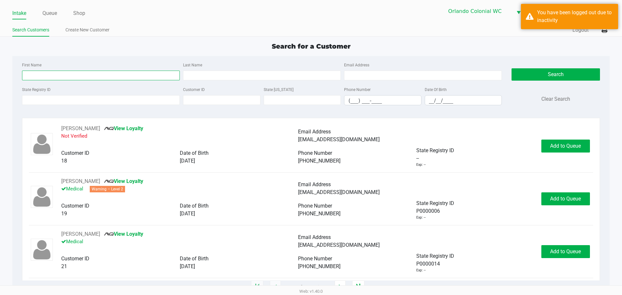
click at [108, 76] on input "First Name" at bounding box center [101, 76] width 158 height 10
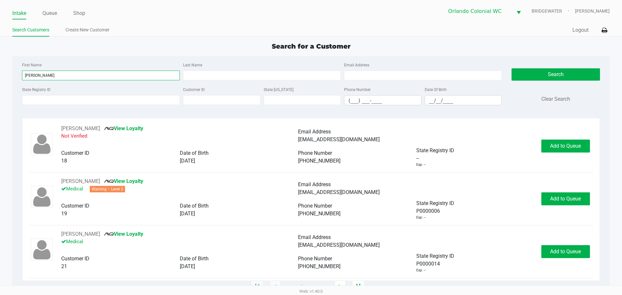
type input "kaitlyn"
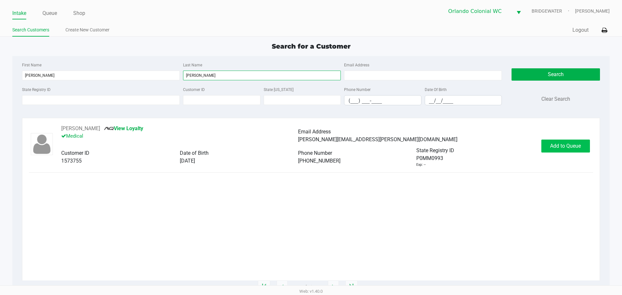
type input "prather"
click at [568, 143] on span "Add to Queue" at bounding box center [565, 146] width 31 height 6
click at [569, 143] on div "Add to Queue" at bounding box center [566, 146] width 49 height 13
click at [569, 143] on button "Add to Queue" at bounding box center [566, 146] width 49 height 13
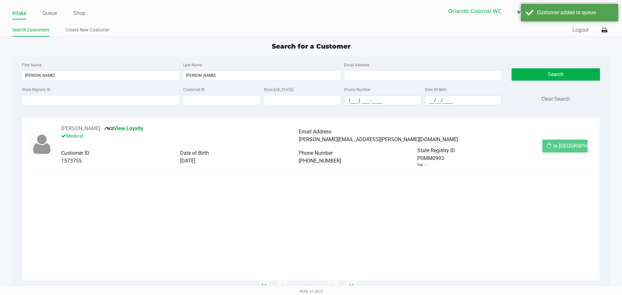
click at [569, 143] on div "In Queue" at bounding box center [565, 146] width 45 height 13
click at [569, 143] on button "In Queue" at bounding box center [565, 146] width 45 height 13
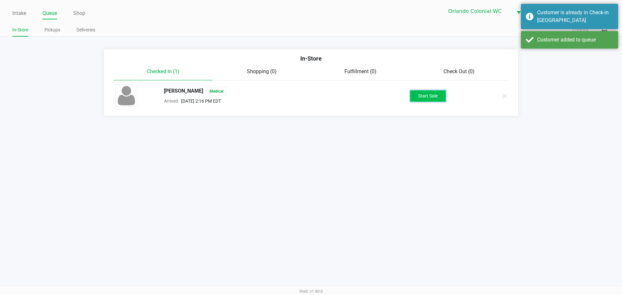
click at [439, 99] on button "Start Sale" at bounding box center [428, 95] width 36 height 11
click at [439, 99] on div "Start Sale" at bounding box center [428, 95] width 36 height 11
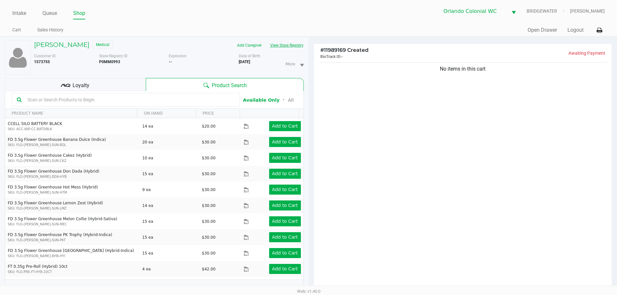
click at [281, 42] on button "View State Registry" at bounding box center [285, 45] width 38 height 10
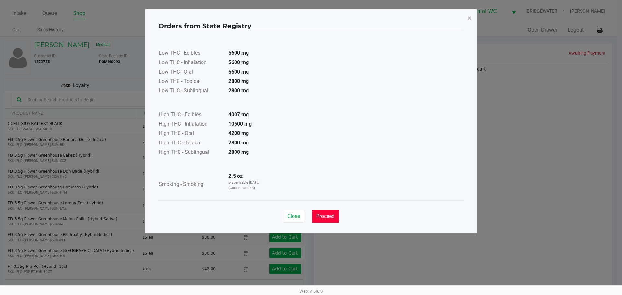
click at [324, 218] on span "Proceed" at bounding box center [325, 216] width 18 height 6
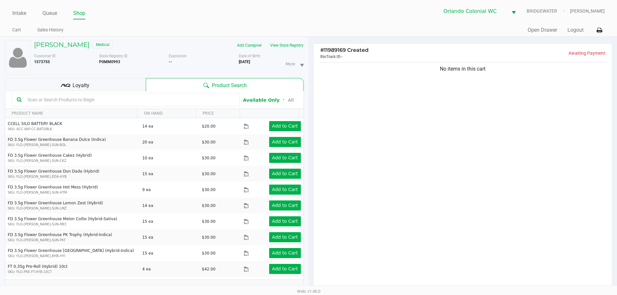
click at [461, 159] on div "No items in this cart" at bounding box center [463, 177] width 299 height 233
click at [299, 45] on button "View State Registry" at bounding box center [285, 45] width 38 height 10
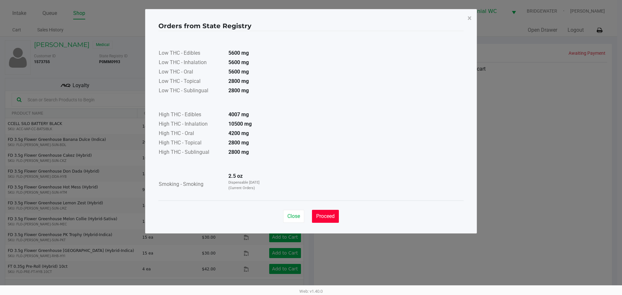
click at [317, 215] on span "Proceed" at bounding box center [325, 216] width 18 height 6
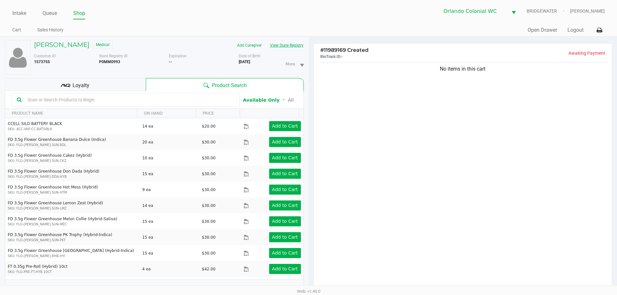
click at [298, 47] on button "View State Registry" at bounding box center [285, 45] width 38 height 10
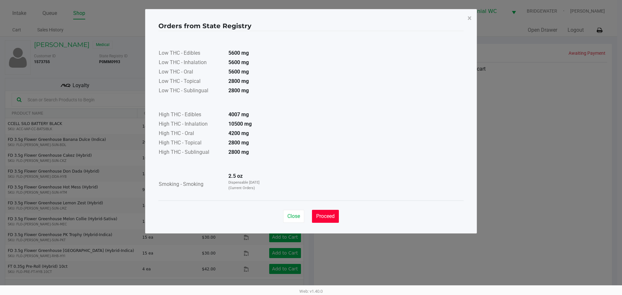
click at [321, 222] on button "Proceed" at bounding box center [325, 216] width 27 height 13
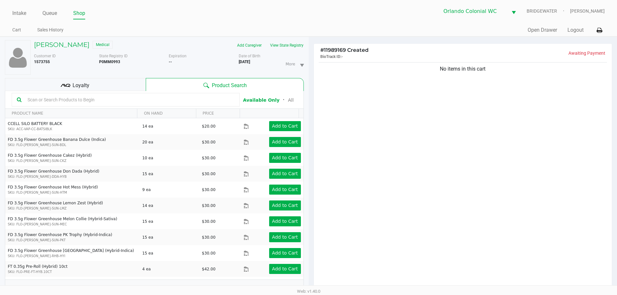
click at [337, 205] on div "No items in this cart" at bounding box center [463, 177] width 299 height 233
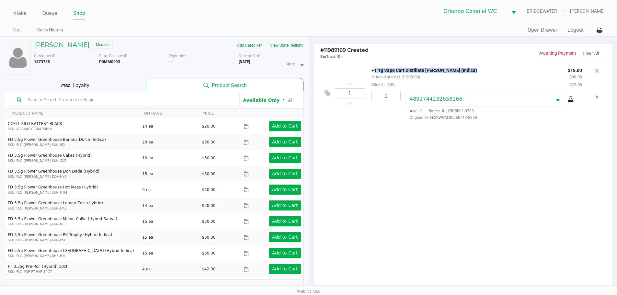
drag, startPoint x: 474, startPoint y: 70, endPoint x: 372, endPoint y: 69, distance: 102.4
click at [372, 69] on p "FT 1g Vape Cart Distillate [PERSON_NAME] (Indica)" at bounding box center [465, 69] width 187 height 7
copy p "FT 1g Vape Cart Distillate [PERSON_NAME] (Indica)"
click at [362, 75] on div "1 FT 1g Vape Cart Distillate Donny Burger (Indica) Original price (1 @ $90.00) …" at bounding box center [463, 93] width 289 height 64
click at [406, 169] on div "1 FT 1g Vape Cart Distillate Donny Burger (Indica) Original price (1 @ $90.00) …" at bounding box center [463, 177] width 299 height 233
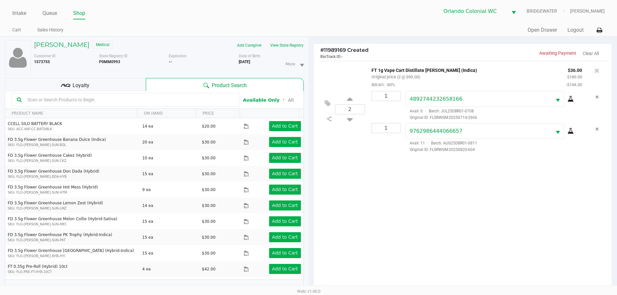
click at [127, 98] on input "text" at bounding box center [130, 100] width 210 height 10
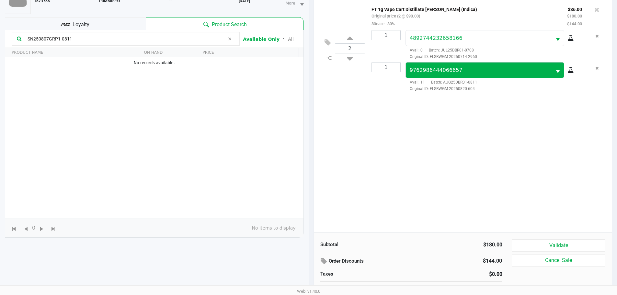
scroll to position [63, 0]
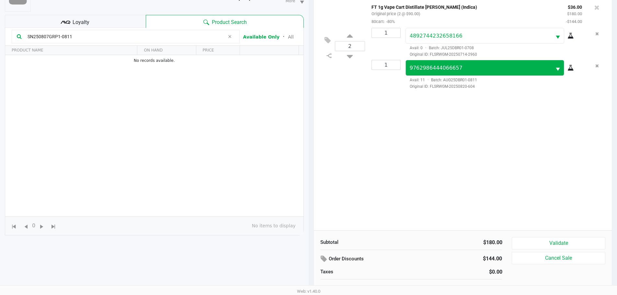
type input "SN250807GRP1-0811"
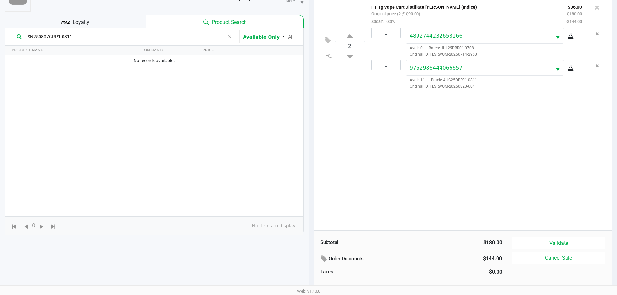
click at [375, 122] on div "2 FT 1g Vape Cart Distillate Donny Burger (Indica) Original price (2 @ $90.00) …" at bounding box center [463, 114] width 299 height 233
click at [384, 140] on div "2 FT 1g Vape Cart Distillate Donny Burger (Indica) Original price (2 @ $90.00) …" at bounding box center [463, 114] width 299 height 233
click at [404, 145] on div "2 FT 1g Vape Cart Distillate Donny Burger (Indica) Original price (2 @ $90.00) …" at bounding box center [463, 114] width 299 height 233
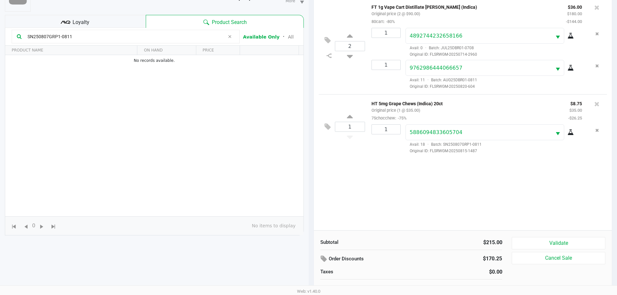
scroll to position [70, 0]
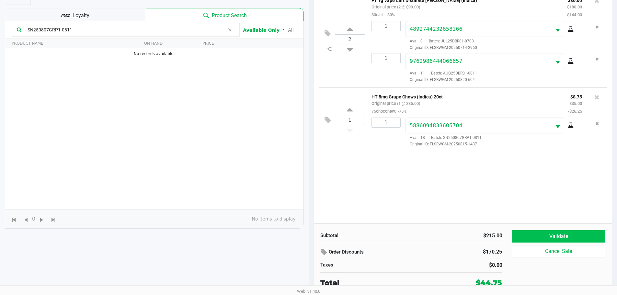
click at [567, 239] on button "Validate" at bounding box center [558, 236] width 93 height 12
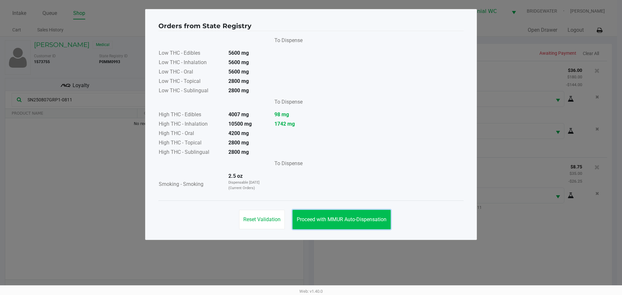
click at [341, 220] on span "Proceed with MMUR Auto-Dispensation" at bounding box center [342, 220] width 90 height 6
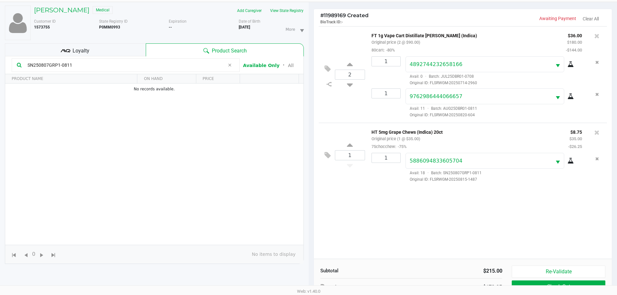
scroll to position [70, 0]
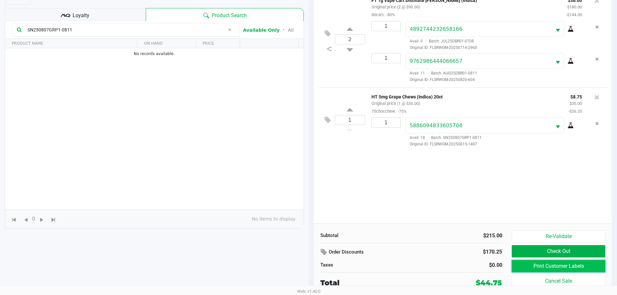
click at [512, 271] on button "Print Customer Labels" at bounding box center [558, 266] width 93 height 12
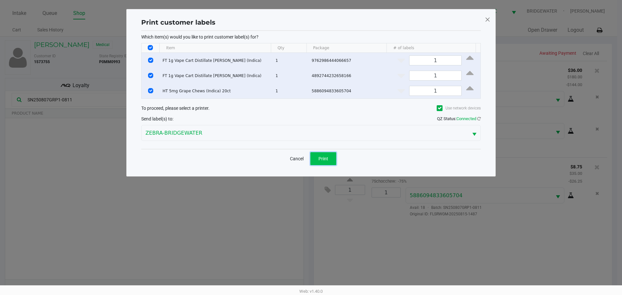
click at [311, 159] on button "Print" at bounding box center [324, 158] width 26 height 13
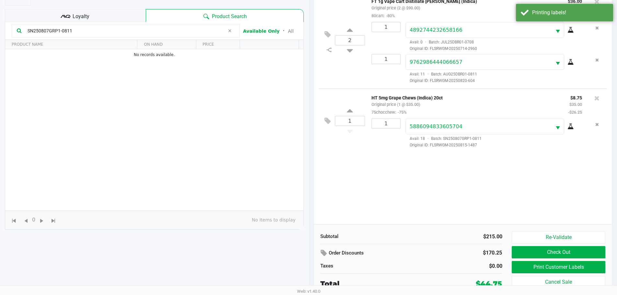
scroll to position [70, 0]
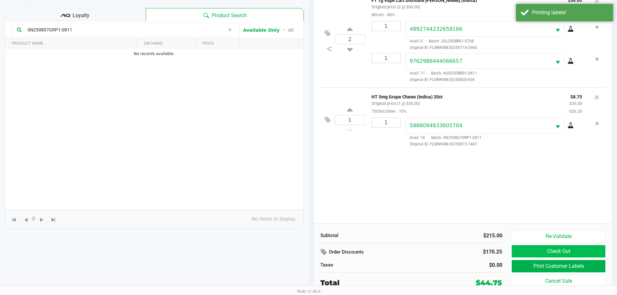
click at [580, 256] on button "Check Out" at bounding box center [558, 251] width 93 height 12
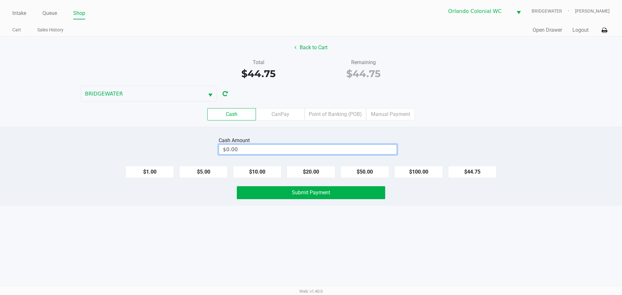
click at [371, 147] on input "$0.00" at bounding box center [308, 149] width 178 height 9
type input "1"
click at [329, 192] on span "Submit Payment" at bounding box center [311, 193] width 38 height 6
type input "$45.00"
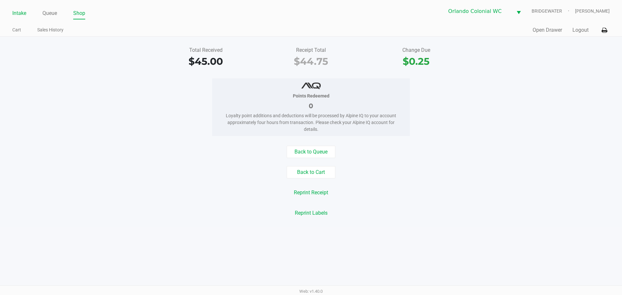
click at [22, 15] on link "Intake" at bounding box center [19, 13] width 14 height 9
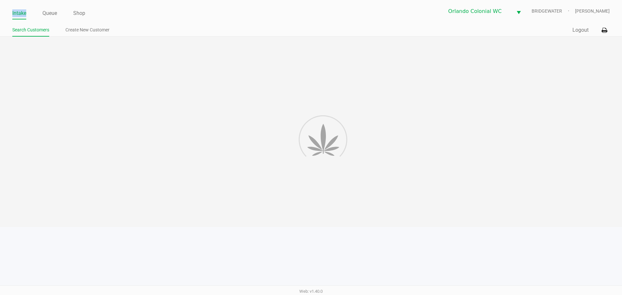
click at [22, 15] on link "Intake" at bounding box center [19, 13] width 14 height 9
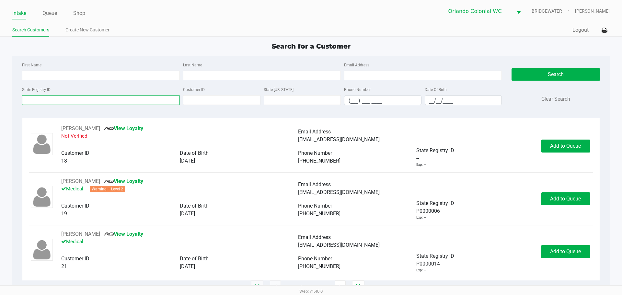
click at [72, 104] on input "State Registry ID" at bounding box center [101, 100] width 158 height 10
type input "a"
click at [41, 77] on input "First Name" at bounding box center [101, 76] width 158 height 10
type input "andy"
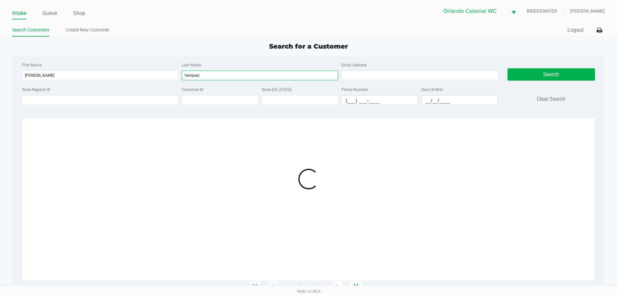
click at [191, 75] on input "heriquez" at bounding box center [260, 76] width 157 height 10
click at [188, 77] on input "heriquez" at bounding box center [260, 76] width 157 height 10
click at [189, 76] on input "heriquez" at bounding box center [260, 76] width 157 height 10
type input "henriquez"
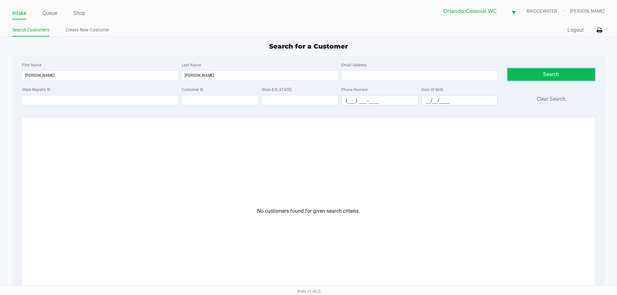
click at [525, 73] on button "Search" at bounding box center [552, 74] width 88 height 12
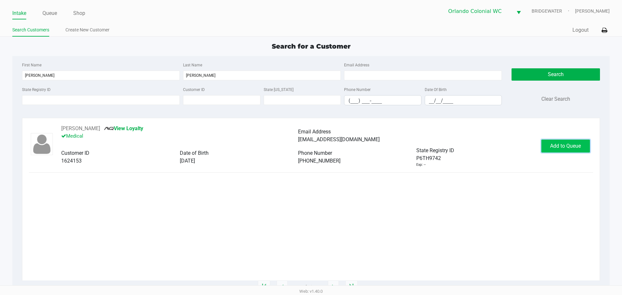
click at [588, 147] on button "Add to Queue" at bounding box center [566, 146] width 49 height 13
click at [588, 147] on div "Add to Queue" at bounding box center [566, 146] width 49 height 13
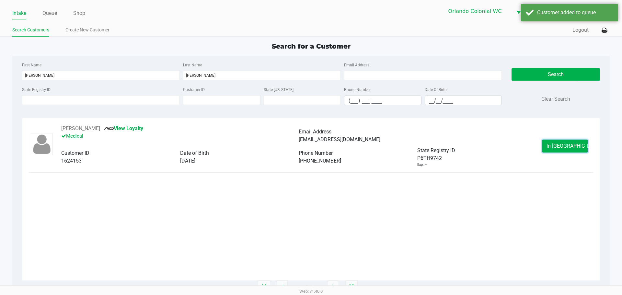
click at [588, 147] on button "In Queue" at bounding box center [565, 146] width 45 height 13
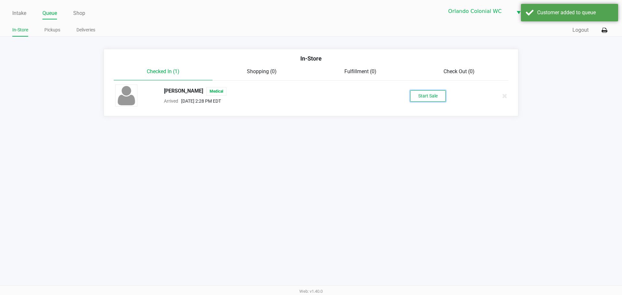
click at [430, 100] on button "Start Sale" at bounding box center [428, 95] width 36 height 11
click at [429, 101] on div "Start Sale" at bounding box center [428, 95] width 36 height 11
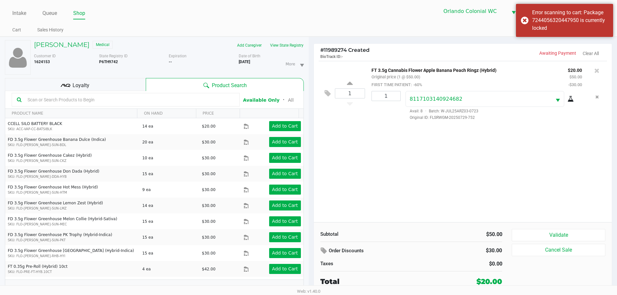
click at [426, 159] on div "1 FT 3.5g Cannabis Flower Apple Banana Peach Ringz (Hybrid) Original price (1 @…" at bounding box center [463, 141] width 299 height 161
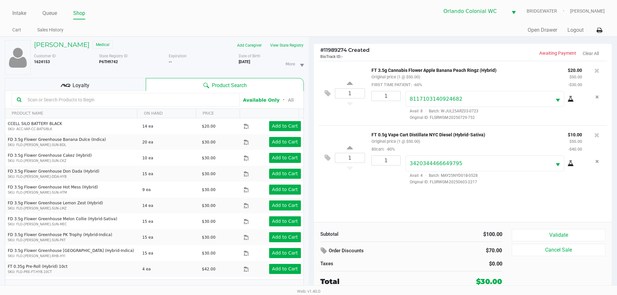
click at [111, 101] on input "text" at bounding box center [130, 100] width 210 height 10
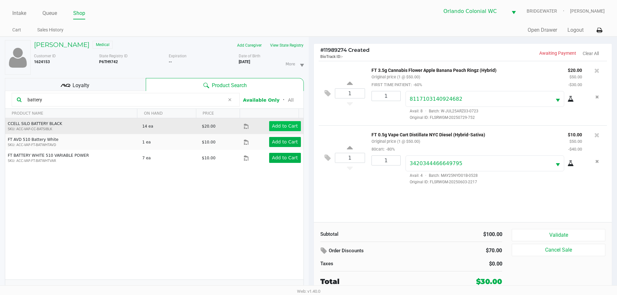
type input "battery"
click at [289, 129] on app-button-loader "Add to Cart" at bounding box center [285, 125] width 26 height 5
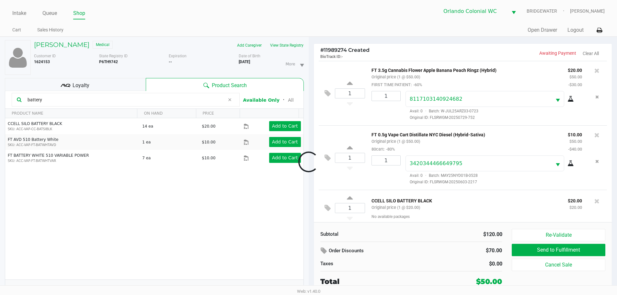
scroll to position [5, 0]
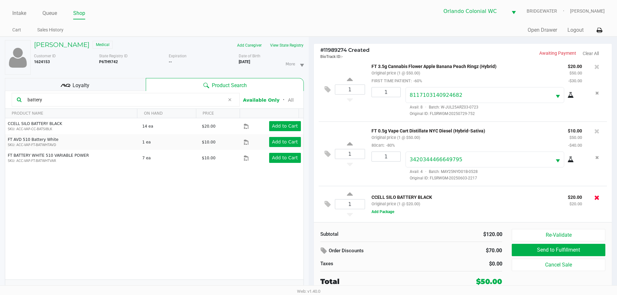
click at [595, 200] on icon at bounding box center [597, 197] width 5 height 6
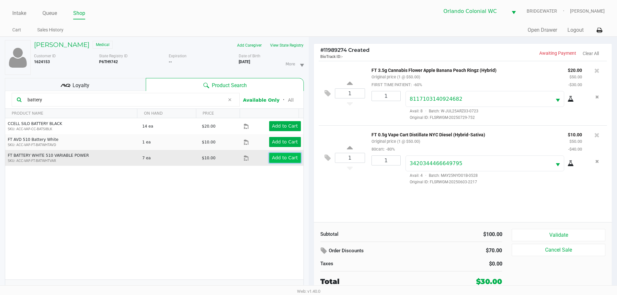
click at [272, 159] on app-button-loader "Add to Cart" at bounding box center [285, 157] width 26 height 5
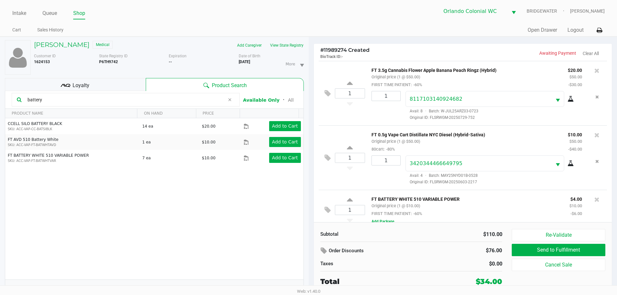
scroll to position [9, 0]
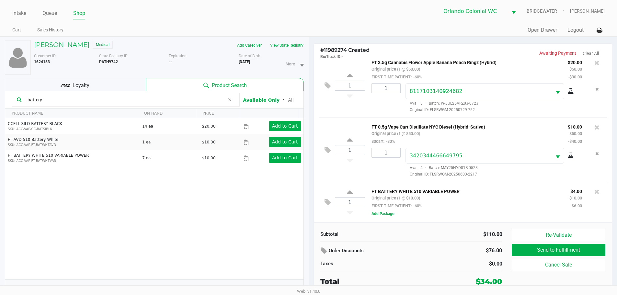
click at [392, 217] on div "FT BATTERY WHITE 510 VARIABLE POWER Original price (1 @ $10.00) FIRST TIME PATI…" at bounding box center [483, 202] width 237 height 30
click at [390, 217] on button "Add Package" at bounding box center [383, 214] width 23 height 6
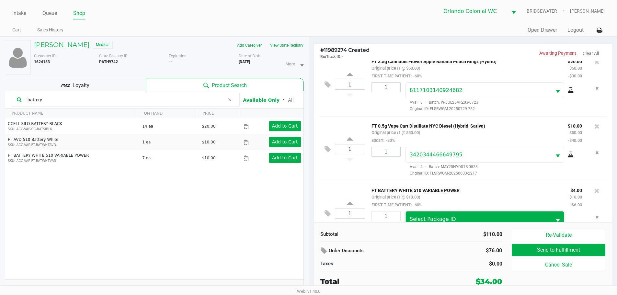
click at [410, 212] on kendo-dropdownlist "Select Package ID" at bounding box center [485, 219] width 159 height 16
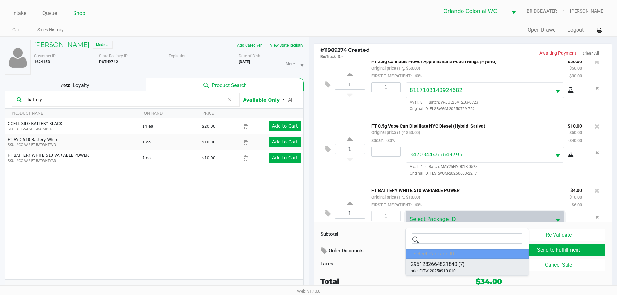
click at [456, 265] on span "2951282664821840" at bounding box center [434, 265] width 47 height 8
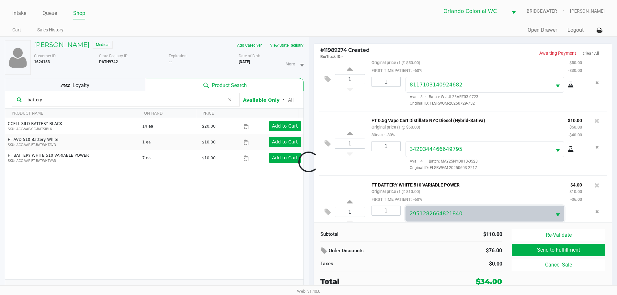
scroll to position [33, 0]
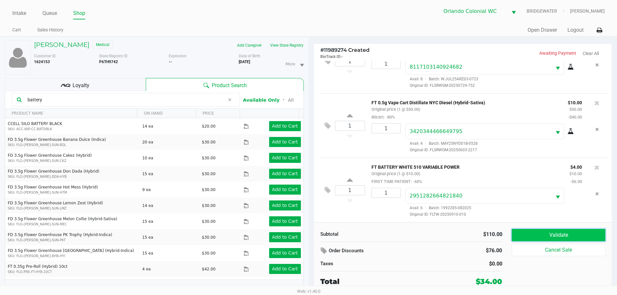
click at [520, 231] on button "Validate" at bounding box center [558, 235] width 93 height 12
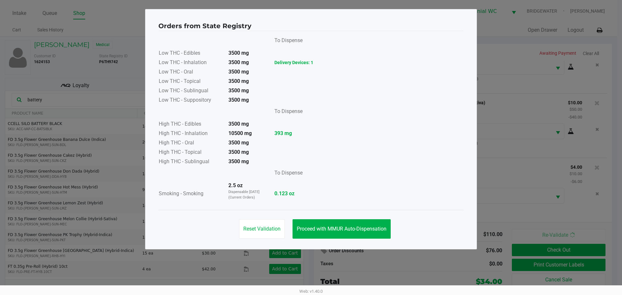
click at [380, 240] on div "Reset Validation Proceed with MMUR Auto-Dispensation" at bounding box center [310, 226] width 305 height 33
click at [381, 236] on button "Proceed with MMUR Auto-Dispensation" at bounding box center [342, 228] width 98 height 19
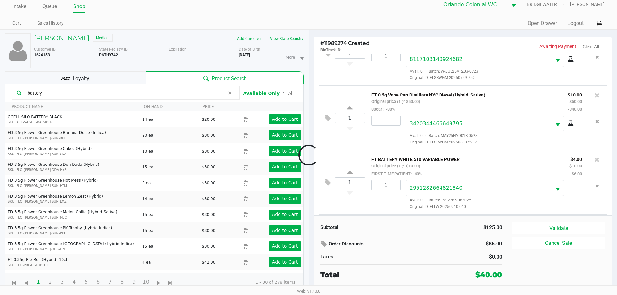
scroll to position [98, 0]
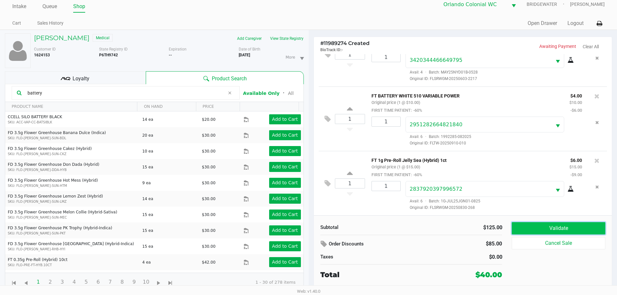
click at [537, 225] on button "Validate" at bounding box center [558, 228] width 93 height 12
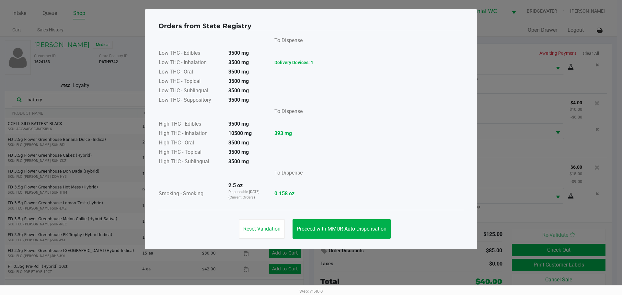
click at [327, 221] on button "Proceed with MMUR Auto-Dispensation" at bounding box center [342, 228] width 98 height 19
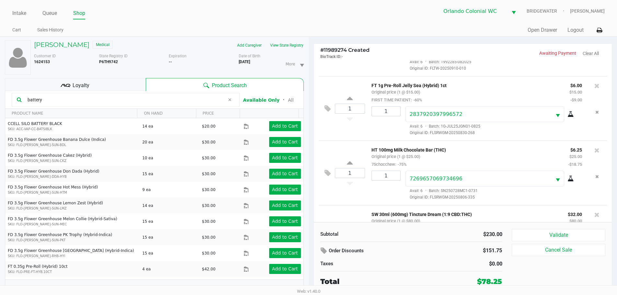
scroll to position [228, 0]
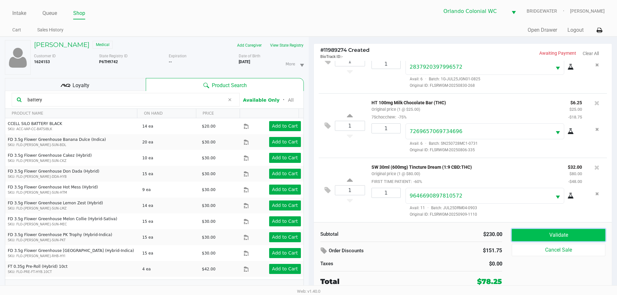
click at [560, 237] on button "Validate" at bounding box center [558, 235] width 93 height 12
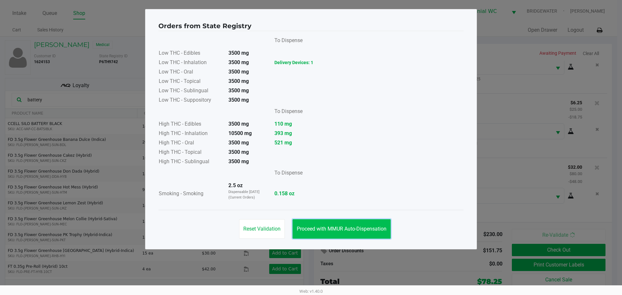
click at [381, 226] on button "Proceed with MMUR Auto-Dispensation" at bounding box center [342, 228] width 98 height 19
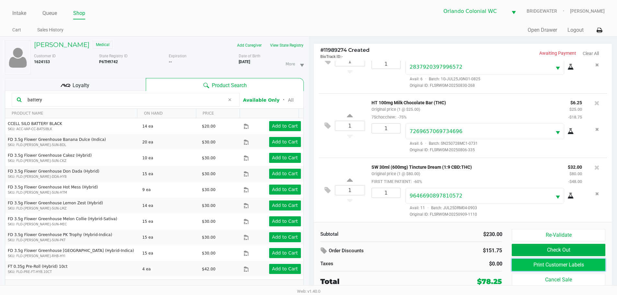
click at [536, 264] on button "Print Customer Labels" at bounding box center [558, 265] width 93 height 12
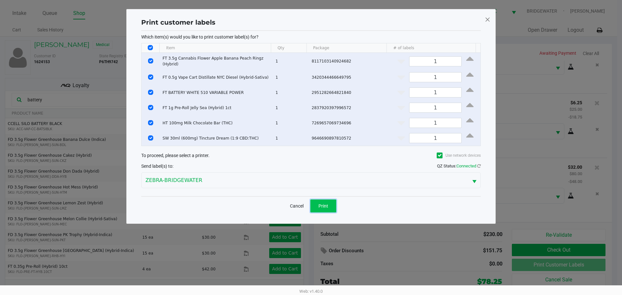
click at [327, 207] on button "Print" at bounding box center [324, 206] width 26 height 13
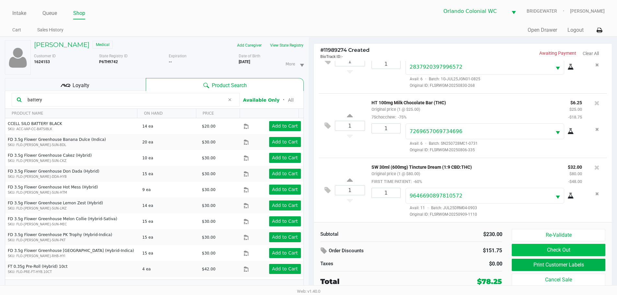
click at [574, 252] on button "Check Out" at bounding box center [558, 250] width 93 height 12
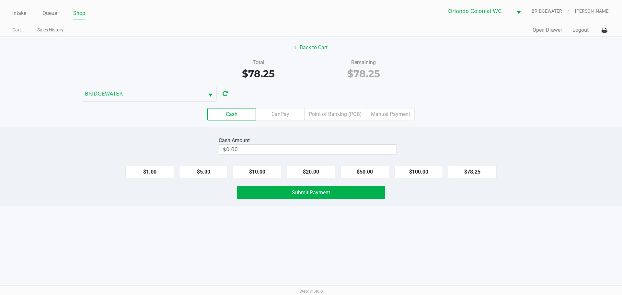
click at [453, 250] on div "Intake Queue Shop Orlando Colonial WC BRIDGEWATER Jorge Pagan Cart Sales Histor…" at bounding box center [311, 147] width 622 height 295
click at [352, 114] on label "Point of Banking (POB)" at bounding box center [336, 114] width 62 height 12
click at [0, 0] on 7 "Point of Banking (POB)" at bounding box center [0, 0] width 0 height 0
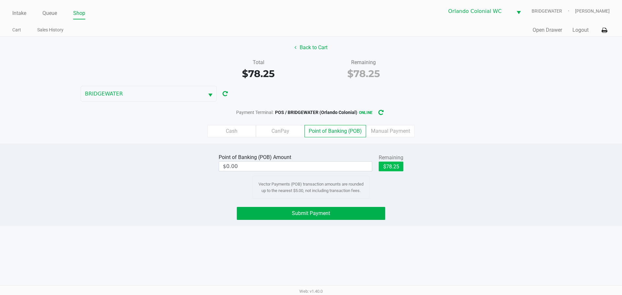
click at [400, 171] on button "$78.25" at bounding box center [391, 167] width 25 height 10
type input "$78.25"
click at [431, 225] on div "Point of Banking (POB) Amount $78.25 Remaining $78.25 Clear Vector Payments (PO…" at bounding box center [311, 185] width 622 height 83
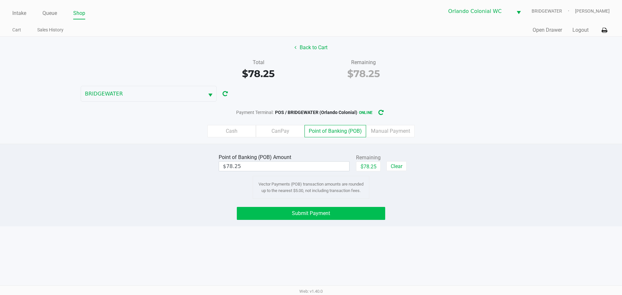
click at [366, 213] on button "Submit Payment" at bounding box center [311, 213] width 148 height 13
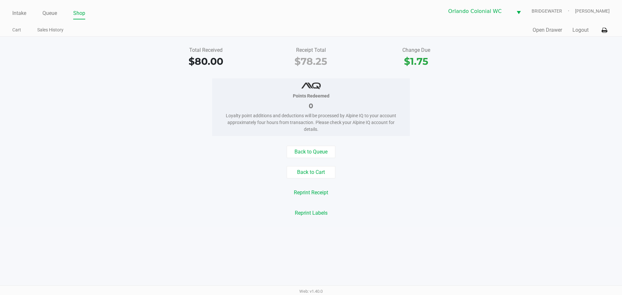
click at [48, 12] on link "Queue" at bounding box center [49, 13] width 15 height 9
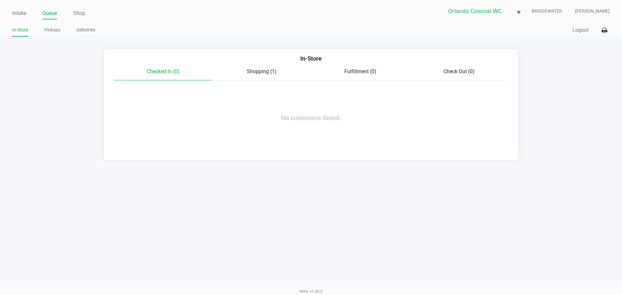
click at [57, 30] on link "Pickups" at bounding box center [52, 30] width 16 height 8
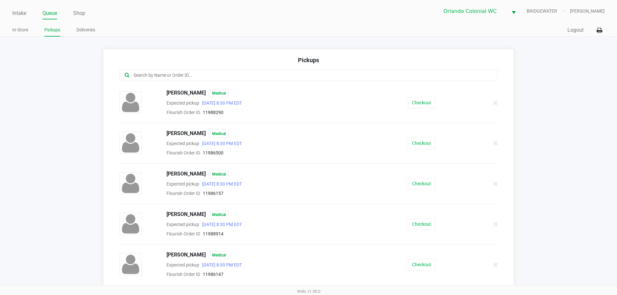
click at [156, 73] on input "text" at bounding box center [298, 75] width 331 height 7
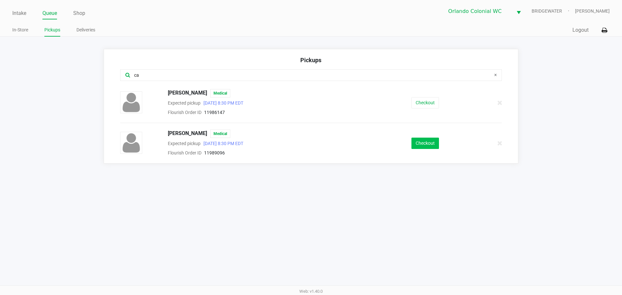
type input "ca"
click at [423, 148] on button "Checkout" at bounding box center [426, 143] width 28 height 11
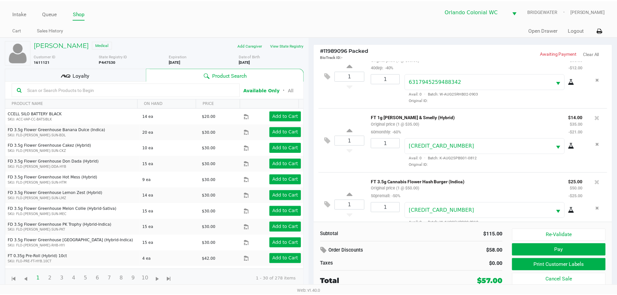
scroll to position [33, 0]
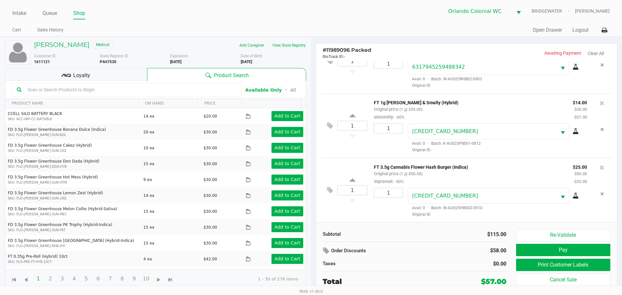
click at [120, 71] on div "Loyalty" at bounding box center [76, 74] width 142 height 13
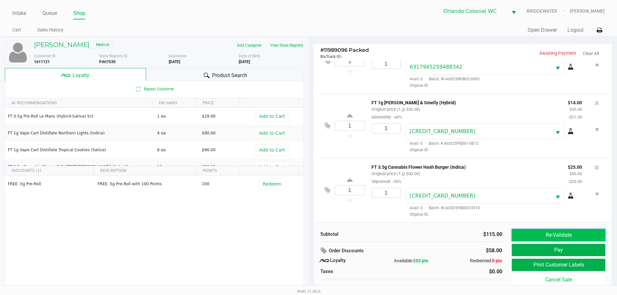
click at [564, 234] on button "Re-Validate" at bounding box center [558, 235] width 93 height 12
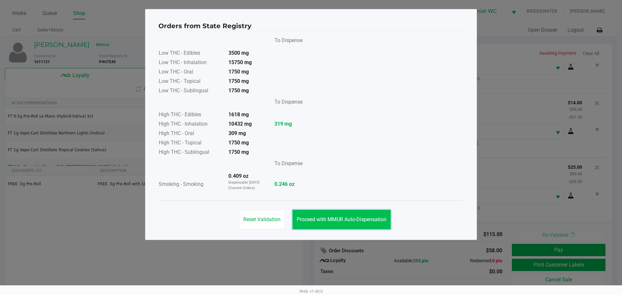
click at [329, 227] on button "Proceed with MMUR Auto-Dispensation" at bounding box center [342, 219] width 98 height 19
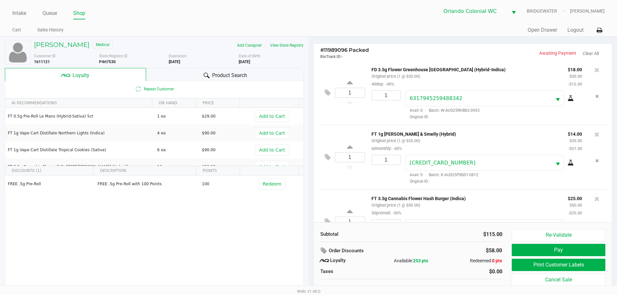
scroll to position [0, 0]
click at [534, 266] on button "Print Customer Labels" at bounding box center [558, 265] width 93 height 12
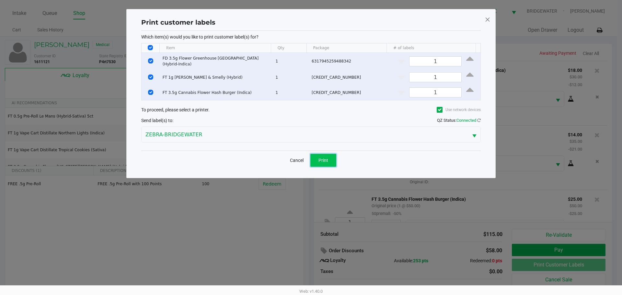
click at [319, 158] on span "Print" at bounding box center [324, 160] width 10 height 5
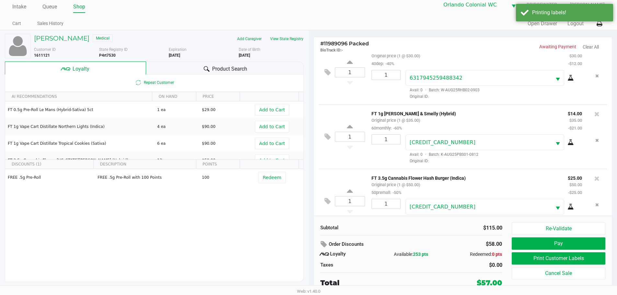
scroll to position [33, 0]
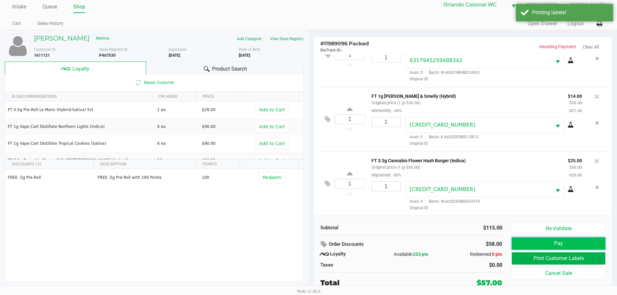
click at [521, 246] on button "Pay" at bounding box center [558, 244] width 93 height 12
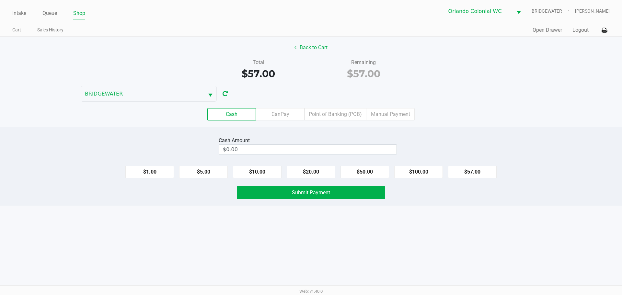
click at [290, 118] on label "CanPay" at bounding box center [280, 114] width 49 height 12
click at [0, 0] on 2 "CanPay" at bounding box center [0, 0] width 0 height 0
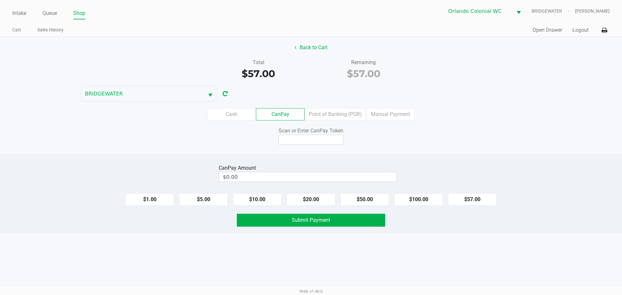
click at [476, 199] on button "$57.00" at bounding box center [472, 199] width 49 height 12
type input "$57.00"
click at [334, 141] on input at bounding box center [311, 140] width 65 height 10
type input "Q1490472Q"
click at [312, 222] on span "Submit Payment" at bounding box center [311, 220] width 38 height 6
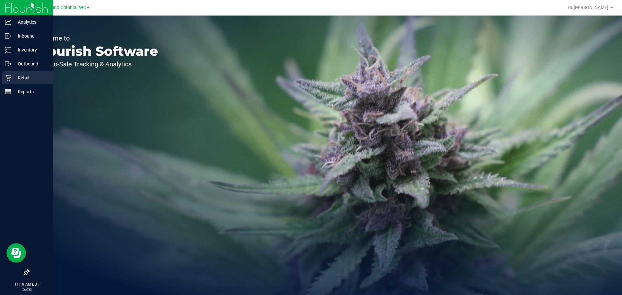
click at [31, 77] on p "Retail" at bounding box center [30, 78] width 39 height 8
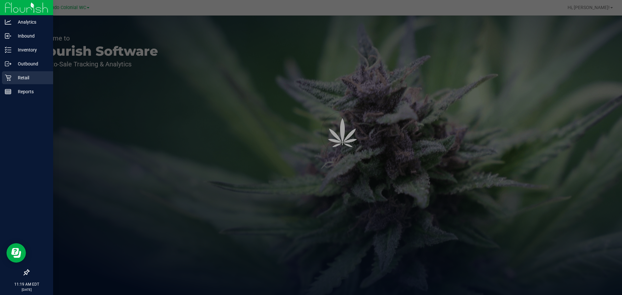
click at [31, 77] on p "Retail" at bounding box center [30, 78] width 39 height 8
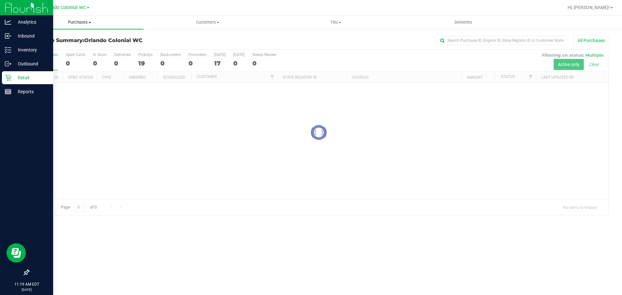
click at [86, 22] on span "Purchases" at bounding box center [80, 22] width 128 height 6
click at [72, 45] on li "Fulfillment" at bounding box center [80, 47] width 128 height 8
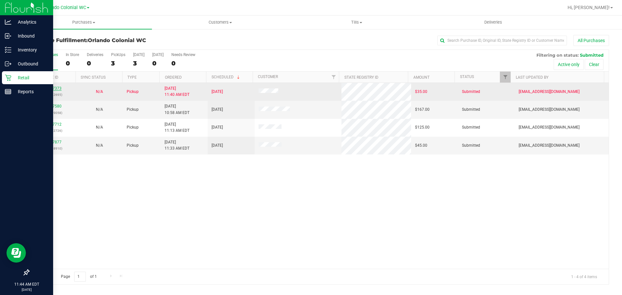
click at [53, 89] on link "11987373" at bounding box center [52, 88] width 18 height 5
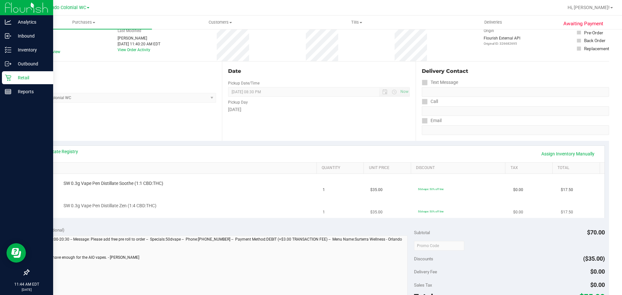
scroll to position [97, 0]
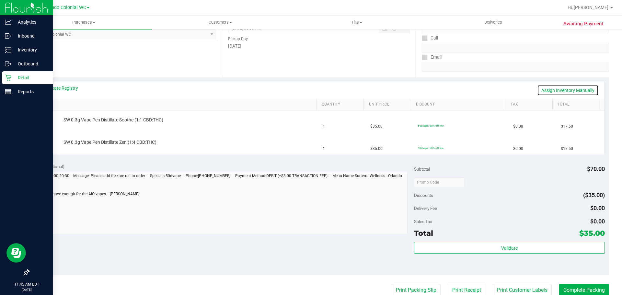
click at [545, 90] on link "Assign Inventory Manually" at bounding box center [568, 90] width 62 height 11
click at [578, 90] on link "Save & Exit" at bounding box center [584, 90] width 30 height 11
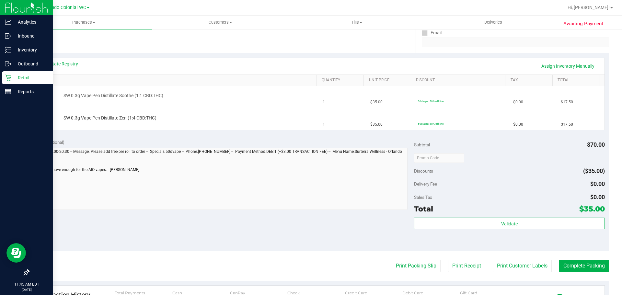
scroll to position [130, 0]
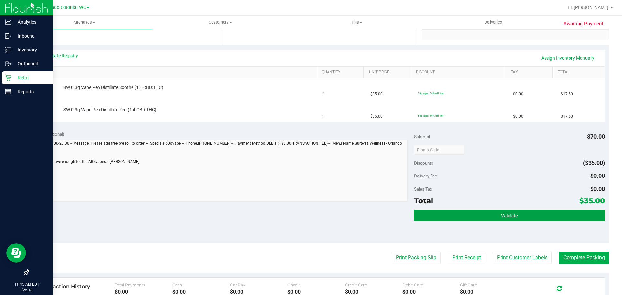
click at [502, 216] on span "Validate" at bounding box center [509, 215] width 17 height 5
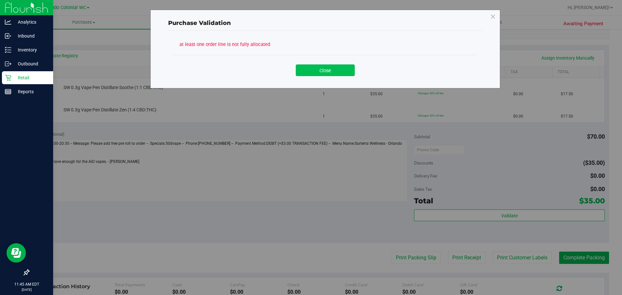
click at [326, 69] on button "Close" at bounding box center [325, 70] width 59 height 12
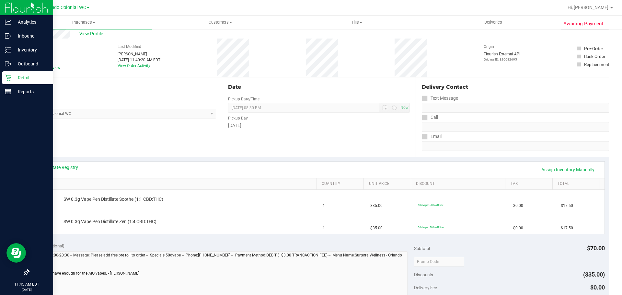
scroll to position [0, 0]
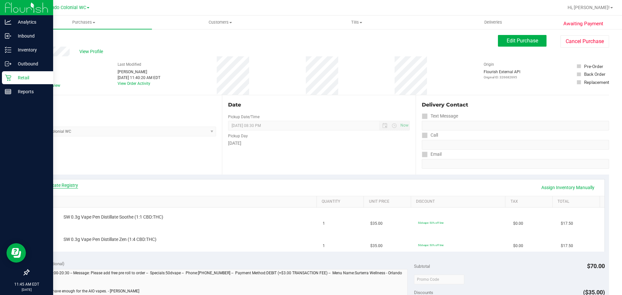
click at [71, 182] on link "View State Registry" at bounding box center [58, 185] width 39 height 6
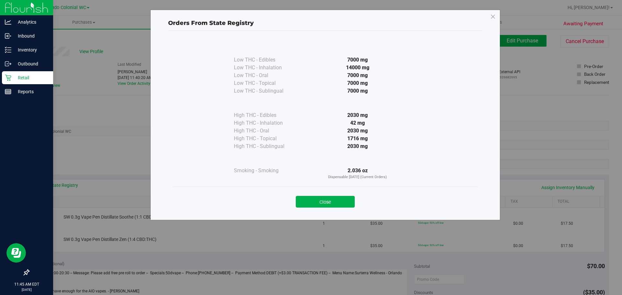
click at [328, 203] on button "Close" at bounding box center [325, 202] width 59 height 12
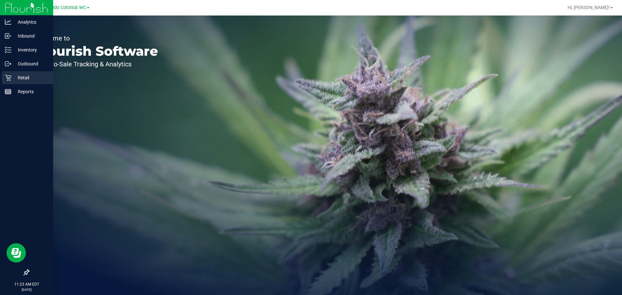
click at [12, 75] on p "Retail" at bounding box center [30, 78] width 39 height 8
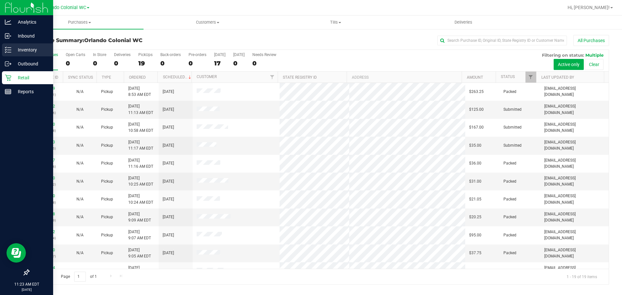
click at [17, 52] on p "Inventory" at bounding box center [30, 50] width 39 height 8
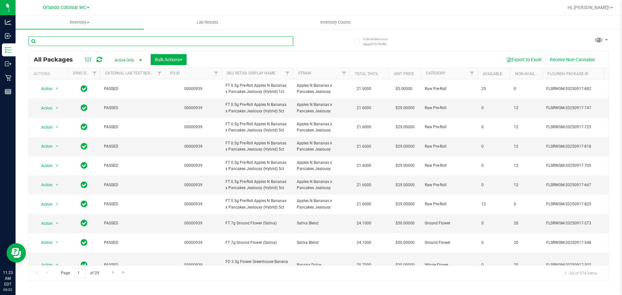
click at [92, 43] on input "text" at bounding box center [161, 41] width 265 height 10
paste input "FD 3.5g Flower Greenhouse PK Trophy (Hybrid-Indica)"
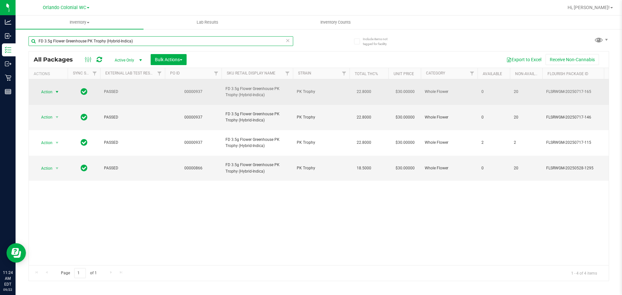
type input "FD 3.5g Flower Greenhouse PK Trophy (Hybrid-Indica)"
click at [42, 88] on span "Action" at bounding box center [44, 92] width 18 height 9
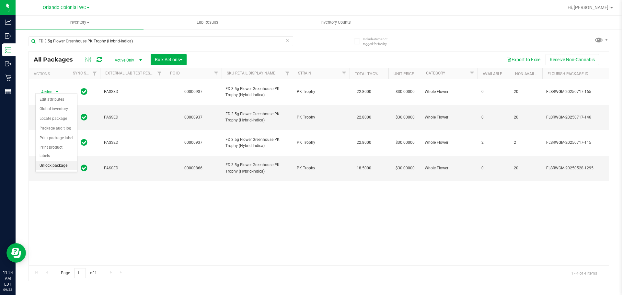
click at [45, 161] on li "Unlock package" at bounding box center [56, 166] width 41 height 10
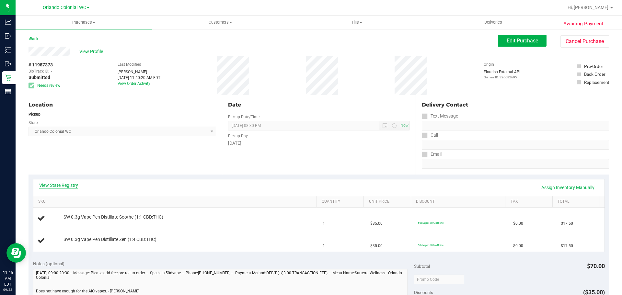
click at [64, 187] on link "View State Registry" at bounding box center [58, 185] width 39 height 6
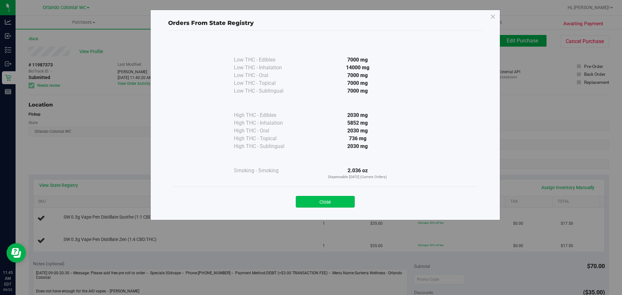
click at [330, 200] on button "Close" at bounding box center [325, 202] width 59 height 12
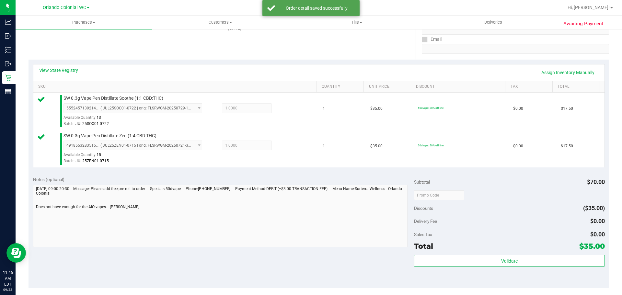
scroll to position [123, 0]
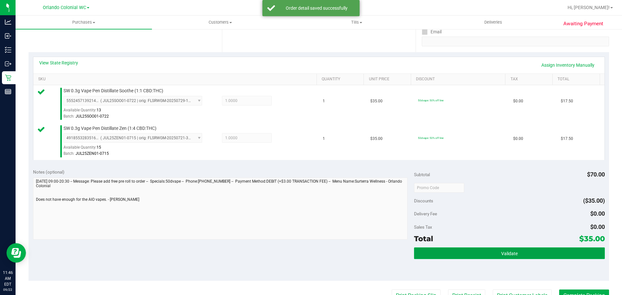
click at [539, 258] on button "Validate" at bounding box center [509, 254] width 191 height 12
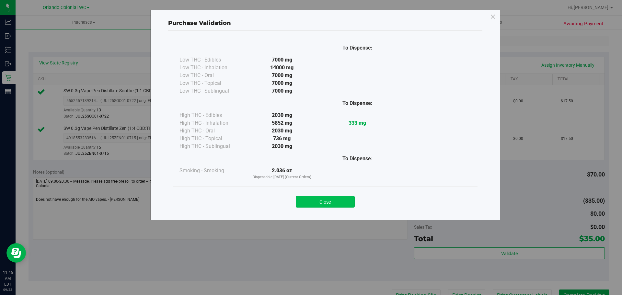
click at [323, 199] on button "Close" at bounding box center [325, 202] width 59 height 12
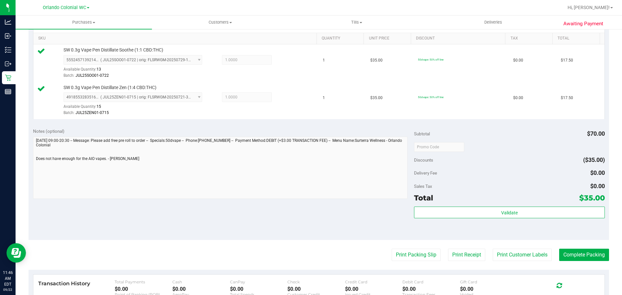
scroll to position [187, 0]
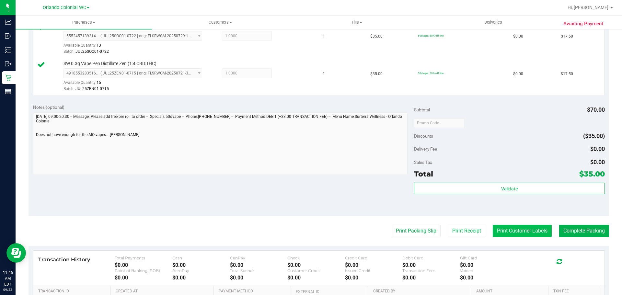
click at [533, 232] on button "Print Customer Labels" at bounding box center [522, 231] width 59 height 12
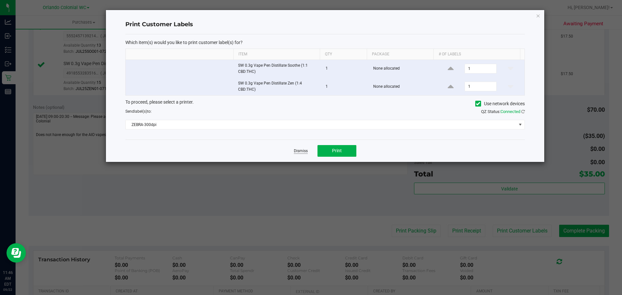
click at [299, 152] on link "Dismiss" at bounding box center [301, 151] width 14 height 6
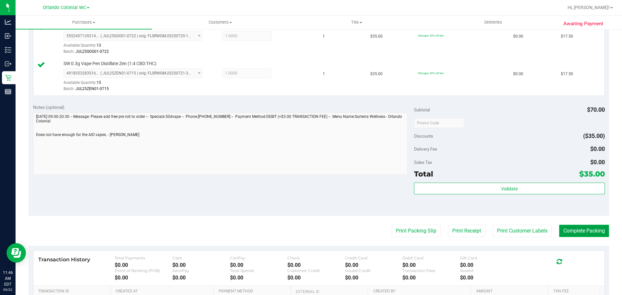
click at [567, 233] on button "Complete Packing" at bounding box center [584, 231] width 50 height 12
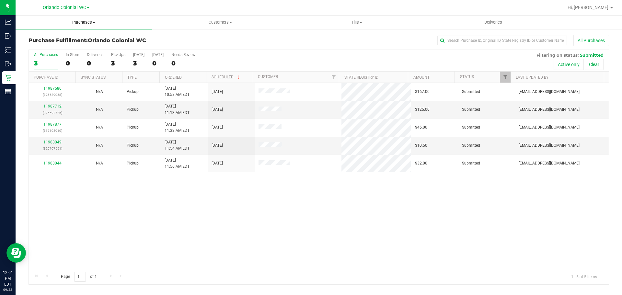
click at [95, 22] on span at bounding box center [94, 22] width 3 height 1
click at [74, 48] on li "Fulfillment" at bounding box center [84, 47] width 136 height 8
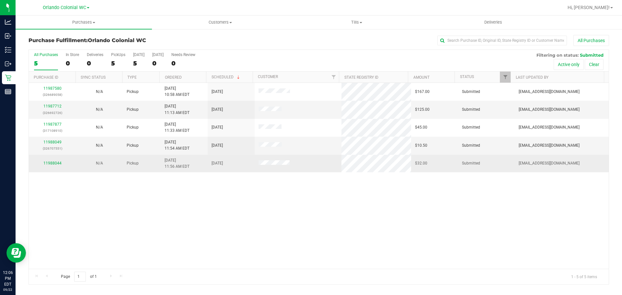
click at [208, 170] on td "[DATE]" at bounding box center [231, 164] width 47 height 18
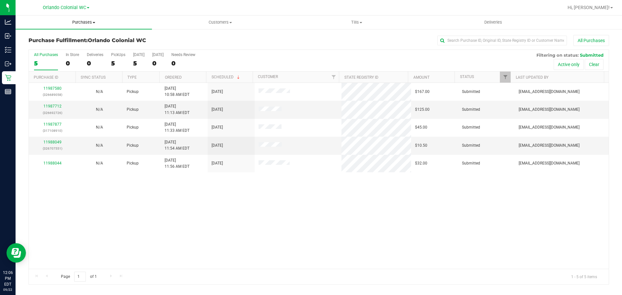
click at [88, 22] on span "Purchases" at bounding box center [84, 22] width 136 height 6
click at [58, 44] on li "Fulfillment" at bounding box center [84, 47] width 136 height 8
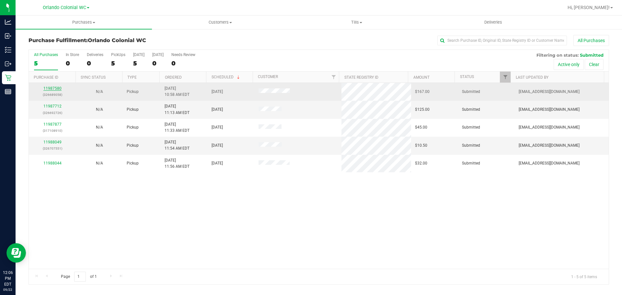
click at [58, 87] on link "11987580" at bounding box center [52, 88] width 18 height 5
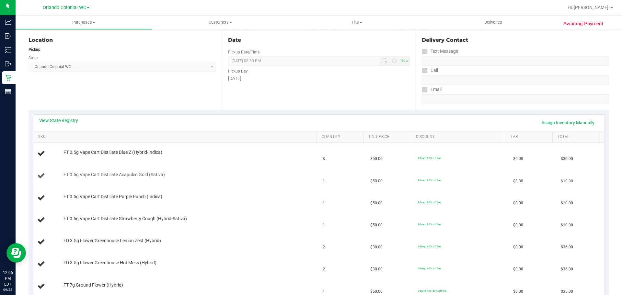
scroll to position [227, 0]
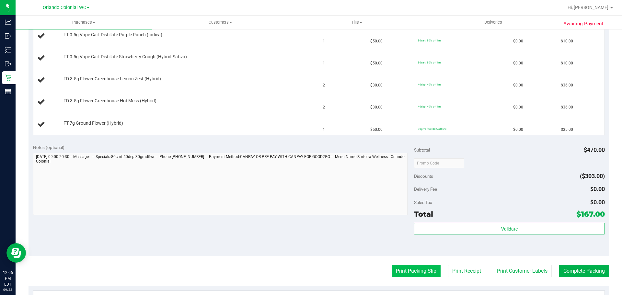
click at [405, 266] on button "Print Packing Slip" at bounding box center [416, 271] width 49 height 12
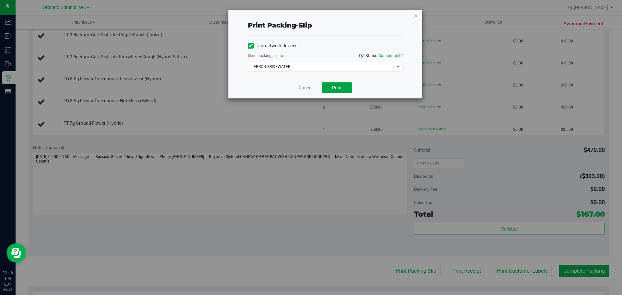
click at [342, 86] on button "Print" at bounding box center [337, 87] width 30 height 11
click at [304, 91] on div "Cancel Print" at bounding box center [325, 88] width 155 height 22
click at [303, 91] on link "Cancel" at bounding box center [306, 88] width 14 height 7
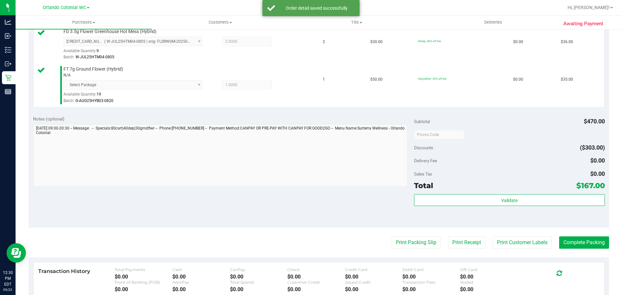
scroll to position [368, 0]
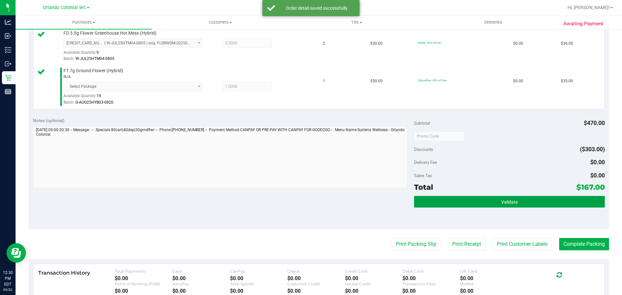
click at [541, 198] on button "Validate" at bounding box center [509, 202] width 191 height 12
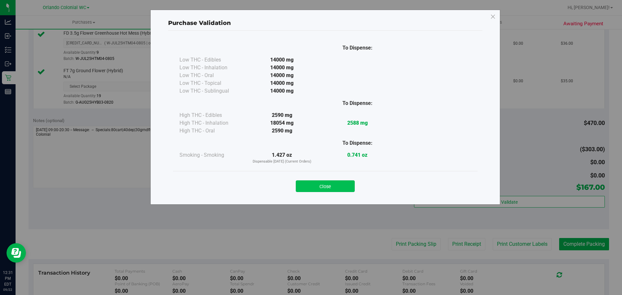
click at [338, 182] on button "Close" at bounding box center [325, 187] width 59 height 12
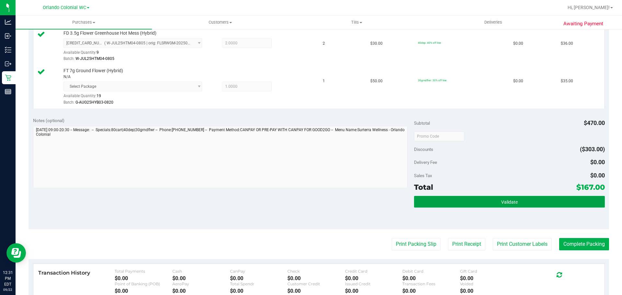
click at [477, 201] on button "Validate" at bounding box center [509, 202] width 191 height 12
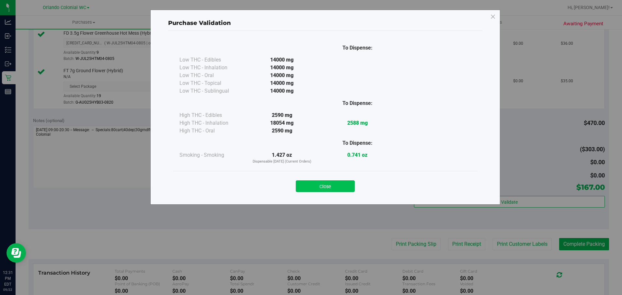
click at [331, 184] on button "Close" at bounding box center [325, 187] width 59 height 12
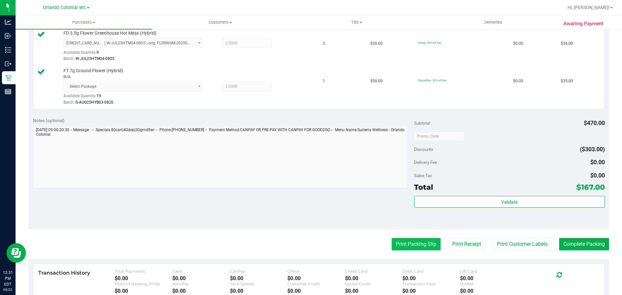
click at [414, 242] on button "Print Packing Slip" at bounding box center [416, 244] width 49 height 12
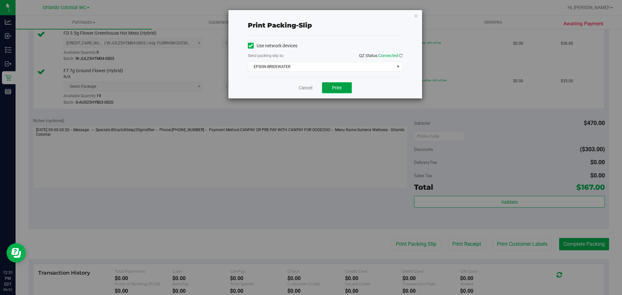
click at [343, 85] on button "Print" at bounding box center [337, 87] width 30 height 11
click at [303, 87] on link "Cancel" at bounding box center [306, 88] width 14 height 7
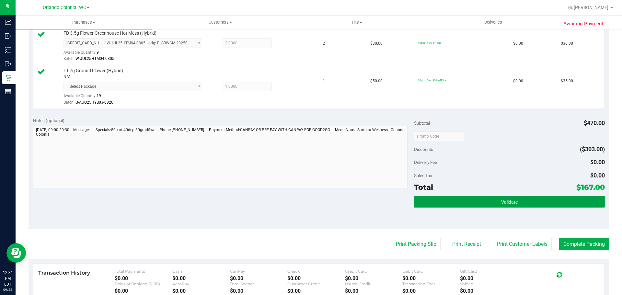
click at [457, 205] on button "Validate" at bounding box center [509, 202] width 191 height 12
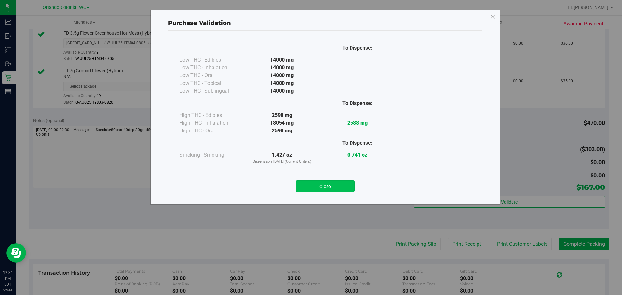
click at [341, 189] on button "Close" at bounding box center [325, 187] width 59 height 12
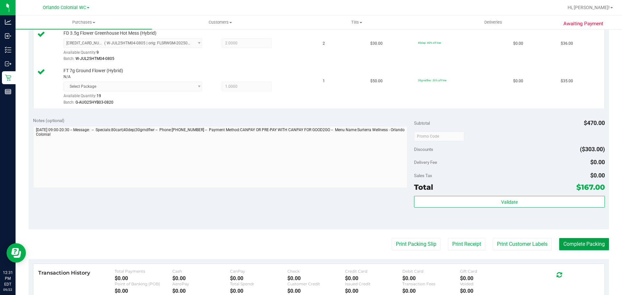
click at [560, 240] on button "Complete Packing" at bounding box center [584, 244] width 50 height 12
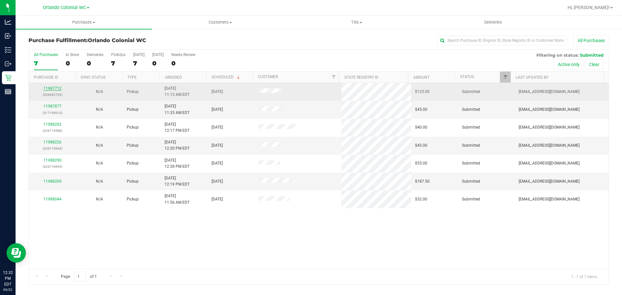
click at [60, 88] on link "11987712" at bounding box center [52, 88] width 18 height 5
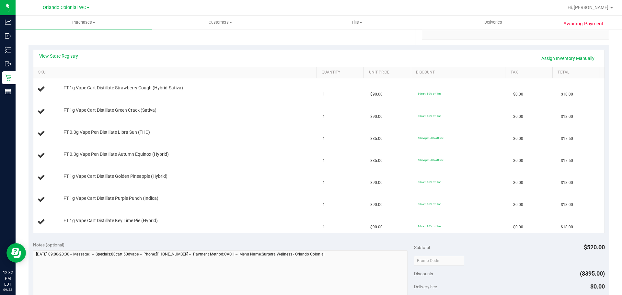
scroll to position [227, 0]
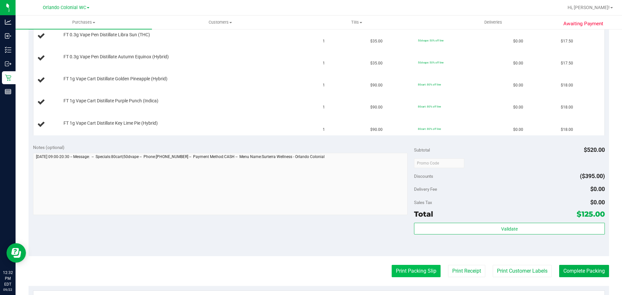
drag, startPoint x: 419, startPoint y: 264, endPoint x: 417, endPoint y: 269, distance: 5.5
click at [419, 264] on purchase-details "Back Edit Purchase Cancel Purchase View Profile # 11987712 BioTrack ID: - Submi…" at bounding box center [319, 107] width 581 height 599
click at [417, 269] on button "Print Packing Slip" at bounding box center [416, 271] width 49 height 12
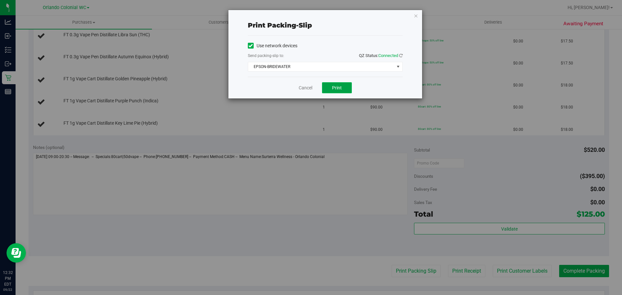
click at [328, 88] on button "Print" at bounding box center [337, 87] width 30 height 11
click at [311, 88] on link "Cancel" at bounding box center [306, 88] width 14 height 7
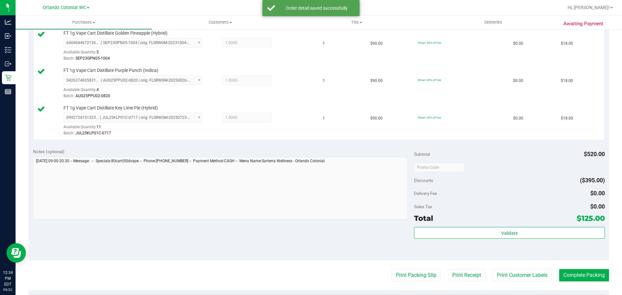
scroll to position [331, 0]
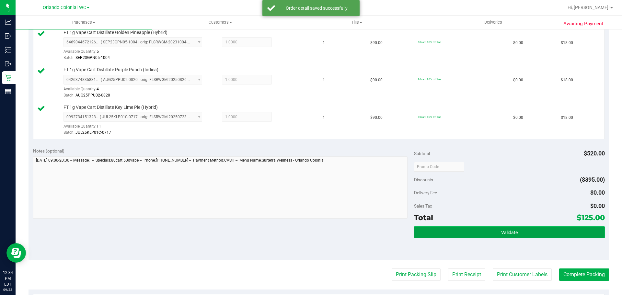
click at [502, 233] on span "Validate" at bounding box center [509, 232] width 17 height 5
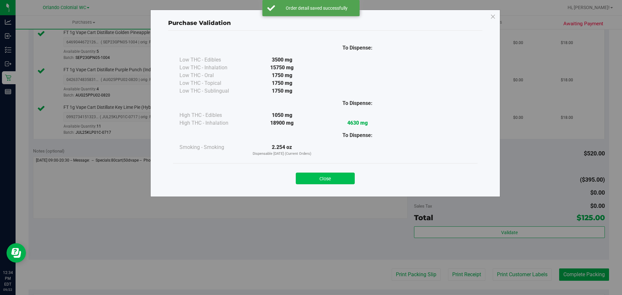
click at [332, 181] on button "Close" at bounding box center [325, 179] width 59 height 12
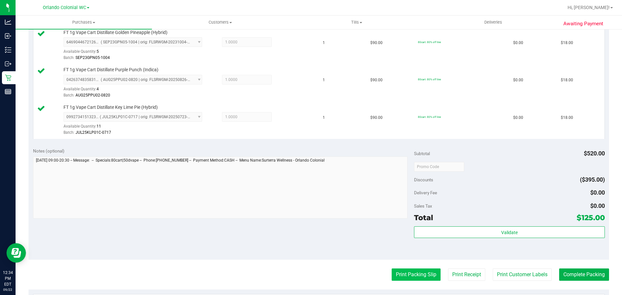
click at [402, 271] on button "Print Packing Slip" at bounding box center [416, 275] width 49 height 12
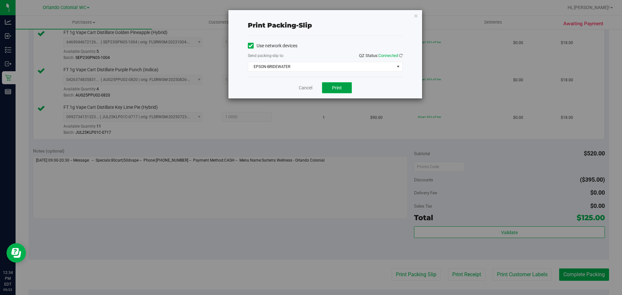
click at [340, 88] on span "Print" at bounding box center [337, 87] width 10 height 5
click at [300, 88] on link "Cancel" at bounding box center [306, 88] width 14 height 7
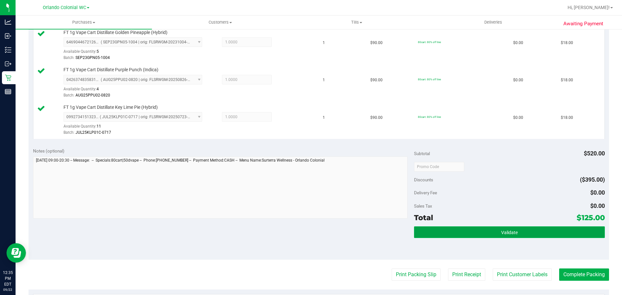
click at [457, 233] on button "Validate" at bounding box center [509, 233] width 191 height 12
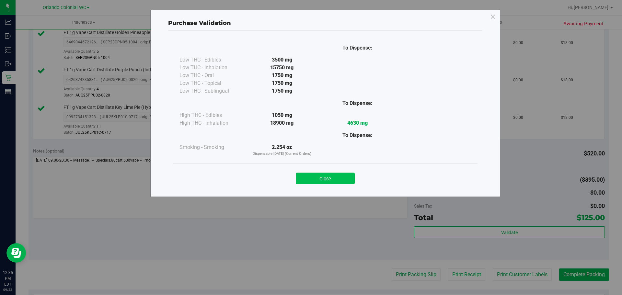
click at [318, 179] on button "Close" at bounding box center [325, 179] width 59 height 12
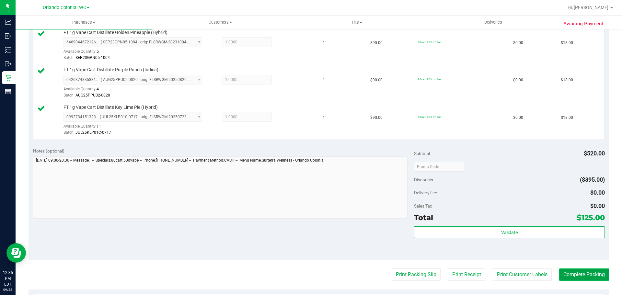
click at [561, 275] on button "Complete Packing" at bounding box center [584, 275] width 50 height 12
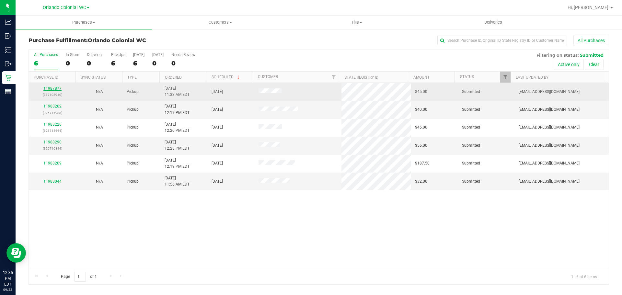
click at [56, 88] on link "11987877" at bounding box center [52, 88] width 18 height 5
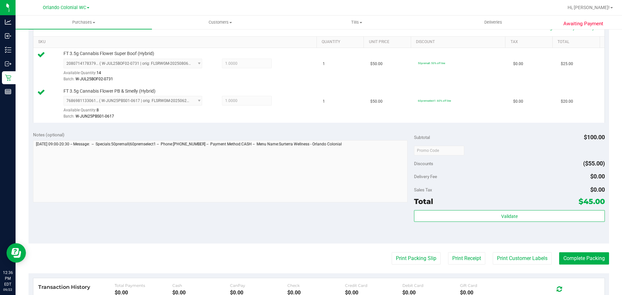
scroll to position [159, 0]
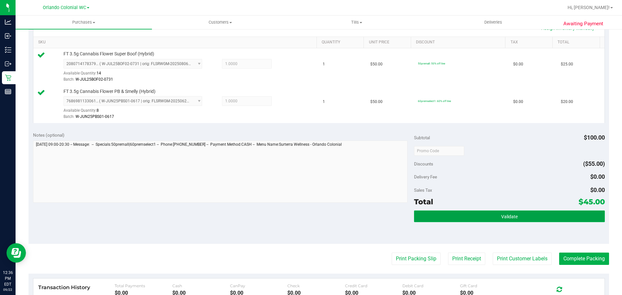
click at [505, 217] on span "Validate" at bounding box center [509, 216] width 17 height 5
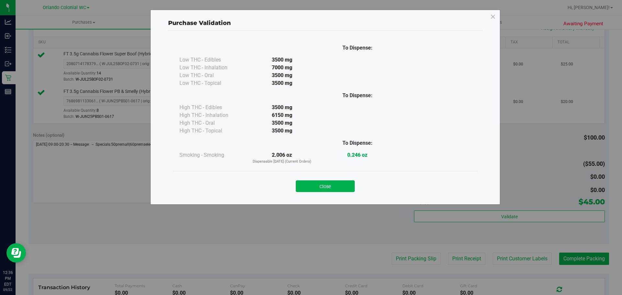
click at [349, 198] on div "To Dispense: Low THC - Edibles 3500 mg" at bounding box center [325, 115] width 314 height 168
click at [422, 256] on div "Purchase Validation To Dispense: Low THC - Edibles 3500 mg" at bounding box center [313, 147] width 627 height 295
click at [336, 188] on button "Close" at bounding box center [325, 187] width 59 height 12
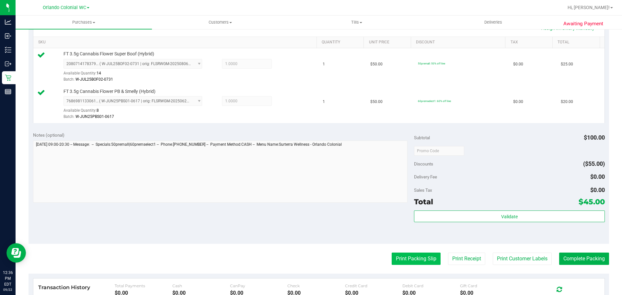
click at [413, 258] on button "Print Packing Slip" at bounding box center [416, 259] width 49 height 12
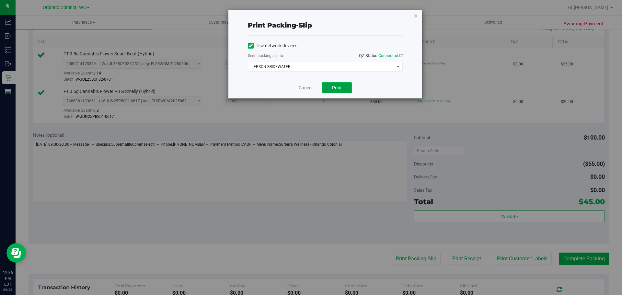
click at [351, 93] on button "Print" at bounding box center [337, 87] width 30 height 11
click at [309, 81] on div "Cancel Print" at bounding box center [325, 88] width 155 height 22
click at [307, 84] on div "Cancel Print" at bounding box center [325, 88] width 155 height 22
click at [306, 89] on link "Cancel" at bounding box center [306, 88] width 14 height 7
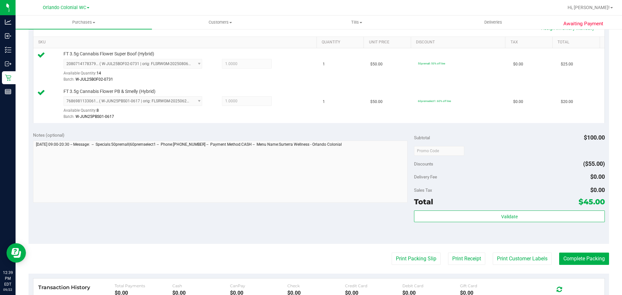
click at [455, 226] on div "Validate" at bounding box center [509, 225] width 191 height 29
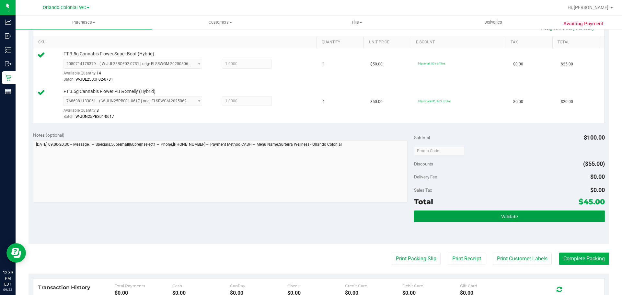
click at [457, 216] on button "Validate" at bounding box center [509, 217] width 191 height 12
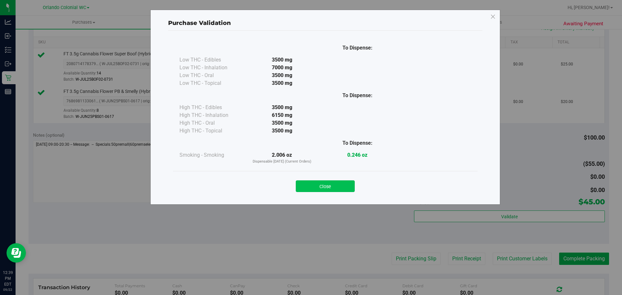
click at [335, 192] on button "Close" at bounding box center [325, 187] width 59 height 12
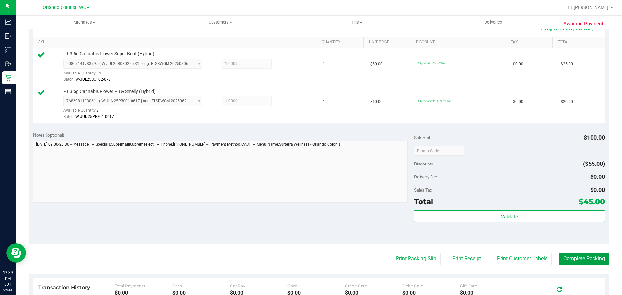
click at [588, 260] on button "Complete Packing" at bounding box center [584, 259] width 50 height 12
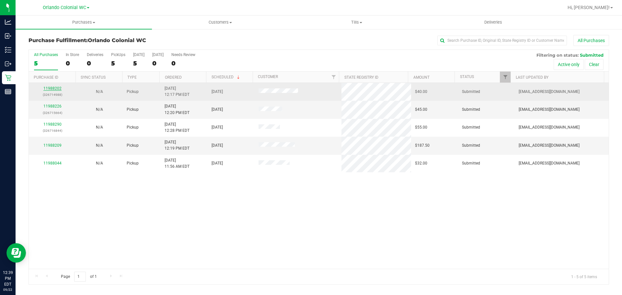
click at [57, 88] on link "11988202" at bounding box center [52, 88] width 18 height 5
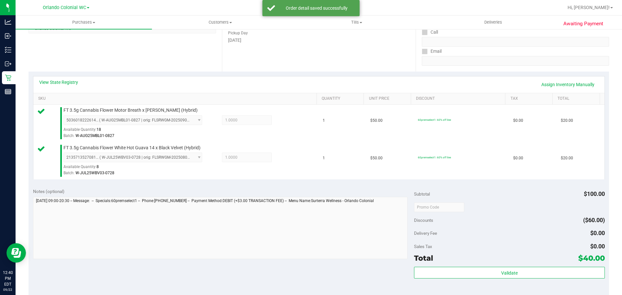
scroll to position [110, 0]
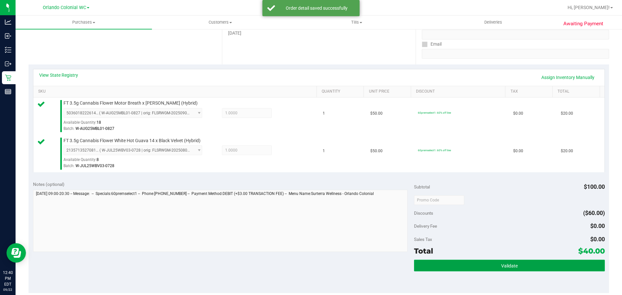
click at [486, 260] on button "Validate" at bounding box center [509, 266] width 191 height 12
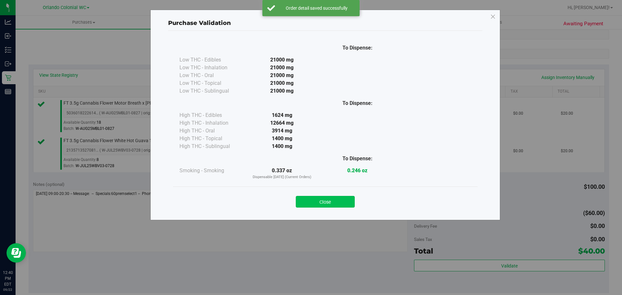
click at [354, 199] on button "Close" at bounding box center [325, 202] width 59 height 12
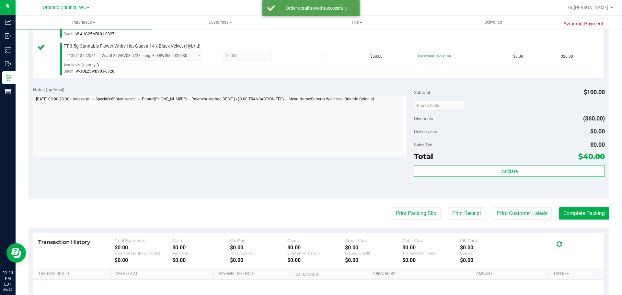
scroll to position [207, 0]
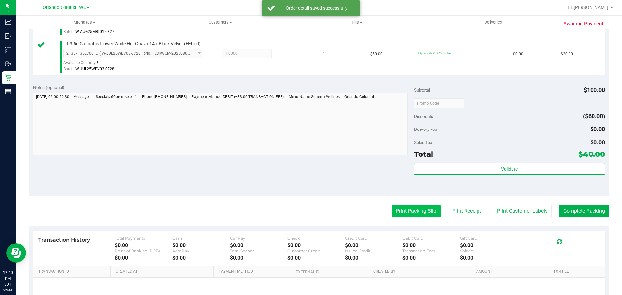
click at [408, 214] on button "Print Packing Slip" at bounding box center [416, 211] width 49 height 12
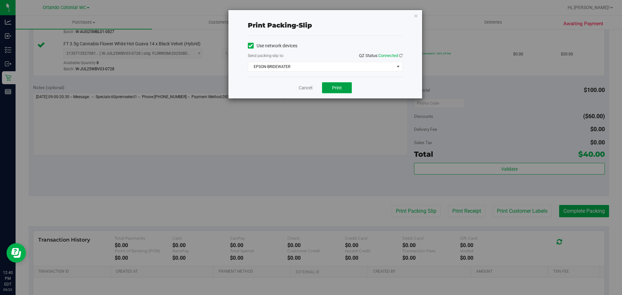
click at [340, 91] on button "Print" at bounding box center [337, 87] width 30 height 11
click at [303, 88] on link "Cancel" at bounding box center [306, 88] width 14 height 7
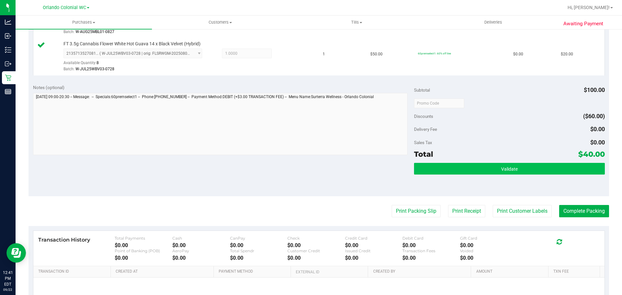
click at [466, 173] on button "Validate" at bounding box center [509, 169] width 191 height 12
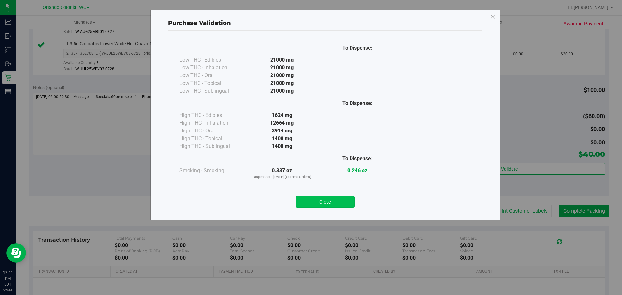
click at [322, 200] on button "Close" at bounding box center [325, 202] width 59 height 12
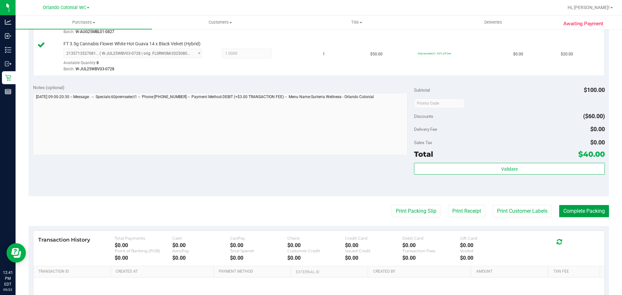
click at [578, 212] on button "Complete Packing" at bounding box center [584, 211] width 50 height 12
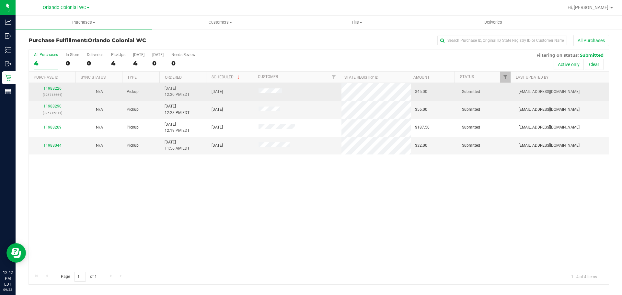
click at [47, 92] on p "(326715664)" at bounding box center [52, 95] width 39 height 6
click at [57, 87] on link "11988226" at bounding box center [52, 88] width 18 height 5
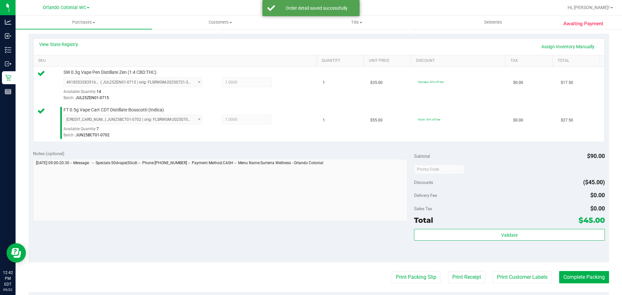
scroll to position [150, 0]
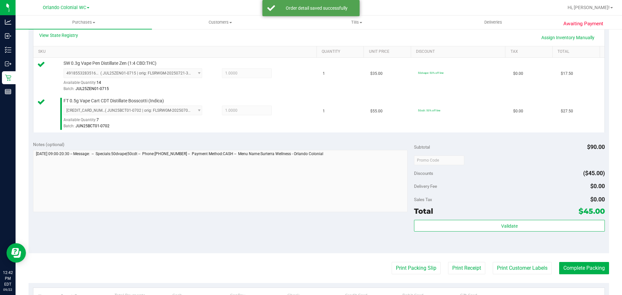
click at [547, 214] on div "Total $45.00" at bounding box center [509, 211] width 191 height 12
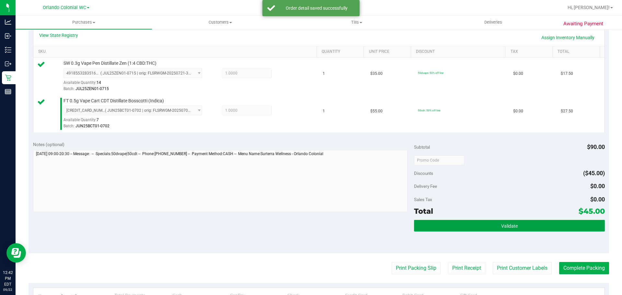
click at [503, 227] on span "Validate" at bounding box center [509, 226] width 17 height 5
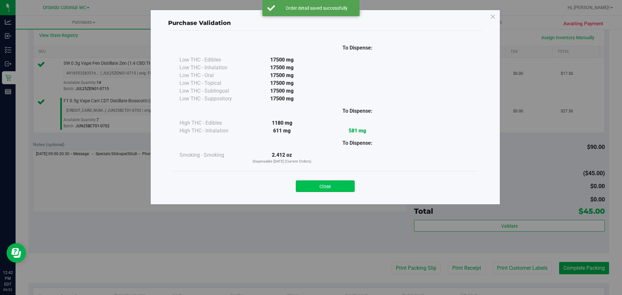
click at [333, 190] on button "Close" at bounding box center [325, 187] width 59 height 12
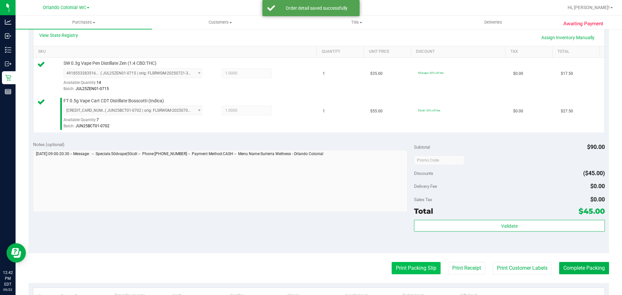
click at [404, 268] on button "Print Packing Slip" at bounding box center [416, 268] width 49 height 12
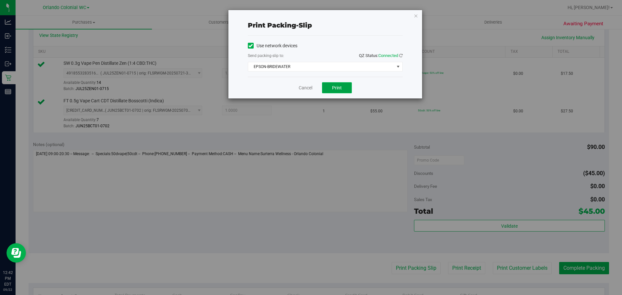
click at [343, 87] on button "Print" at bounding box center [337, 87] width 30 height 11
click at [312, 86] on link "Cancel" at bounding box center [306, 88] width 14 height 7
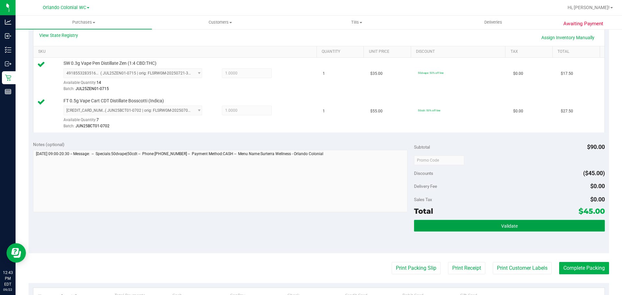
click at [575, 229] on button "Validate" at bounding box center [509, 226] width 191 height 12
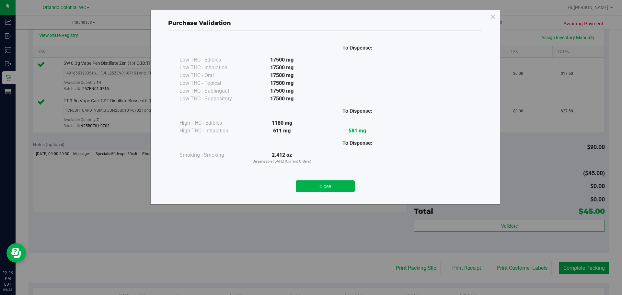
click at [358, 185] on div "Close" at bounding box center [325, 184] width 295 height 16
click at [354, 185] on button "Close" at bounding box center [325, 187] width 59 height 12
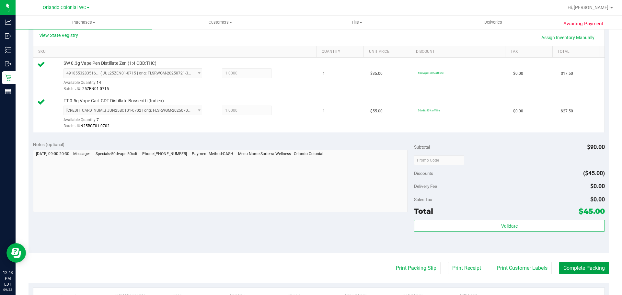
click at [568, 270] on button "Complete Packing" at bounding box center [584, 268] width 50 height 12
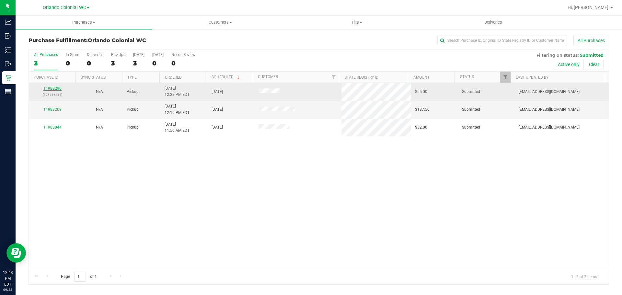
click at [52, 87] on link "11988290" at bounding box center [52, 88] width 18 height 5
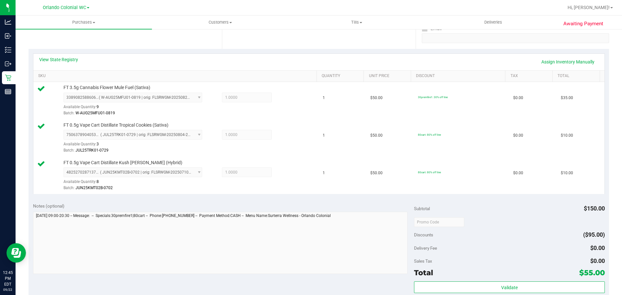
scroll to position [128, 0]
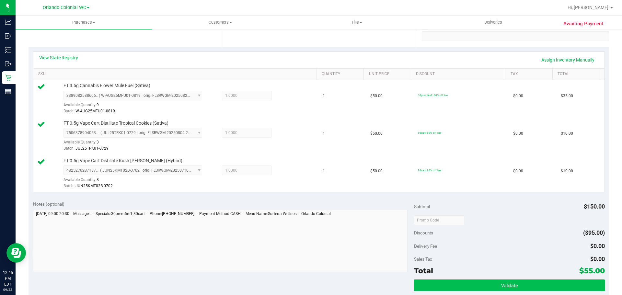
click at [508, 288] on span "Validate" at bounding box center [509, 285] width 17 height 5
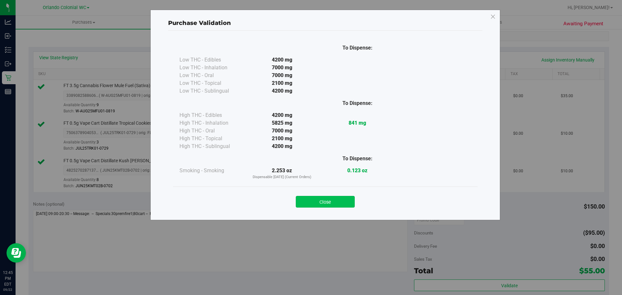
click at [327, 198] on button "Close" at bounding box center [325, 202] width 59 height 12
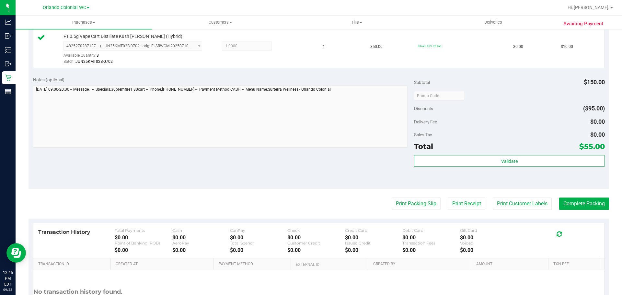
scroll to position [253, 0]
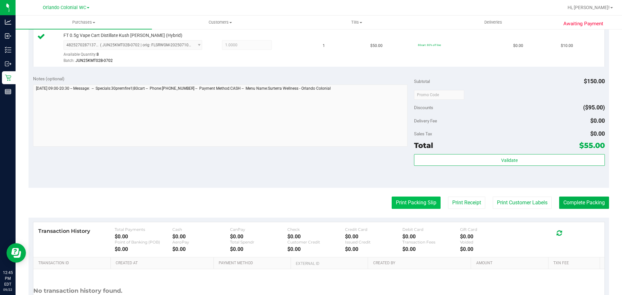
click at [407, 205] on button "Print Packing Slip" at bounding box center [416, 203] width 49 height 12
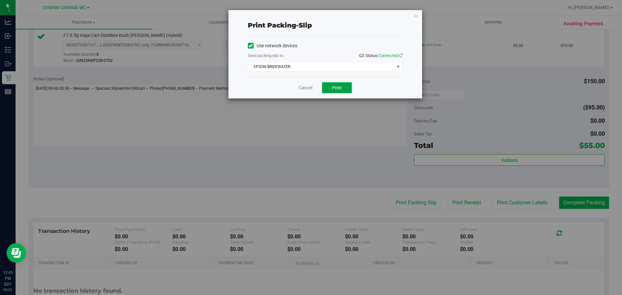
click at [336, 92] on button "Print" at bounding box center [337, 87] width 30 height 11
click at [304, 89] on link "Cancel" at bounding box center [306, 88] width 14 height 7
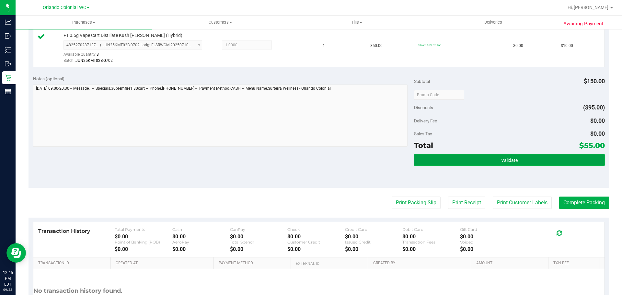
click at [463, 163] on button "Validate" at bounding box center [509, 160] width 191 height 12
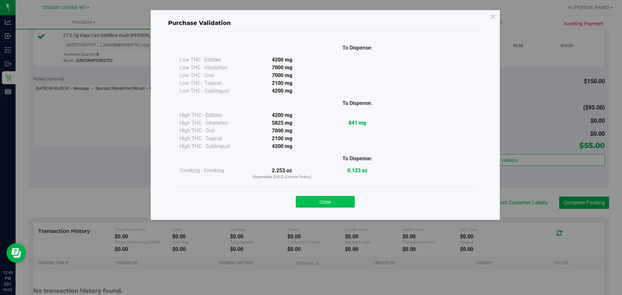
click at [318, 198] on button "Close" at bounding box center [325, 202] width 59 height 12
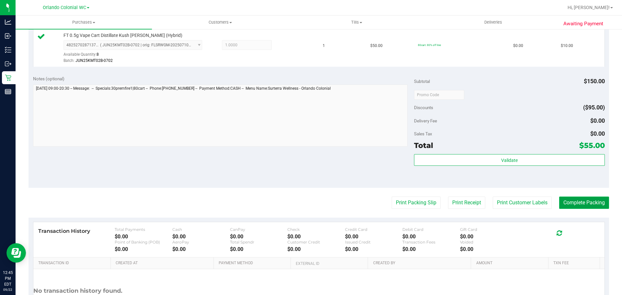
click at [574, 209] on button "Complete Packing" at bounding box center [584, 203] width 50 height 12
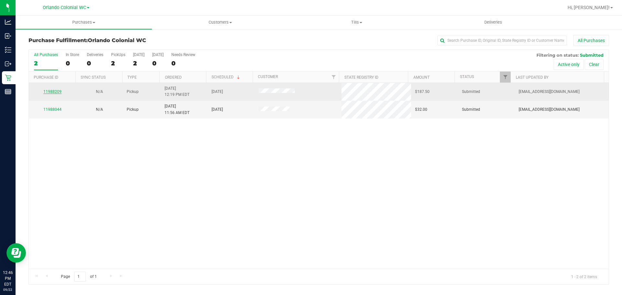
click at [59, 90] on link "11988209" at bounding box center [52, 91] width 18 height 5
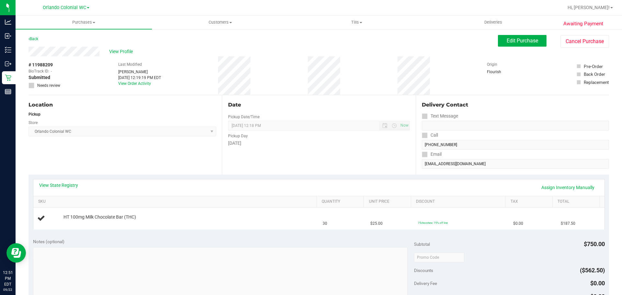
click at [107, 172] on div "Location Pickup Store [GEOGRAPHIC_DATA] Colonial WC Select Store [PERSON_NAME][…" at bounding box center [125, 134] width 193 height 79
click at [72, 182] on link "View State Registry" at bounding box center [58, 185] width 39 height 6
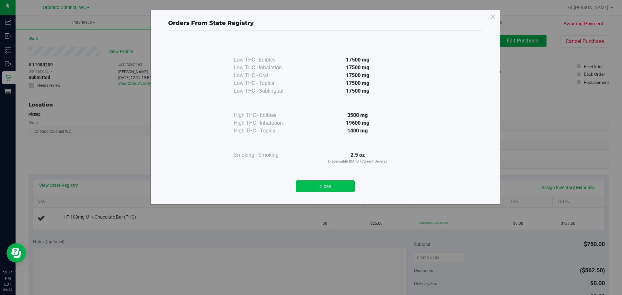
click at [318, 187] on button "Close" at bounding box center [325, 187] width 59 height 12
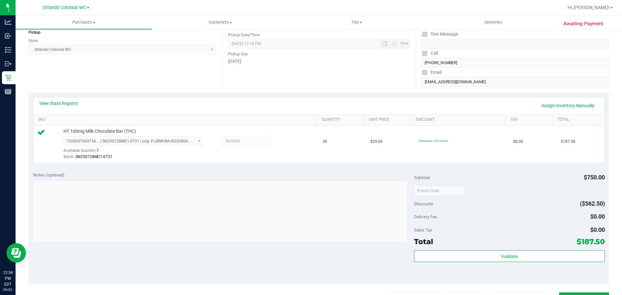
scroll to position [88, 0]
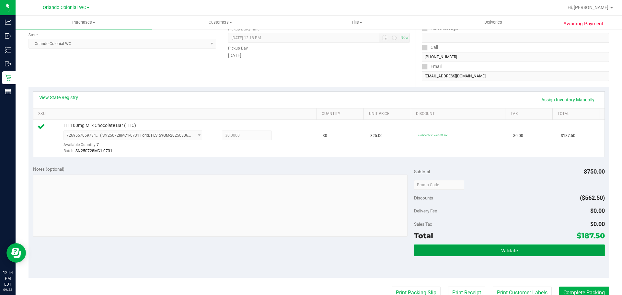
click at [505, 249] on span "Validate" at bounding box center [509, 250] width 17 height 5
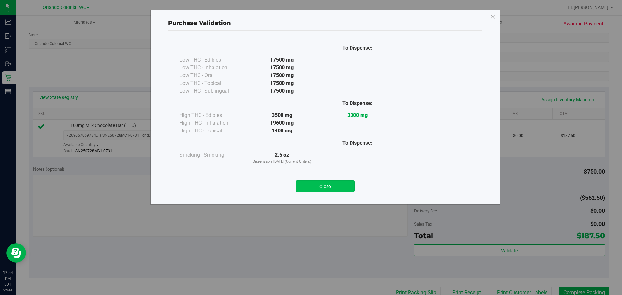
click at [325, 186] on button "Close" at bounding box center [325, 187] width 59 height 12
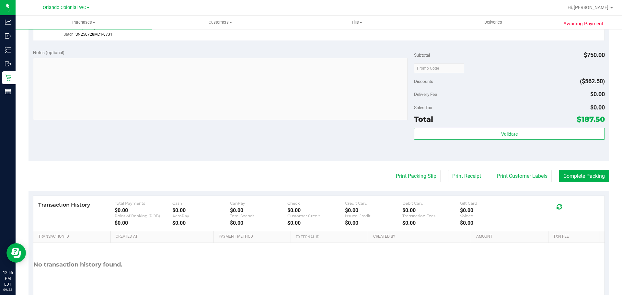
scroll to position [235, 0]
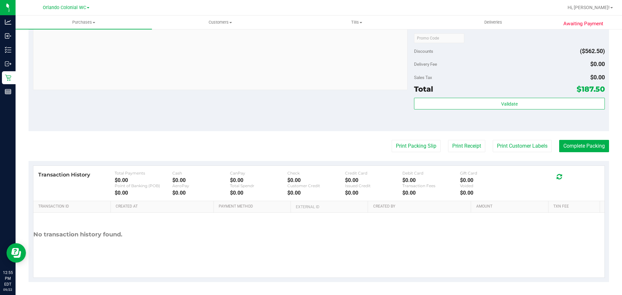
click at [455, 92] on div "Total $187.50" at bounding box center [509, 89] width 191 height 12
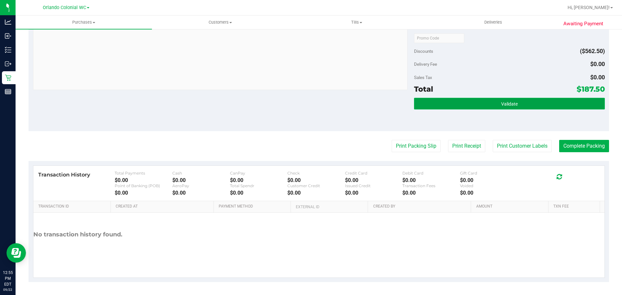
click at [458, 105] on button "Validate" at bounding box center [509, 104] width 191 height 12
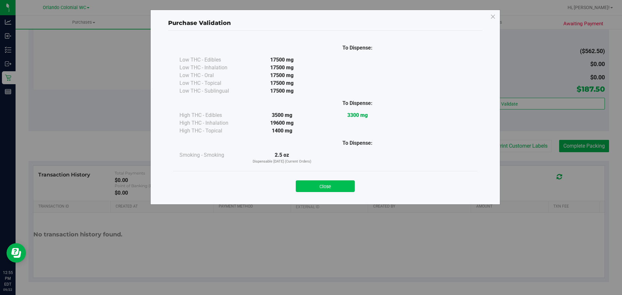
click at [348, 184] on button "Close" at bounding box center [325, 187] width 59 height 12
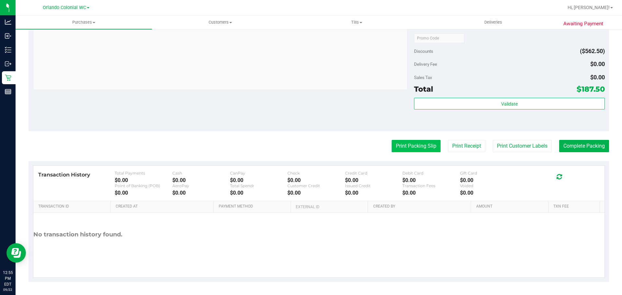
drag, startPoint x: 382, startPoint y: 149, endPoint x: 395, endPoint y: 147, distance: 13.2
click at [382, 149] on div "Print Packing Slip Print Receipt Print Customer Labels Complete Packing" at bounding box center [319, 146] width 581 height 12
click at [395, 147] on button "Print Packing Slip" at bounding box center [416, 146] width 49 height 12
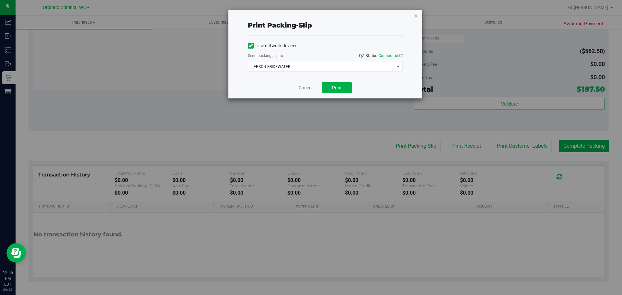
click at [334, 95] on div "Cancel Print" at bounding box center [325, 88] width 155 height 22
click at [334, 92] on button "Print" at bounding box center [337, 87] width 30 height 11
click at [299, 86] on link "Cancel" at bounding box center [306, 88] width 14 height 7
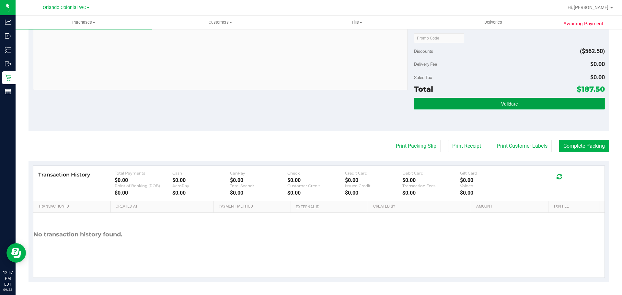
click at [520, 104] on button "Validate" at bounding box center [509, 104] width 191 height 12
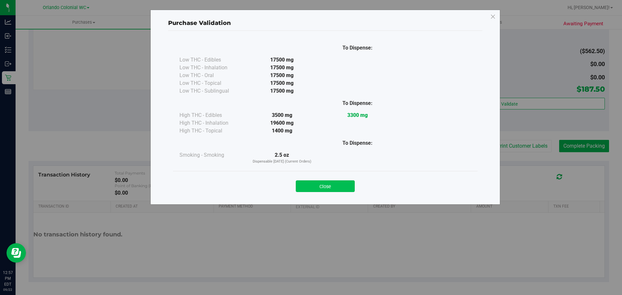
click at [347, 186] on button "Close" at bounding box center [325, 187] width 59 height 12
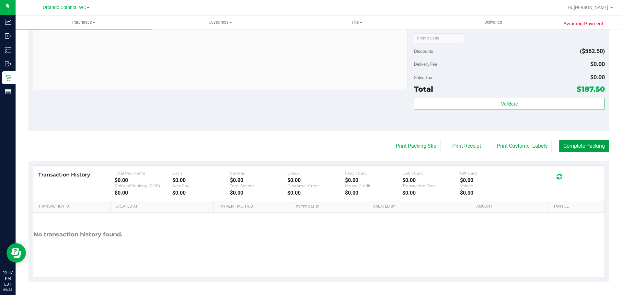
click at [572, 144] on button "Complete Packing" at bounding box center [584, 146] width 50 height 12
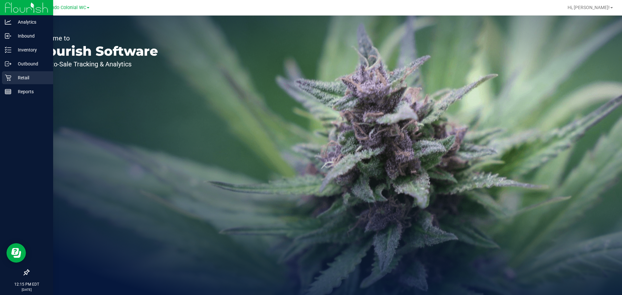
click at [18, 77] on p "Retail" at bounding box center [30, 78] width 39 height 8
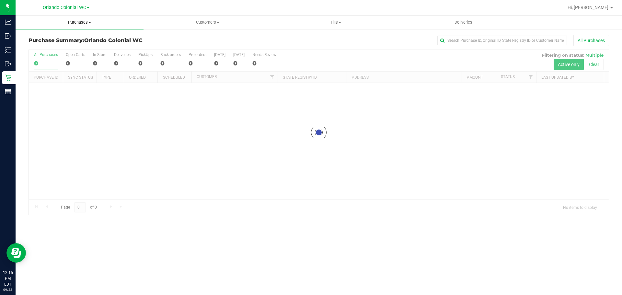
click at [86, 22] on span "Purchases" at bounding box center [80, 22] width 128 height 6
click at [65, 48] on li "Fulfillment" at bounding box center [80, 47] width 128 height 8
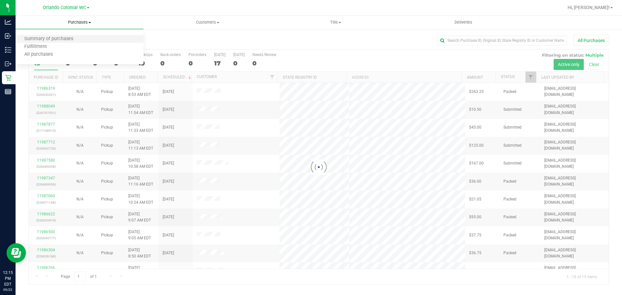
click at [45, 42] on li "Summary of purchases" at bounding box center [80, 39] width 128 height 8
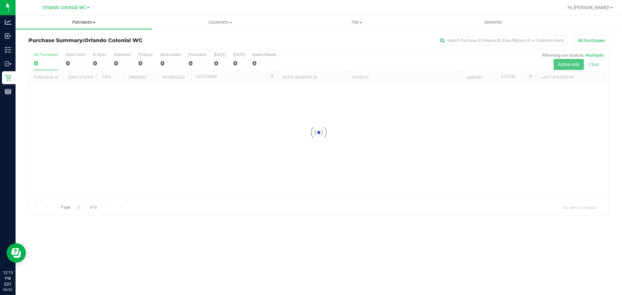
click at [75, 21] on span "Purchases" at bounding box center [84, 22] width 136 height 6
click at [52, 46] on span "Fulfillment" at bounding box center [36, 47] width 40 height 6
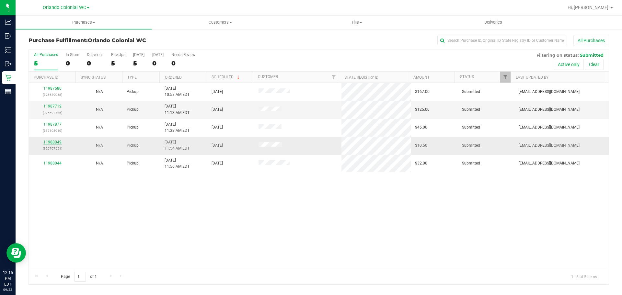
click at [56, 140] on link "11988049" at bounding box center [52, 142] width 18 height 5
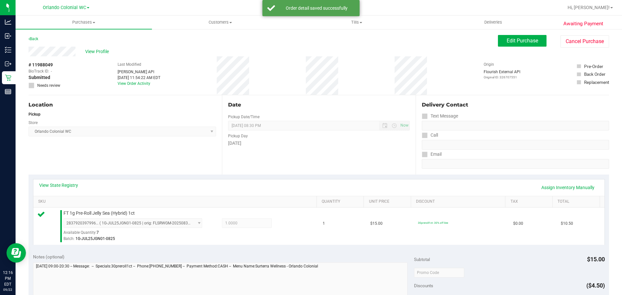
scroll to position [80, 0]
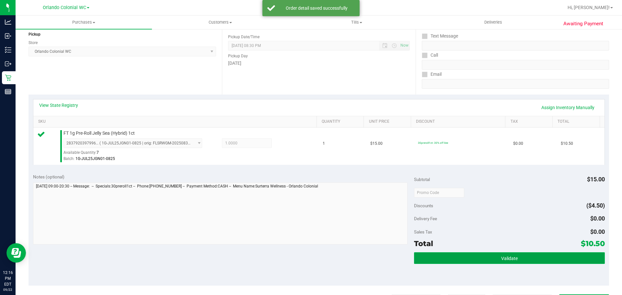
click at [483, 257] on button "Validate" at bounding box center [509, 258] width 191 height 12
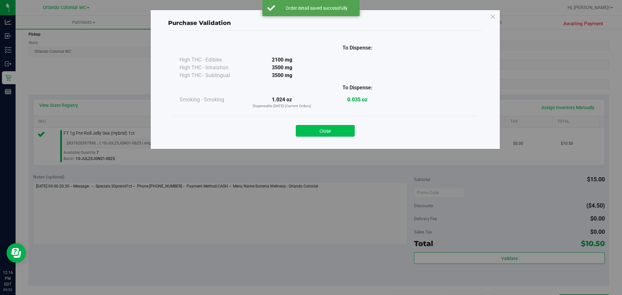
click at [336, 134] on button "Close" at bounding box center [325, 131] width 59 height 12
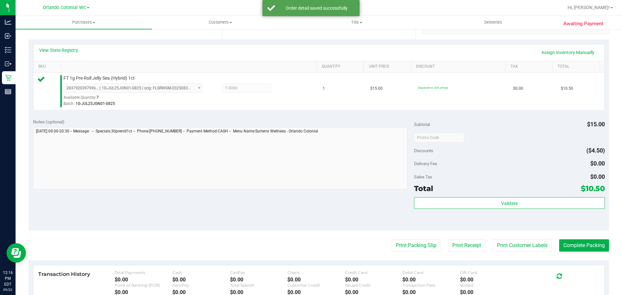
scroll to position [154, 0]
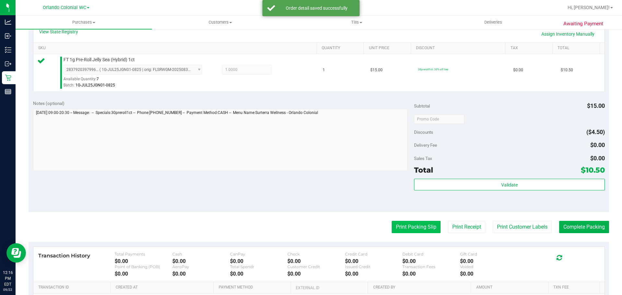
click at [419, 229] on button "Print Packing Slip" at bounding box center [416, 227] width 49 height 12
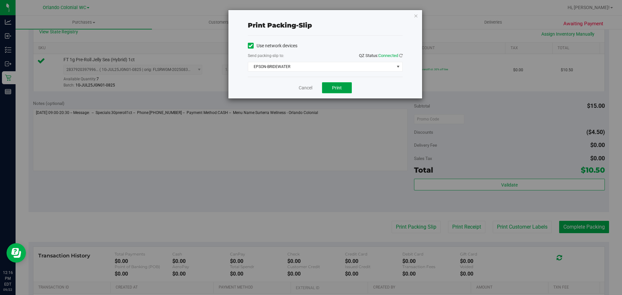
click at [338, 88] on span "Print" at bounding box center [337, 87] width 10 height 5
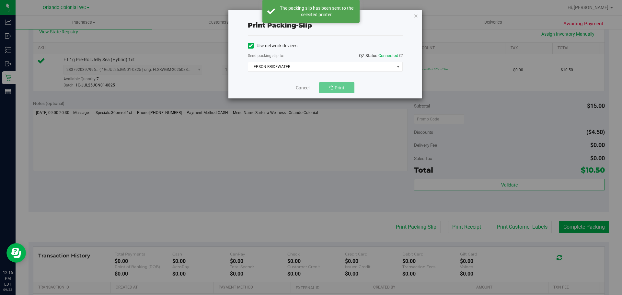
click at [303, 89] on link "Cancel" at bounding box center [303, 88] width 14 height 7
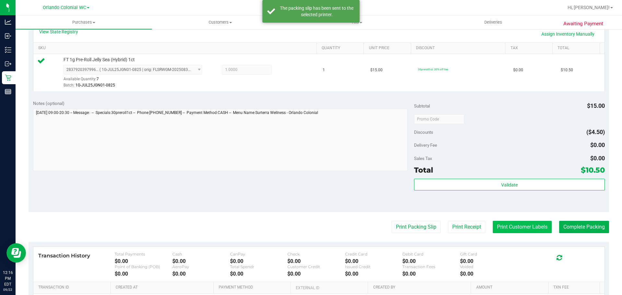
click at [504, 228] on button "Print Customer Labels" at bounding box center [522, 227] width 59 height 12
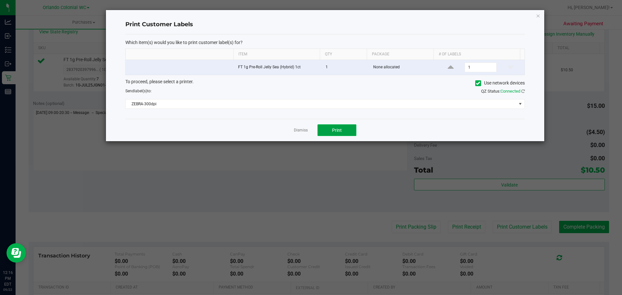
click at [351, 128] on button "Print" at bounding box center [337, 130] width 39 height 12
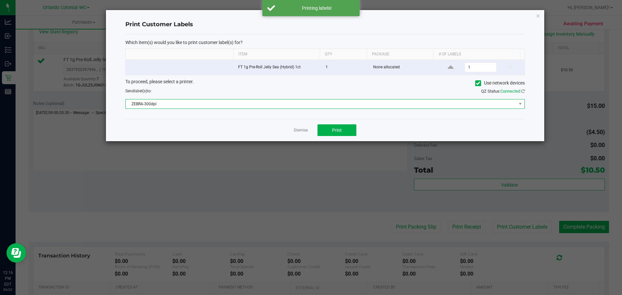
click at [299, 105] on span "ZEBRA-300dpi" at bounding box center [321, 104] width 391 height 9
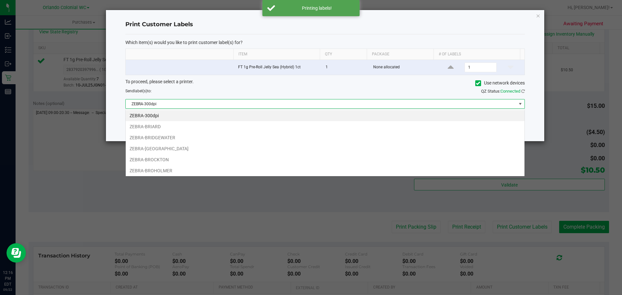
scroll to position [10, 399]
click at [189, 136] on li "ZEBRA-BRIDGEWATER" at bounding box center [325, 137] width 399 height 11
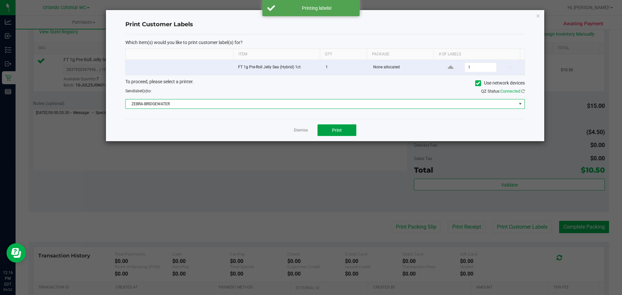
click at [338, 131] on span "Print" at bounding box center [337, 130] width 10 height 5
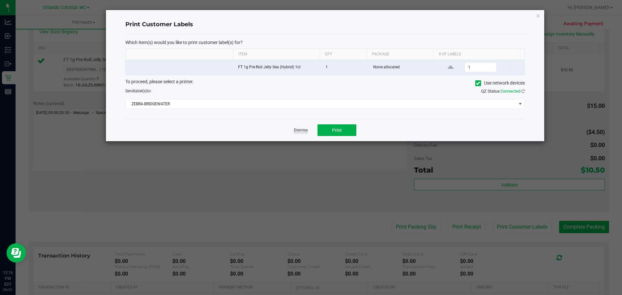
click at [305, 132] on link "Dismiss" at bounding box center [301, 131] width 14 height 6
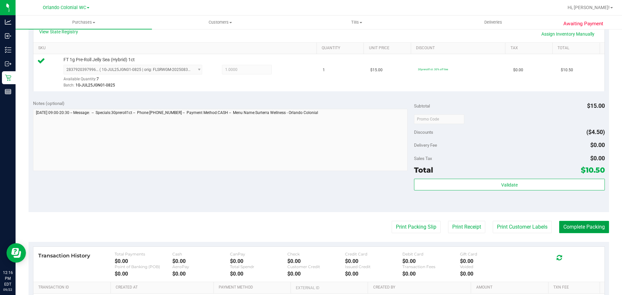
click at [587, 232] on button "Complete Packing" at bounding box center [584, 227] width 50 height 12
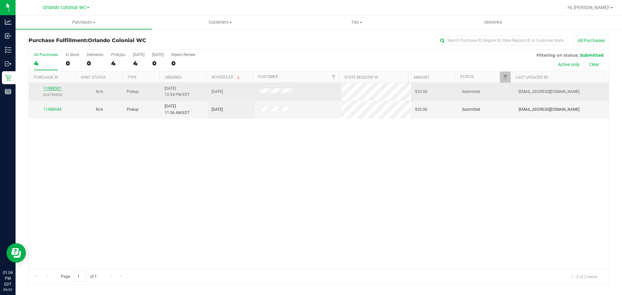
click at [48, 90] on link "11988501" at bounding box center [52, 88] width 18 height 5
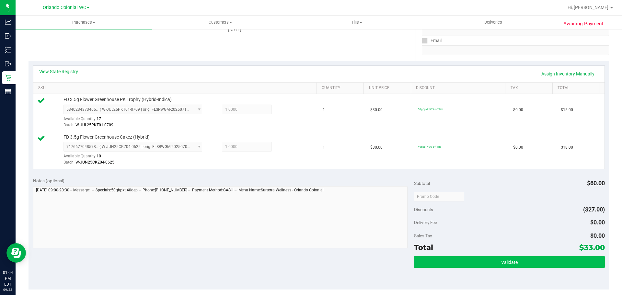
scroll to position [130, 0]
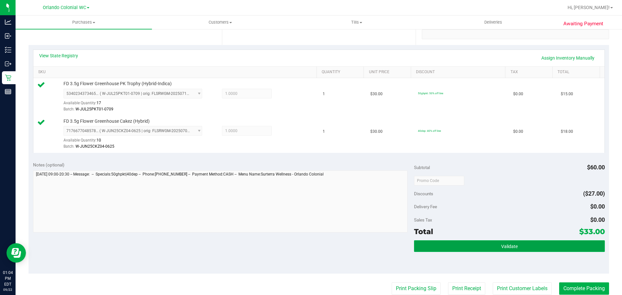
click at [454, 246] on button "Validate" at bounding box center [509, 246] width 191 height 12
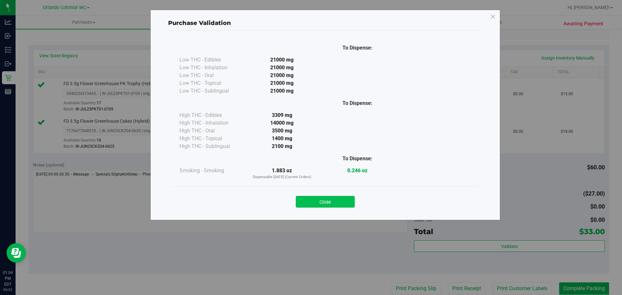
click at [329, 201] on button "Close" at bounding box center [325, 202] width 59 height 12
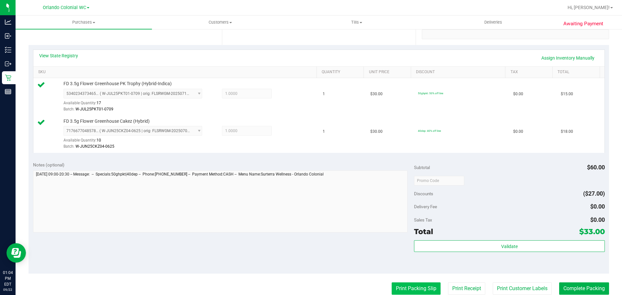
click at [413, 292] on button "Print Packing Slip" at bounding box center [416, 289] width 49 height 12
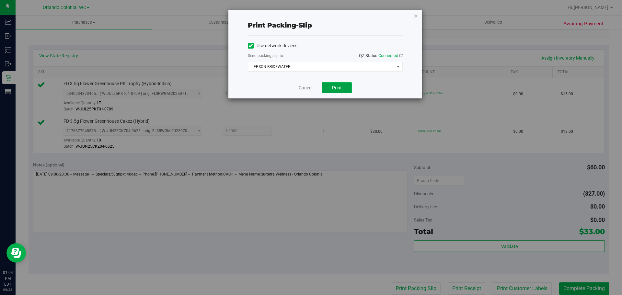
click at [329, 88] on button "Print" at bounding box center [337, 87] width 30 height 11
click at [303, 90] on link "Cancel" at bounding box center [306, 88] width 14 height 7
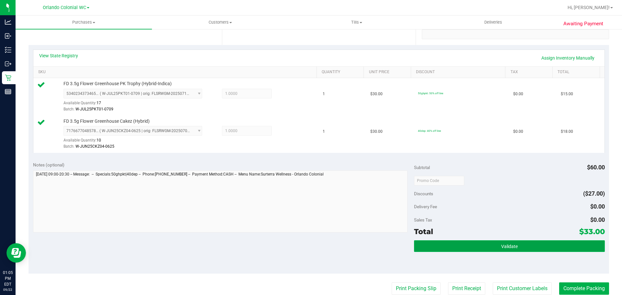
click at [464, 247] on button "Validate" at bounding box center [509, 246] width 191 height 12
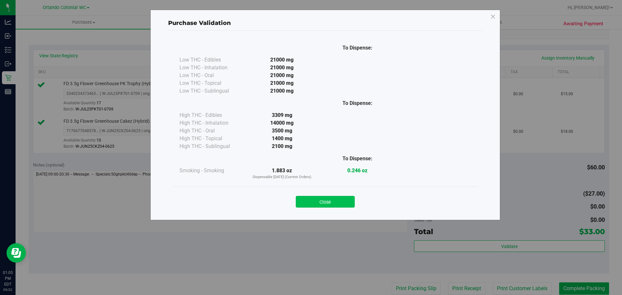
click at [336, 205] on button "Close" at bounding box center [325, 202] width 59 height 12
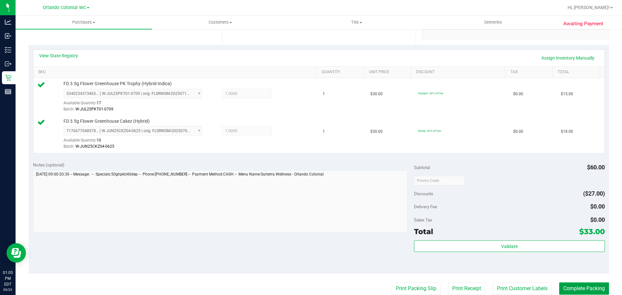
click at [580, 289] on button "Complete Packing" at bounding box center [584, 289] width 50 height 12
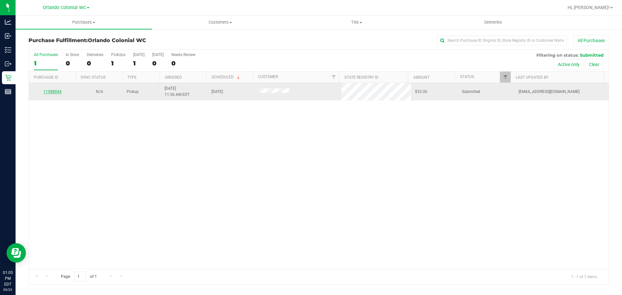
click at [58, 91] on link "11988044" at bounding box center [52, 91] width 18 height 5
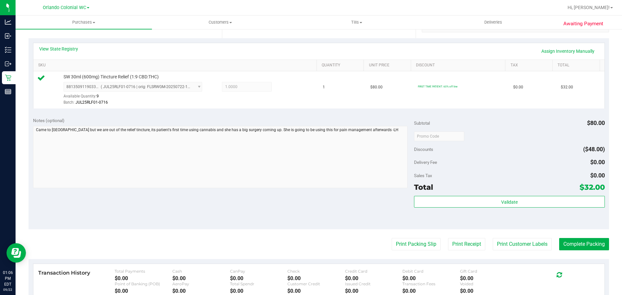
scroll to position [143, 0]
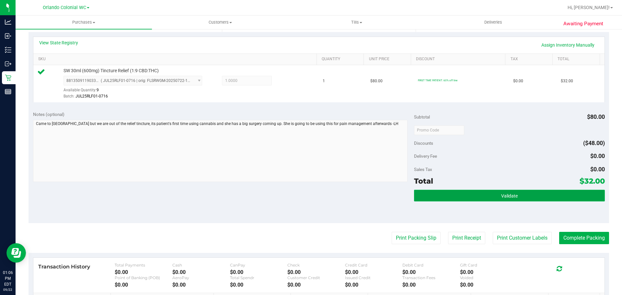
click at [539, 193] on button "Validate" at bounding box center [509, 196] width 191 height 12
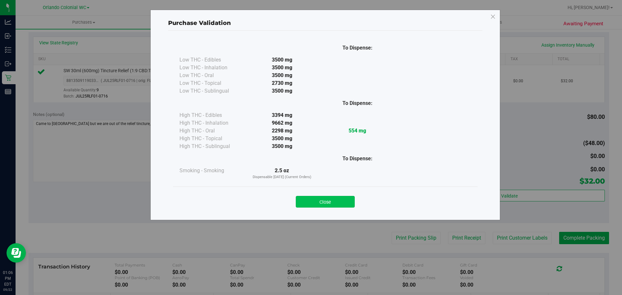
click at [343, 200] on button "Close" at bounding box center [325, 202] width 59 height 12
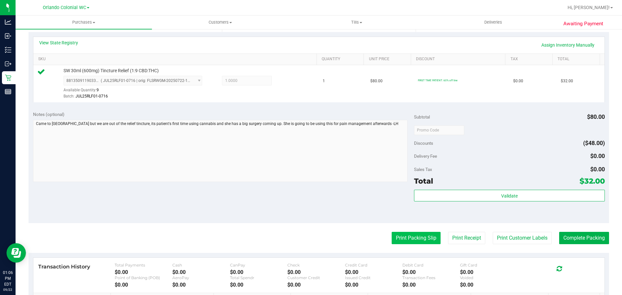
click at [402, 235] on button "Print Packing Slip" at bounding box center [416, 238] width 49 height 12
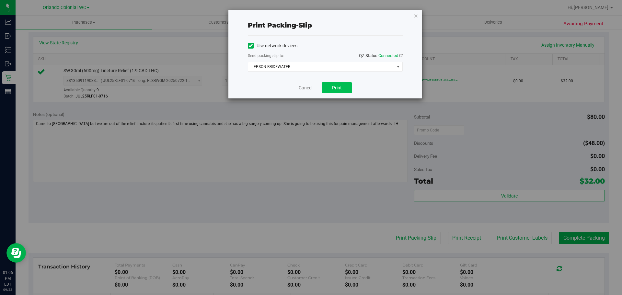
click at [342, 87] on span "Print" at bounding box center [337, 87] width 10 height 5
click at [303, 86] on link "Cancel" at bounding box center [306, 88] width 14 height 7
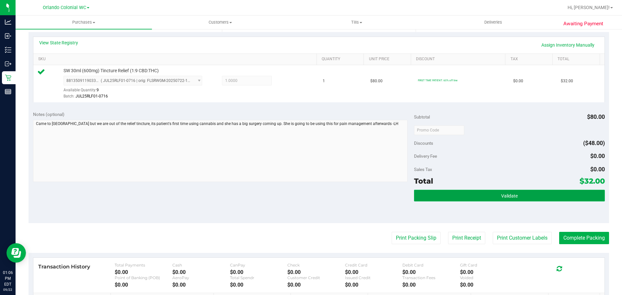
click at [472, 192] on button "Validate" at bounding box center [509, 196] width 191 height 12
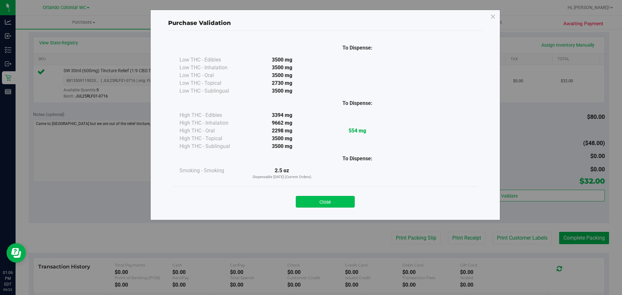
click at [345, 199] on button "Close" at bounding box center [325, 202] width 59 height 12
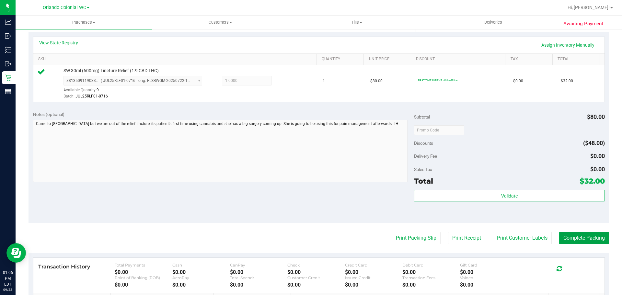
click at [585, 239] on button "Complete Packing" at bounding box center [584, 238] width 50 height 12
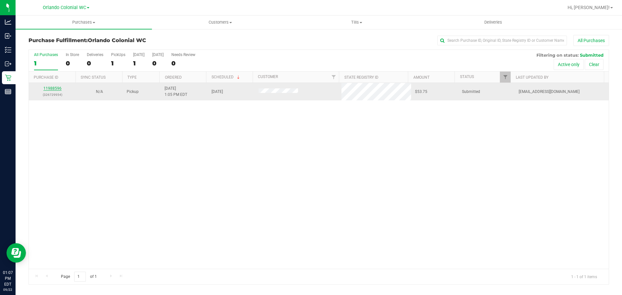
click at [56, 88] on link "11988596" at bounding box center [52, 88] width 18 height 5
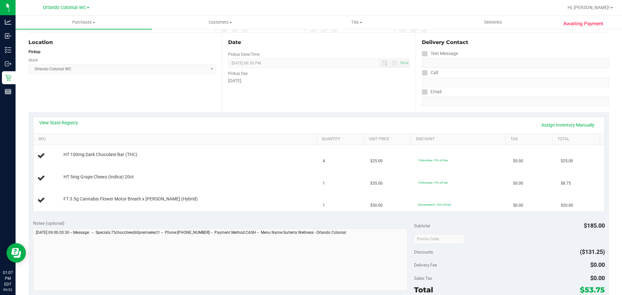
scroll to position [162, 0]
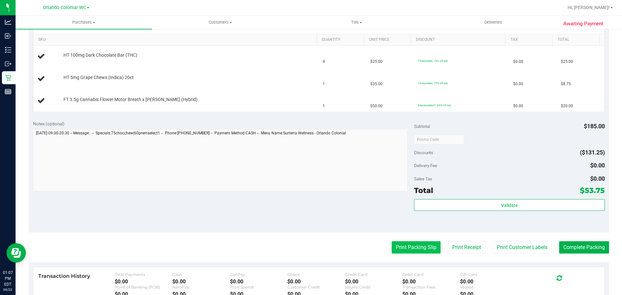
click at [414, 248] on button "Print Packing Slip" at bounding box center [416, 247] width 49 height 12
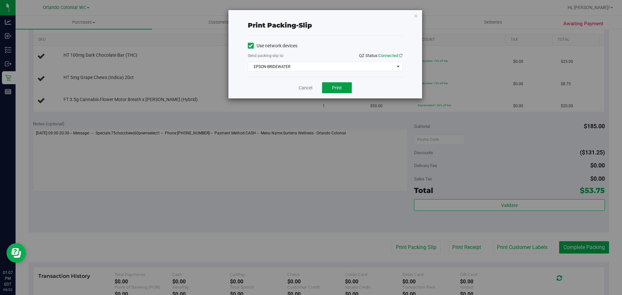
click at [343, 88] on button "Print" at bounding box center [337, 87] width 30 height 11
click at [288, 93] on div "Cancel Print" at bounding box center [325, 88] width 155 height 22
click at [296, 90] on div "Cancel Print" at bounding box center [325, 88] width 155 height 22
click at [301, 88] on link "Cancel" at bounding box center [306, 88] width 14 height 7
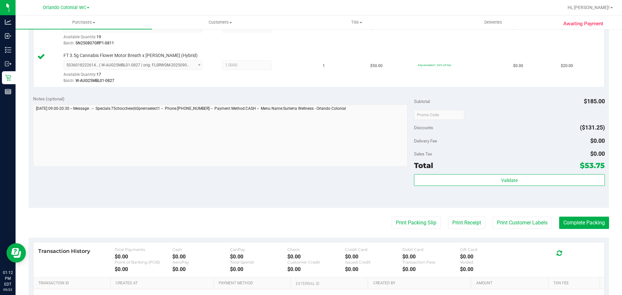
scroll to position [310, 0]
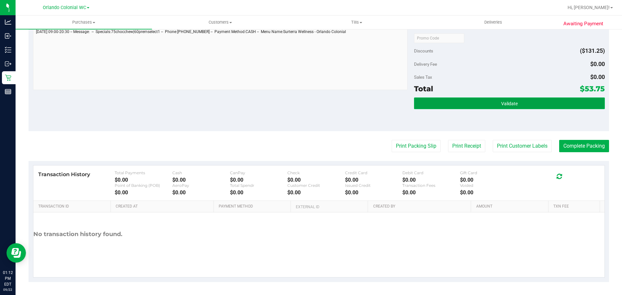
click at [509, 104] on span "Validate" at bounding box center [509, 103] width 17 height 5
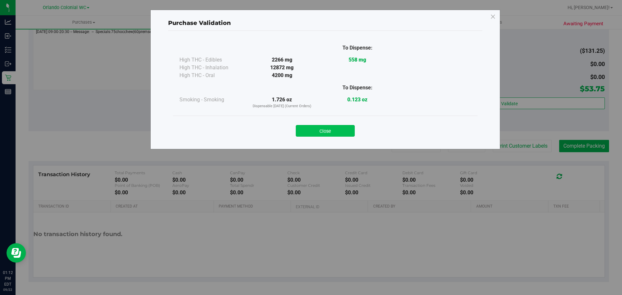
click at [334, 133] on button "Close" at bounding box center [325, 131] width 59 height 12
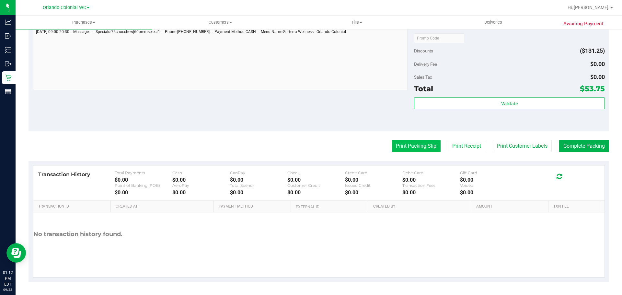
click at [416, 145] on button "Print Packing Slip" at bounding box center [416, 146] width 49 height 12
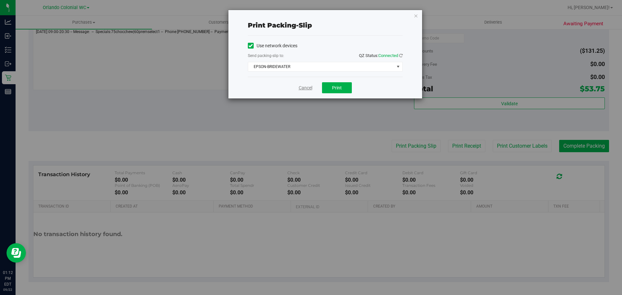
click at [311, 87] on link "Cancel" at bounding box center [306, 88] width 14 height 7
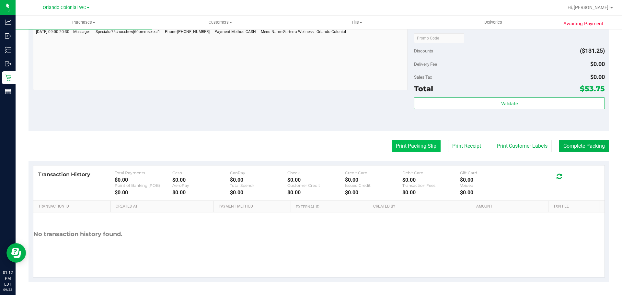
click at [406, 146] on button "Print Packing Slip" at bounding box center [416, 146] width 49 height 12
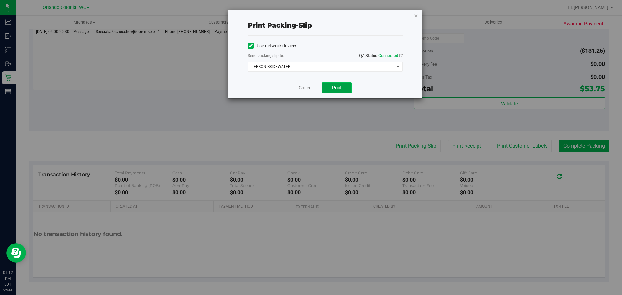
click at [342, 85] on button "Print" at bounding box center [337, 87] width 30 height 11
click at [303, 89] on link "Cancel" at bounding box center [306, 88] width 14 height 7
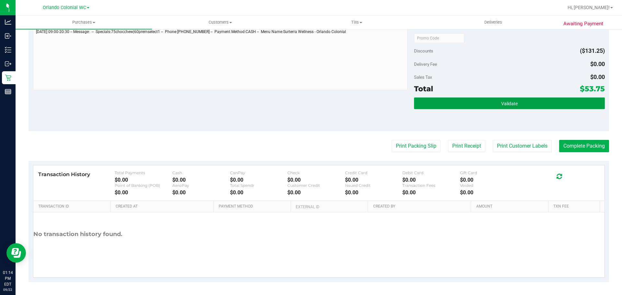
click at [459, 99] on button "Validate" at bounding box center [509, 104] width 191 height 12
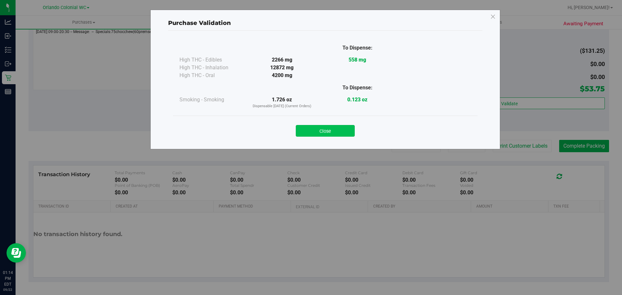
click at [320, 135] on button "Close" at bounding box center [325, 131] width 59 height 12
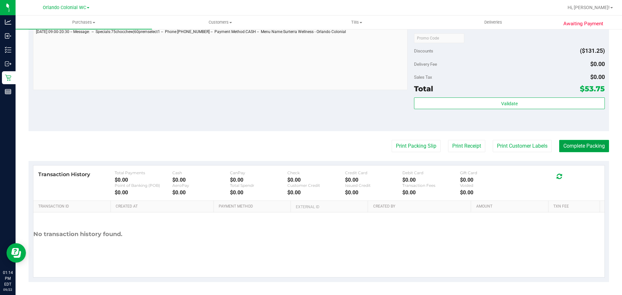
click at [569, 145] on button "Complete Packing" at bounding box center [584, 146] width 50 height 12
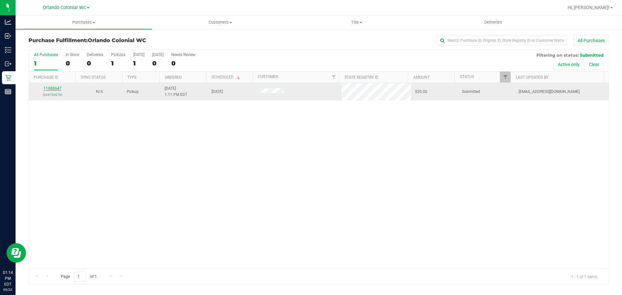
click at [51, 88] on link "11988647" at bounding box center [52, 88] width 18 height 5
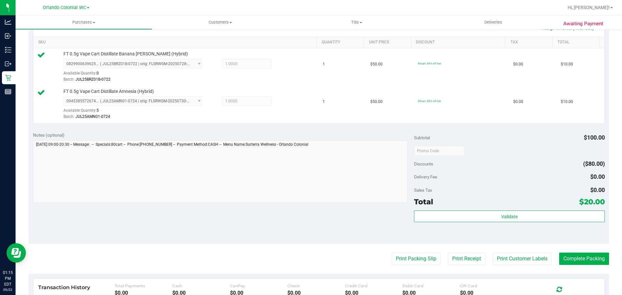
scroll to position [165, 0]
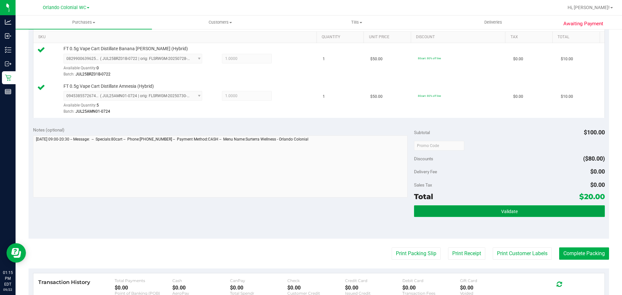
click at [509, 213] on span "Validate" at bounding box center [509, 211] width 17 height 5
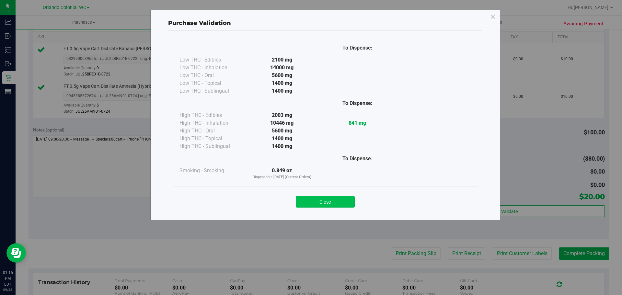
click at [343, 207] on button "Close" at bounding box center [325, 202] width 59 height 12
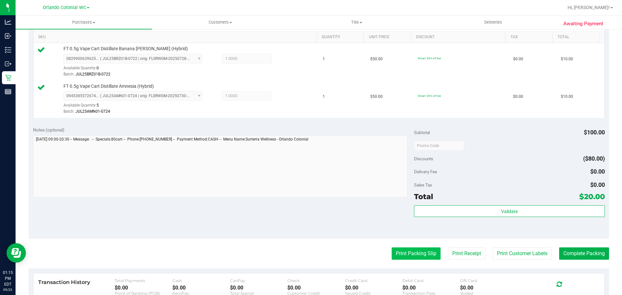
click at [414, 259] on button "Print Packing Slip" at bounding box center [416, 254] width 49 height 12
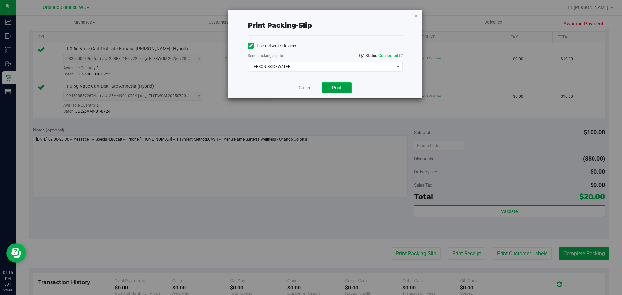
click at [337, 88] on span "Print" at bounding box center [337, 87] width 10 height 5
click at [303, 85] on link "Cancel" at bounding box center [306, 88] width 14 height 7
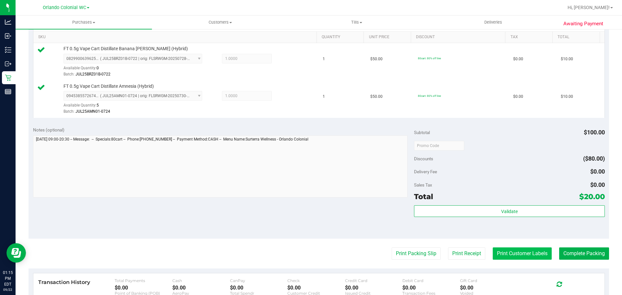
click at [524, 253] on button "Print Customer Labels" at bounding box center [522, 254] width 59 height 12
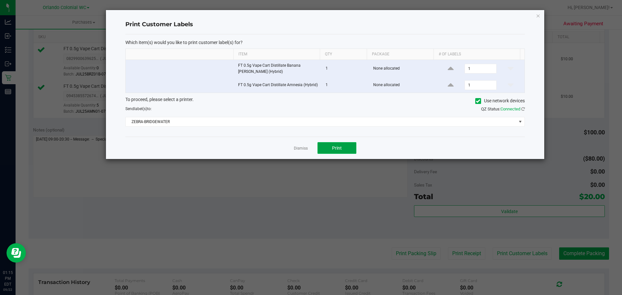
click at [338, 144] on button "Print" at bounding box center [337, 148] width 39 height 12
click at [318, 149] on button "Print" at bounding box center [337, 148] width 39 height 12
click at [302, 147] on link "Dismiss" at bounding box center [301, 149] width 14 height 6
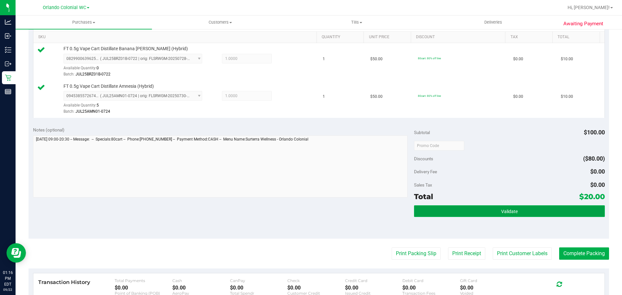
click at [495, 212] on button "Validate" at bounding box center [509, 211] width 191 height 12
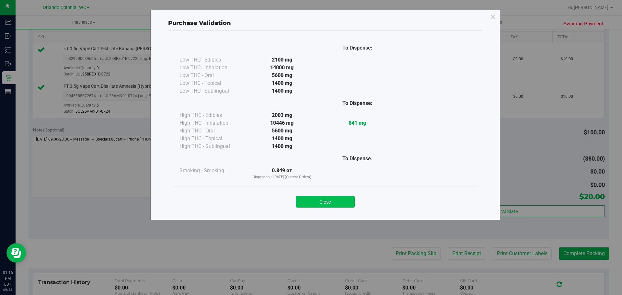
click at [350, 205] on button "Close" at bounding box center [325, 202] width 59 height 12
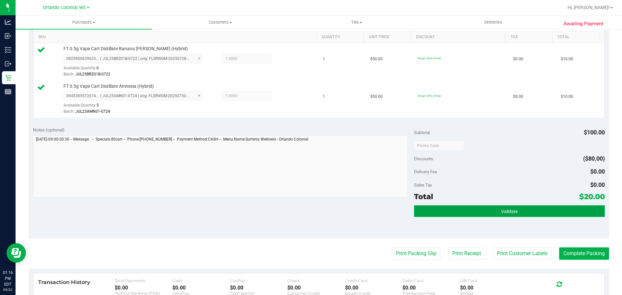
click at [503, 213] on span "Validate" at bounding box center [509, 211] width 17 height 5
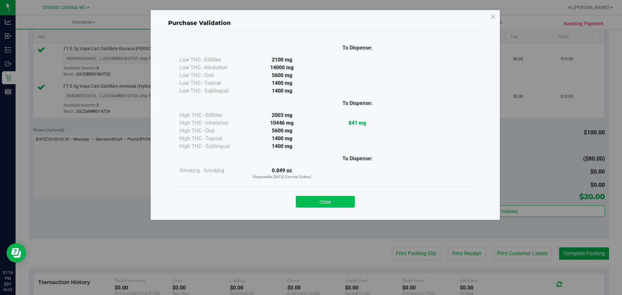
click at [339, 205] on button "Close" at bounding box center [325, 202] width 59 height 12
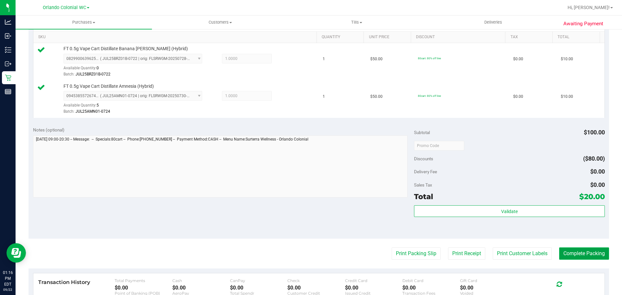
click at [587, 258] on button "Complete Packing" at bounding box center [584, 254] width 50 height 12
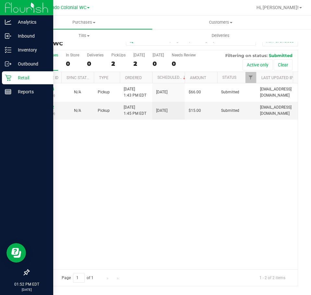
click at [10, 83] on div "Retail" at bounding box center [27, 77] width 51 height 13
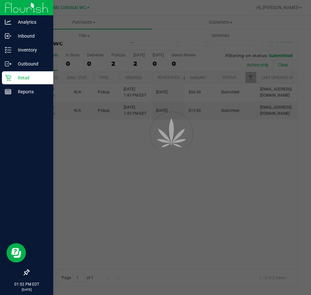
click at [10, 83] on div "Retail" at bounding box center [27, 77] width 51 height 13
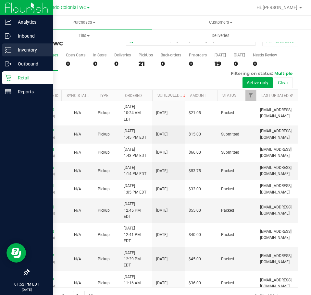
click at [21, 53] on p "Inventory" at bounding box center [30, 50] width 39 height 8
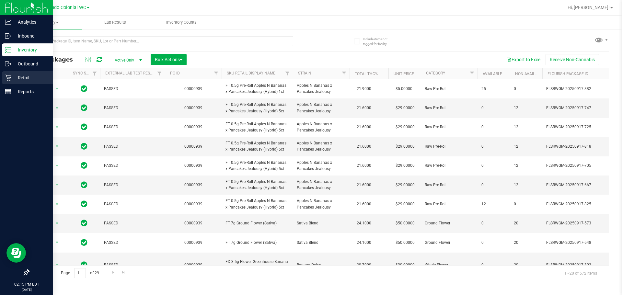
click at [12, 77] on p "Retail" at bounding box center [30, 78] width 39 height 8
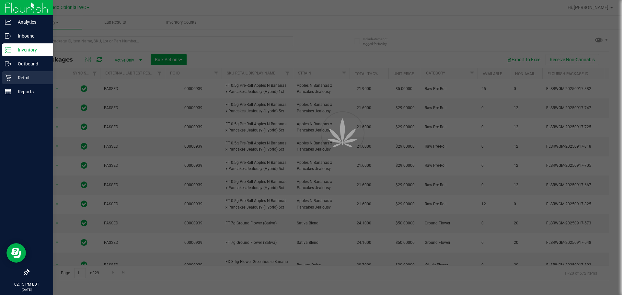
click at [12, 77] on p "Retail" at bounding box center [30, 78] width 39 height 8
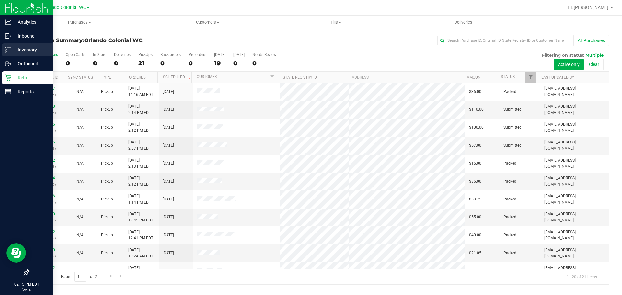
click at [13, 50] on p "Inventory" at bounding box center [30, 50] width 39 height 8
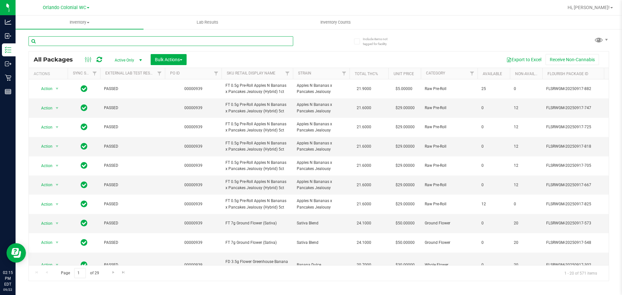
click at [118, 42] on input "text" at bounding box center [161, 41] width 265 height 10
paste input "FT 3.5g Cannabis Flower Hash Burger (Indica)"
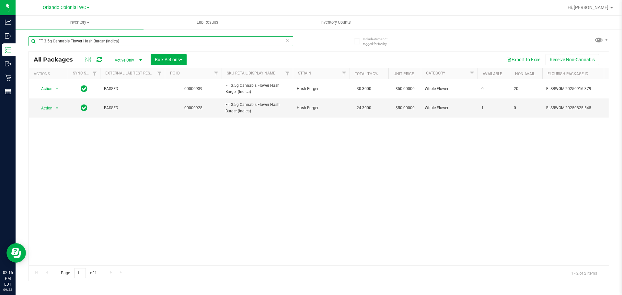
type input "FT 3.5g Cannabis Flower Hash Burger (Indica)"
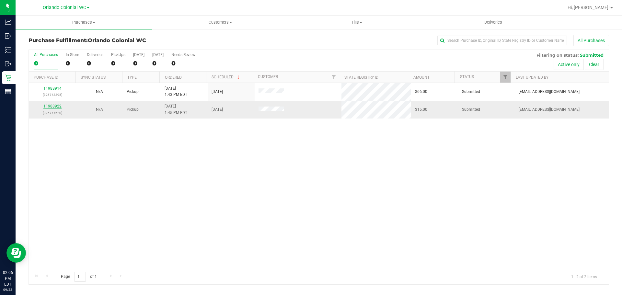
click at [55, 106] on link "11988922" at bounding box center [52, 106] width 18 height 5
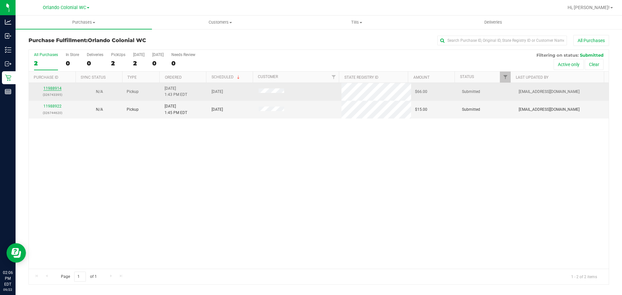
click at [53, 87] on link "11988914" at bounding box center [52, 88] width 18 height 5
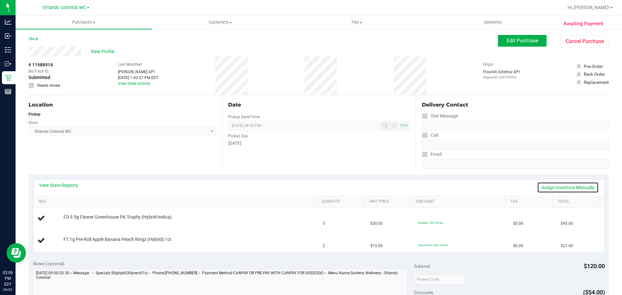
click at [310, 189] on link "Assign Inventory Manually" at bounding box center [568, 187] width 62 height 11
click at [65, 222] on link "Add Package" at bounding box center [75, 221] width 23 height 5
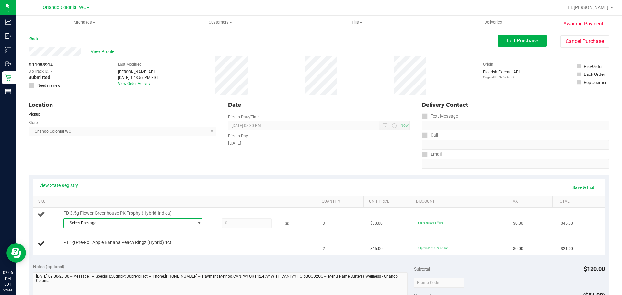
click at [190, 221] on span "Select Package" at bounding box center [129, 223] width 130 height 9
click at [247, 227] on span at bounding box center [247, 223] width 50 height 10
click at [310, 186] on link "Save & Exit" at bounding box center [584, 187] width 30 height 11
click at [310, 36] on button "Edit Purchase" at bounding box center [522, 41] width 49 height 12
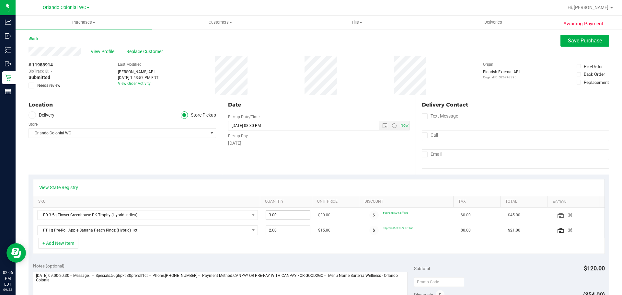
click at [299, 215] on span "3.00 3" at bounding box center [288, 215] width 45 height 10
type input "4"
type input "4.00"
click at [310, 176] on div "View State Registry SKU Quantity Unit Price Discount Tax Total Action FD 3.5g F…" at bounding box center [319, 217] width 581 height 84
click at [310, 38] on span "Save Purchase" at bounding box center [585, 41] width 34 height 6
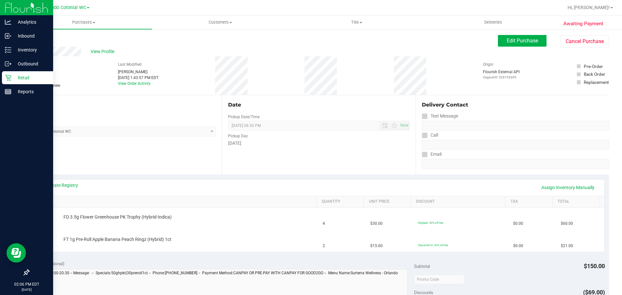
click at [4, 83] on div "Retail" at bounding box center [27, 77] width 51 height 13
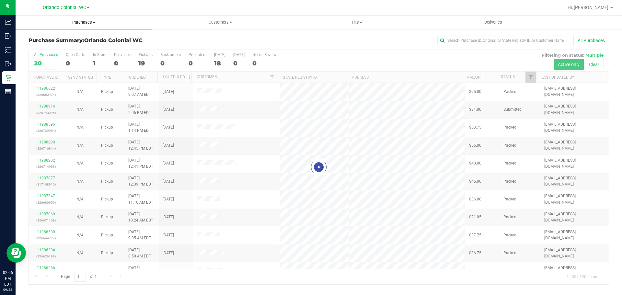
click at [82, 22] on span "Purchases" at bounding box center [84, 22] width 136 height 6
click at [74, 47] on li "Fulfillment" at bounding box center [84, 47] width 136 height 8
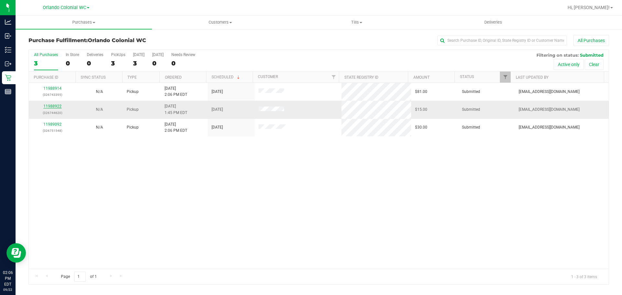
click at [55, 107] on link "11988922" at bounding box center [52, 106] width 18 height 5
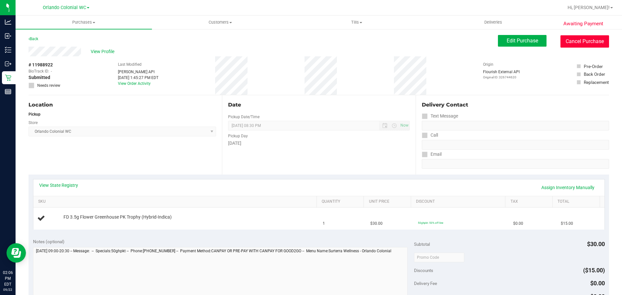
click at [310, 38] on button "Cancel Purchase" at bounding box center [585, 41] width 49 height 12
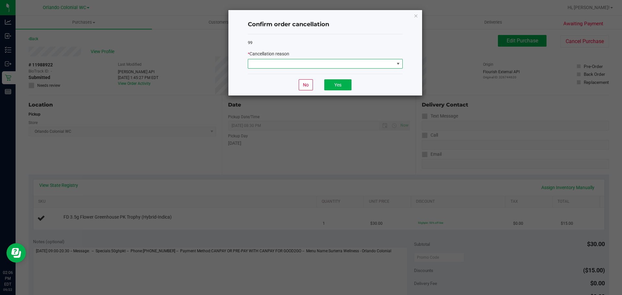
click at [301, 64] on span at bounding box center [321, 63] width 146 height 9
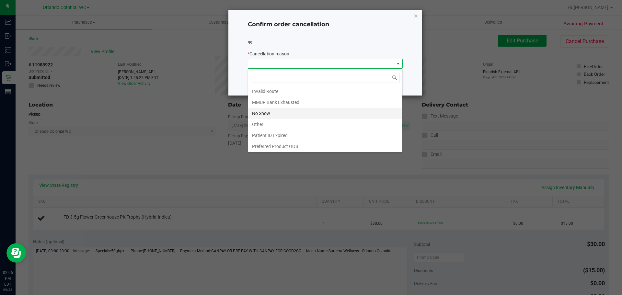
scroll to position [34, 0]
click at [263, 124] on li "Other" at bounding box center [325, 123] width 154 height 11
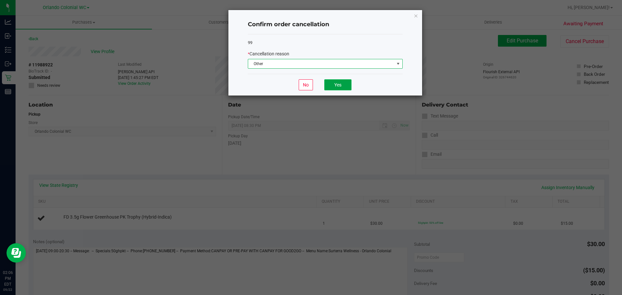
click at [310, 85] on button "Yes" at bounding box center [337, 84] width 27 height 11
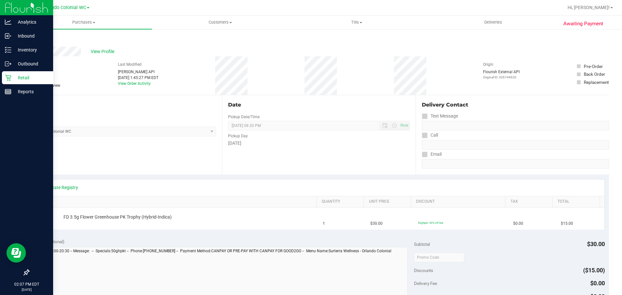
click at [27, 74] on p "Retail" at bounding box center [30, 78] width 39 height 8
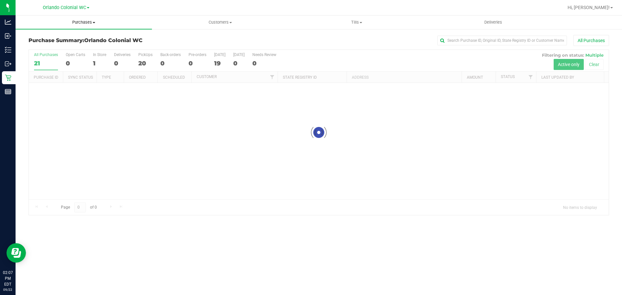
click at [76, 24] on span "Purchases" at bounding box center [84, 22] width 136 height 6
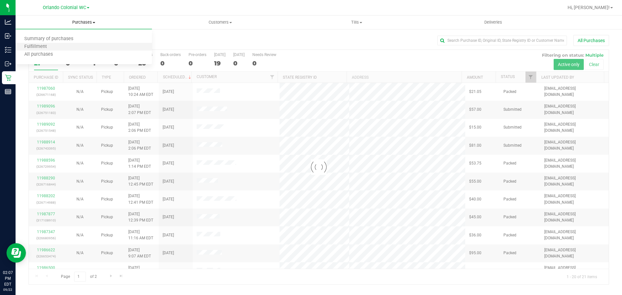
click at [62, 49] on li "Fulfillment" at bounding box center [84, 47] width 136 height 8
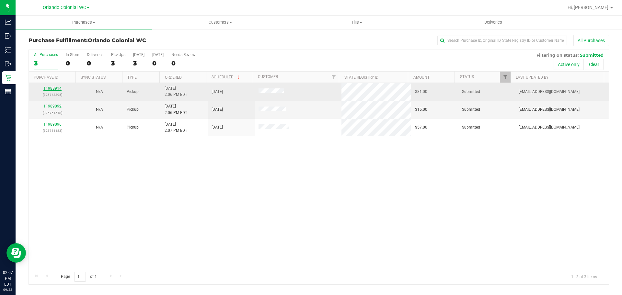
click at [57, 89] on link "11988914" at bounding box center [52, 88] width 18 height 5
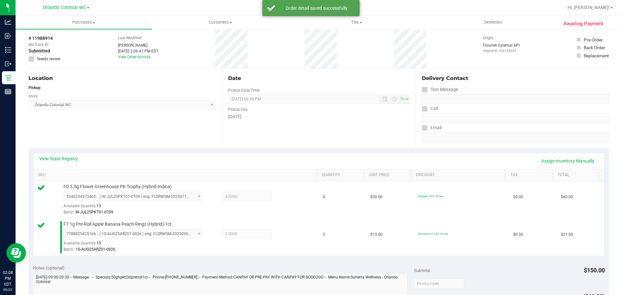
scroll to position [130, 0]
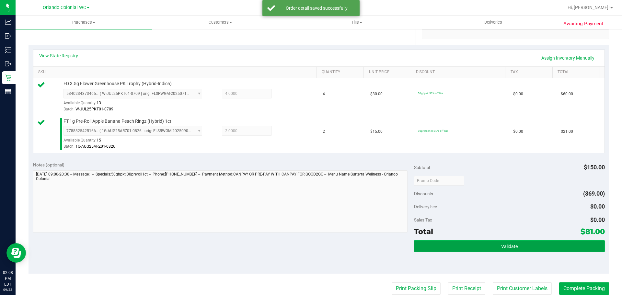
click at [310, 241] on button "Validate" at bounding box center [509, 246] width 191 height 12
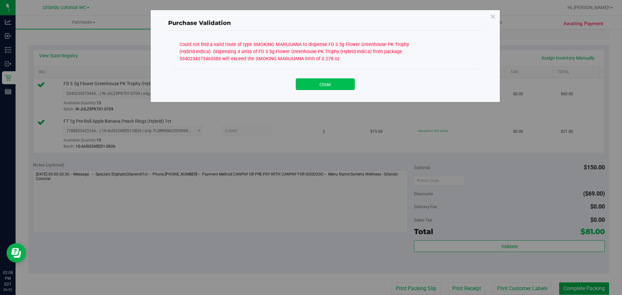
click at [310, 88] on button "Close" at bounding box center [325, 84] width 59 height 12
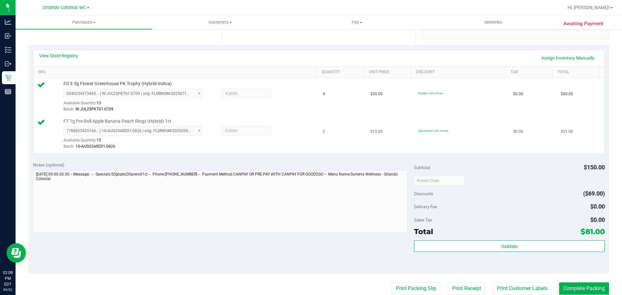
scroll to position [0, 0]
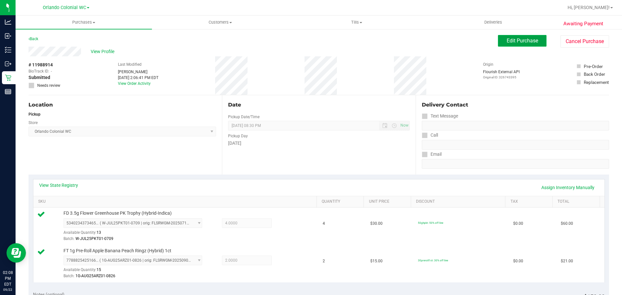
click at [310, 38] on span "Edit Purchase" at bounding box center [522, 41] width 31 height 6
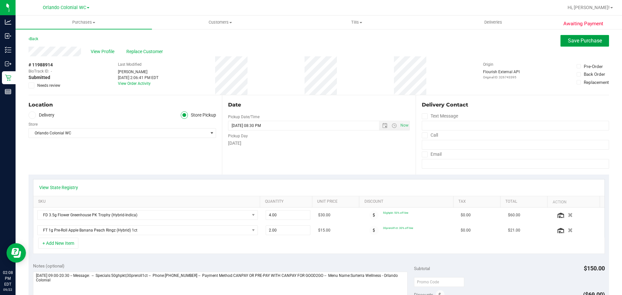
click at [310, 42] on span "Save Purchase" at bounding box center [585, 41] width 34 height 6
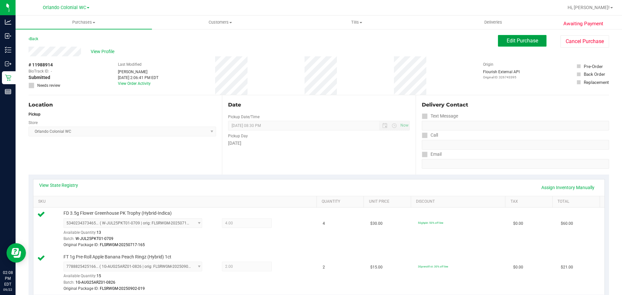
click at [310, 38] on span "Edit Purchase" at bounding box center [522, 41] width 31 height 6
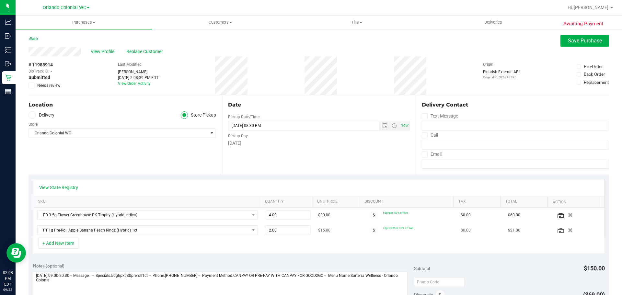
click at [283, 224] on td "2.00 2" at bounding box center [288, 230] width 53 height 15
click at [283, 217] on span "4.00 4" at bounding box center [288, 215] width 45 height 10
type input "4"
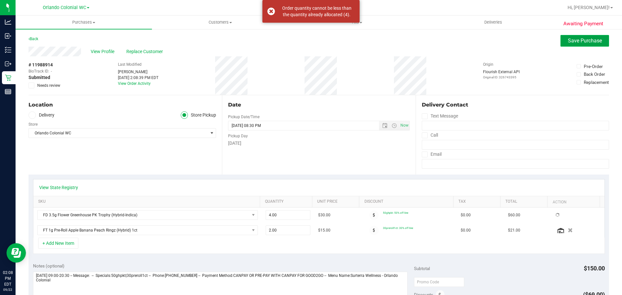
click at [310, 41] on span "Save Purchase" at bounding box center [585, 41] width 34 height 6
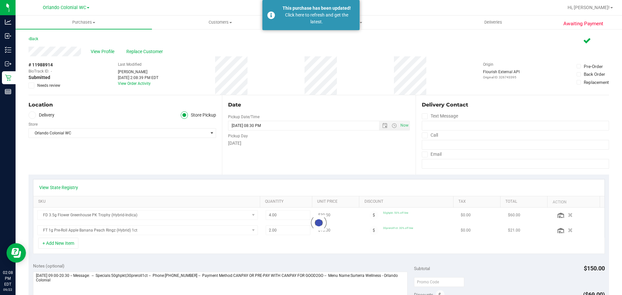
click at [53, 181] on div "View State Registry" at bounding box center [318, 188] width 571 height 17
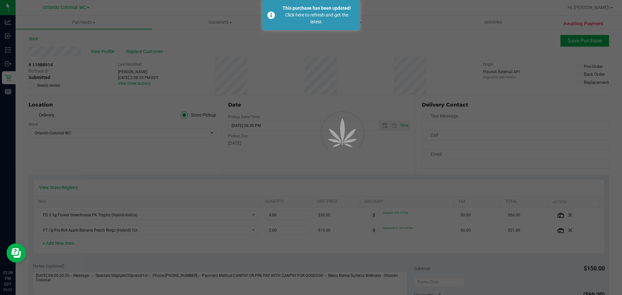
click at [55, 187] on div at bounding box center [311, 147] width 622 height 295
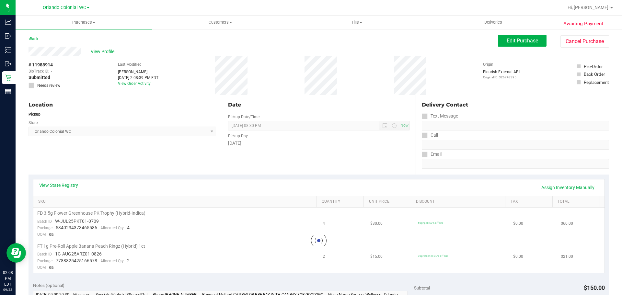
click at [55, 187] on link "View State Registry" at bounding box center [58, 185] width 39 height 6
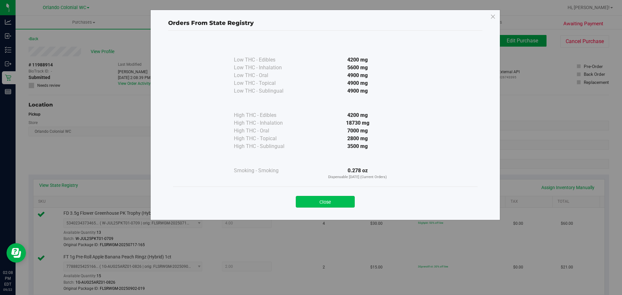
click at [310, 200] on button "Close" at bounding box center [325, 202] width 59 height 12
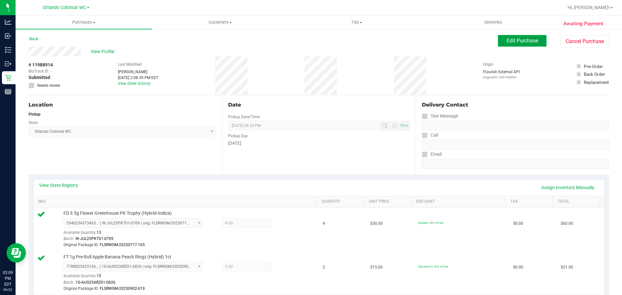
click at [310, 46] on button "Edit Purchase" at bounding box center [522, 41] width 49 height 12
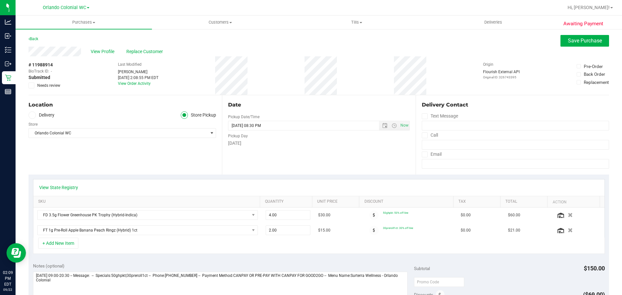
click at [310, 48] on div "View Profile Replace Customer" at bounding box center [319, 52] width 581 height 10
click at [310, 36] on button "Save Purchase" at bounding box center [585, 41] width 49 height 12
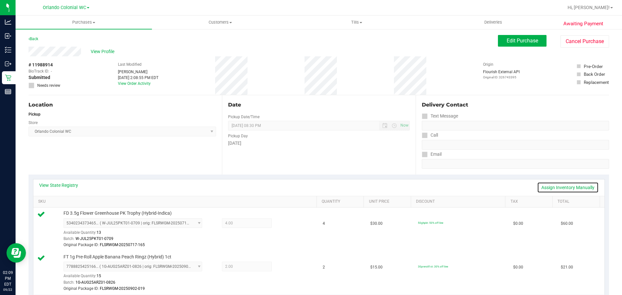
click at [310, 185] on link "Assign Inventory Manually" at bounding box center [568, 187] width 62 height 11
click at [285, 225] on icon at bounding box center [287, 223] width 7 height 7
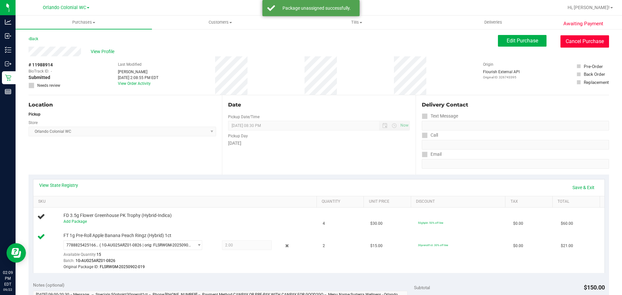
click at [310, 36] on button "Cancel Purchase" at bounding box center [585, 41] width 49 height 12
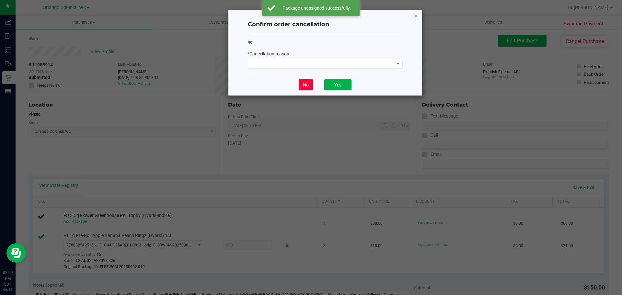
click at [307, 90] on button "No" at bounding box center [306, 84] width 14 height 11
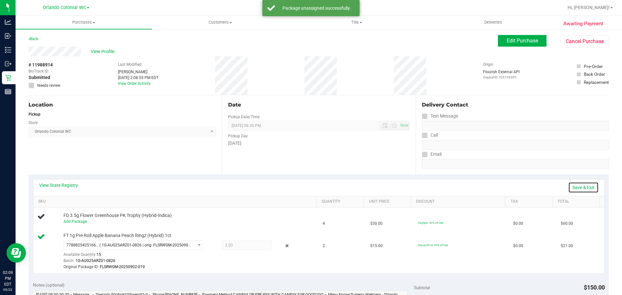
click at [310, 189] on link "Save & Exit" at bounding box center [584, 187] width 30 height 11
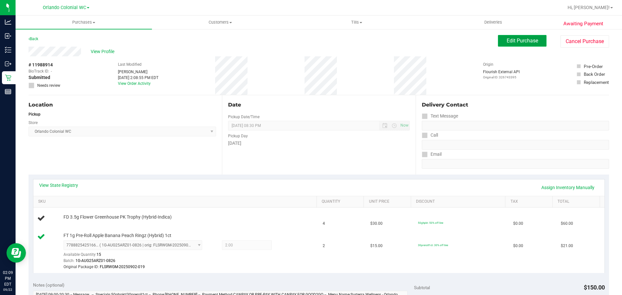
click at [310, 40] on span "Edit Purchase" at bounding box center [522, 41] width 31 height 6
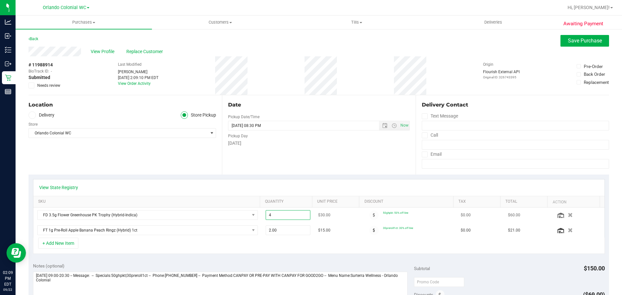
click at [278, 214] on span "4.00 4" at bounding box center [288, 215] width 45 height 10
type input "2"
type input "2.00"
click at [310, 182] on div "View State Registry" at bounding box center [318, 188] width 571 height 17
click at [310, 40] on span "Save Purchase" at bounding box center [585, 41] width 34 height 6
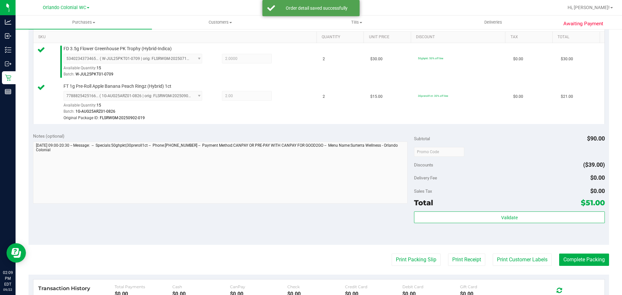
scroll to position [169, 0]
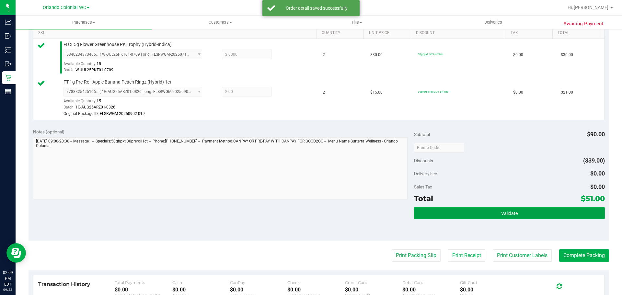
click at [310, 211] on button "Validate" at bounding box center [509, 213] width 191 height 12
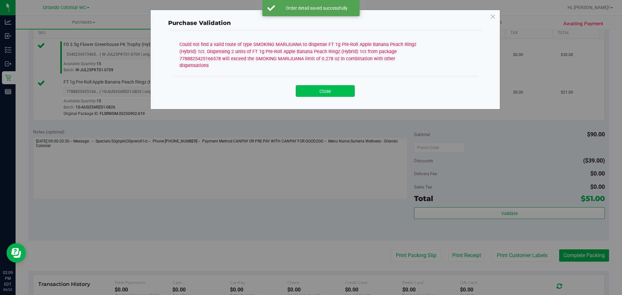
drag, startPoint x: 335, startPoint y: 90, endPoint x: 336, endPoint y: 87, distance: 3.9
click at [310, 89] on div "Close" at bounding box center [325, 89] width 305 height 26
click at [310, 87] on button "Close" at bounding box center [325, 91] width 59 height 12
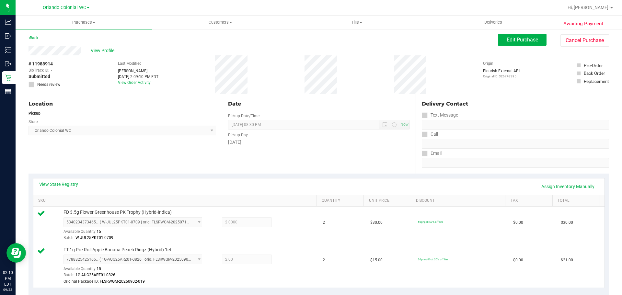
scroll to position [0, 0]
click at [310, 45] on button "Edit Purchase" at bounding box center [522, 41] width 49 height 12
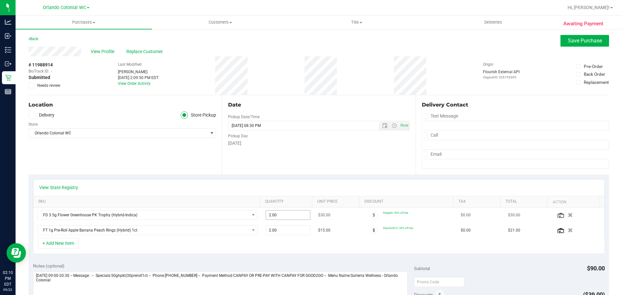
click at [289, 217] on span "2.00 2" at bounding box center [288, 215] width 45 height 10
type input "1"
type input "2.00"
click at [310, 194] on div "View State Registry" at bounding box center [318, 188] width 571 height 17
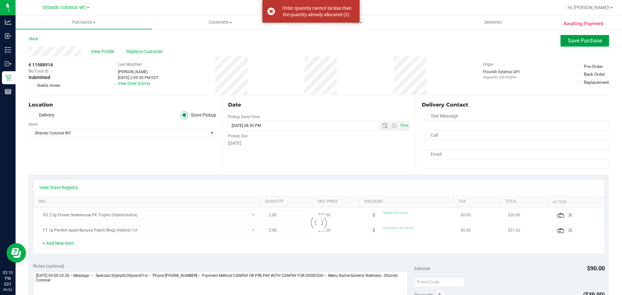
click at [310, 37] on button "Save Purchase" at bounding box center [585, 41] width 49 height 12
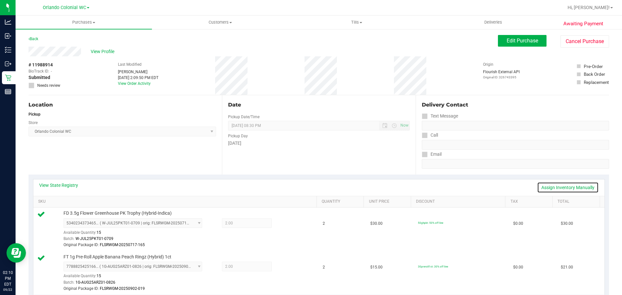
click at [310, 192] on link "Assign Inventory Manually" at bounding box center [568, 187] width 62 height 11
click at [284, 224] on icon at bounding box center [287, 223] width 7 height 7
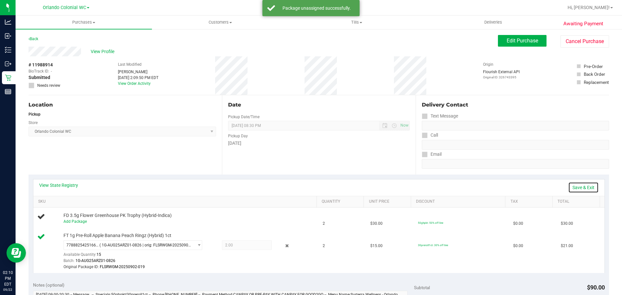
click at [310, 183] on link "Save & Exit" at bounding box center [584, 187] width 30 height 11
click at [310, 42] on span "Edit Purchase" at bounding box center [522, 41] width 31 height 6
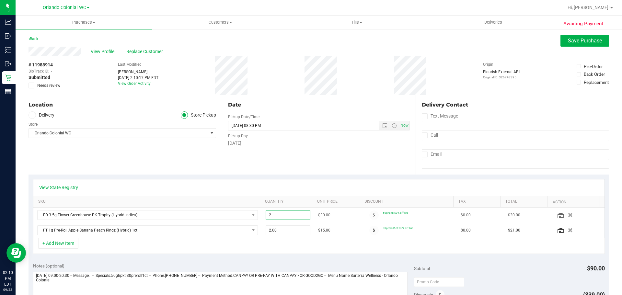
click at [281, 217] on span "2.00 2" at bounding box center [288, 215] width 45 height 10
type input "1"
type input "1.00"
click at [310, 195] on div "View State Registry" at bounding box center [318, 188] width 571 height 17
click at [310, 48] on div "View Profile Replace Customer" at bounding box center [319, 52] width 581 height 10
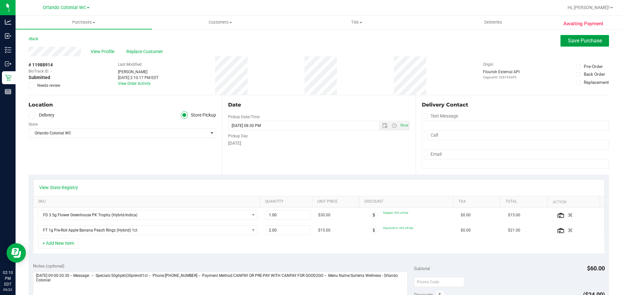
click at [310, 39] on span "Save Purchase" at bounding box center [585, 41] width 34 height 6
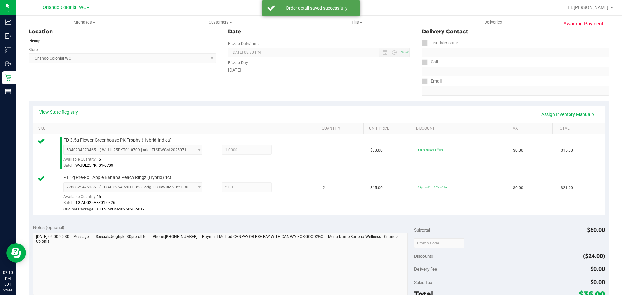
scroll to position [130, 0]
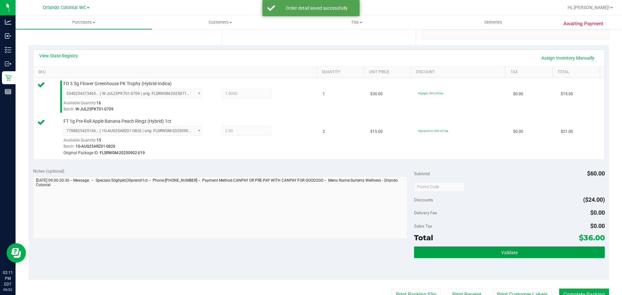
click at [310, 251] on button "Validate" at bounding box center [509, 253] width 191 height 12
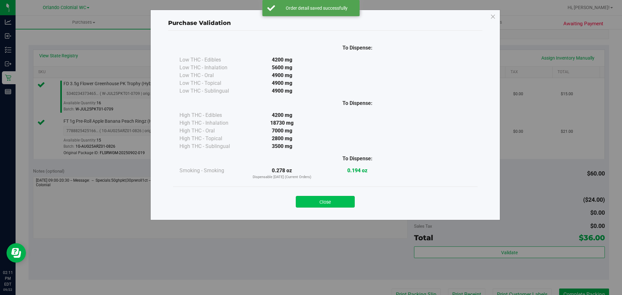
click at [310, 202] on button "Close" at bounding box center [325, 202] width 59 height 12
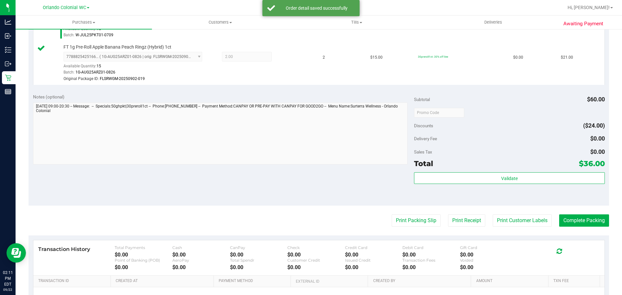
scroll to position [278, 0]
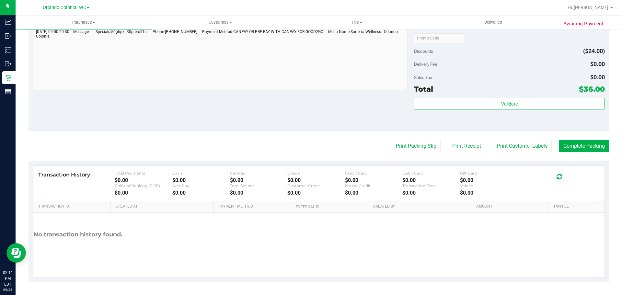
click at [310, 156] on purchase-details "Back Edit Purchase Cancel Purchase View Profile # 11988914 BioTrack ID: - Submi…" at bounding box center [319, 20] width 581 height 526
click at [310, 149] on button "Print Packing Slip" at bounding box center [416, 146] width 49 height 12
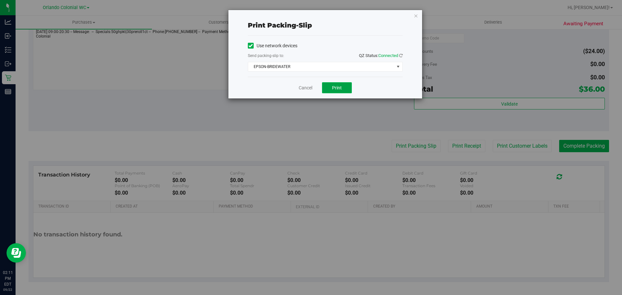
click at [310, 90] on button "Print" at bounding box center [337, 87] width 30 height 11
click at [297, 86] on div "Cancel Print" at bounding box center [325, 88] width 155 height 22
click at [300, 88] on div "Cancel Print" at bounding box center [325, 88] width 155 height 22
click at [300, 88] on link "Cancel" at bounding box center [306, 88] width 14 height 7
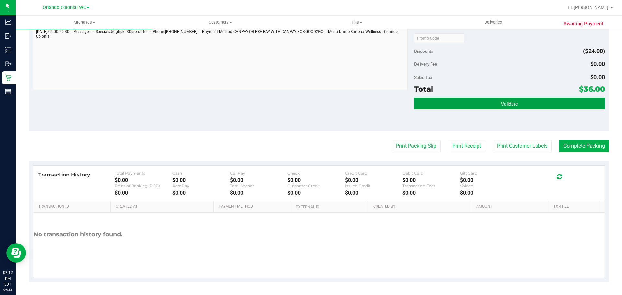
click at [310, 107] on button "Validate" at bounding box center [509, 104] width 191 height 12
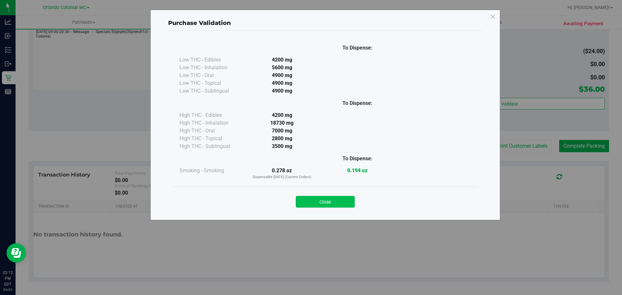
click at [310, 198] on button "Close" at bounding box center [325, 202] width 59 height 12
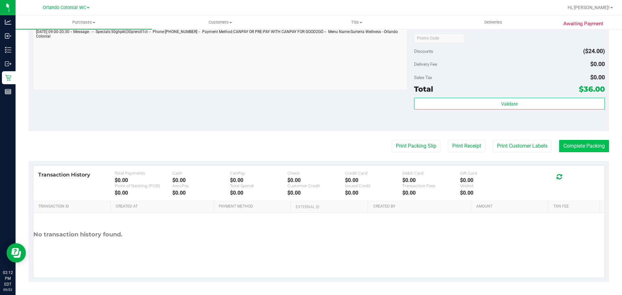
click at [310, 151] on button "Complete Packing" at bounding box center [584, 146] width 50 height 12
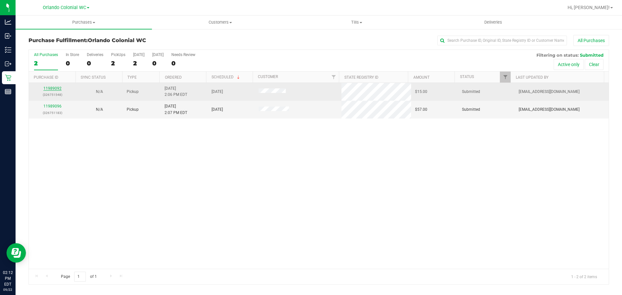
click at [58, 89] on link "11989092" at bounding box center [52, 88] width 18 height 5
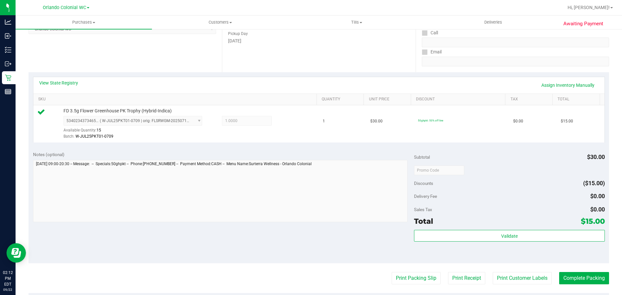
scroll to position [100, 0]
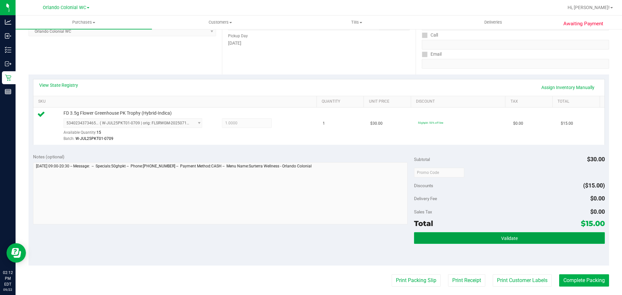
click at [310, 233] on button "Validate" at bounding box center [509, 238] width 191 height 12
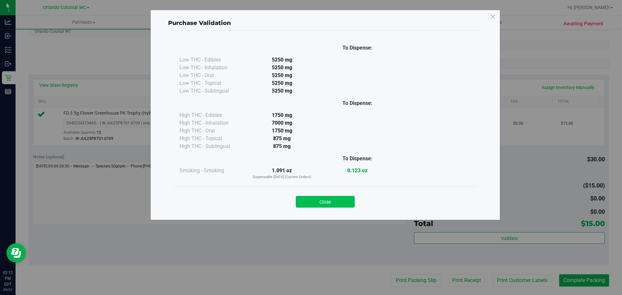
click at [310, 201] on button "Close" at bounding box center [325, 202] width 59 height 12
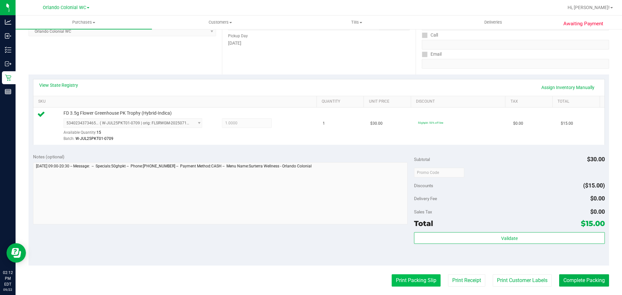
click at [310, 282] on button "Print Packing Slip" at bounding box center [416, 281] width 49 height 12
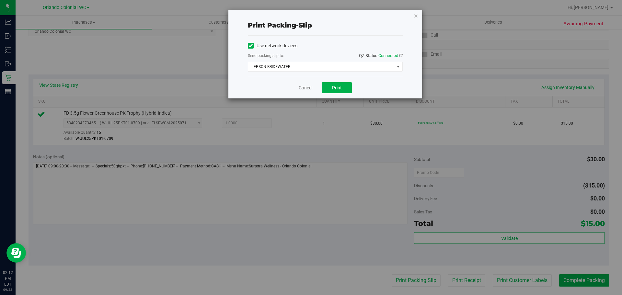
click at [285, 164] on div "Print packing-slip Use network devices Send packing-slip to: QZ Status: Connect…" at bounding box center [313, 147] width 627 height 295
click at [310, 99] on div "Print packing-slip Use network devices Send packing-slip to: QZ Status: Connect…" at bounding box center [325, 54] width 194 height 89
click at [310, 87] on span "Print" at bounding box center [337, 87] width 10 height 5
click at [309, 78] on div "Cancel Print" at bounding box center [325, 88] width 155 height 22
click at [310, 239] on div "Print packing-slip Use network devices Send packing-slip to: QZ Status: Connect…" at bounding box center [313, 147] width 627 height 295
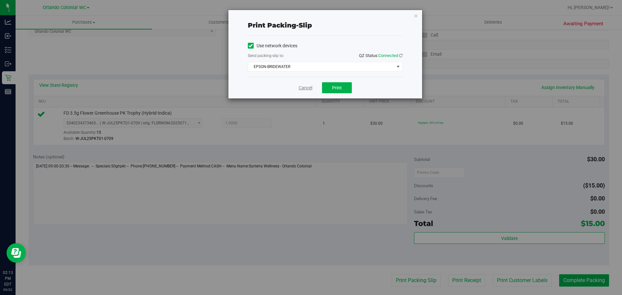
click at [306, 88] on link "Cancel" at bounding box center [306, 88] width 14 height 7
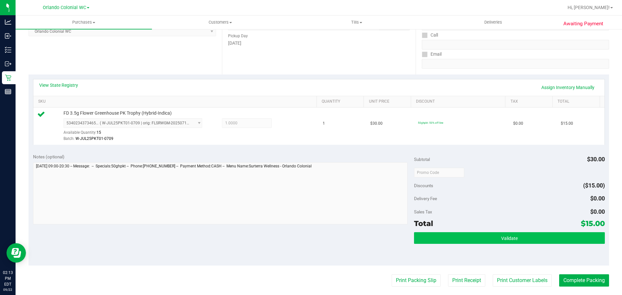
click at [310, 242] on button "Validate" at bounding box center [509, 238] width 191 height 12
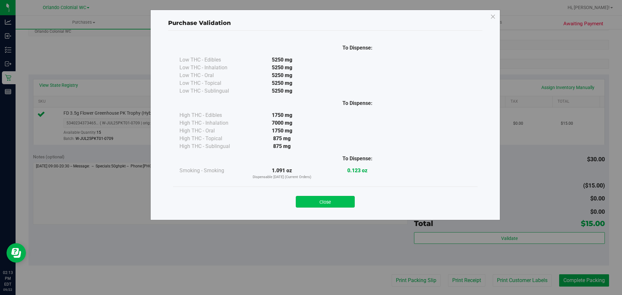
click at [310, 205] on button "Close" at bounding box center [325, 202] width 59 height 12
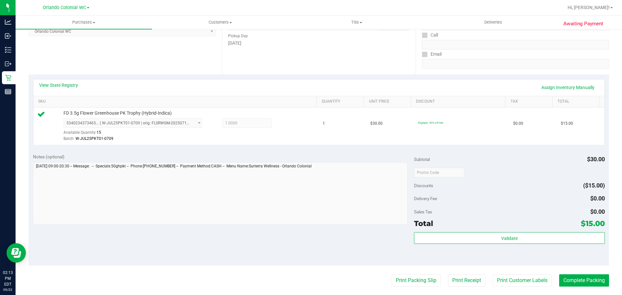
click at [310, 269] on purchase-details "Back Edit Purchase Cancel Purchase View Profile # 11989092 BioTrack ID: - Submi…" at bounding box center [319, 176] width 581 height 482
click at [310, 275] on button "Complete Packing" at bounding box center [584, 281] width 50 height 12
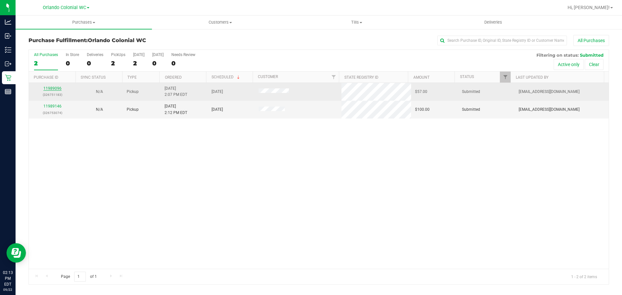
click at [55, 88] on link "11989096" at bounding box center [52, 88] width 18 height 5
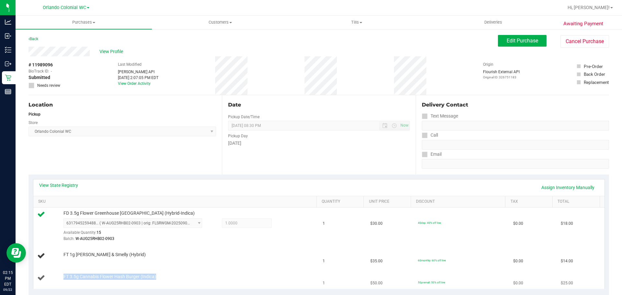
drag, startPoint x: 159, startPoint y: 274, endPoint x: 65, endPoint y: 274, distance: 94.0
click at [64, 275] on div "FT 3.5g Cannabis Flower Hash Burger (Indica)" at bounding box center [186, 277] width 253 height 6
copy span "FT 3.5g Cannabis Flower Hash Burger (Indica)"
click at [102, 159] on div "Location Pickup Store Orlando Colonial WC Select Store Bonita Springs WC Boynto…" at bounding box center [125, 134] width 193 height 79
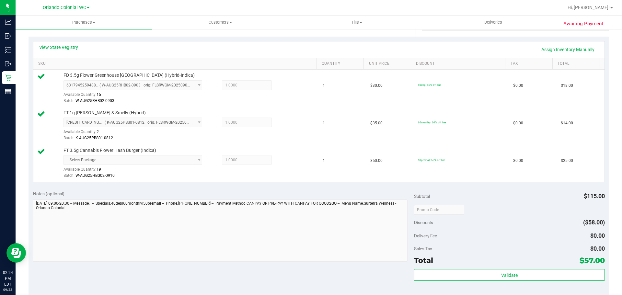
scroll to position [148, 0]
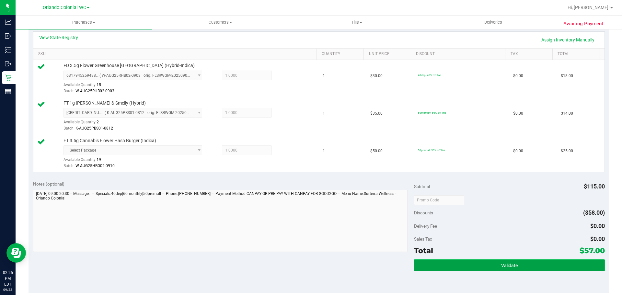
click at [310, 265] on button "Validate" at bounding box center [509, 266] width 191 height 12
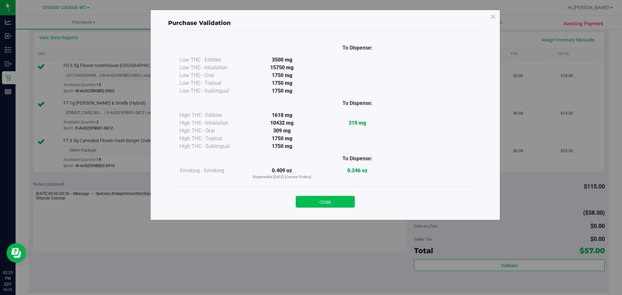
click at [310, 207] on button "Close" at bounding box center [325, 202] width 59 height 12
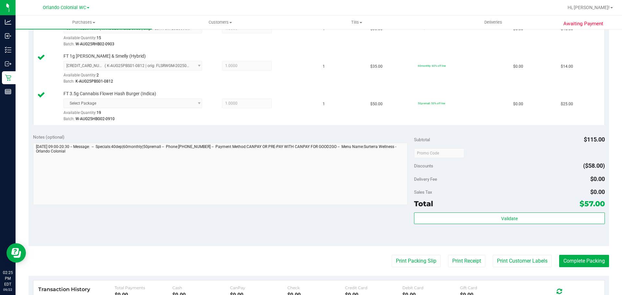
scroll to position [222, 0]
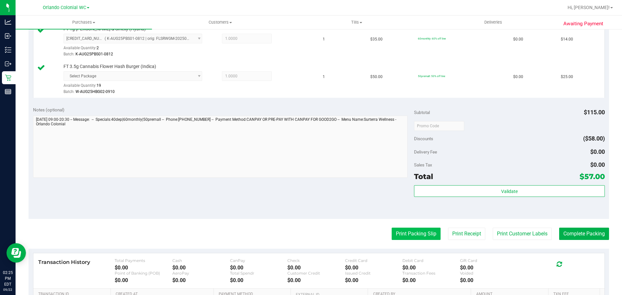
click at [310, 239] on button "Print Packing Slip" at bounding box center [416, 234] width 49 height 12
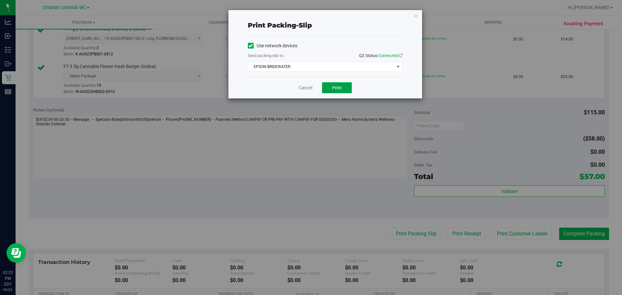
click at [310, 89] on button "Print" at bounding box center [337, 87] width 30 height 11
click at [310, 89] on div "Cancel Print" at bounding box center [325, 88] width 155 height 22
click at [310, 89] on link "Cancel" at bounding box center [306, 88] width 14 height 7
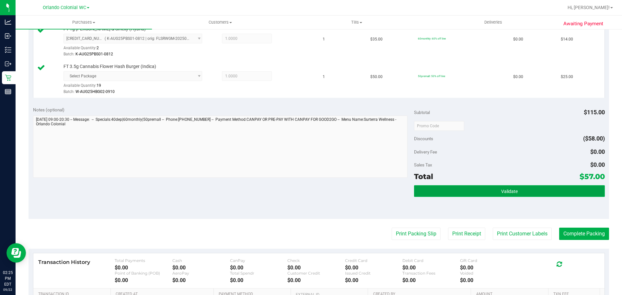
click at [310, 192] on button "Validate" at bounding box center [509, 191] width 191 height 12
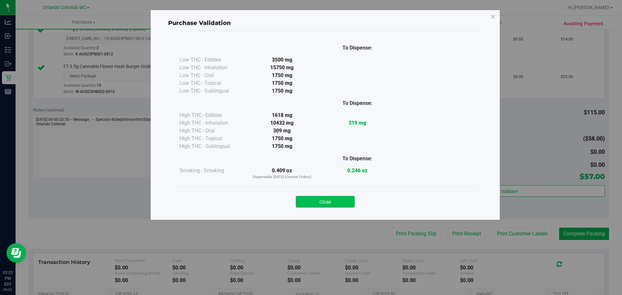
click at [310, 206] on button "Close" at bounding box center [325, 202] width 59 height 12
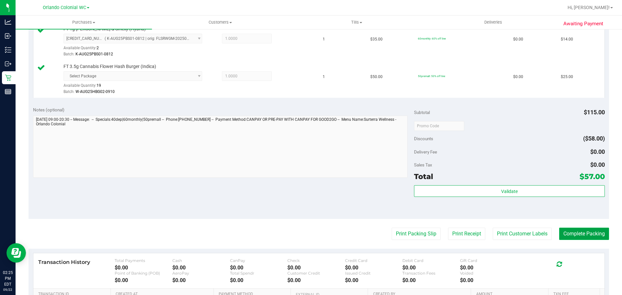
click at [310, 237] on button "Complete Packing" at bounding box center [584, 234] width 50 height 12
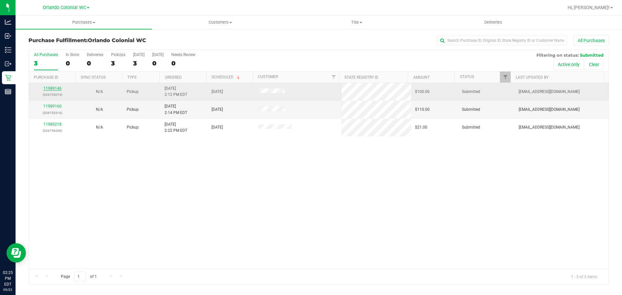
click at [56, 89] on link "11989146" at bounding box center [52, 88] width 18 height 5
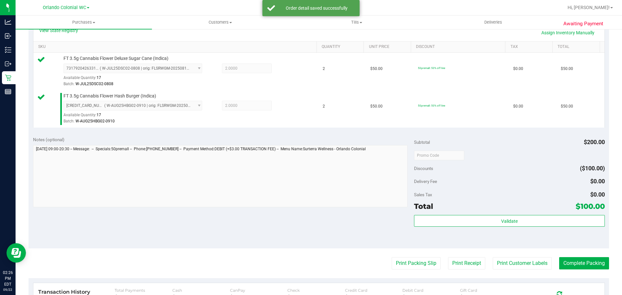
scroll to position [163, 0]
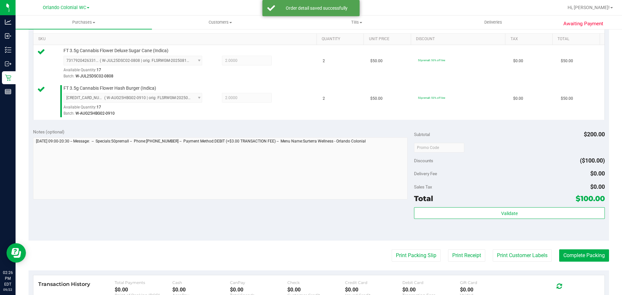
click at [310, 197] on div "Total $100.00" at bounding box center [509, 199] width 191 height 12
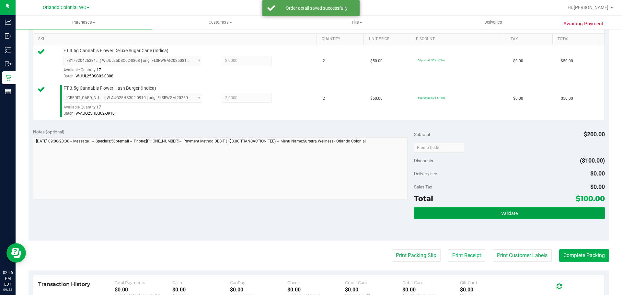
click at [310, 211] on button "Validate" at bounding box center [509, 213] width 191 height 12
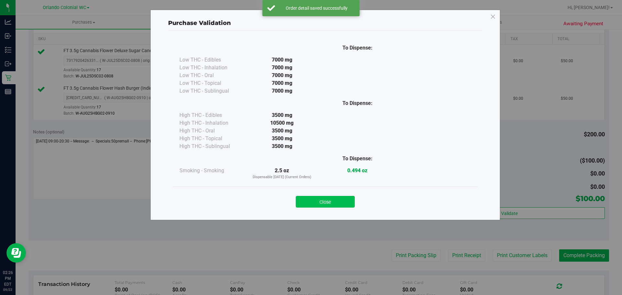
click at [310, 201] on button "Close" at bounding box center [325, 202] width 59 height 12
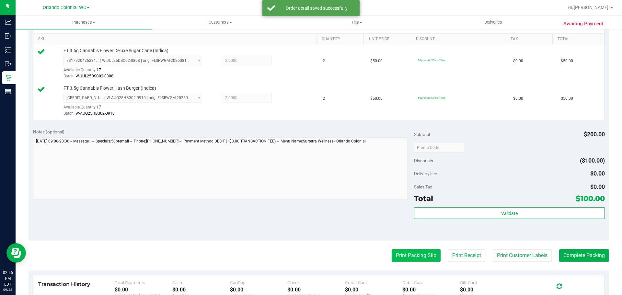
click at [310, 253] on button "Print Packing Slip" at bounding box center [416, 256] width 49 height 12
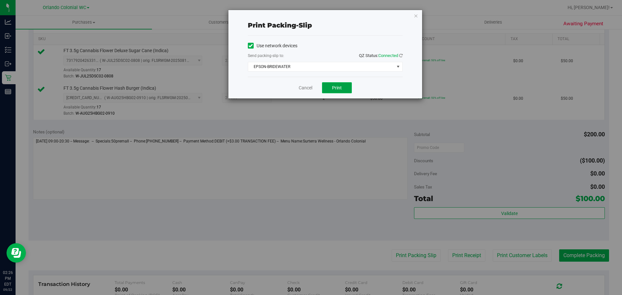
click at [310, 90] on button "Print" at bounding box center [337, 87] width 30 height 11
click at [302, 87] on link "Cancel" at bounding box center [306, 88] width 14 height 7
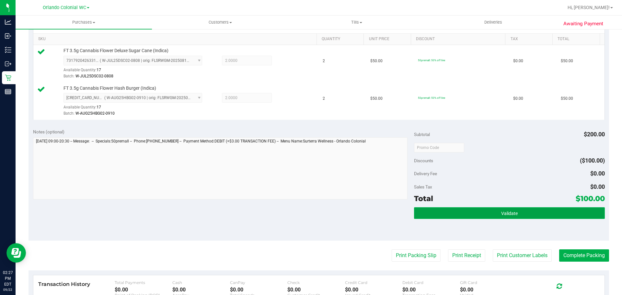
click at [310, 215] on button "Validate" at bounding box center [509, 213] width 191 height 12
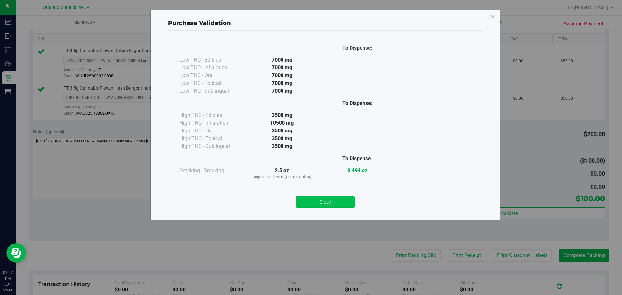
click at [310, 200] on button "Close" at bounding box center [325, 202] width 59 height 12
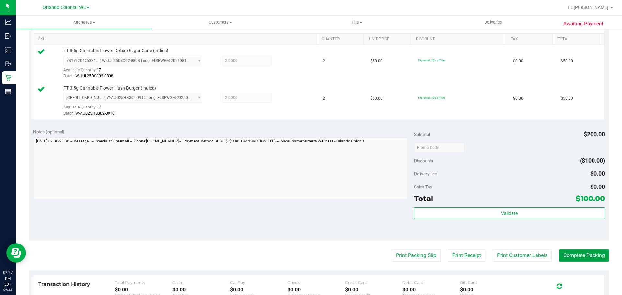
click at [310, 253] on button "Complete Packing" at bounding box center [584, 256] width 50 height 12
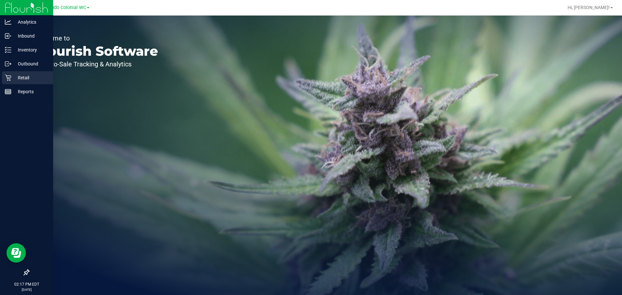
click at [11, 78] on div "Retail" at bounding box center [27, 77] width 51 height 13
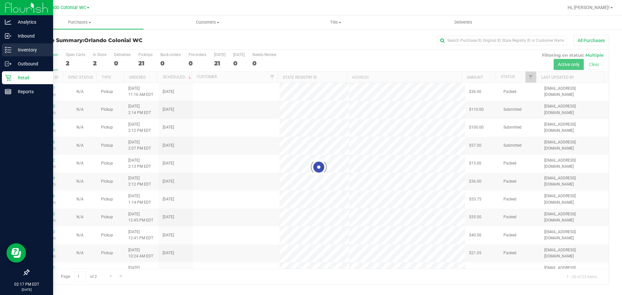
click at [15, 50] on p "Inventory" at bounding box center [30, 50] width 39 height 8
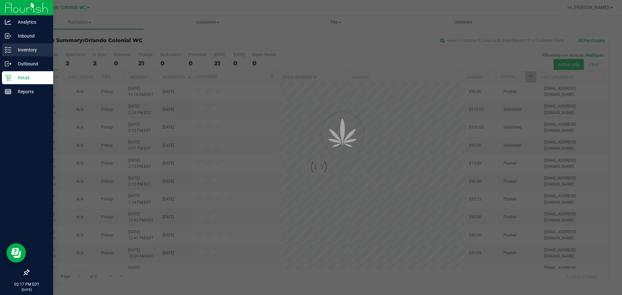
click at [15, 50] on p "Inventory" at bounding box center [30, 50] width 39 height 8
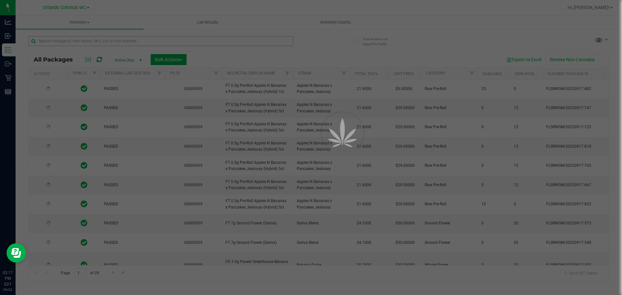
click at [81, 42] on div at bounding box center [311, 147] width 622 height 295
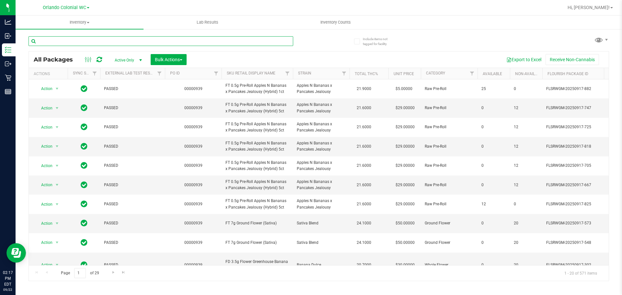
click at [78, 39] on input "text" at bounding box center [161, 41] width 265 height 10
paste input "FT 1g Vape Cart Distillate [PERSON_NAME] (Indica)"
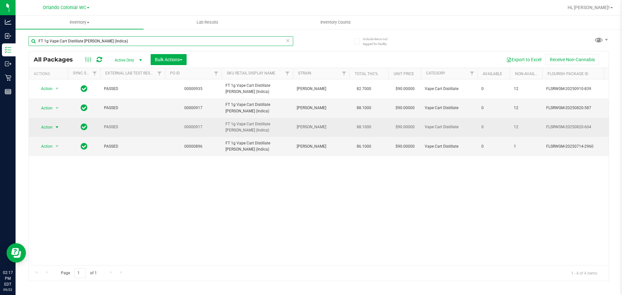
type input "FT 1g Vape Cart Distillate [PERSON_NAME] (Indica)"
click at [46, 128] on span "Action" at bounding box center [44, 127] width 18 height 9
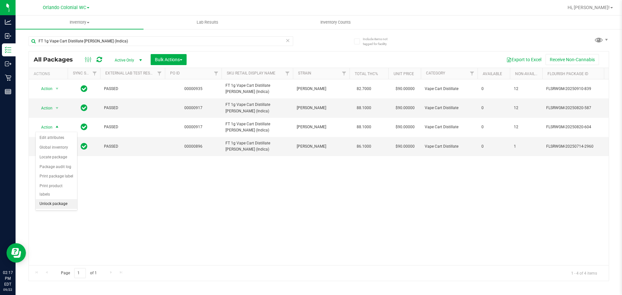
click at [63, 199] on li "Unlock package" at bounding box center [56, 204] width 41 height 10
